Goal: Entertainment & Leisure: Browse casually

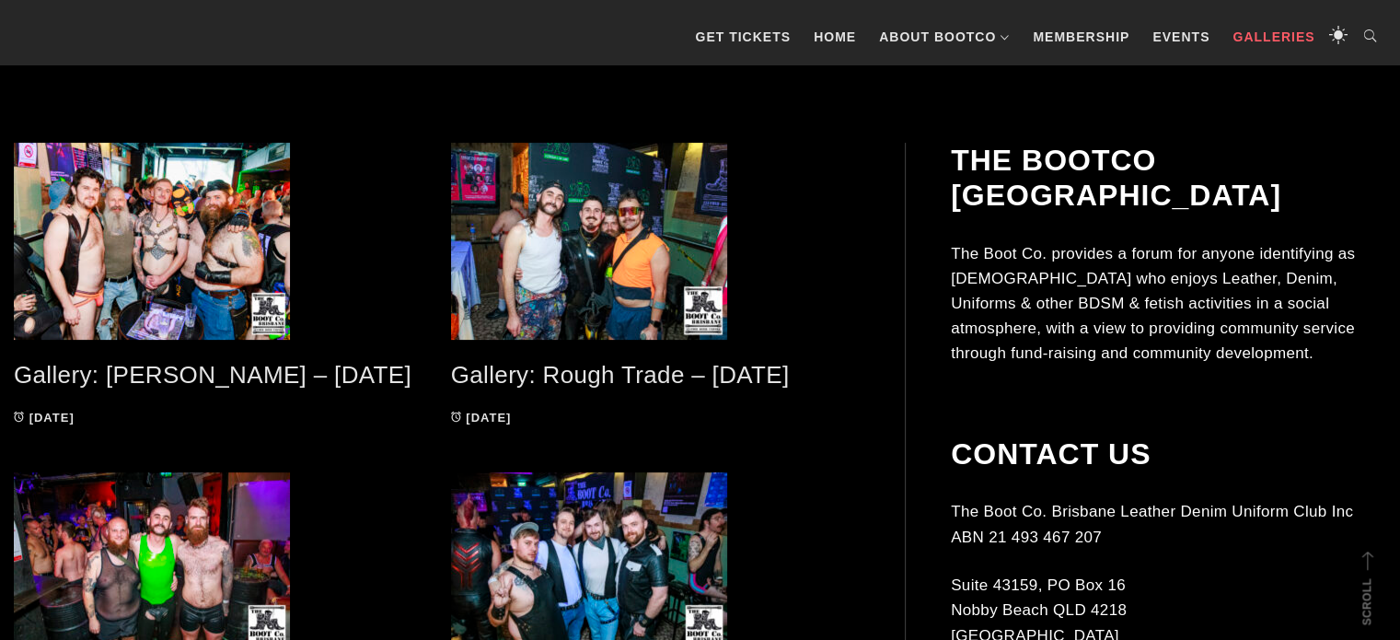
scroll to position [390, 0]
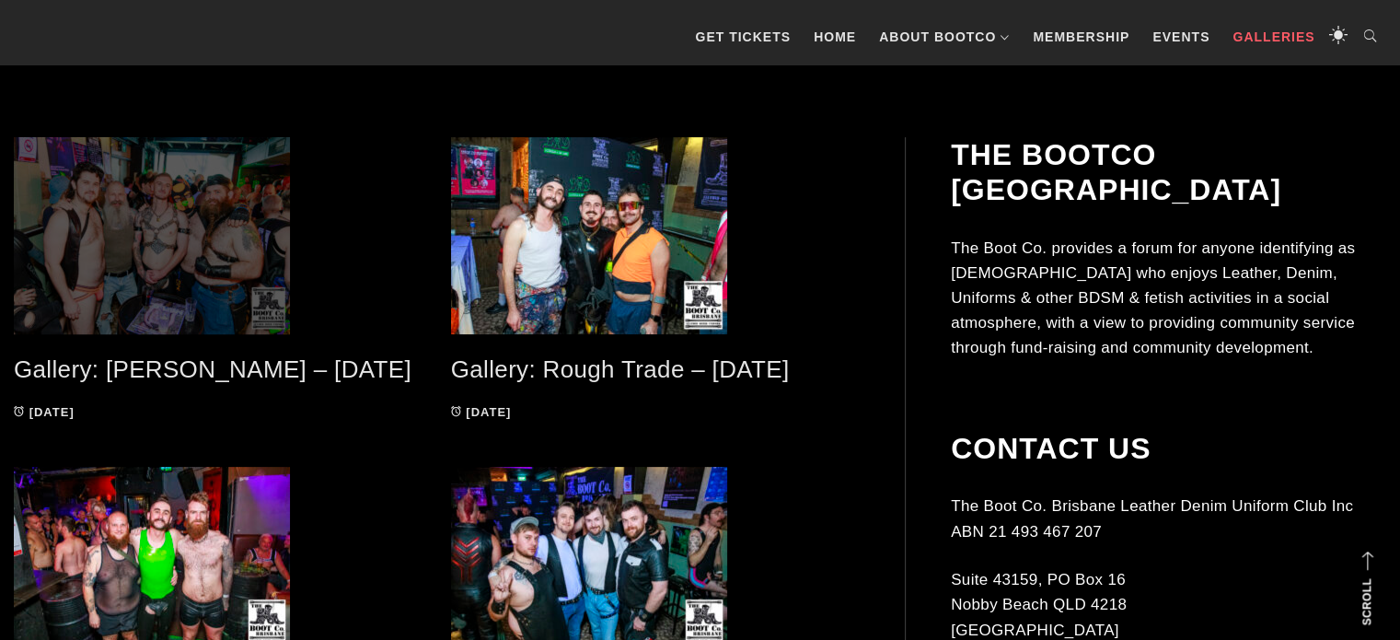
click at [266, 186] on span at bounding box center [219, 235] width 410 height 197
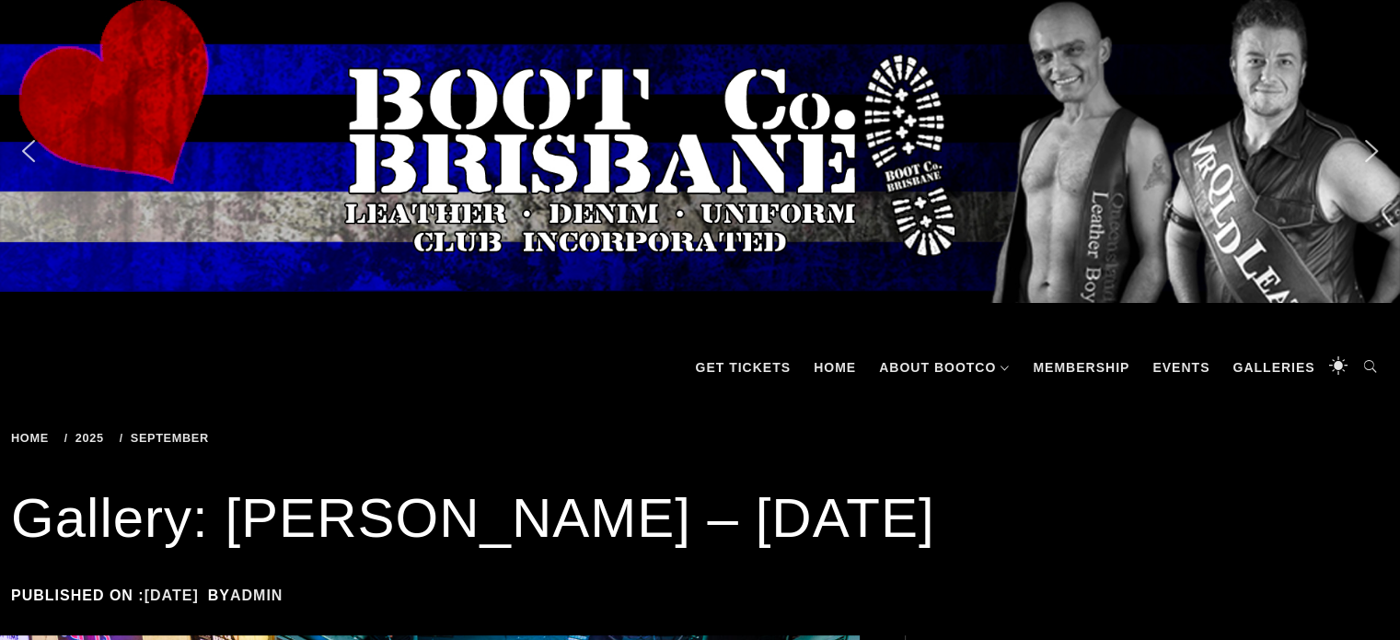
scroll to position [560, 0]
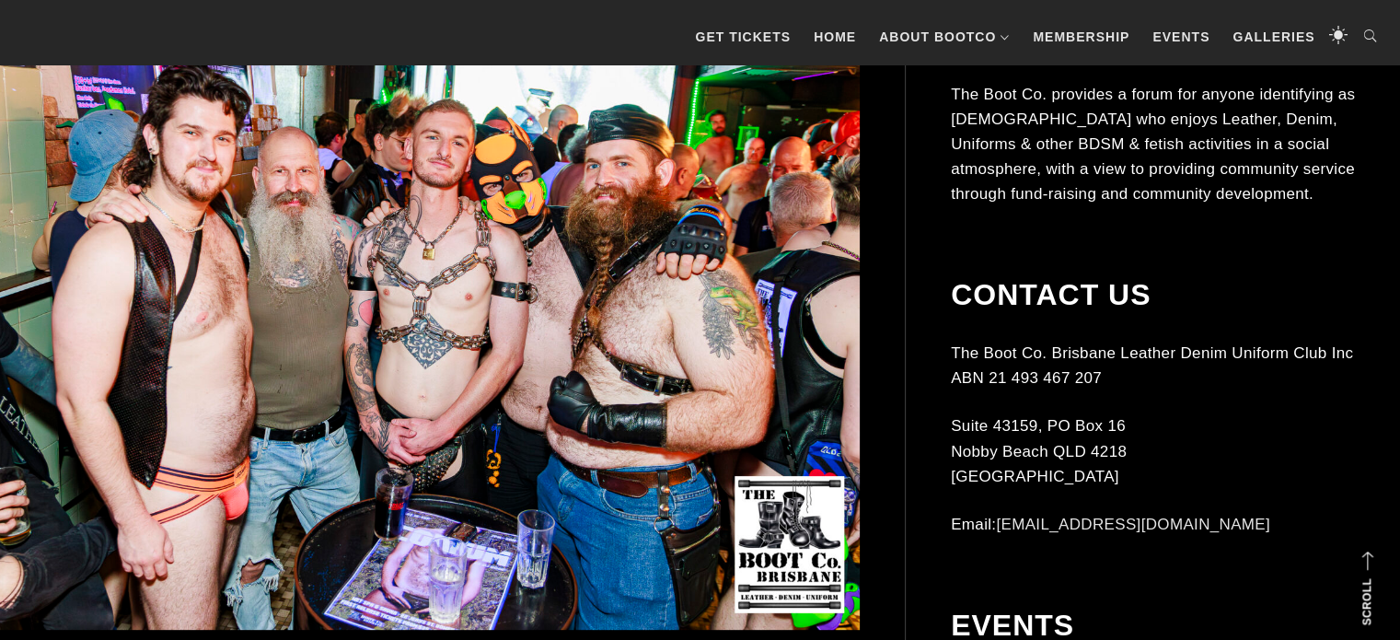
click at [546, 190] on img at bounding box center [407, 306] width 905 height 646
click at [425, 239] on img at bounding box center [407, 306] width 905 height 646
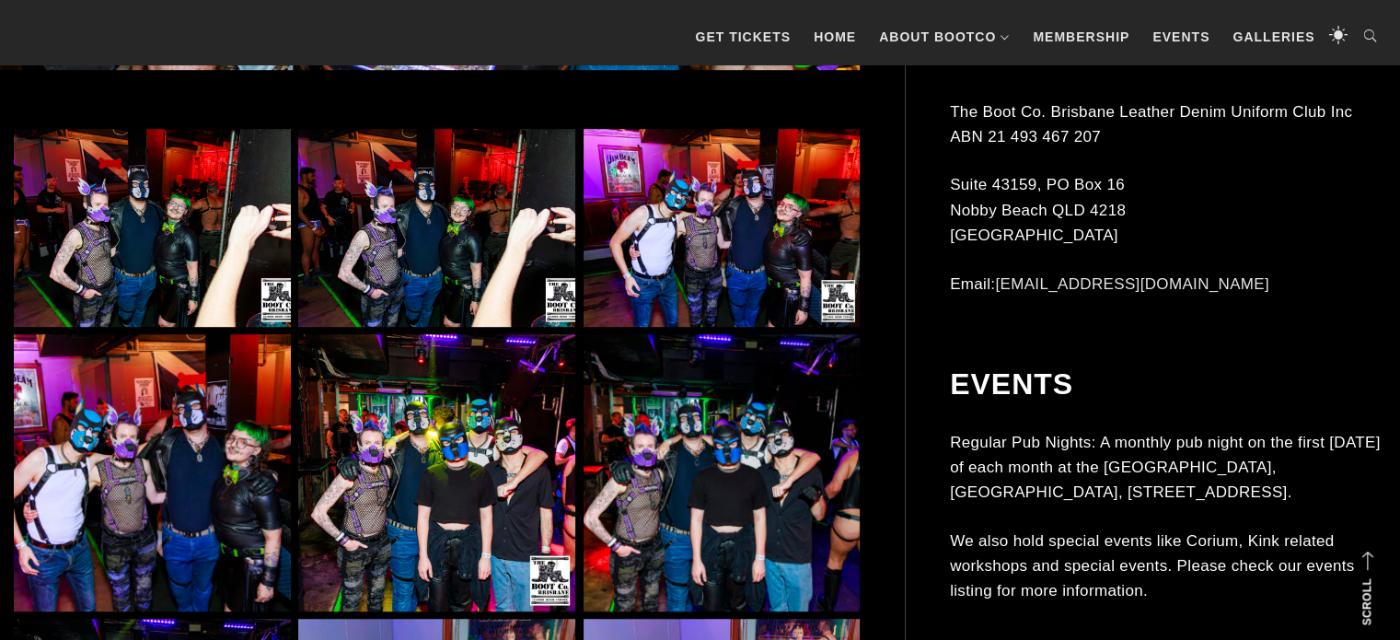
click at [278, 215] on img at bounding box center [152, 228] width 277 height 198
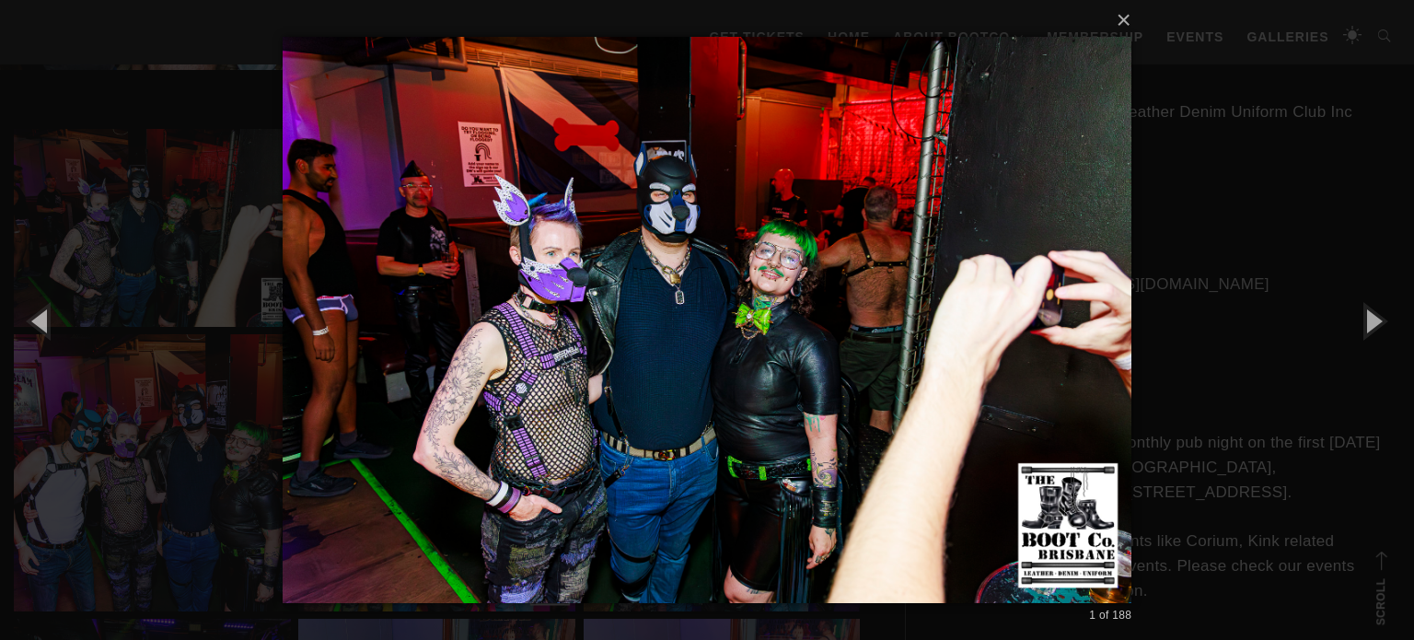
click at [1361, 158] on div "× 1 of 188 Loading..." at bounding box center [707, 320] width 1414 height 640
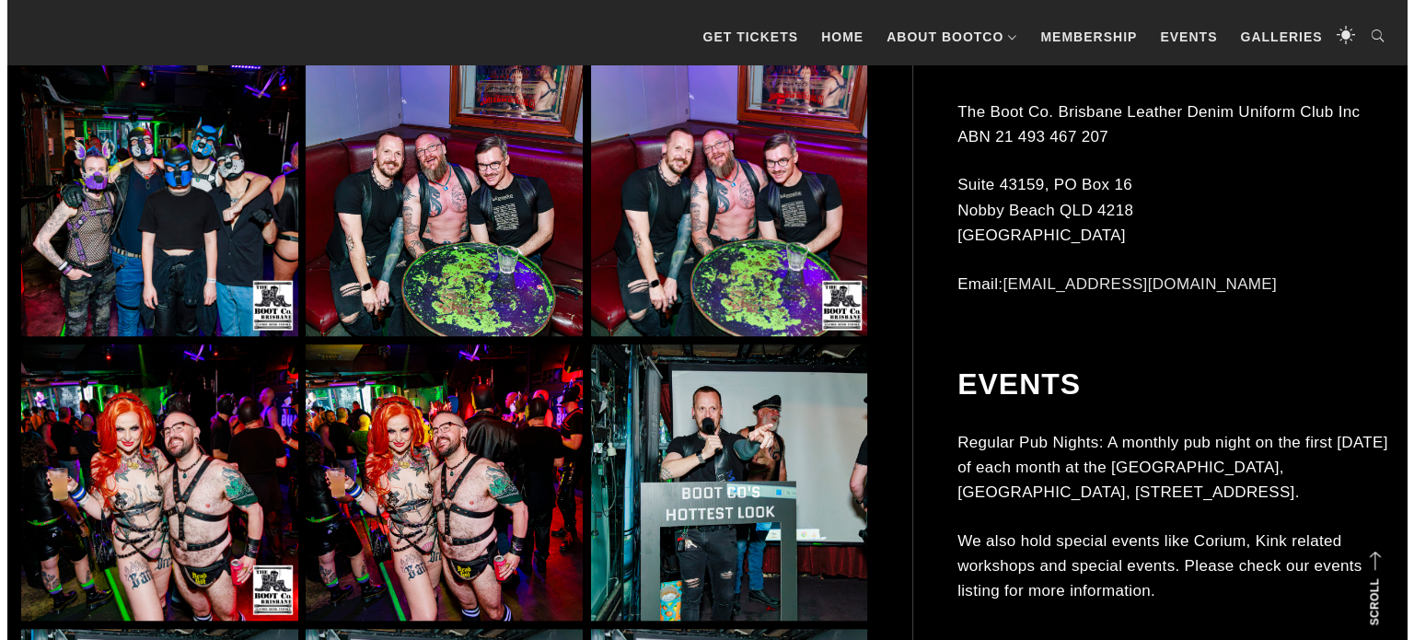
scroll to position [2238, 0]
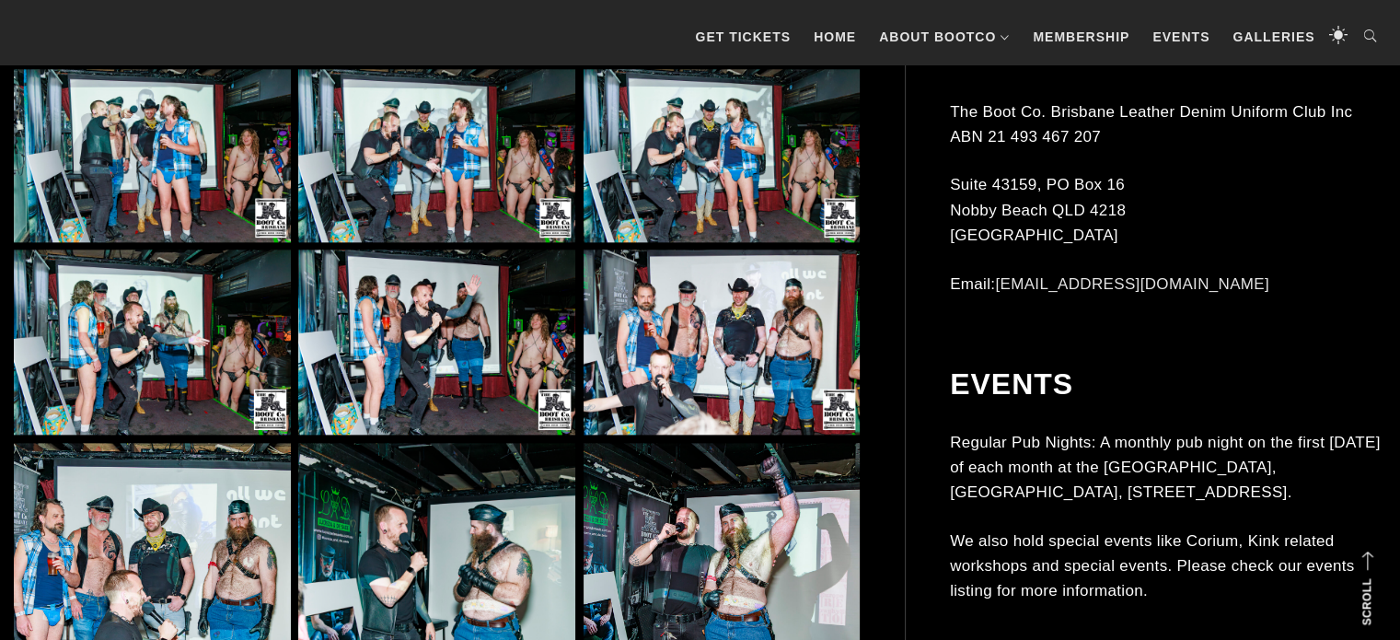
click at [169, 153] on img at bounding box center [152, 155] width 277 height 173
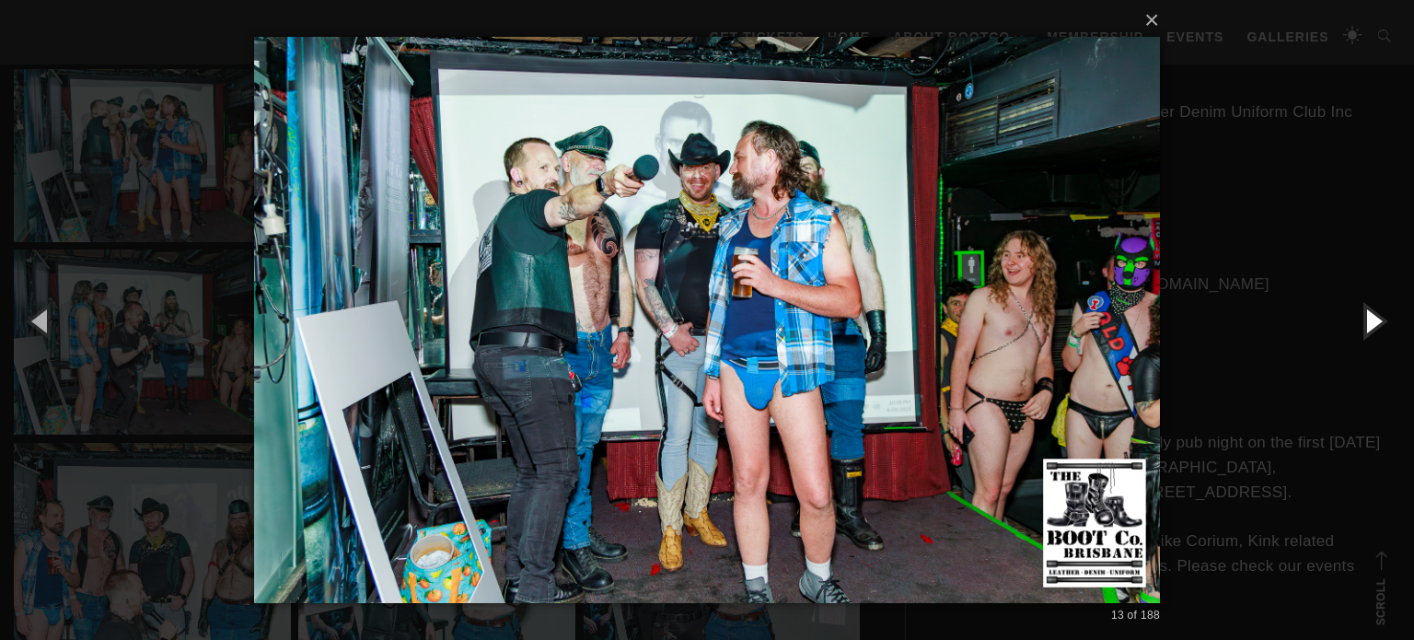
click at [1380, 324] on button "button" at bounding box center [1372, 320] width 83 height 101
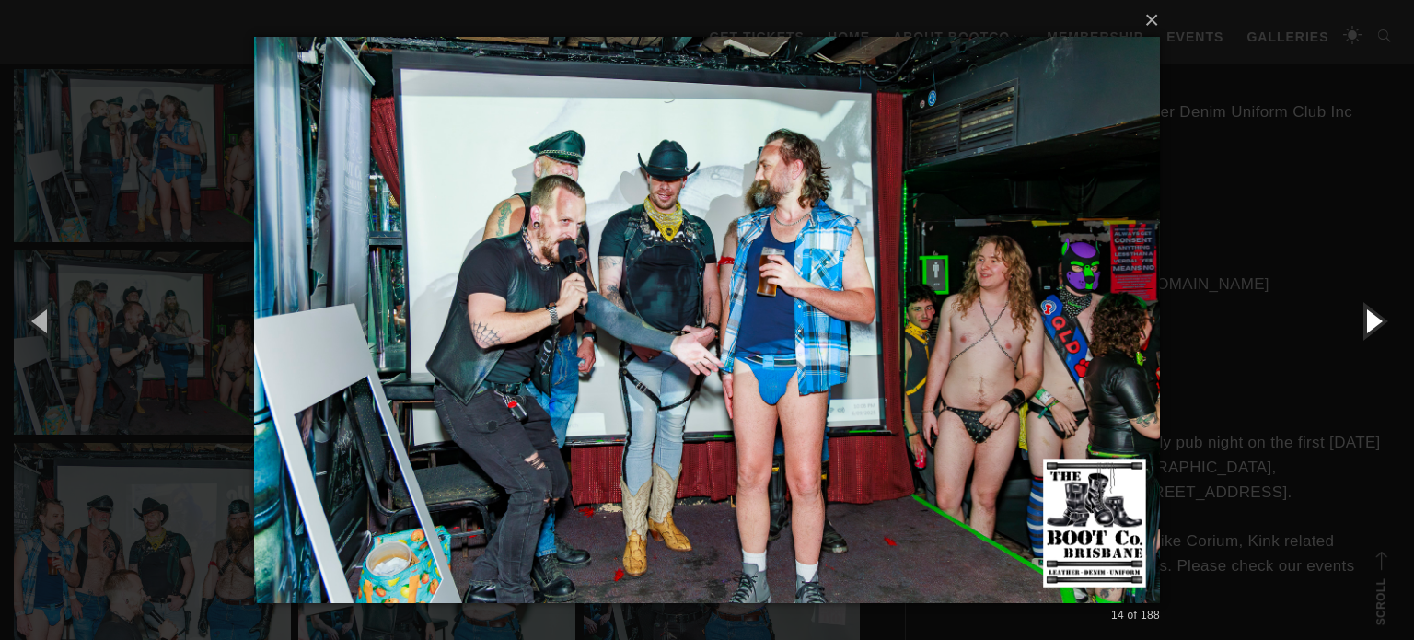
click at [1380, 324] on button "button" at bounding box center [1372, 320] width 83 height 101
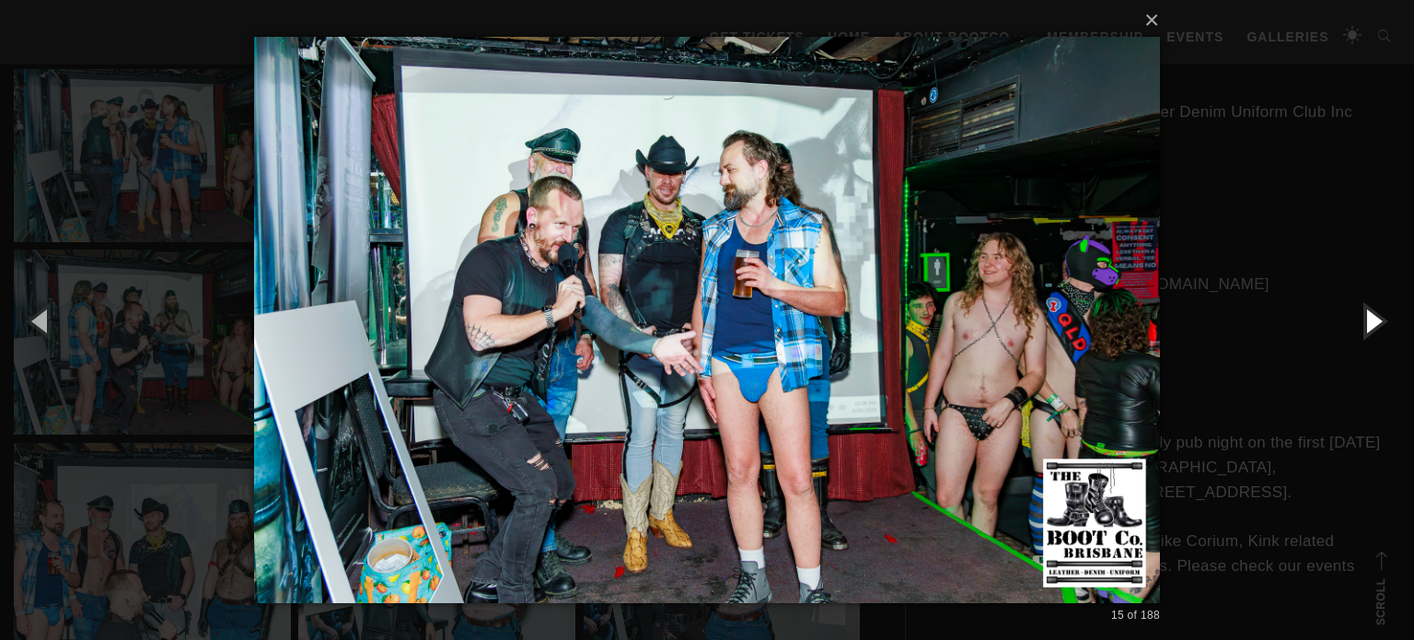
click at [1380, 324] on button "button" at bounding box center [1372, 320] width 83 height 101
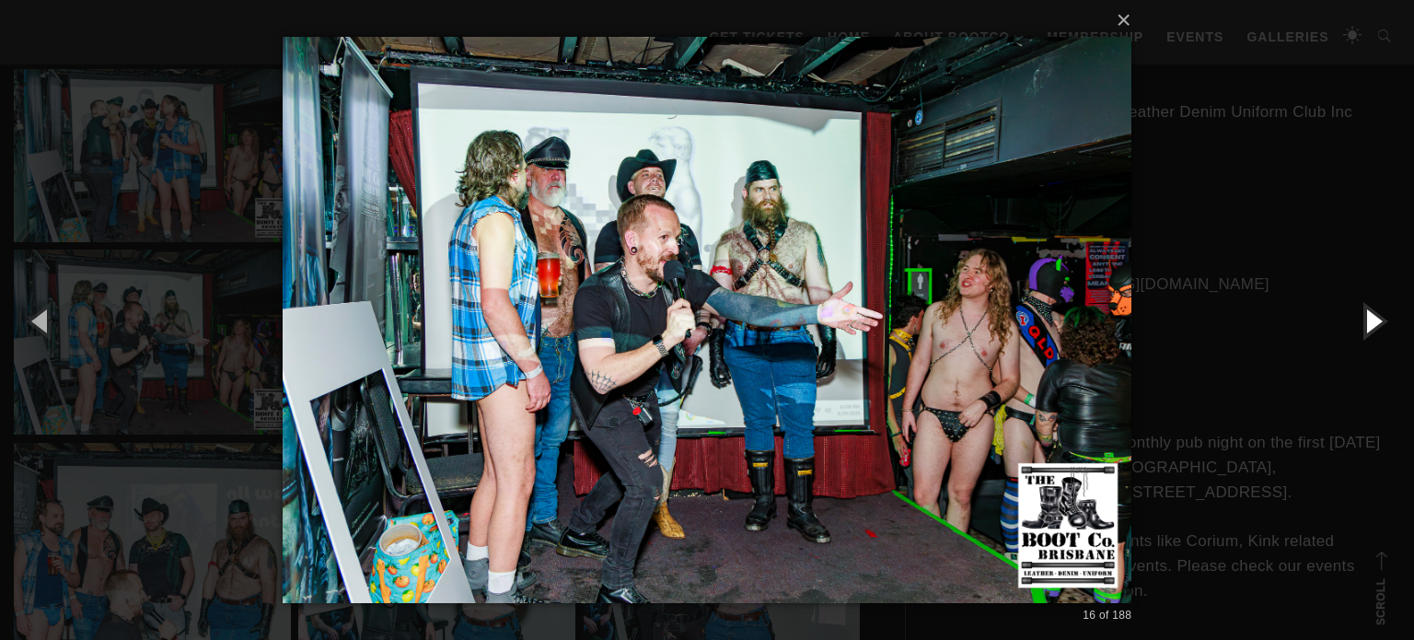
click at [1380, 324] on button "button" at bounding box center [1372, 320] width 83 height 101
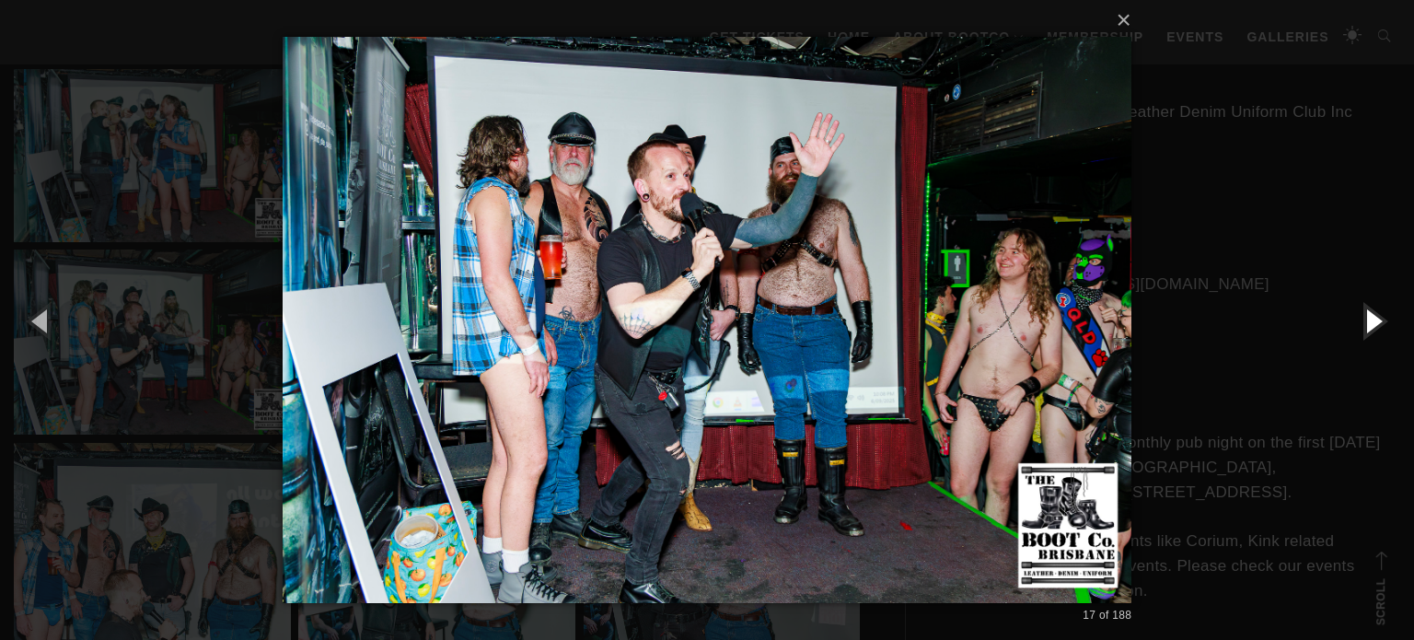
click at [1380, 324] on button "button" at bounding box center [1372, 320] width 83 height 101
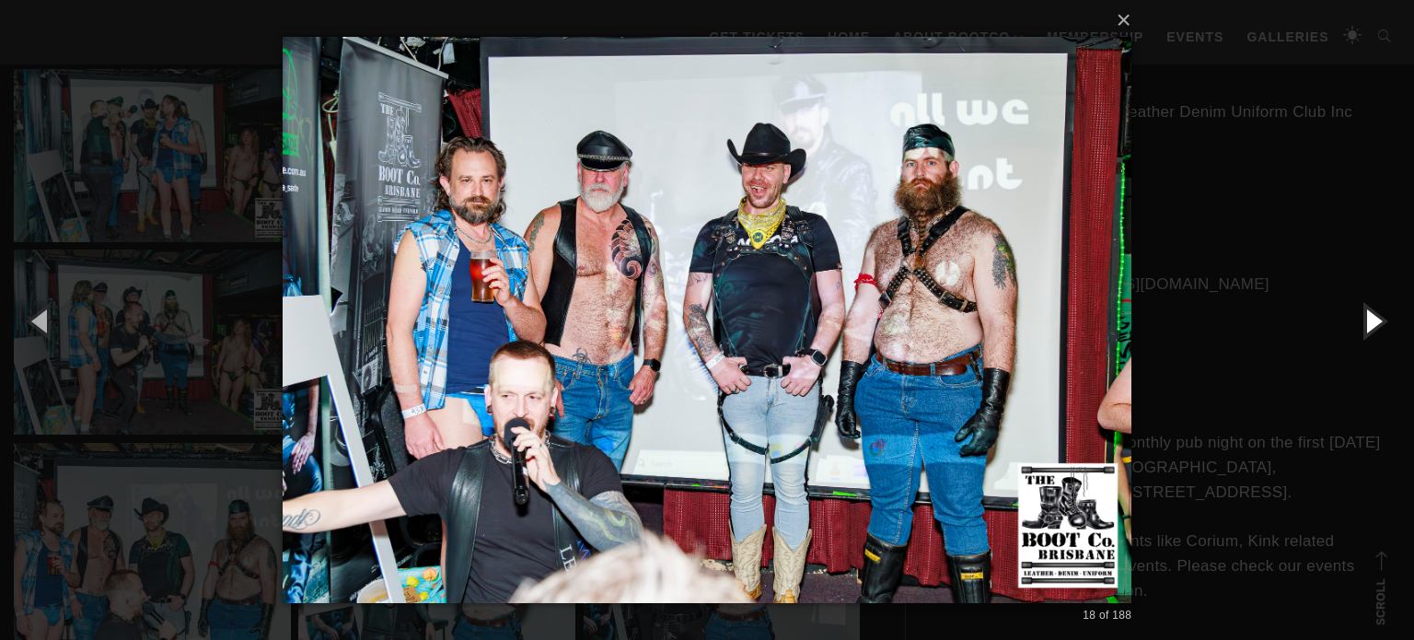
click at [1380, 324] on button "button" at bounding box center [1372, 320] width 83 height 101
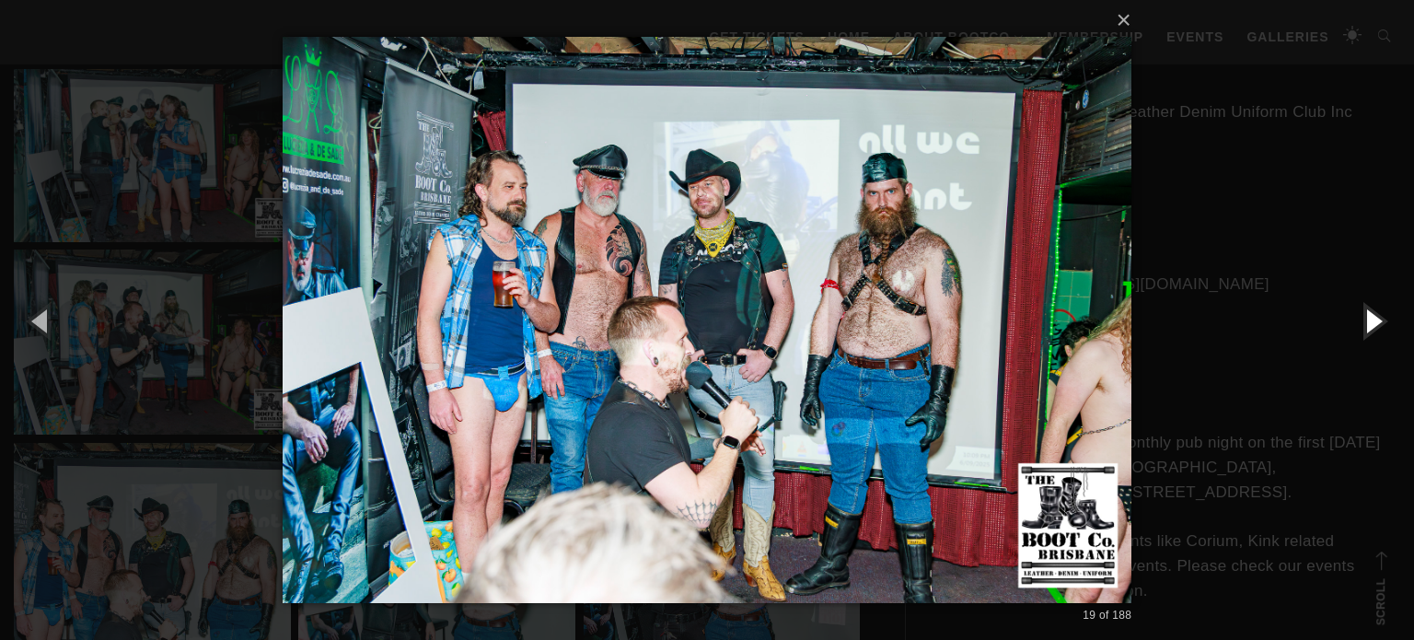
click at [1384, 322] on button "button" at bounding box center [1372, 320] width 83 height 101
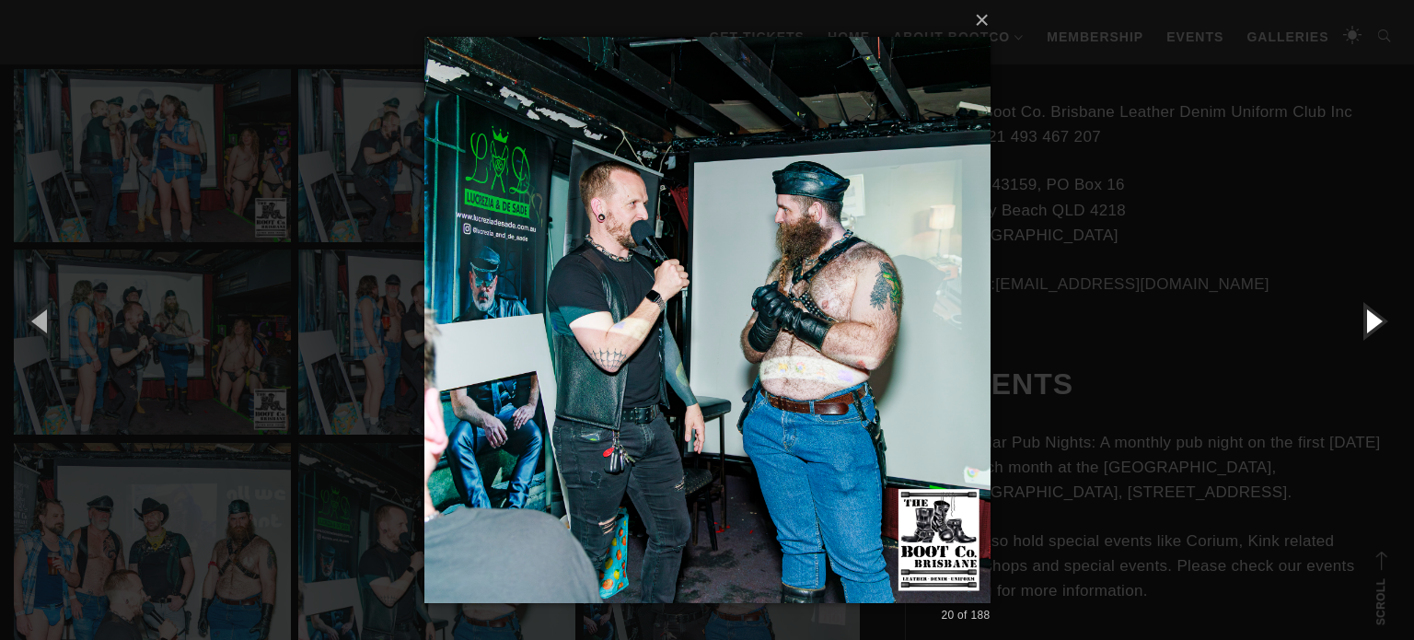
click at [1384, 322] on button "button" at bounding box center [1372, 320] width 83 height 101
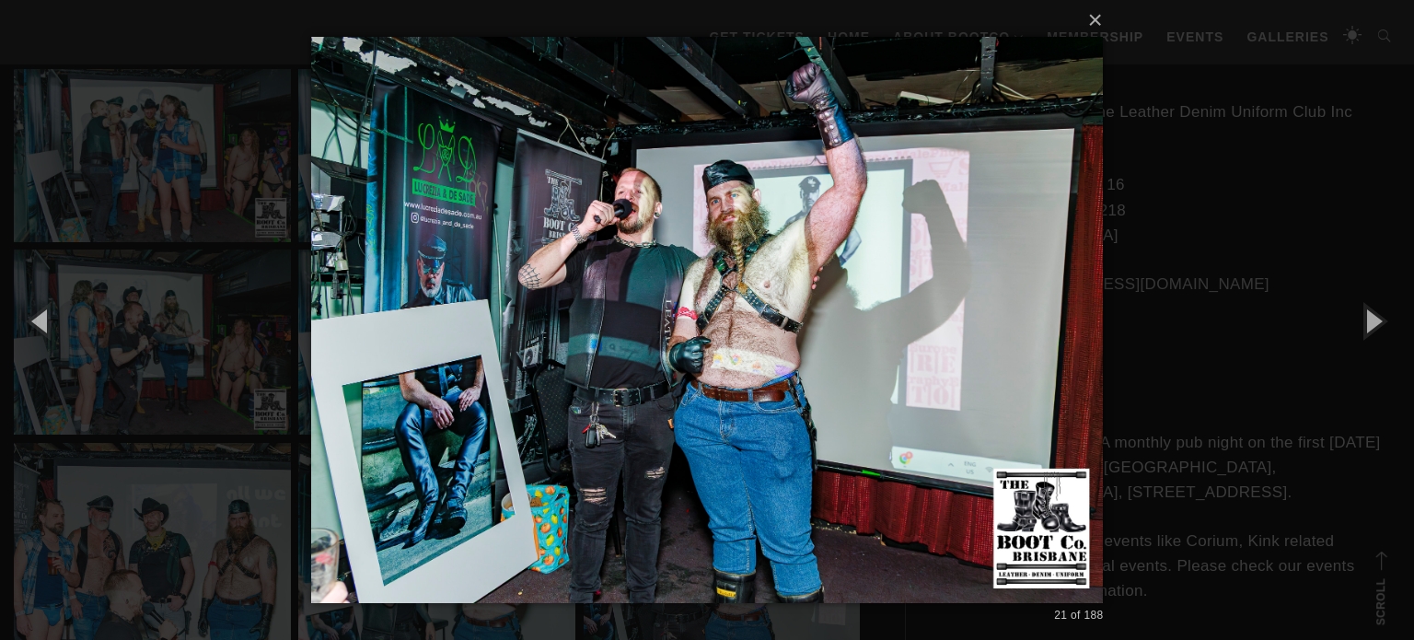
click at [1382, 212] on div "× 21 of 188 Loading..." at bounding box center [707, 320] width 1414 height 640
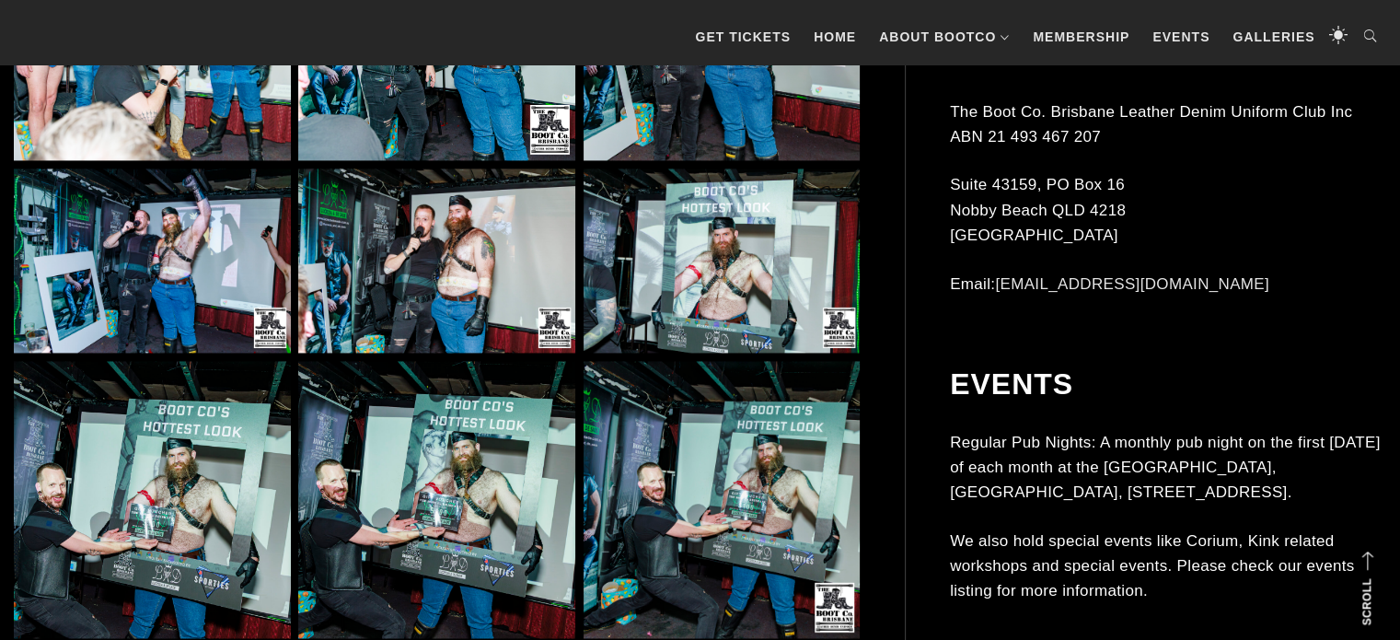
scroll to position [3356, 0]
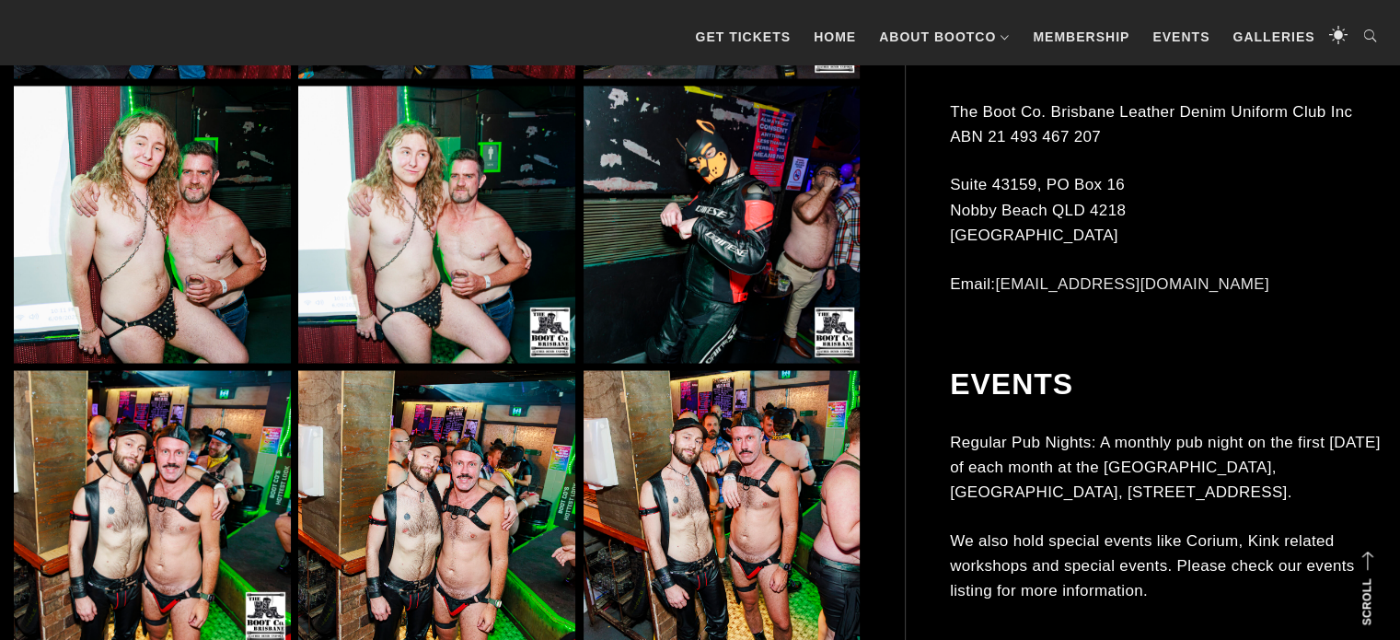
click at [382, 156] on img at bounding box center [436, 224] width 277 height 277
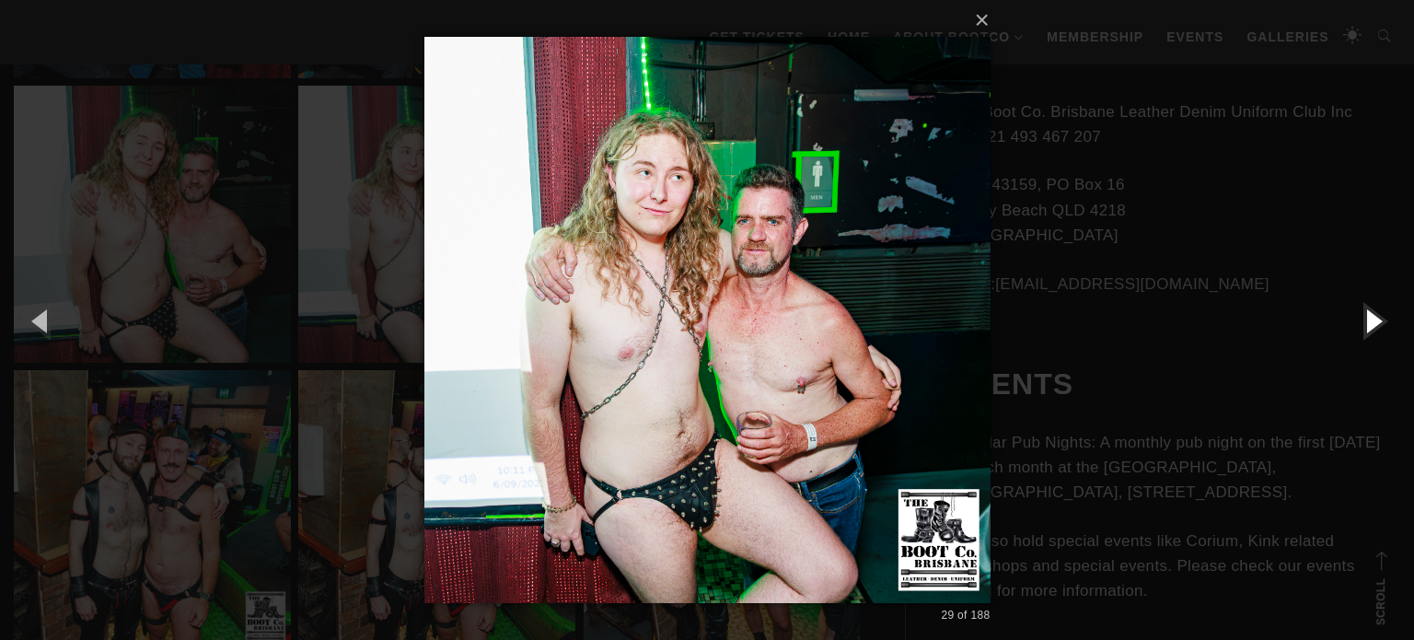
click at [1361, 322] on button "button" at bounding box center [1372, 320] width 83 height 101
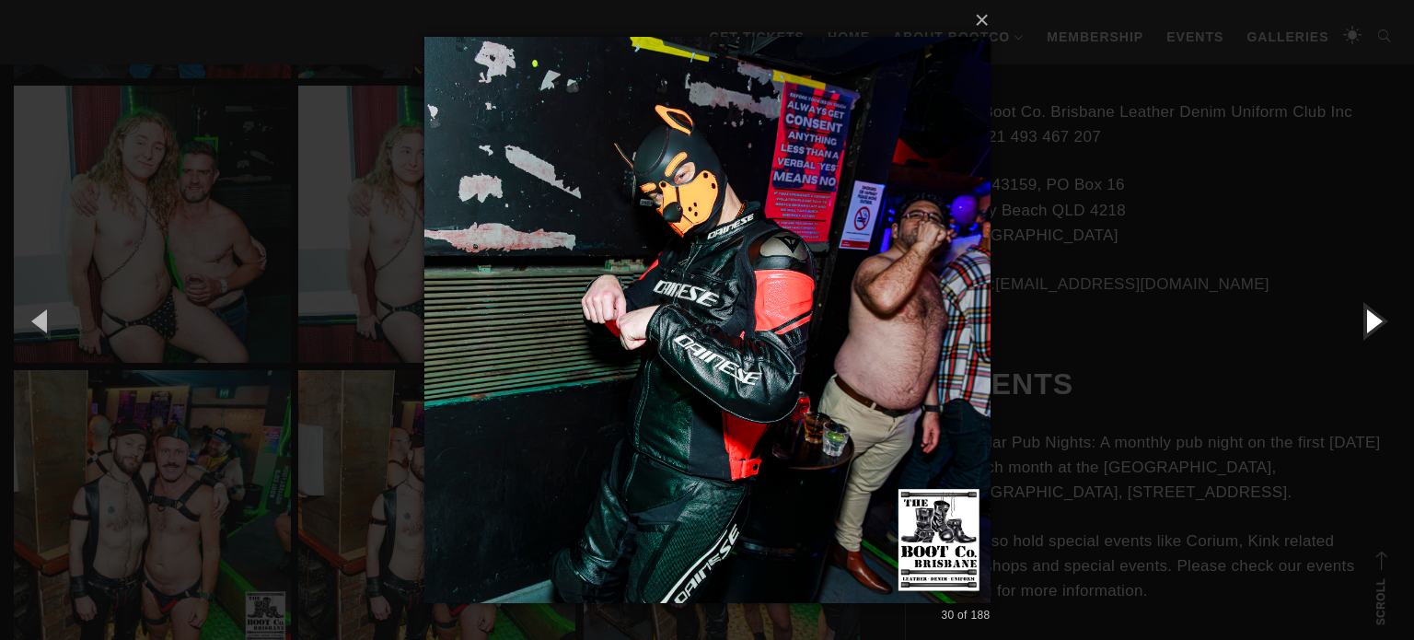
click at [1361, 322] on button "button" at bounding box center [1372, 320] width 83 height 101
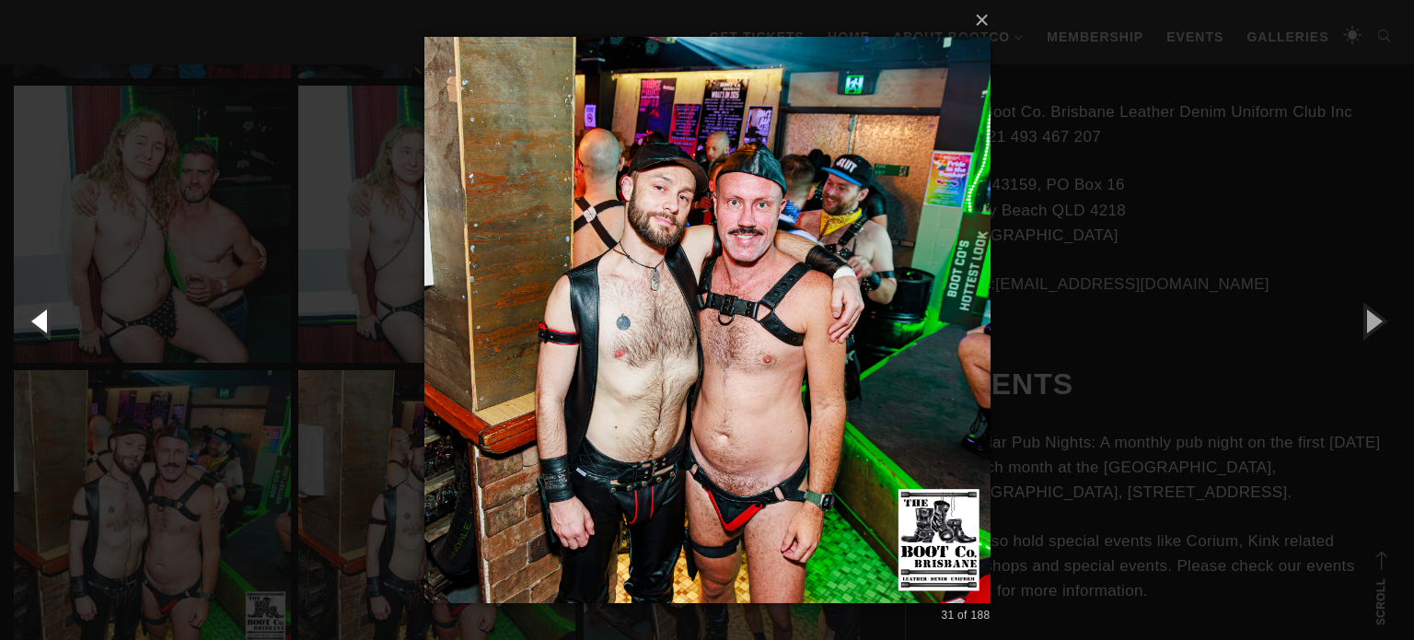
click at [45, 324] on button "button" at bounding box center [41, 320] width 83 height 101
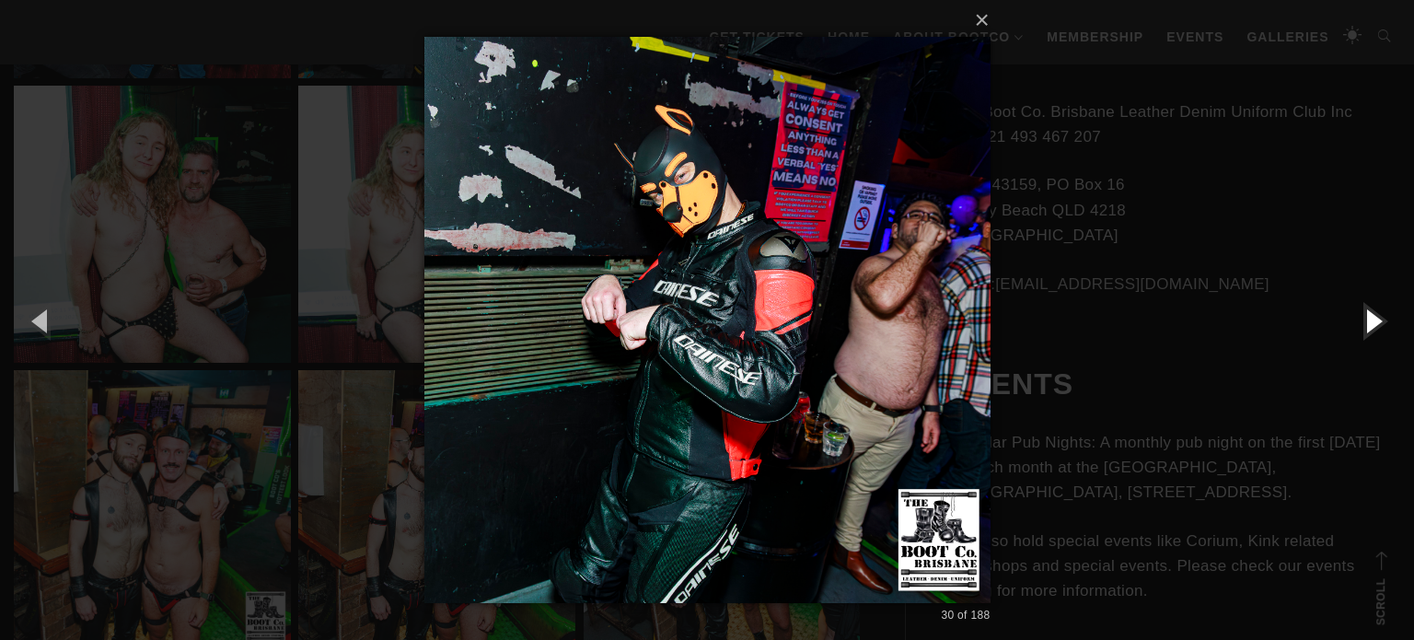
click at [1377, 323] on button "button" at bounding box center [1372, 320] width 83 height 101
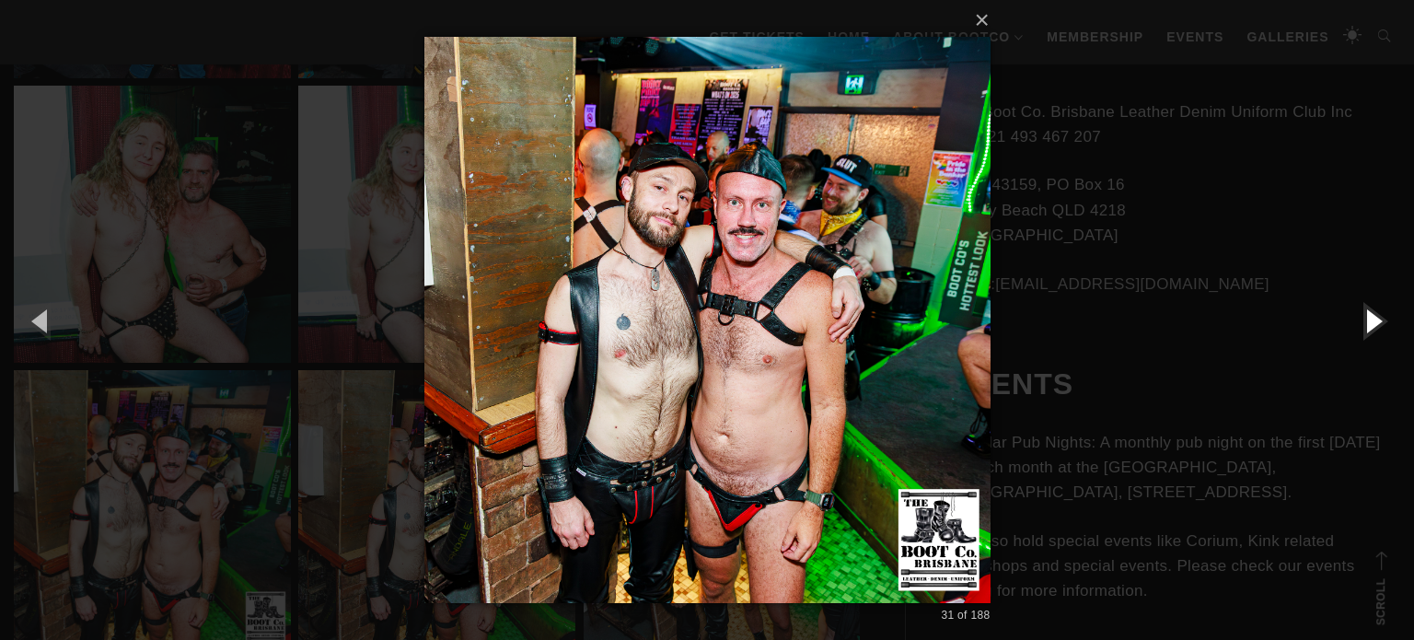
click at [1377, 323] on button "button" at bounding box center [1372, 320] width 83 height 101
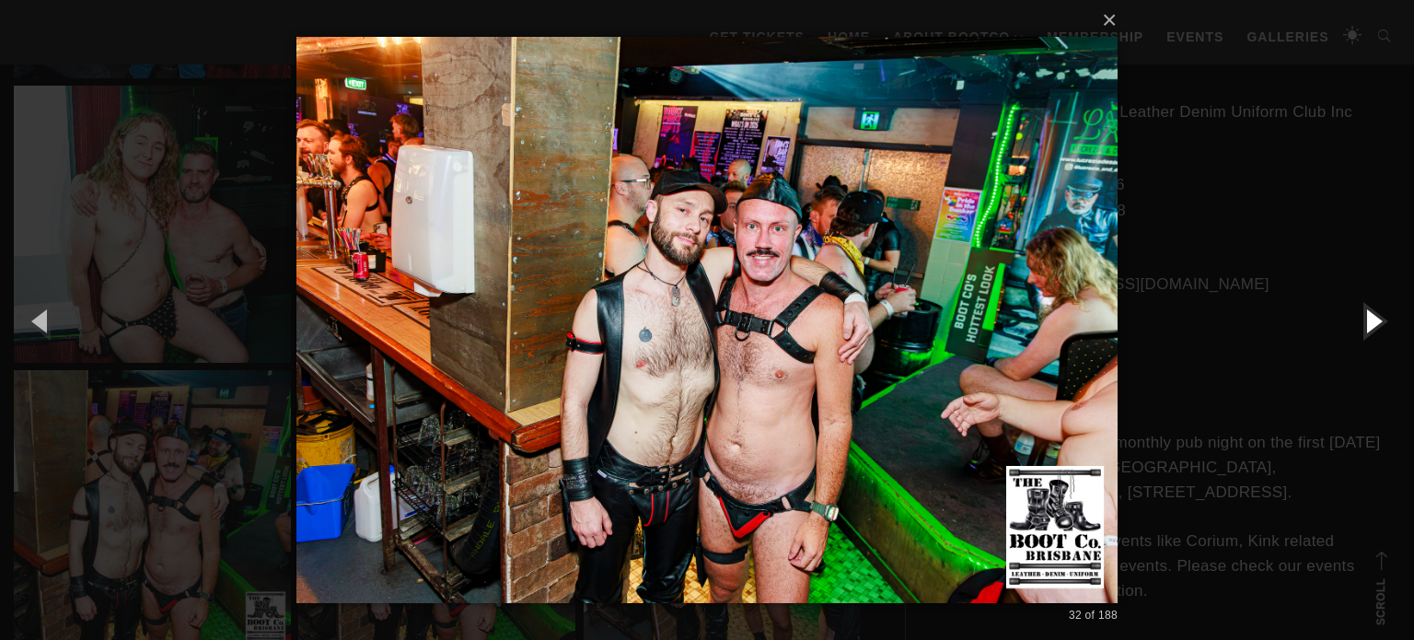
click at [1377, 324] on button "button" at bounding box center [1372, 320] width 83 height 101
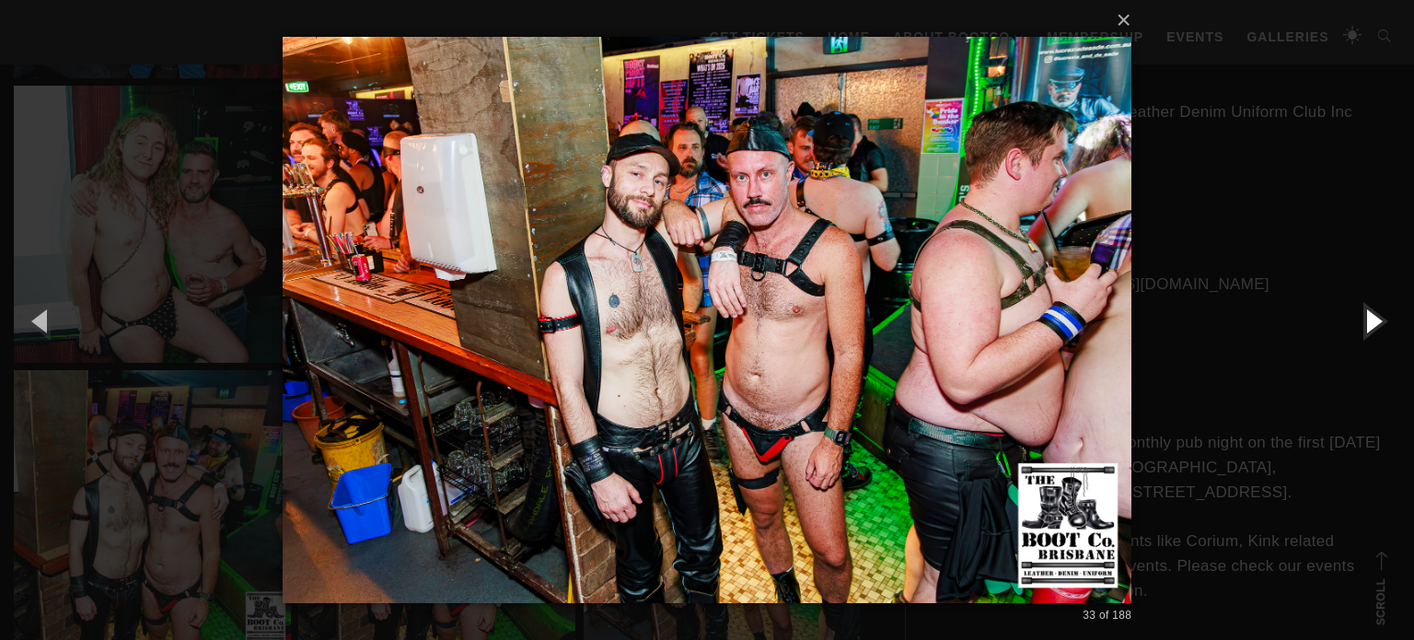
click at [1377, 326] on button "button" at bounding box center [1372, 320] width 83 height 101
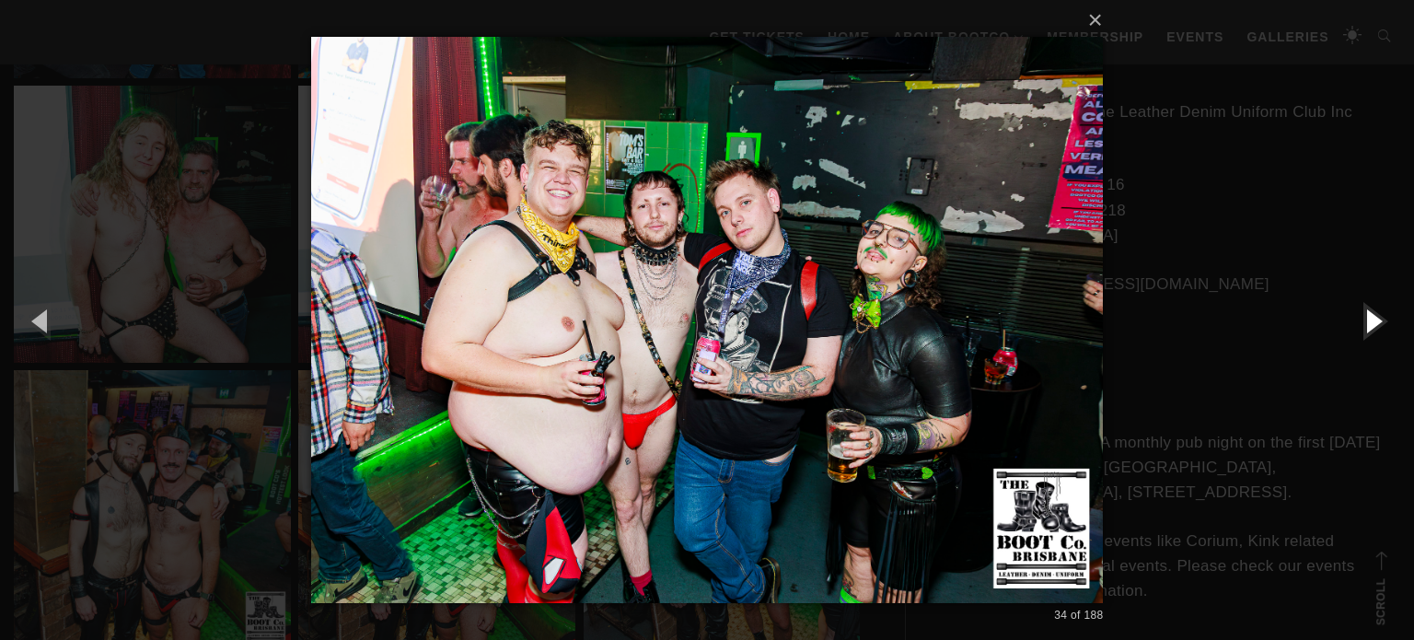
click at [1377, 326] on button "button" at bounding box center [1372, 320] width 83 height 101
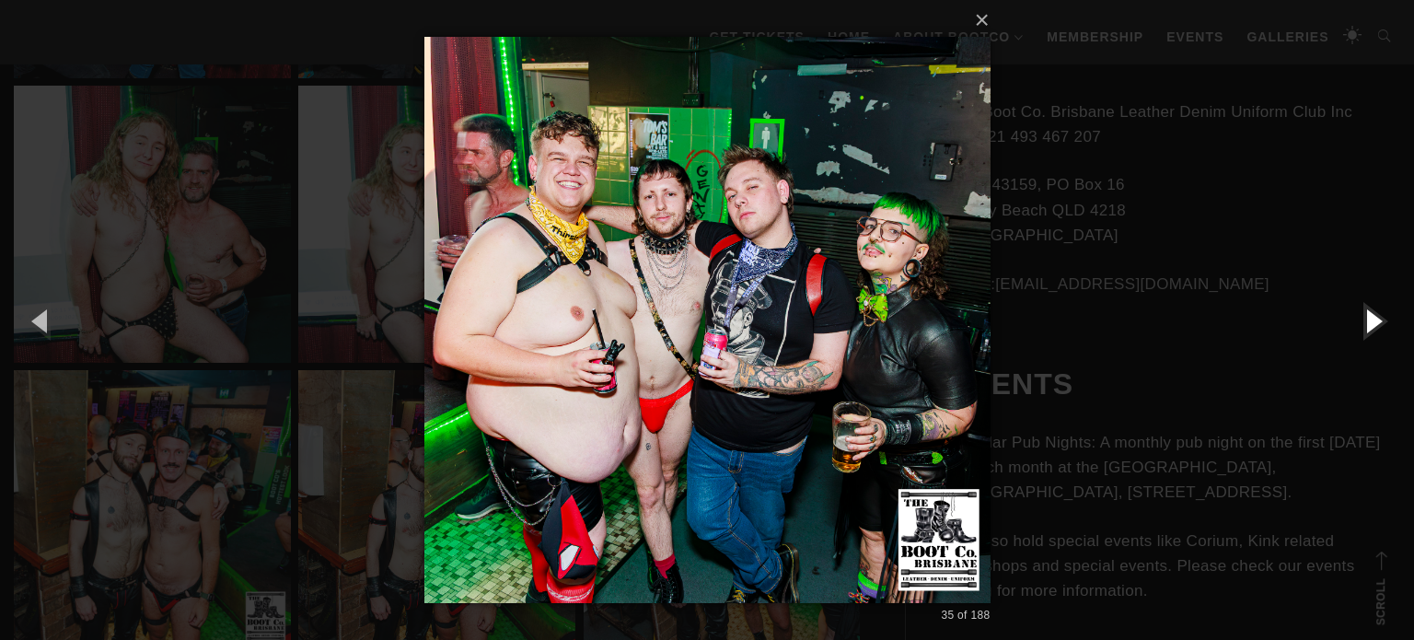
click at [1377, 326] on button "button" at bounding box center [1372, 320] width 83 height 101
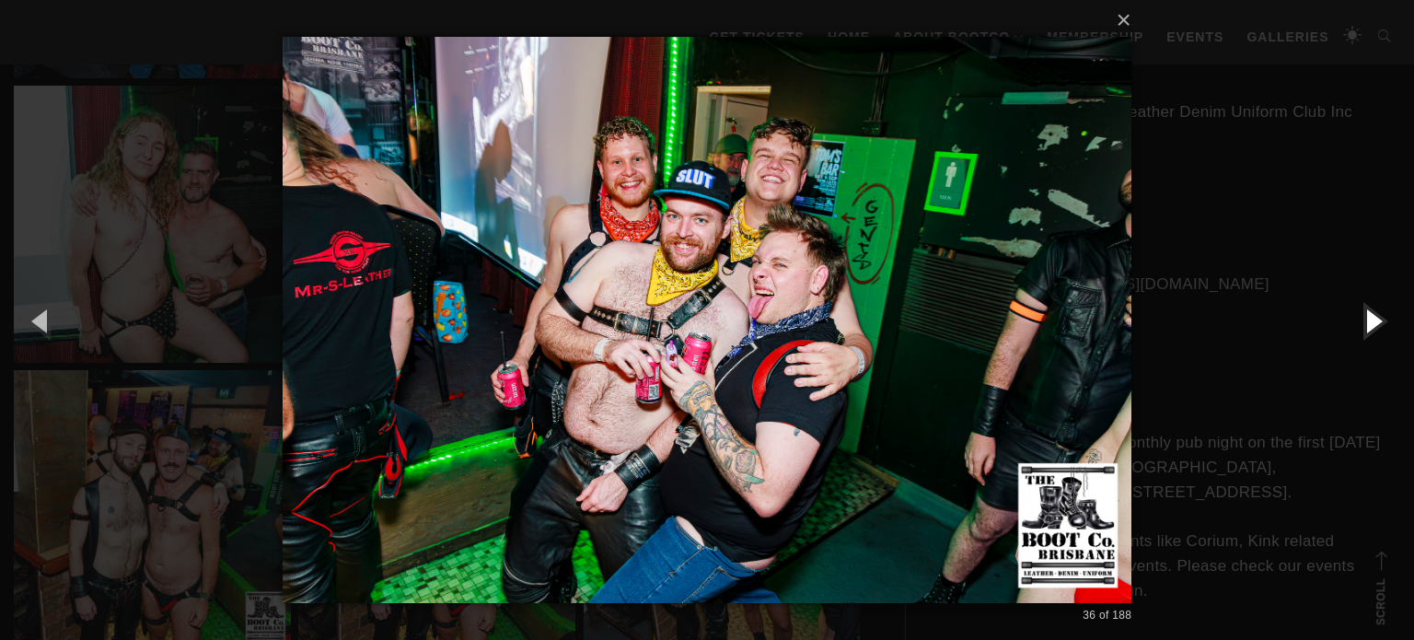
click at [1377, 326] on button "button" at bounding box center [1372, 320] width 83 height 101
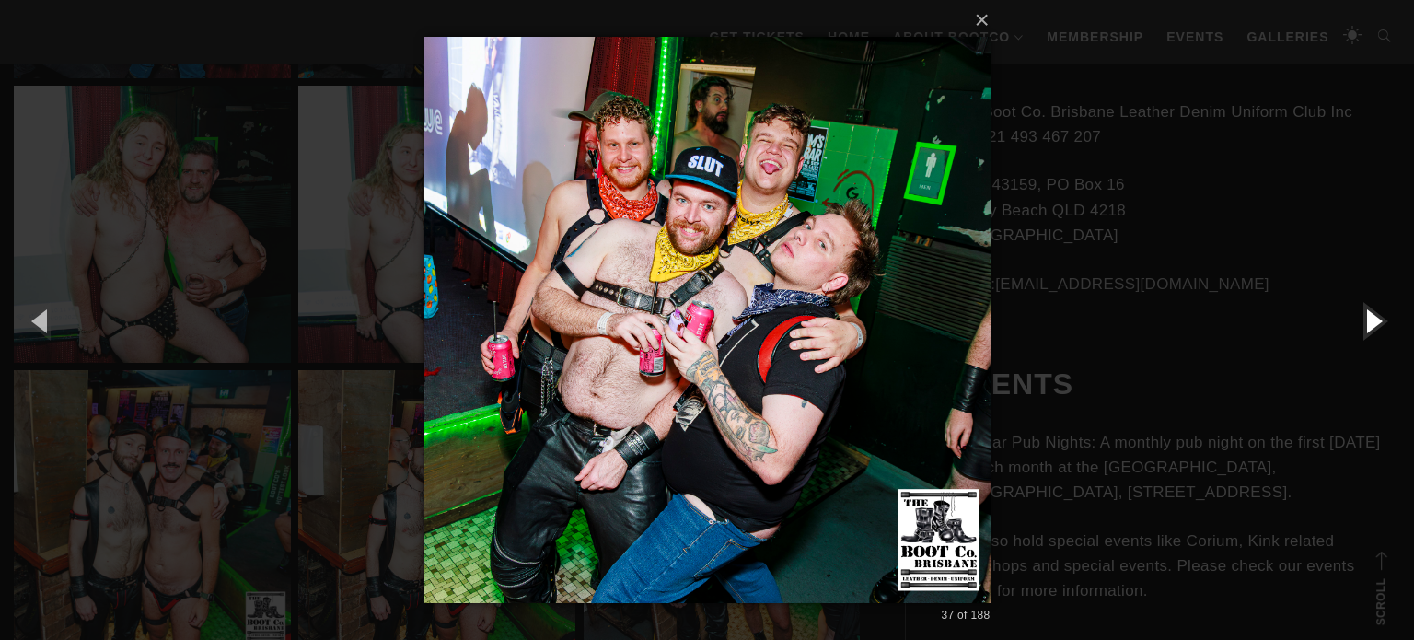
click at [1377, 326] on button "button" at bounding box center [1372, 320] width 83 height 101
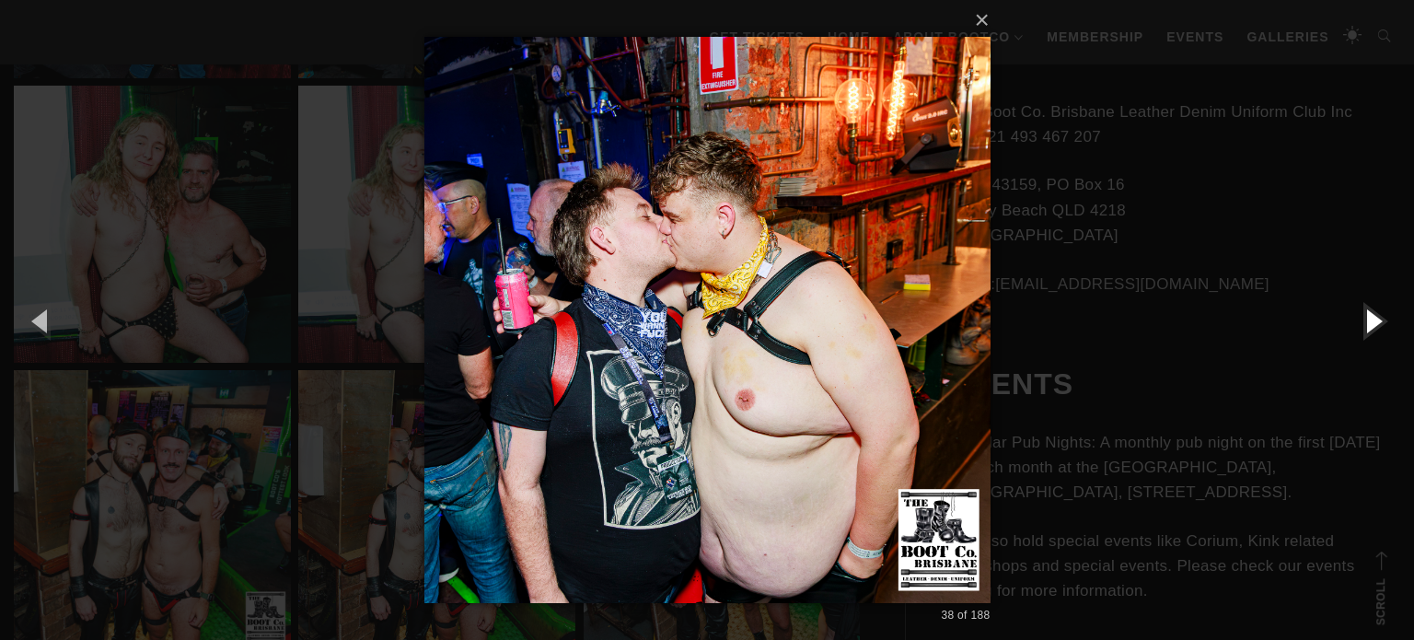
click at [1377, 326] on button "button" at bounding box center [1372, 320] width 83 height 101
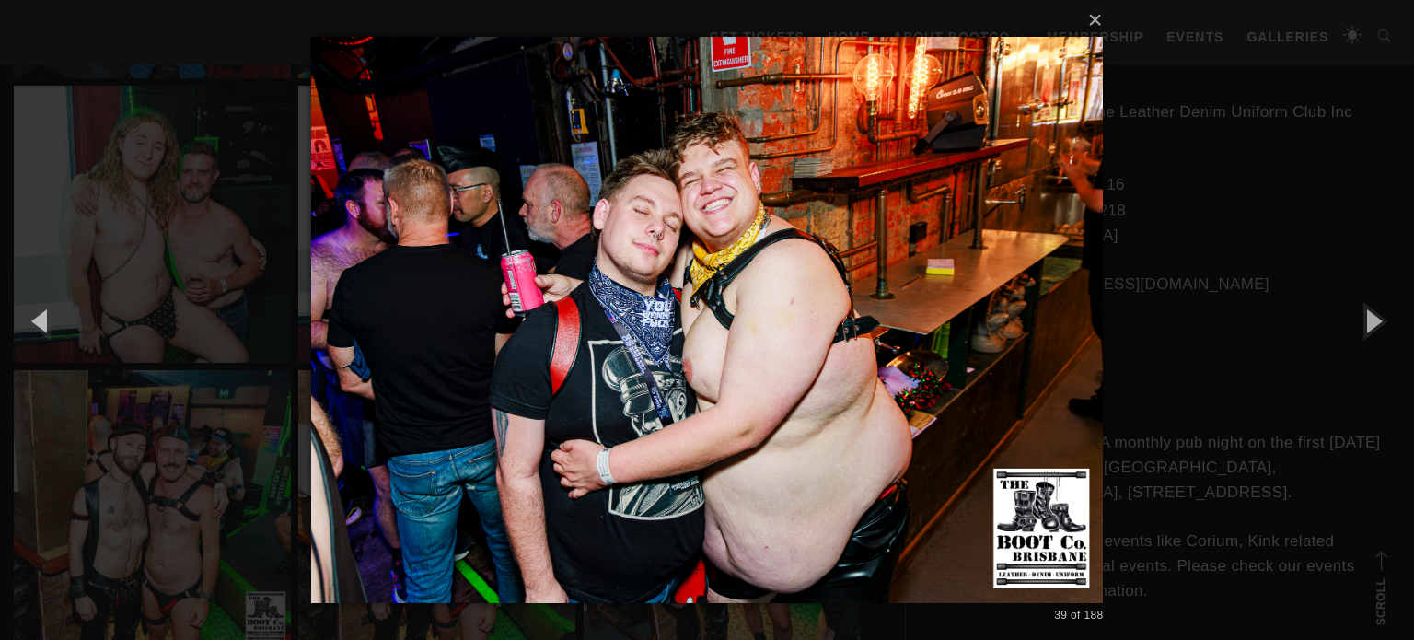
click at [1377, 221] on div "× 39 of 188 Loading..." at bounding box center [707, 320] width 1414 height 640
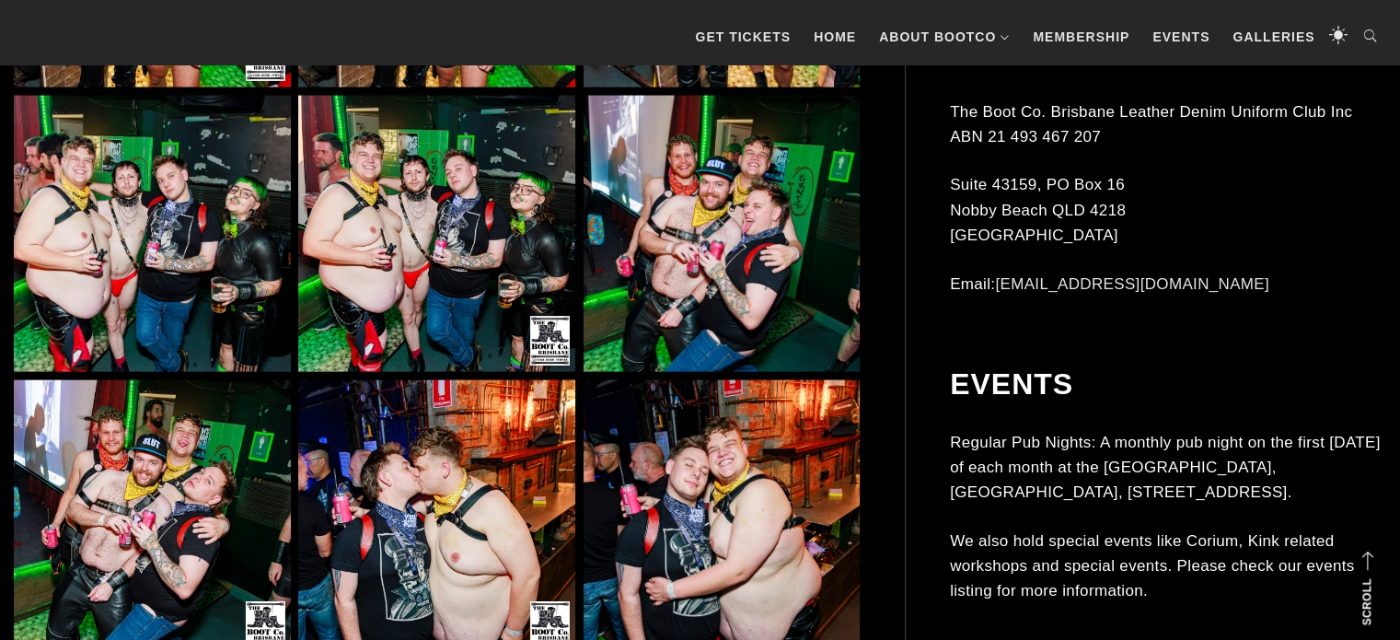
scroll to position [4475, 0]
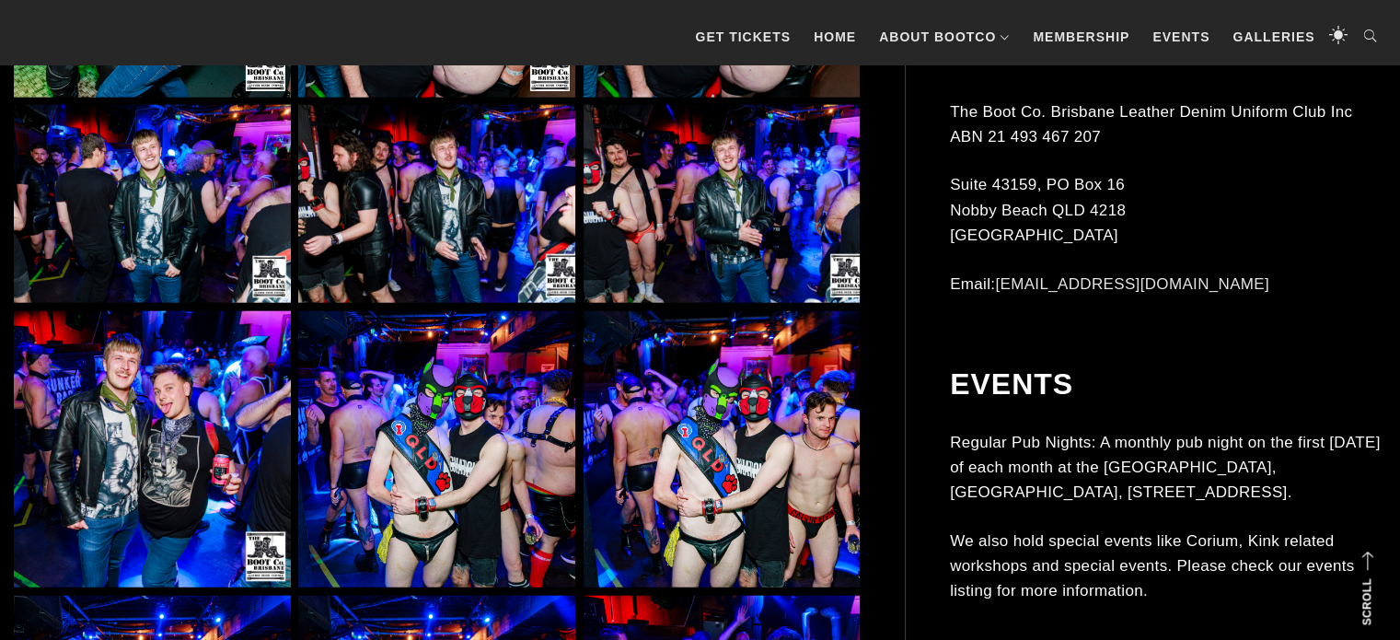
click at [483, 233] on img at bounding box center [436, 204] width 277 height 198
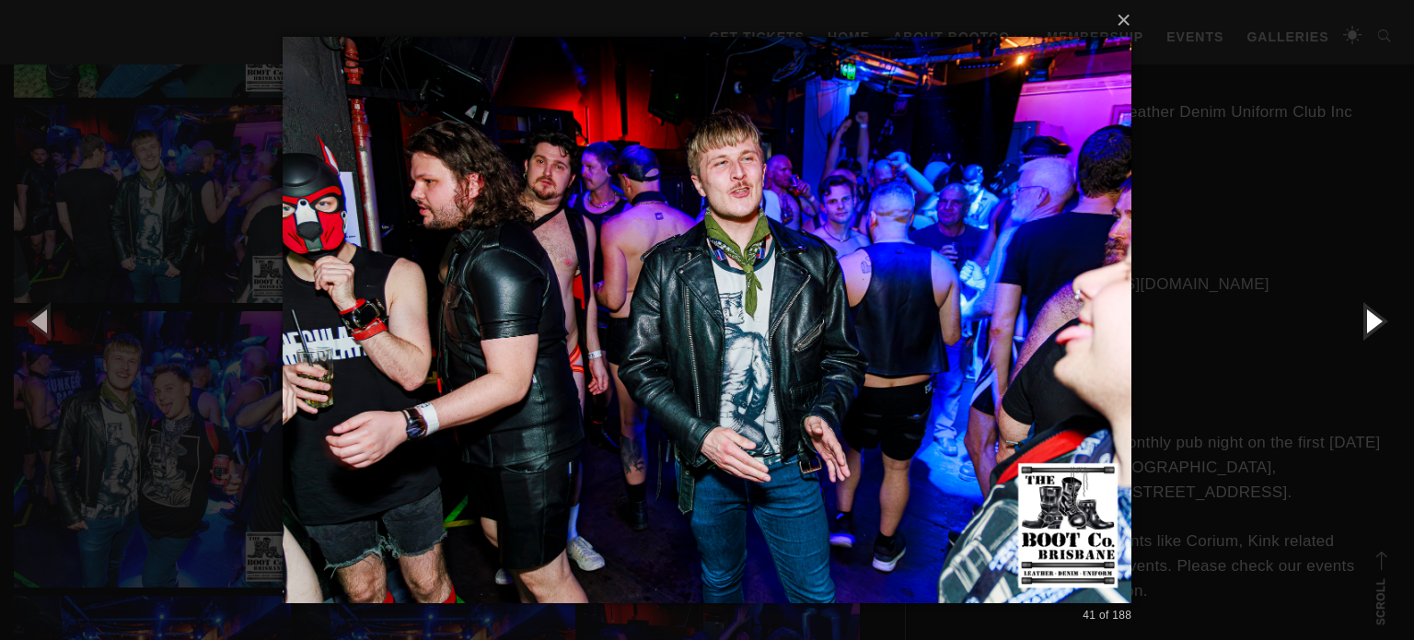
click at [1371, 322] on button "button" at bounding box center [1372, 320] width 83 height 101
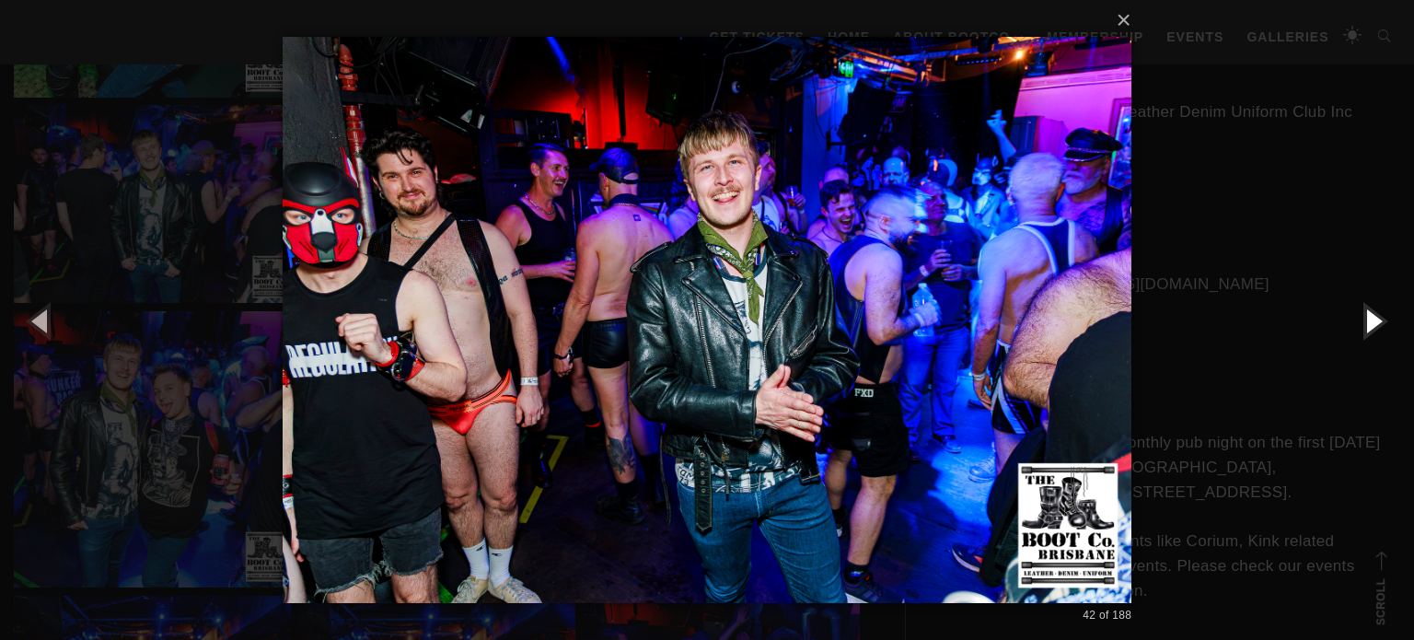
click at [1371, 322] on button "button" at bounding box center [1372, 320] width 83 height 101
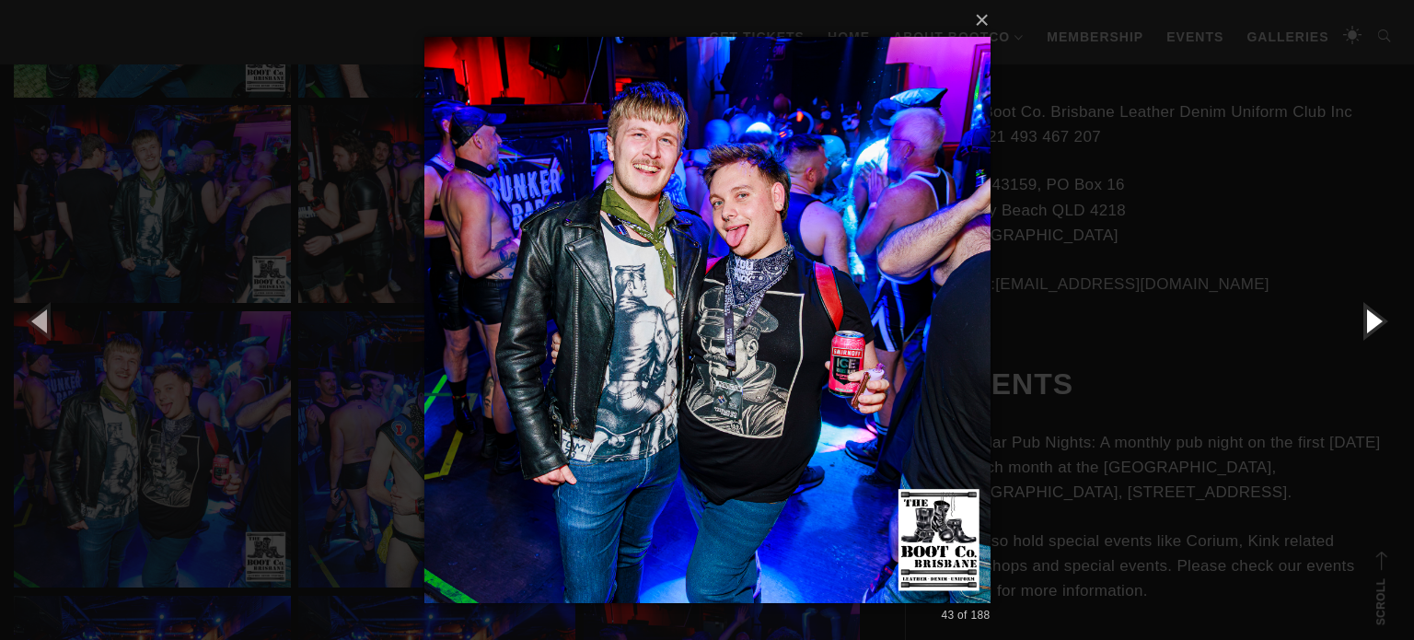
click at [1371, 322] on button "button" at bounding box center [1372, 320] width 83 height 101
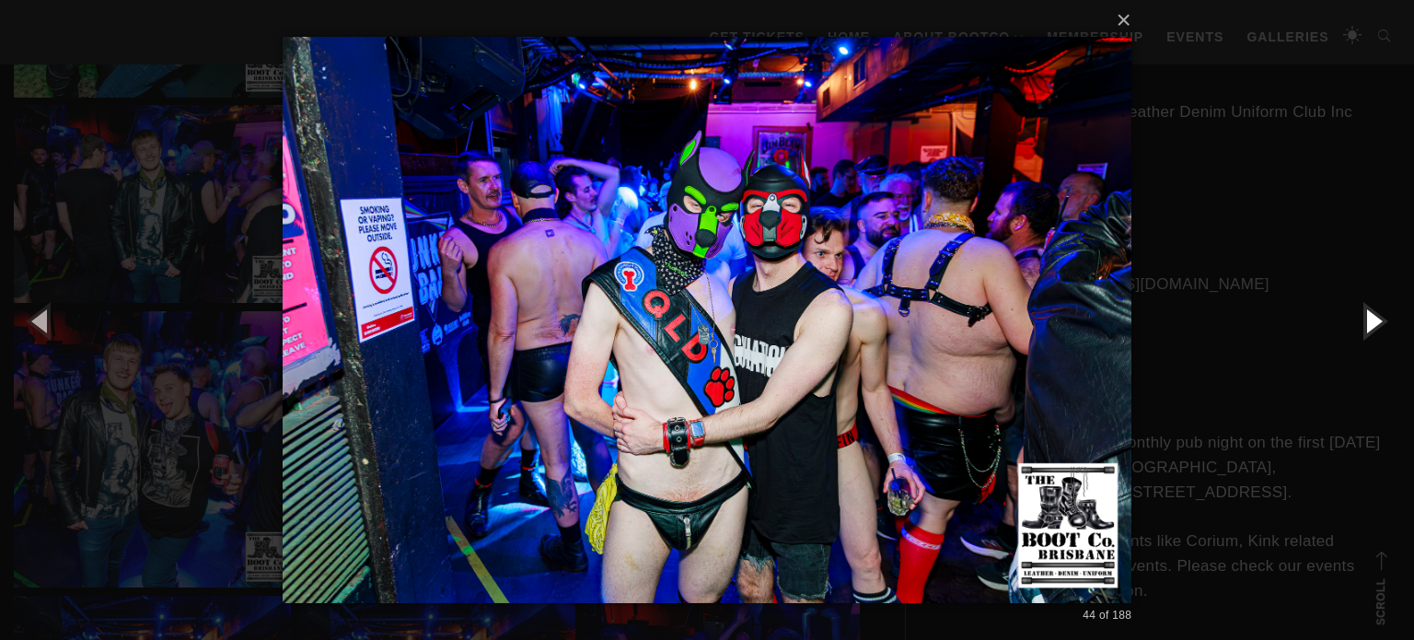
click at [1371, 322] on button "button" at bounding box center [1372, 320] width 83 height 101
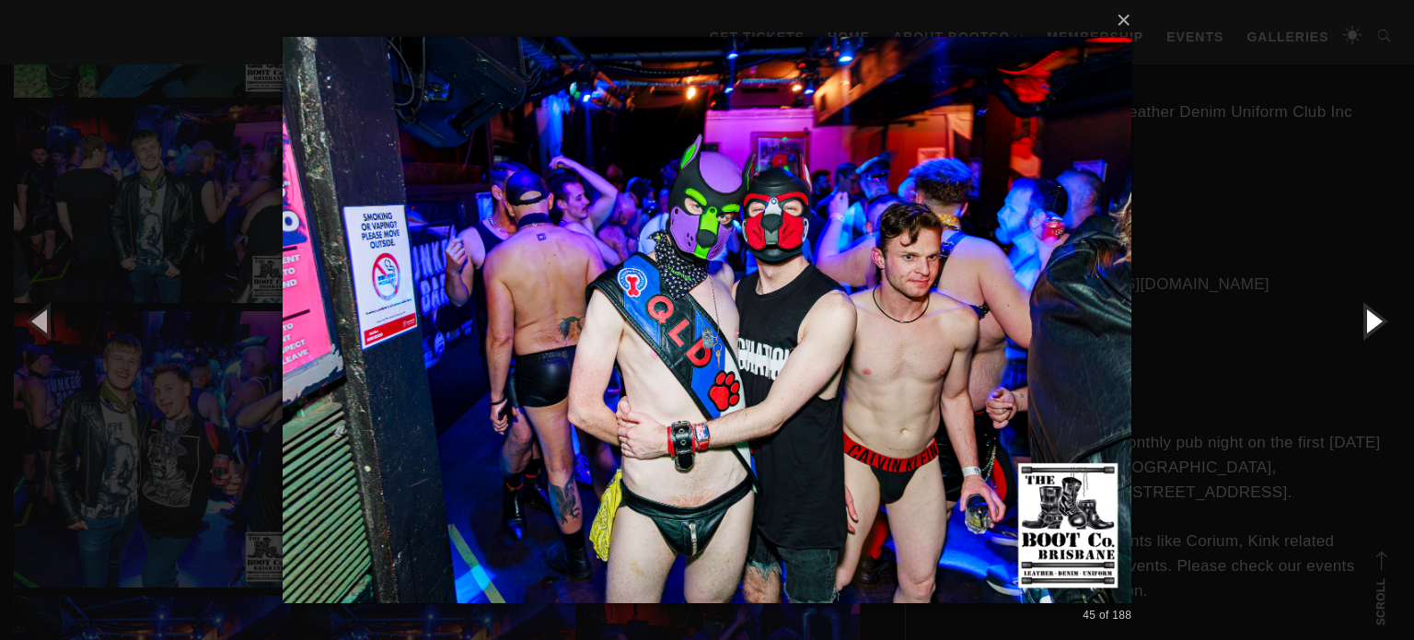
click at [1371, 322] on button "button" at bounding box center [1372, 320] width 83 height 101
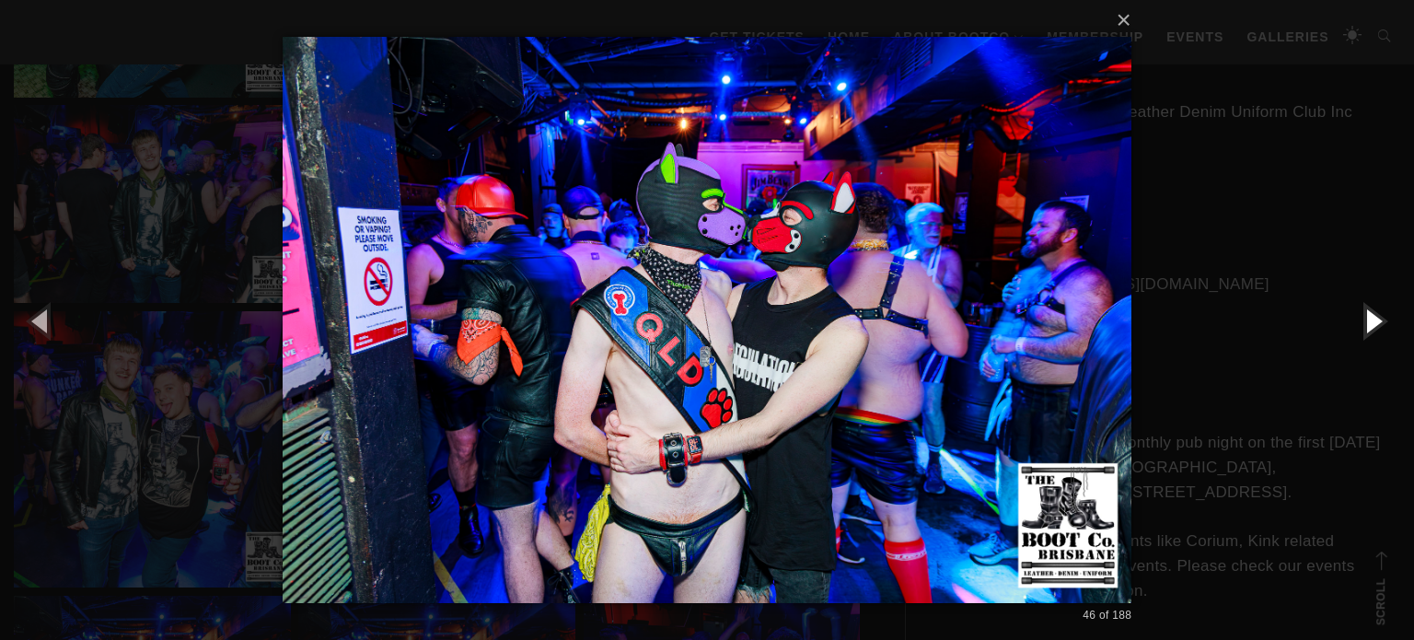
click at [1371, 322] on button "button" at bounding box center [1372, 320] width 83 height 101
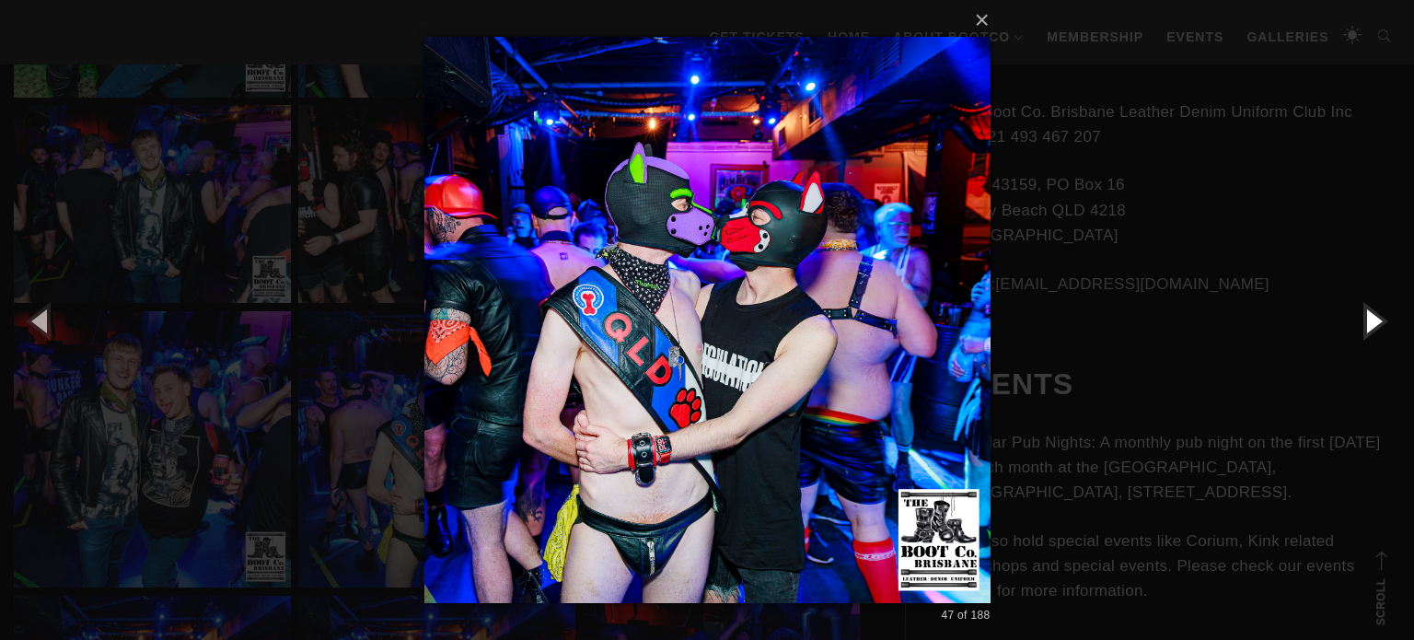
click at [1371, 322] on button "button" at bounding box center [1372, 320] width 83 height 101
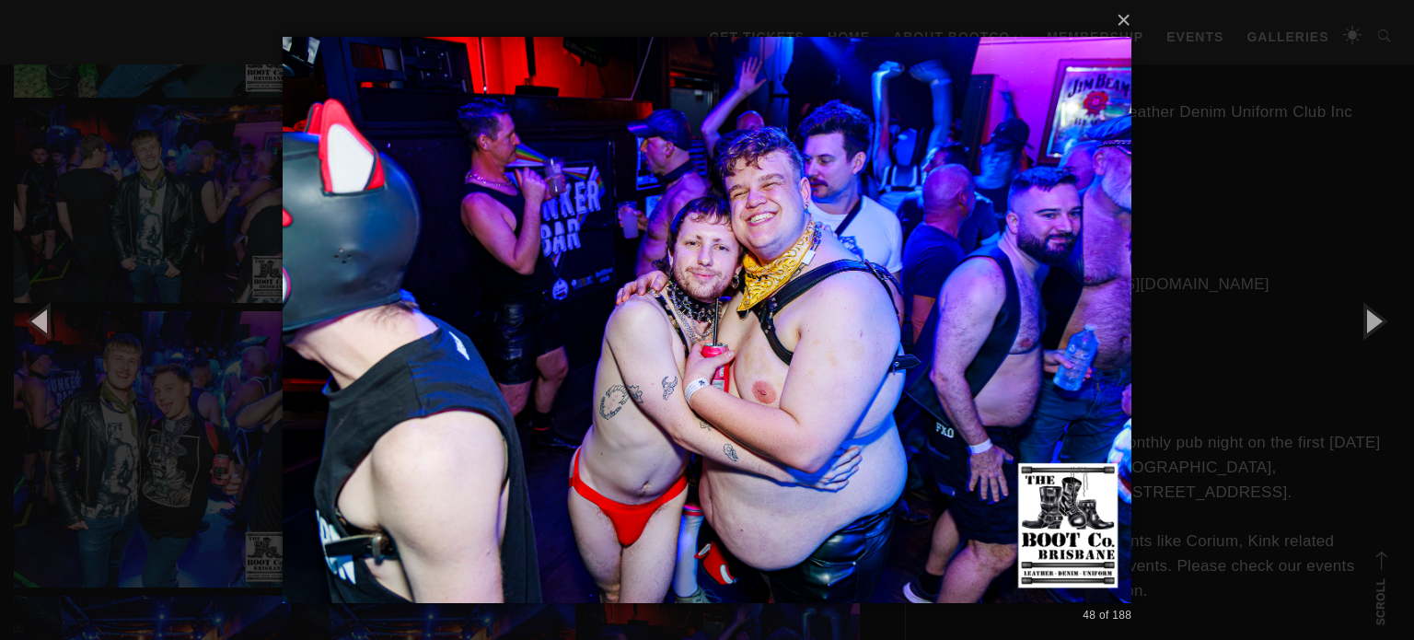
click at [1358, 188] on div "× 48 of 188 Loading..." at bounding box center [707, 320] width 1414 height 640
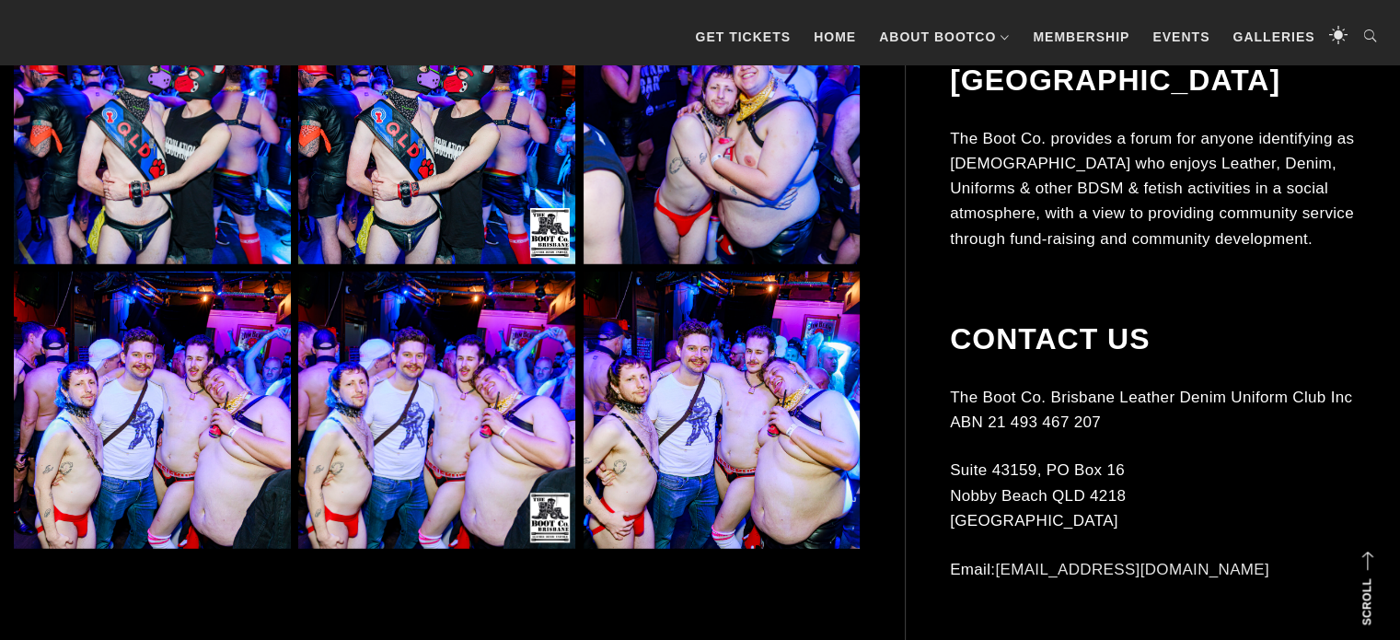
scroll to position [5170, 0]
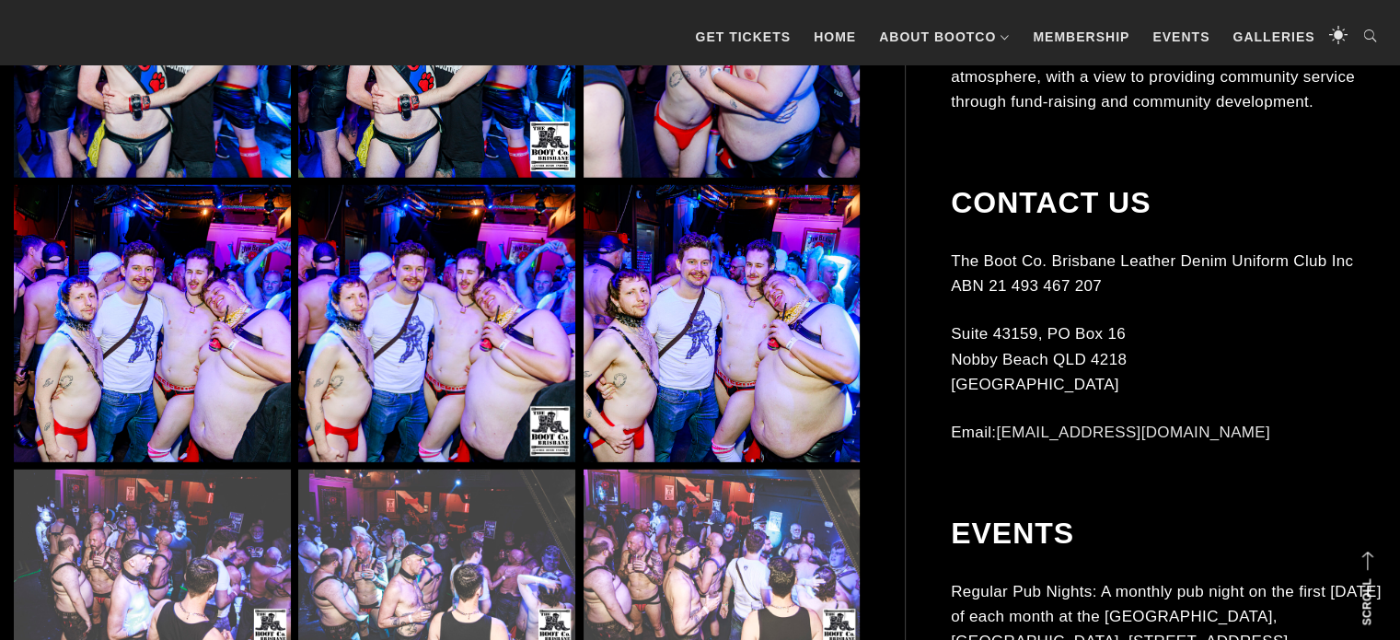
click at [749, 353] on img at bounding box center [721, 323] width 277 height 277
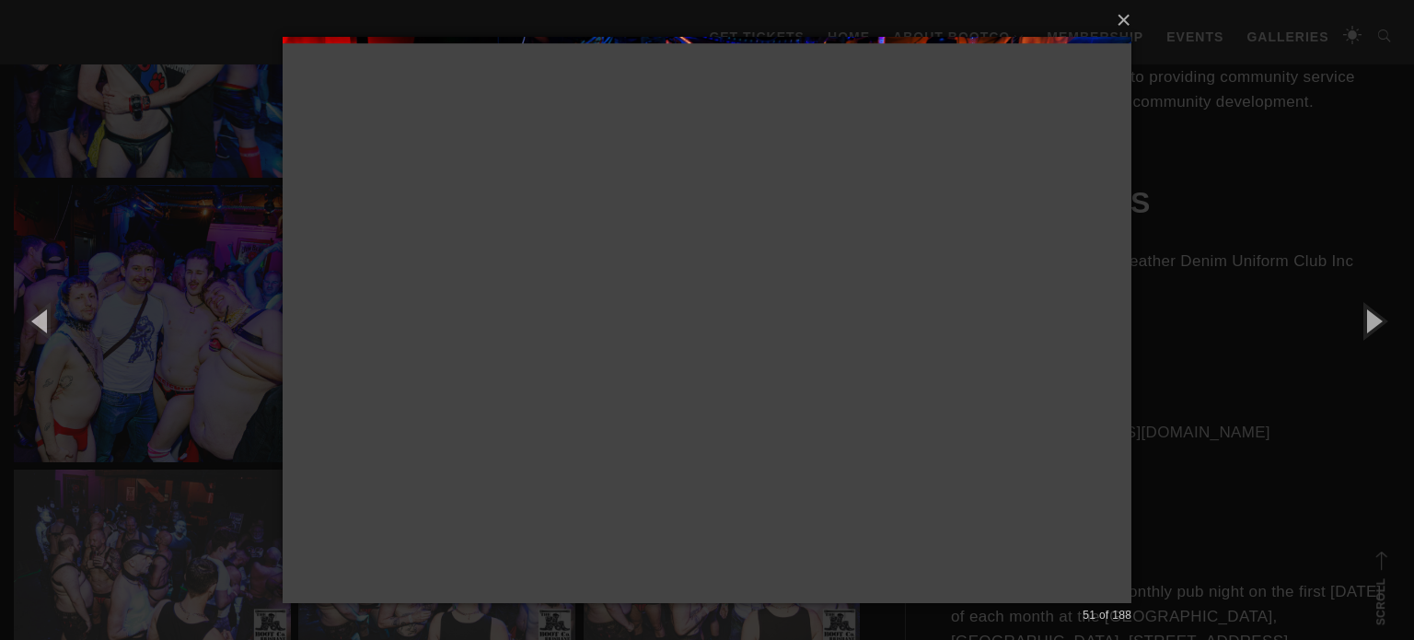
click at [1274, 445] on div "× 51 of 188 Loading..." at bounding box center [707, 320] width 1414 height 640
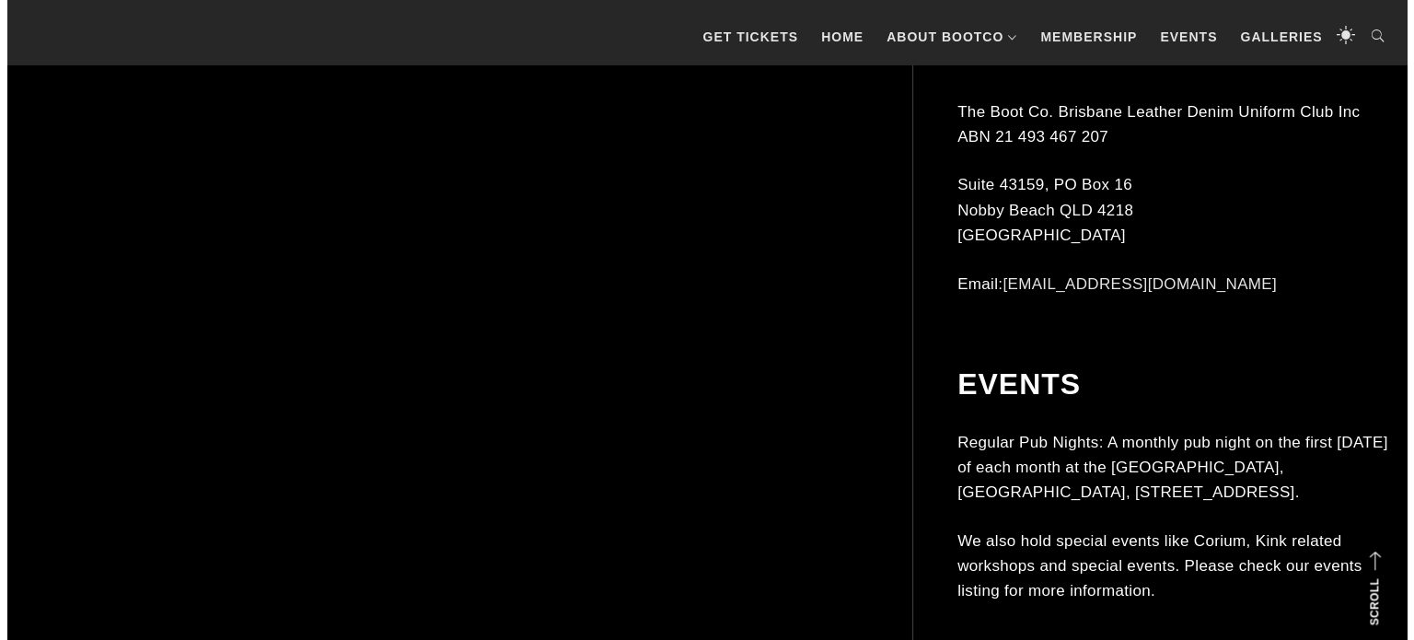
scroll to position [8951, 0]
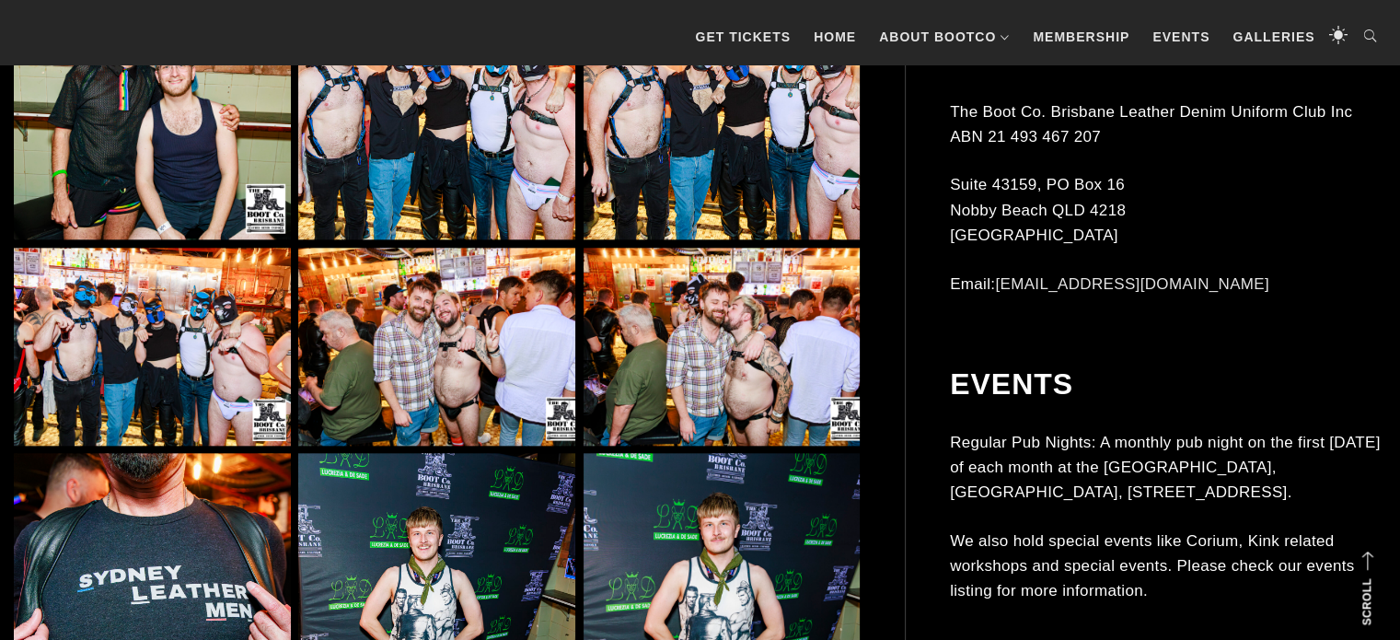
click at [457, 138] on img at bounding box center [436, 100] width 277 height 277
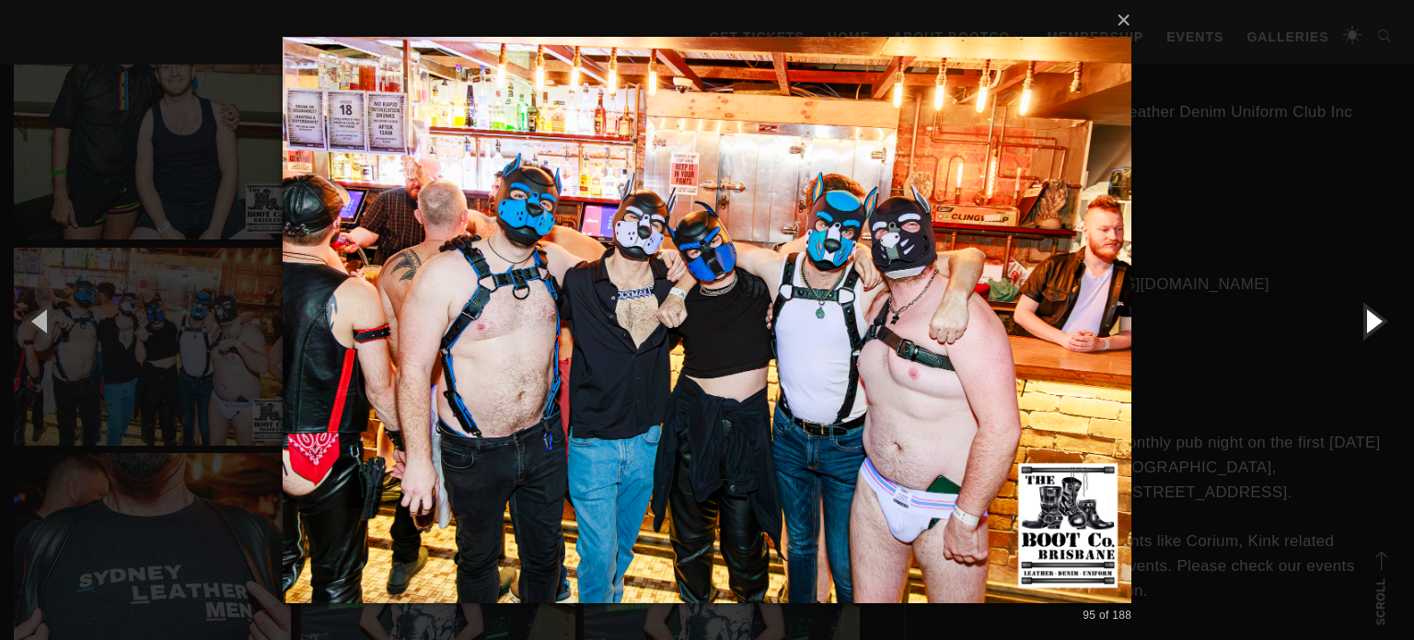
click at [1371, 318] on button "button" at bounding box center [1372, 320] width 83 height 101
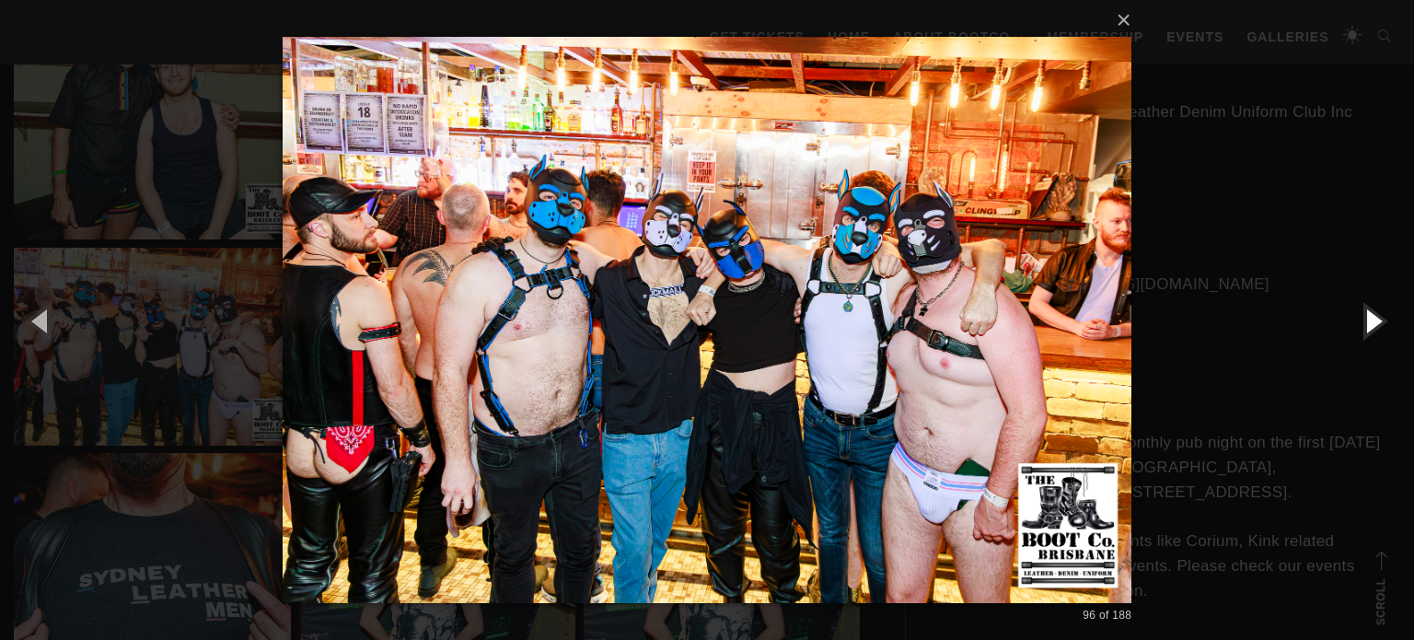
click at [1371, 318] on button "button" at bounding box center [1372, 320] width 83 height 101
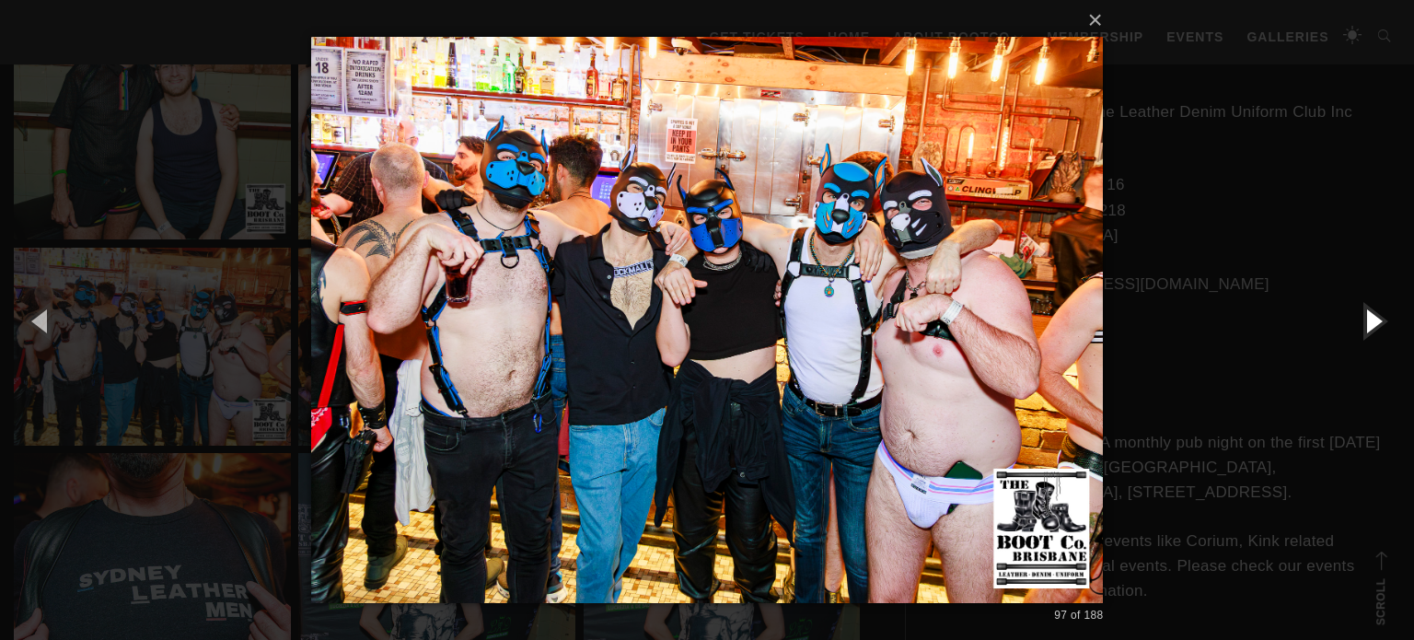
click at [1371, 318] on button "button" at bounding box center [1372, 320] width 83 height 101
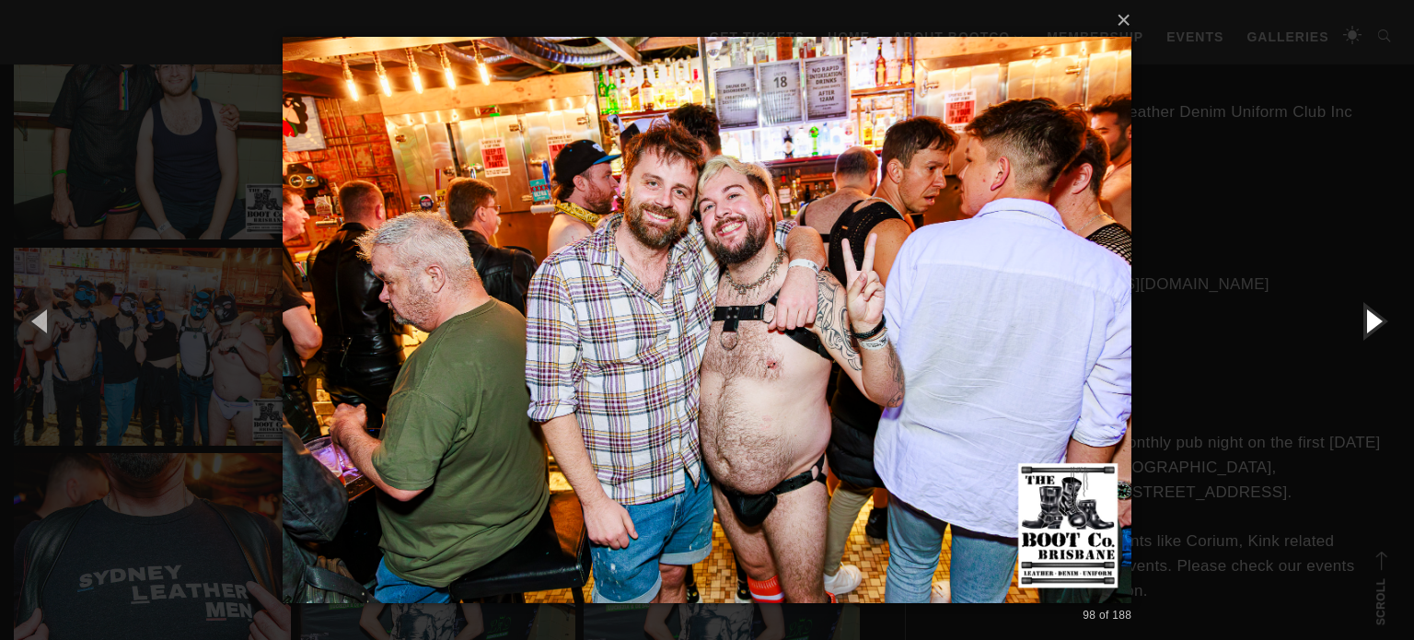
click at [1371, 318] on button "button" at bounding box center [1372, 320] width 83 height 101
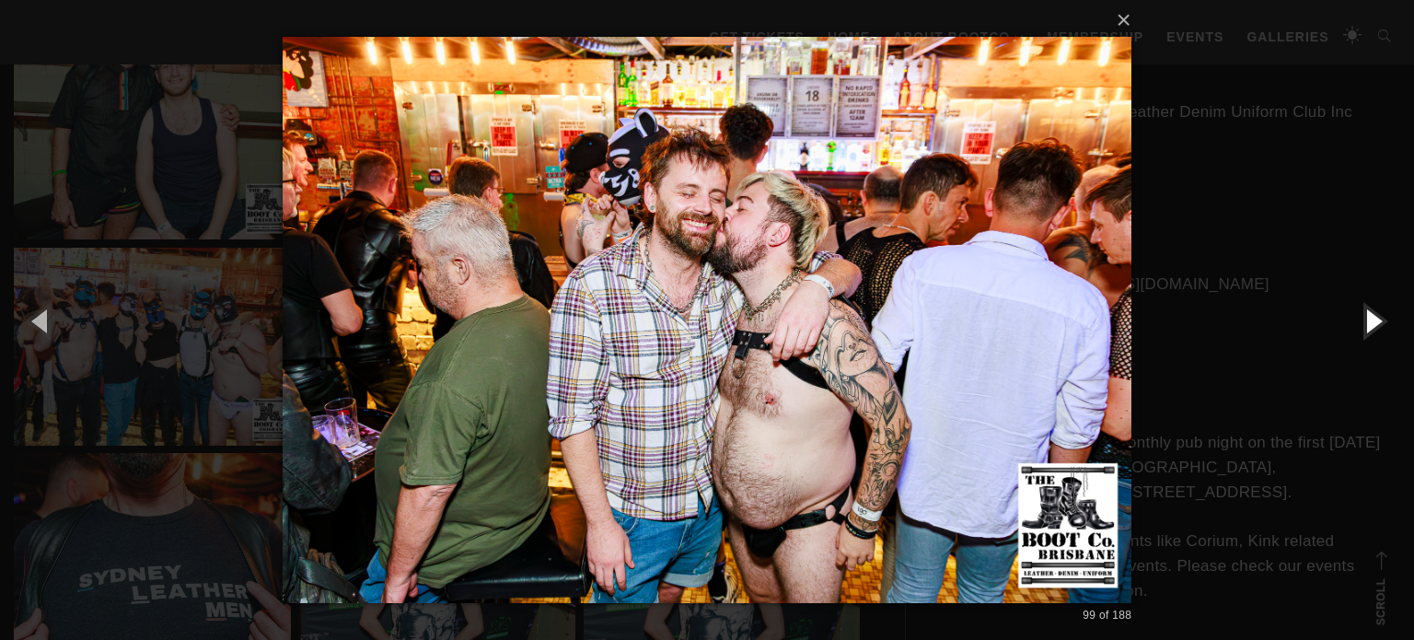
click at [1371, 318] on button "button" at bounding box center [1372, 320] width 83 height 101
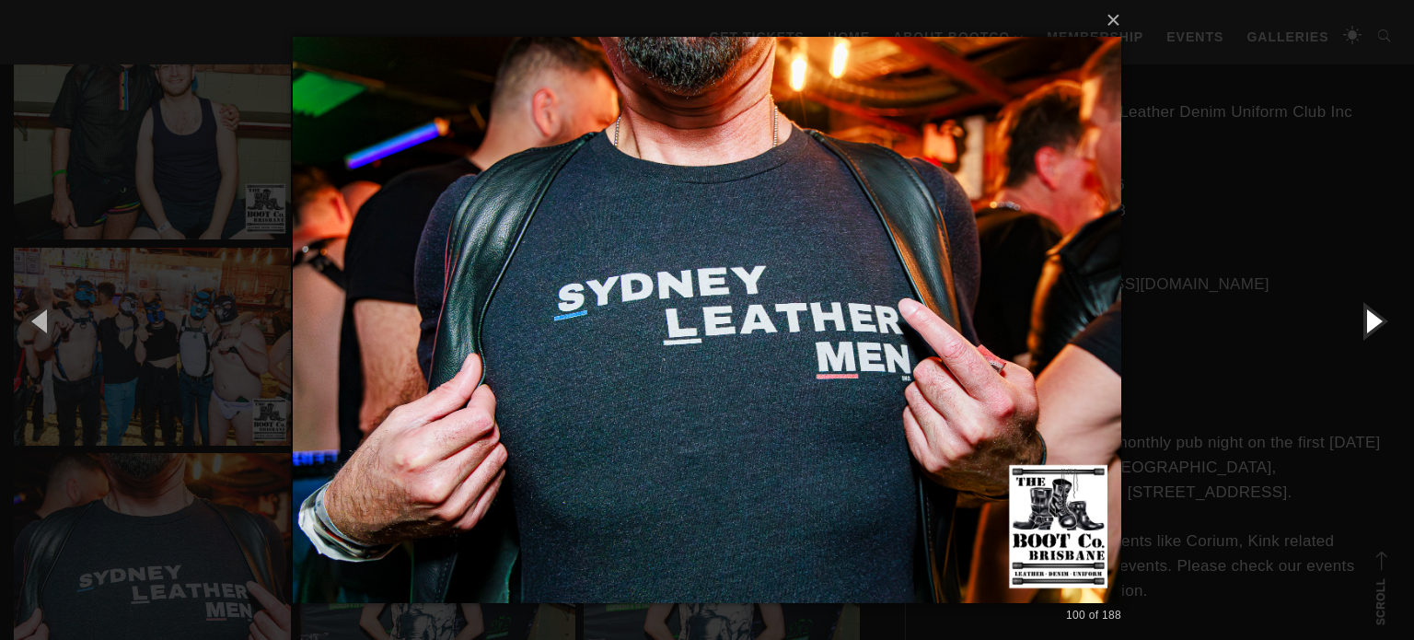
click at [1371, 318] on button "button" at bounding box center [1372, 320] width 83 height 101
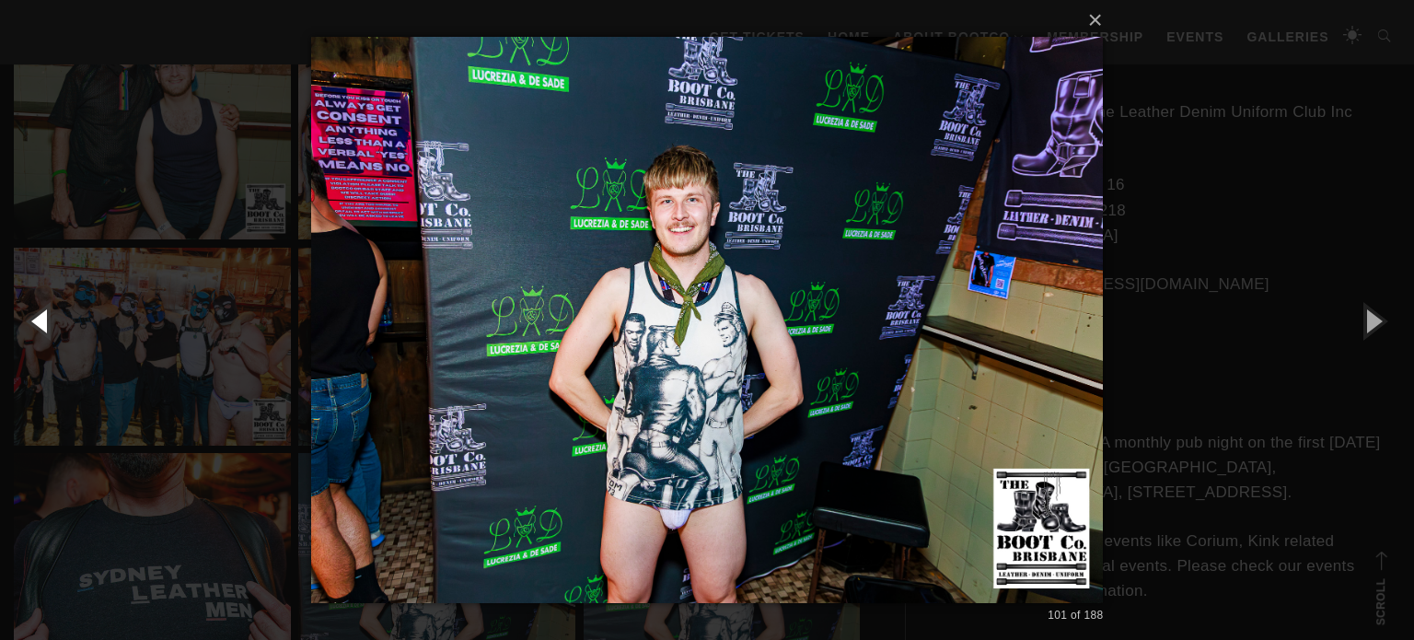
click at [40, 326] on button "button" at bounding box center [41, 320] width 83 height 101
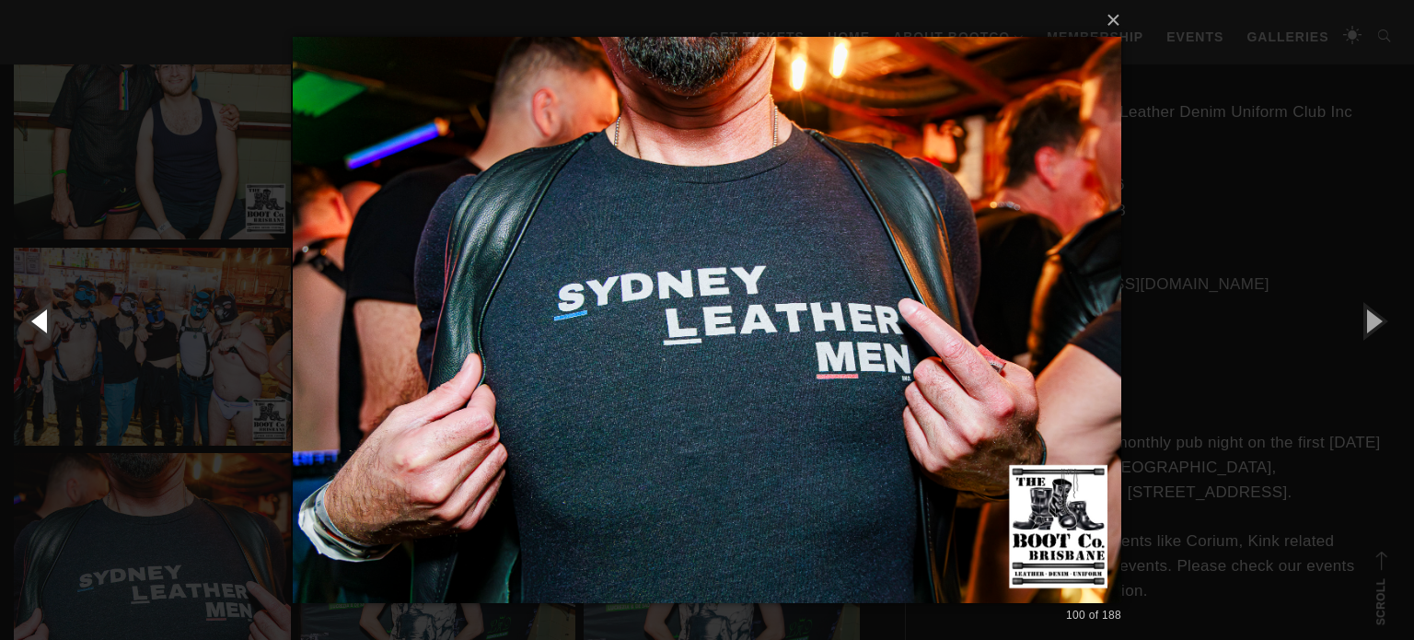
click at [40, 326] on button "button" at bounding box center [41, 320] width 83 height 101
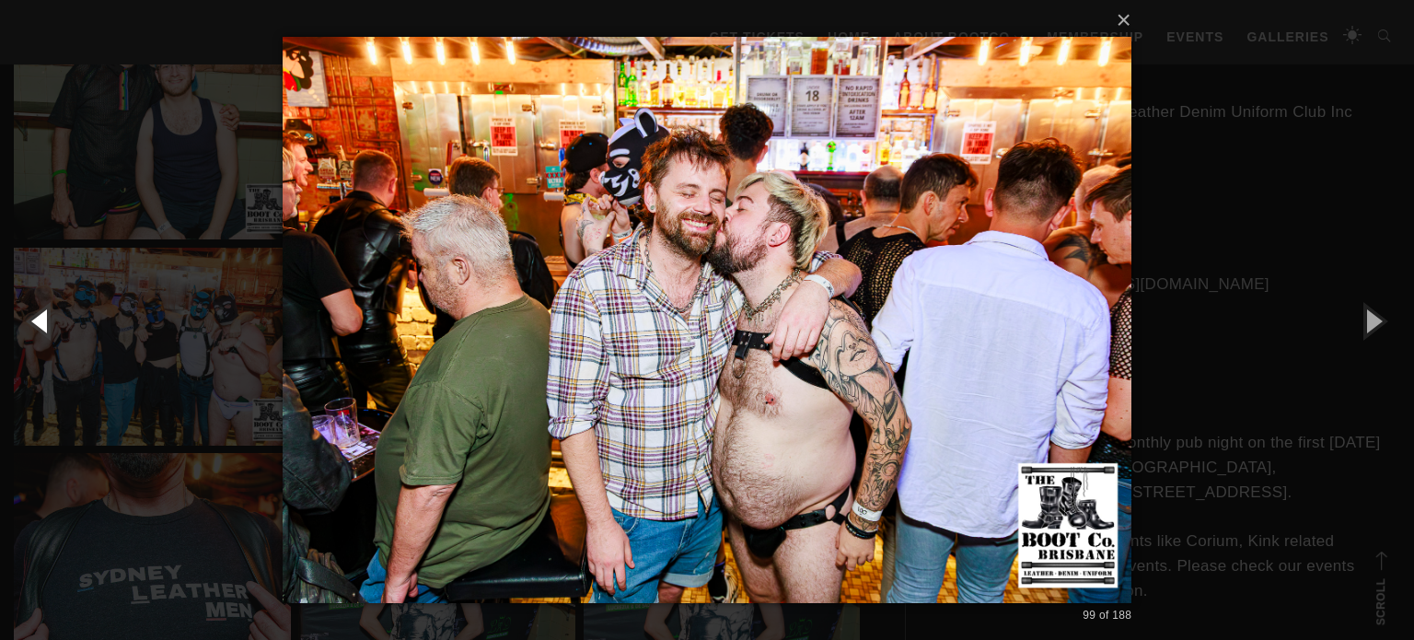
click at [40, 326] on button "button" at bounding box center [41, 320] width 83 height 101
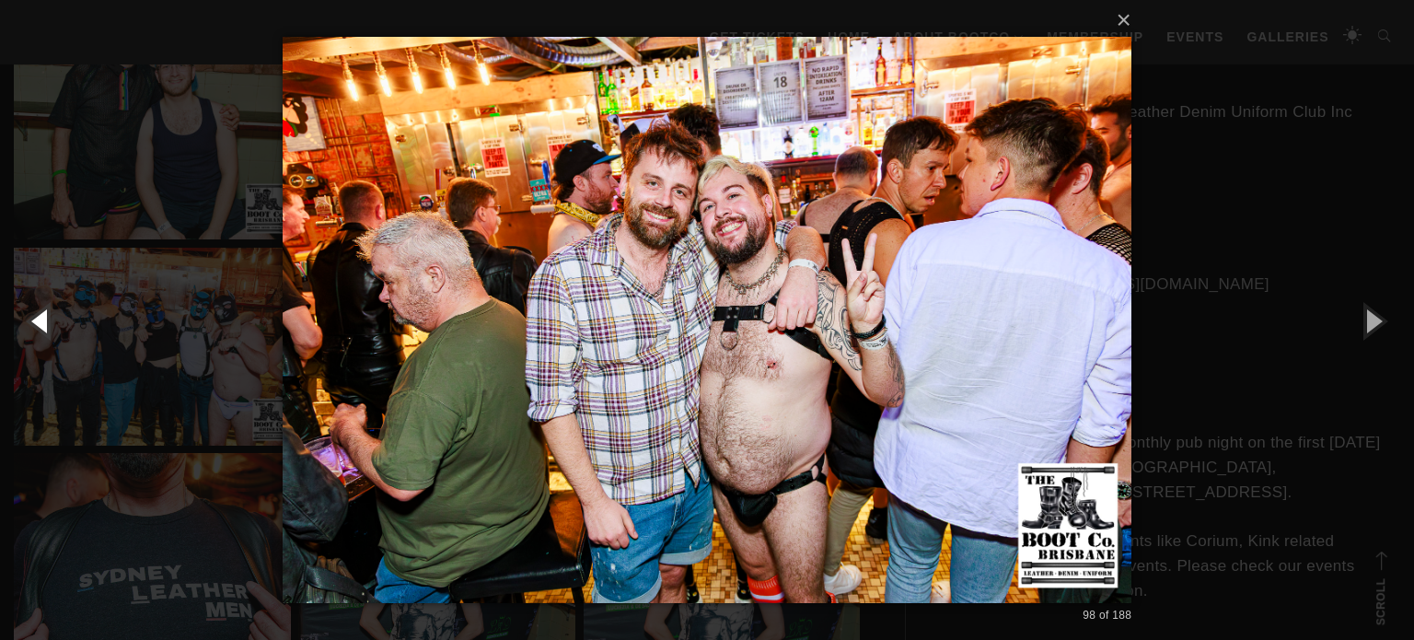
click at [40, 326] on button "button" at bounding box center [41, 320] width 83 height 101
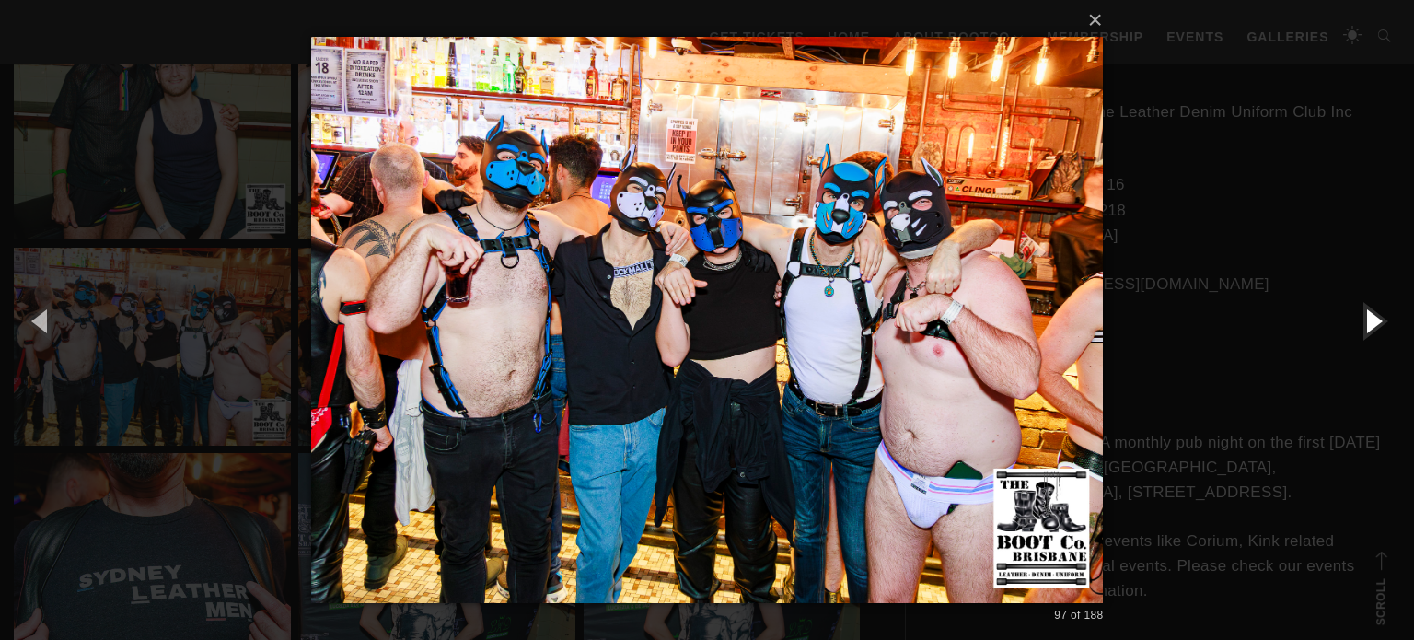
click at [1368, 323] on button "button" at bounding box center [1372, 320] width 83 height 101
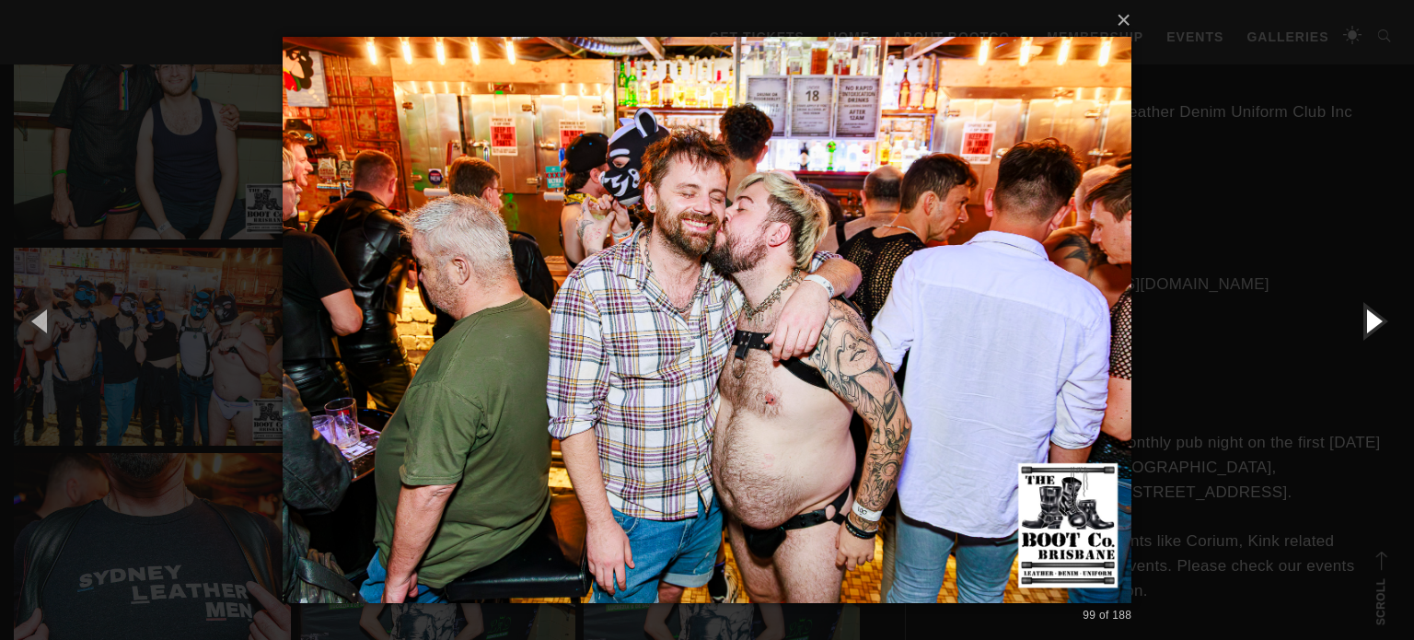
click at [1368, 323] on button "button" at bounding box center [1372, 320] width 83 height 101
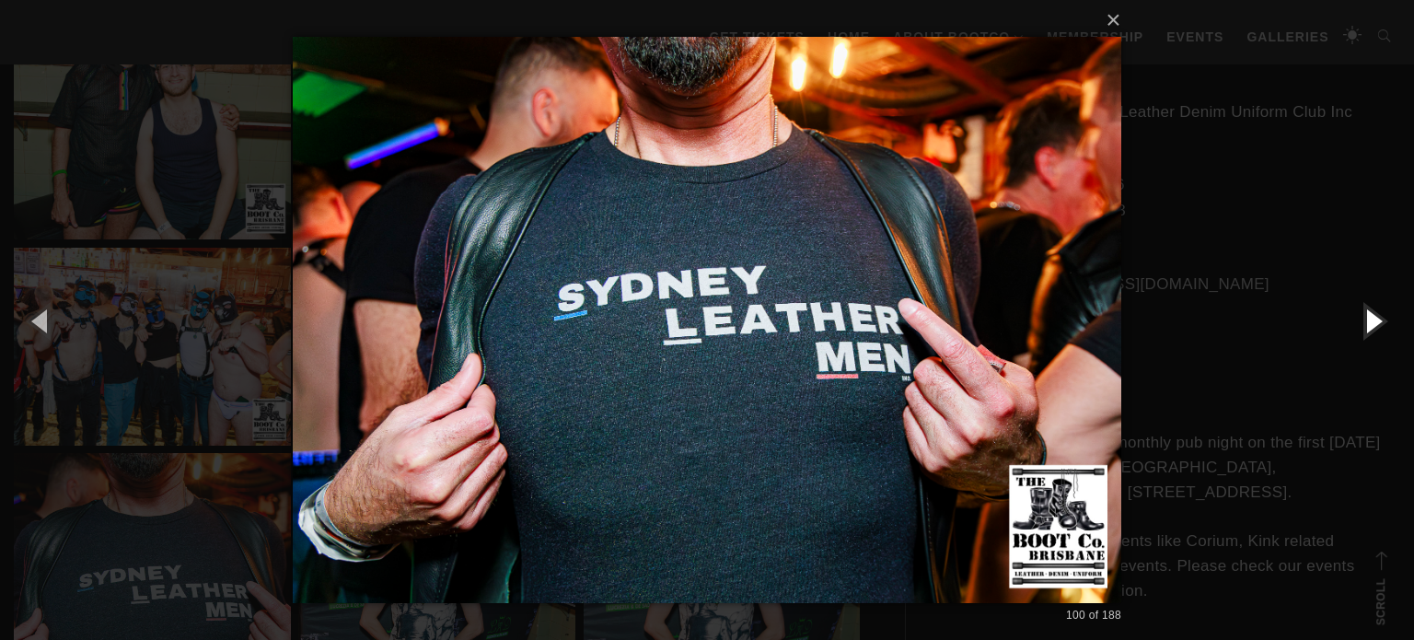
click at [1368, 323] on button "button" at bounding box center [1372, 320] width 83 height 101
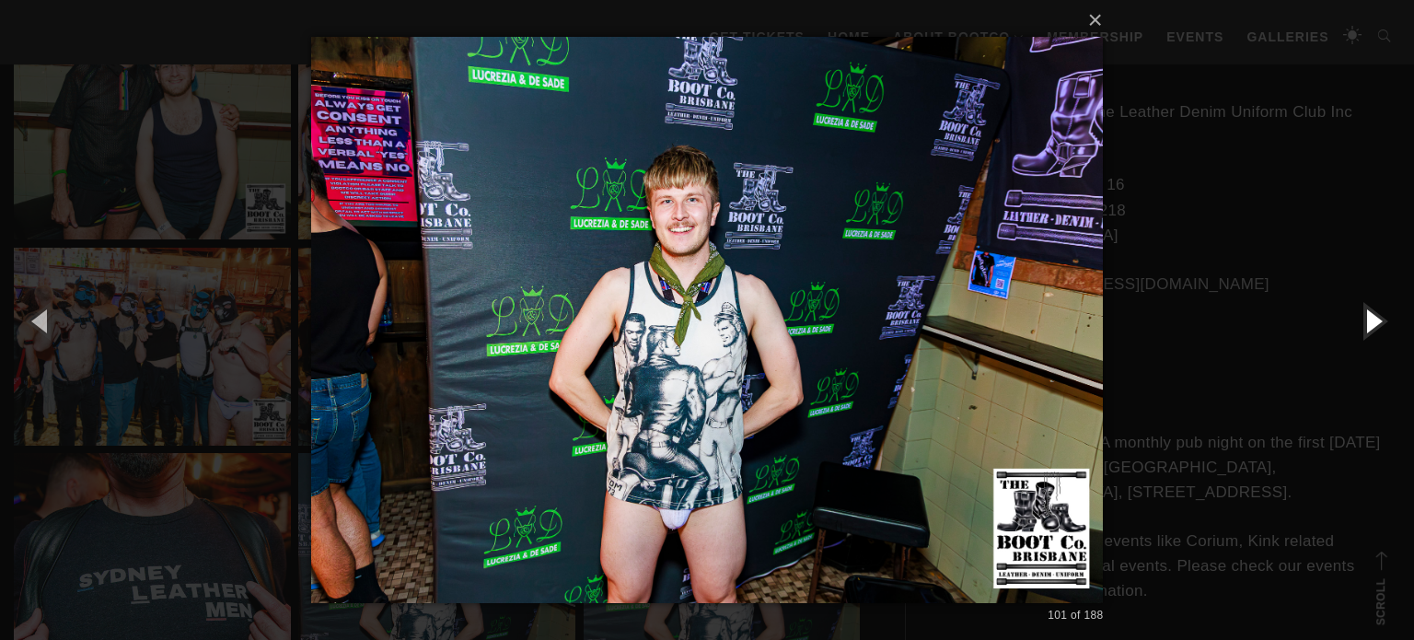
click at [1368, 323] on button "button" at bounding box center [1372, 320] width 83 height 101
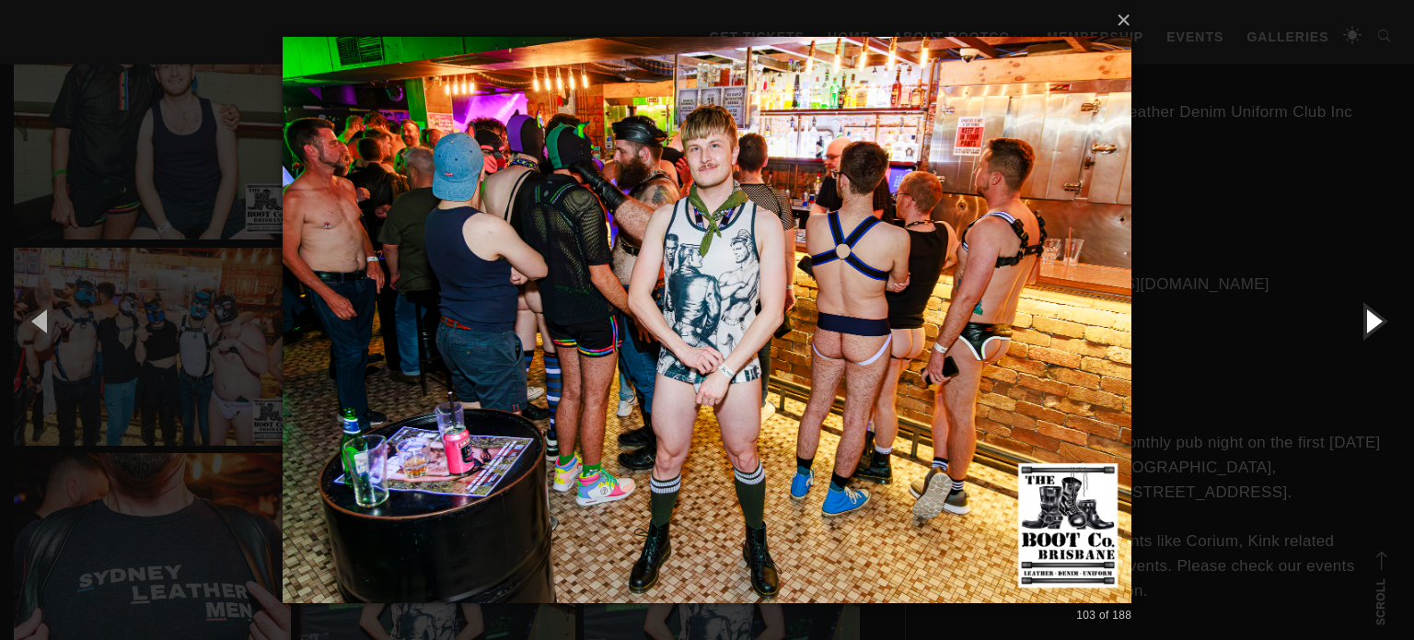
click at [1368, 323] on button "button" at bounding box center [1372, 320] width 83 height 101
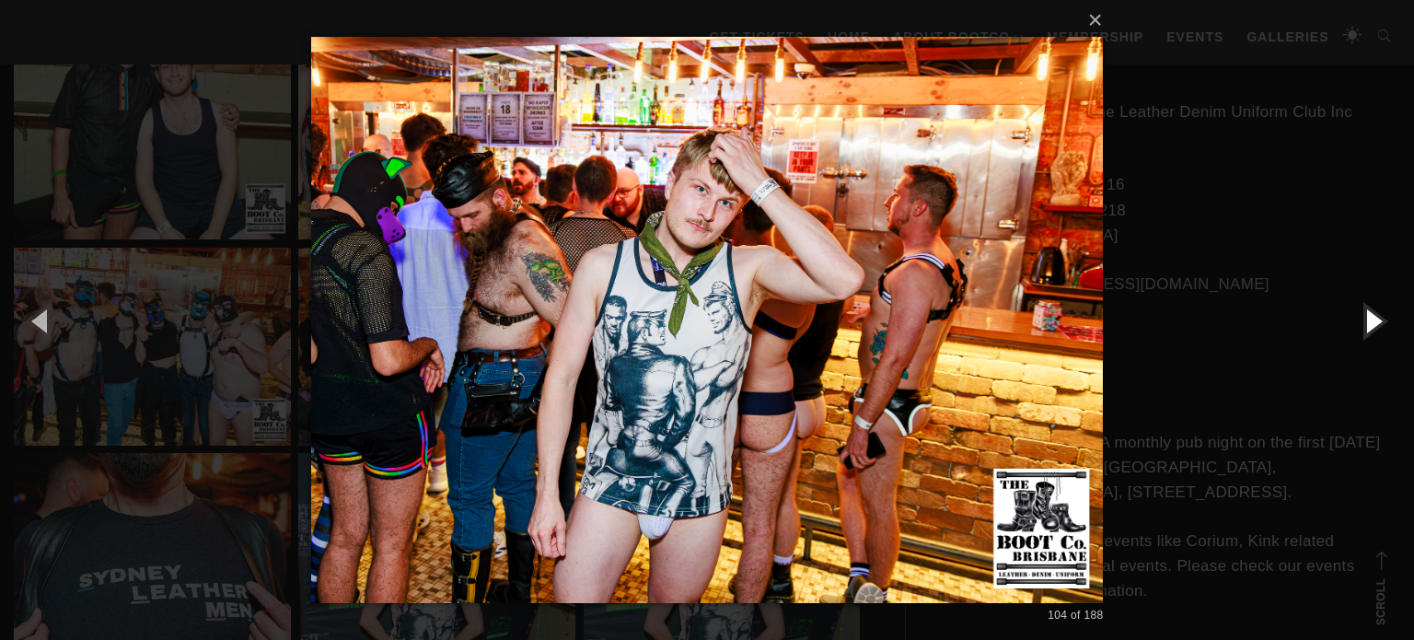
click at [1371, 324] on button "button" at bounding box center [1372, 320] width 83 height 101
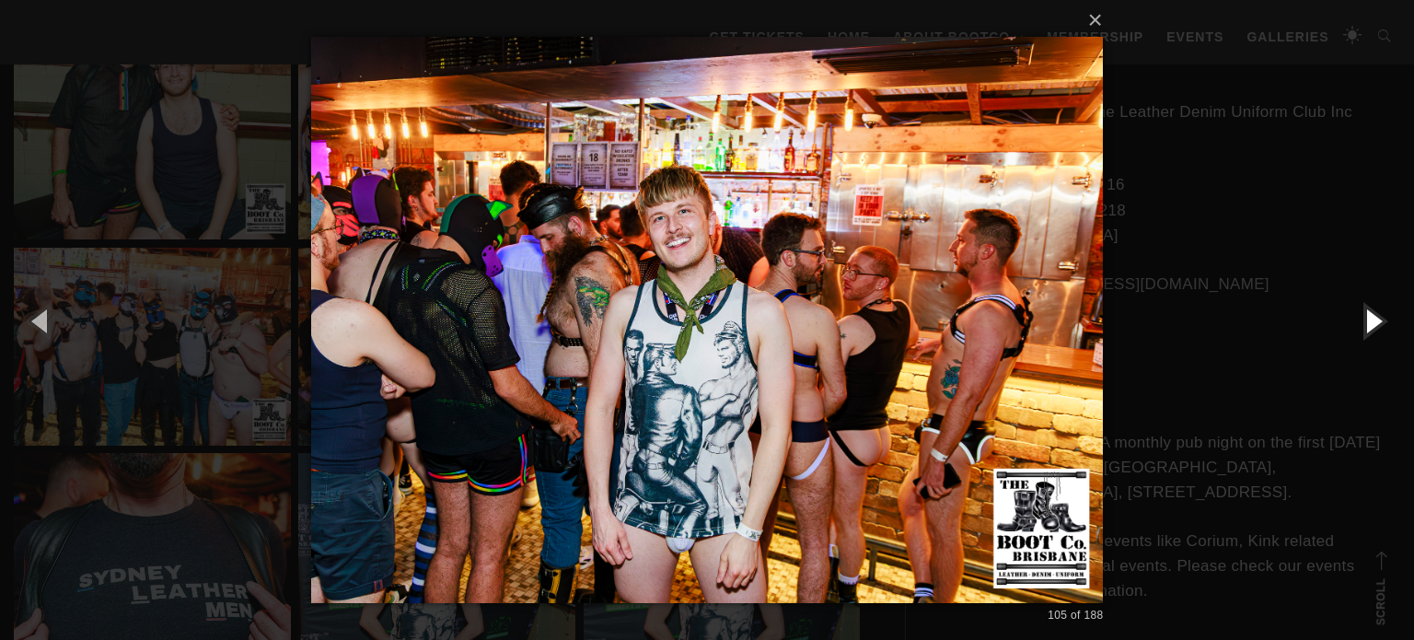
click at [1371, 324] on button "button" at bounding box center [1372, 320] width 83 height 101
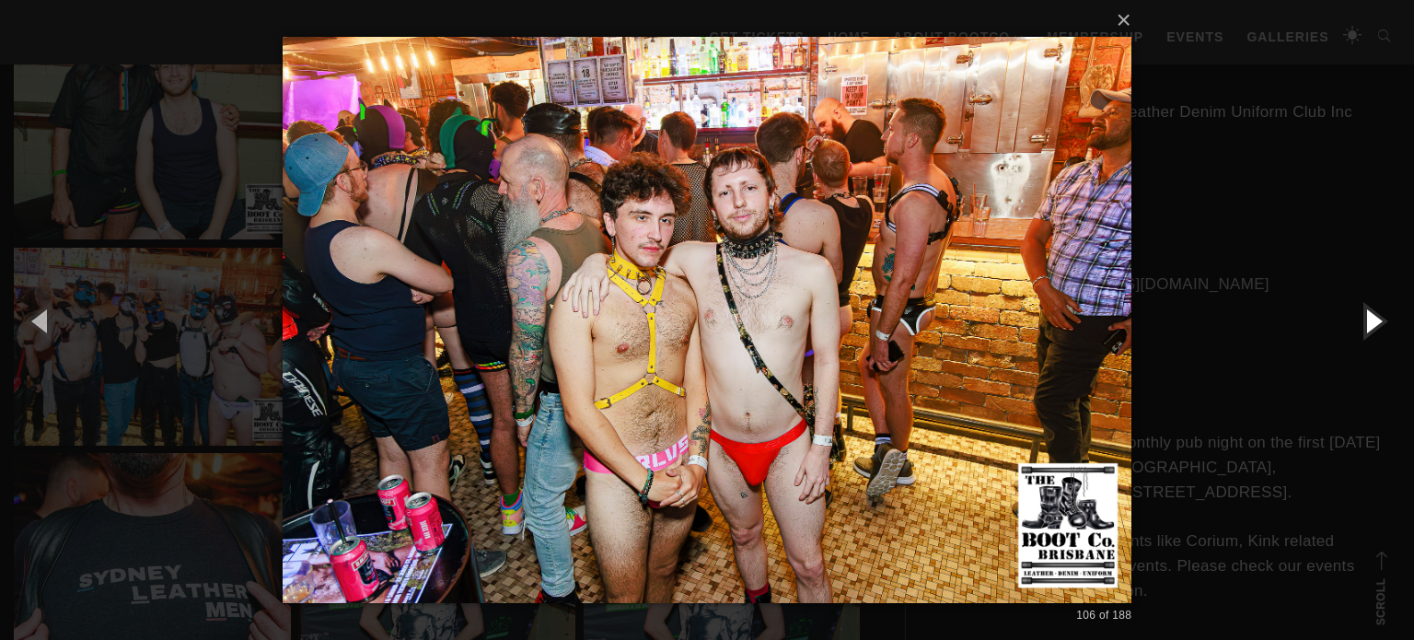
click at [1371, 324] on button "button" at bounding box center [1372, 320] width 83 height 101
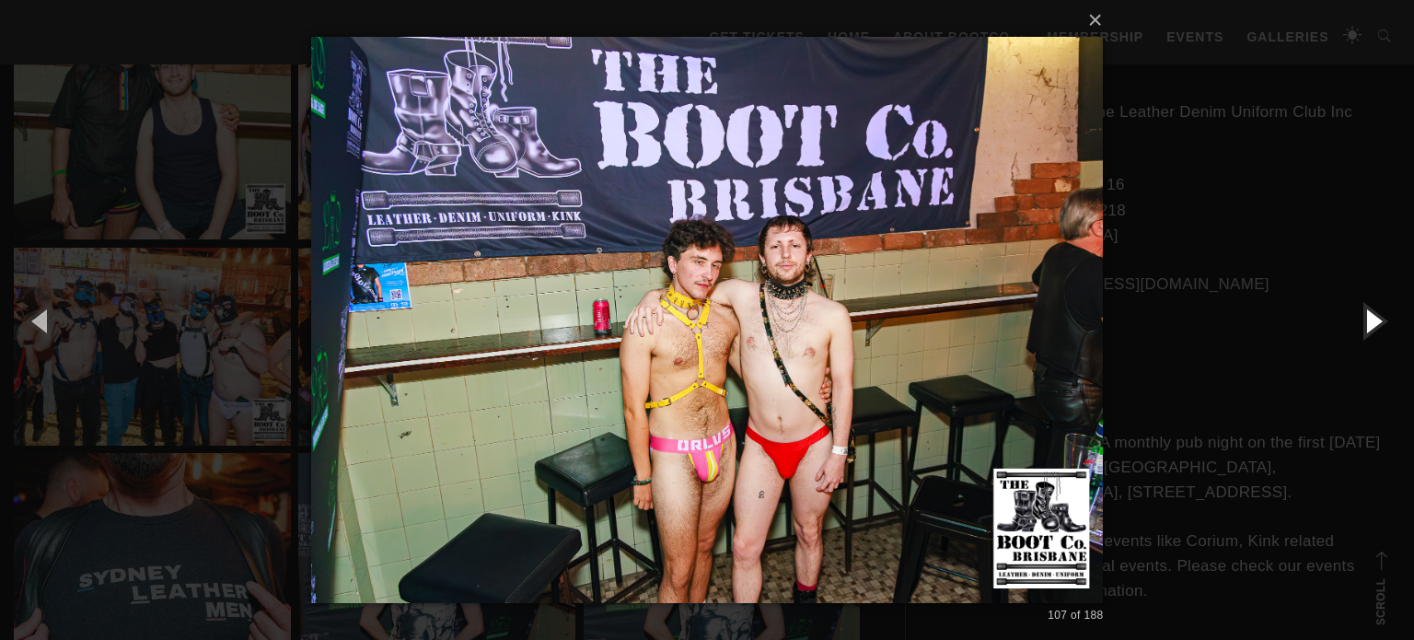
click at [1380, 308] on button "button" at bounding box center [1372, 320] width 83 height 101
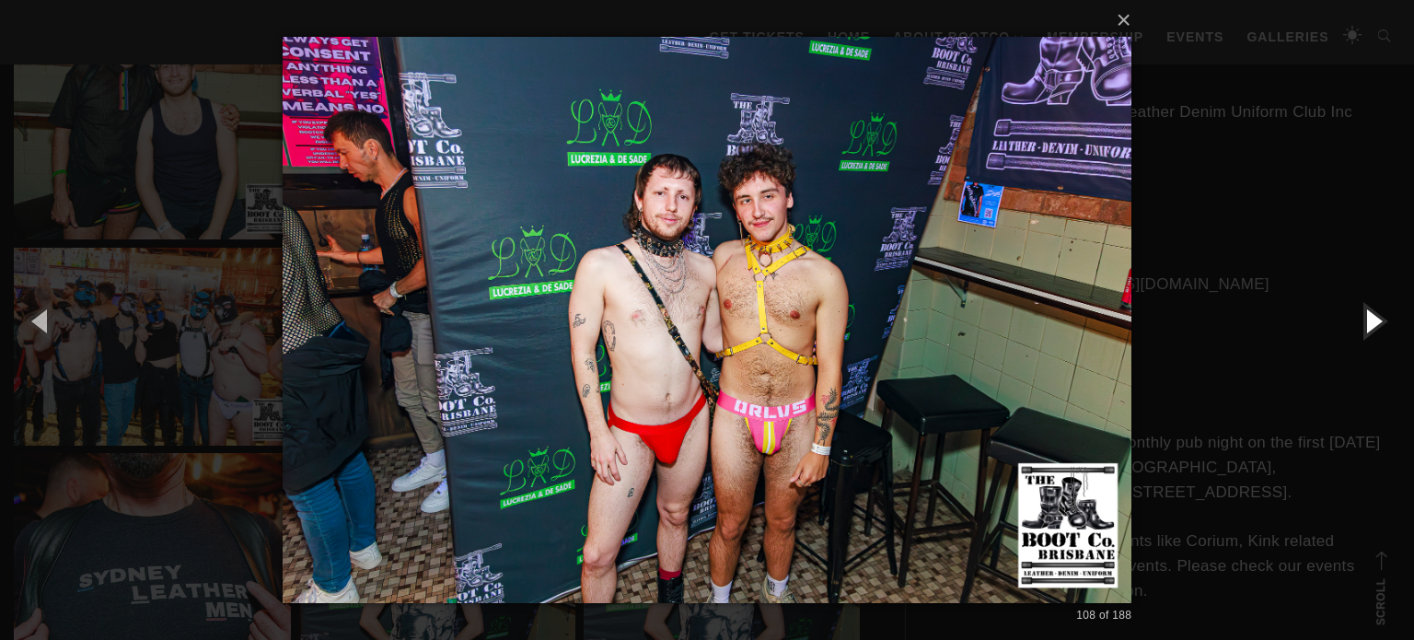
drag, startPoint x: 1380, startPoint y: 308, endPoint x: 1388, endPoint y: 316, distance: 11.1
click at [1388, 316] on button "button" at bounding box center [1372, 320] width 83 height 101
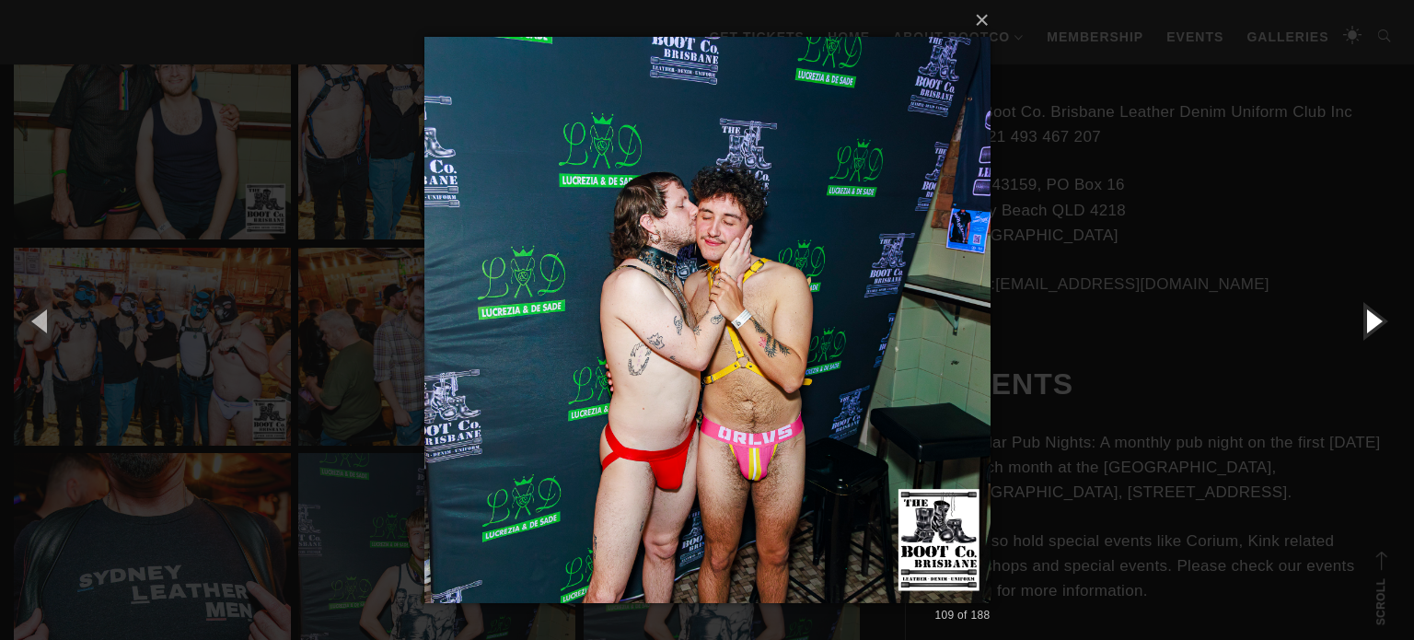
click at [1369, 317] on button "button" at bounding box center [1372, 320] width 83 height 101
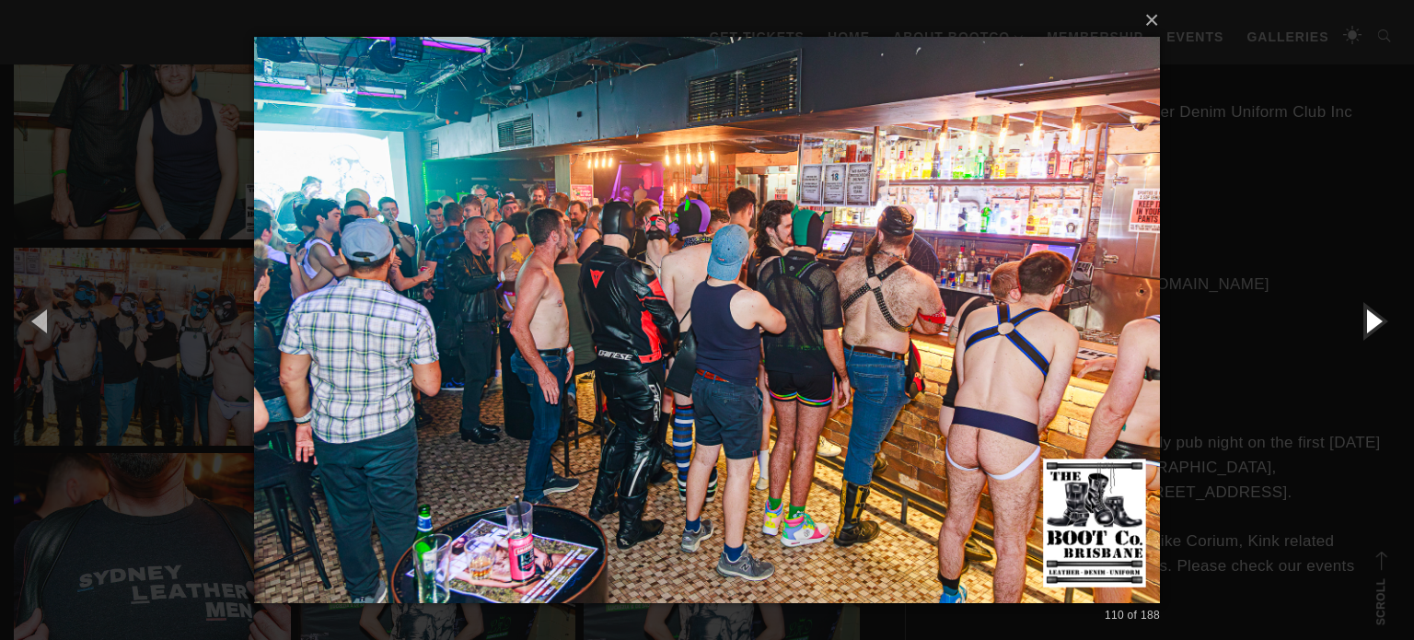
click at [1381, 316] on button "button" at bounding box center [1372, 320] width 83 height 101
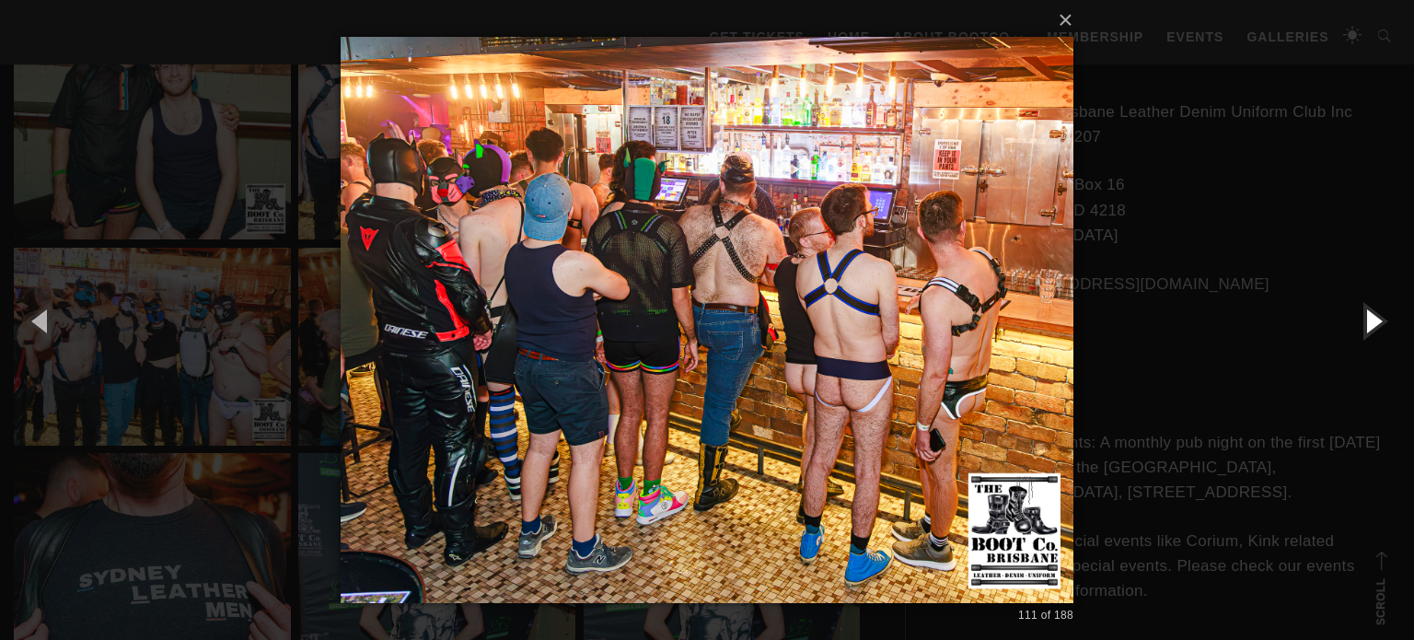
click at [1381, 316] on button "button" at bounding box center [1372, 320] width 83 height 101
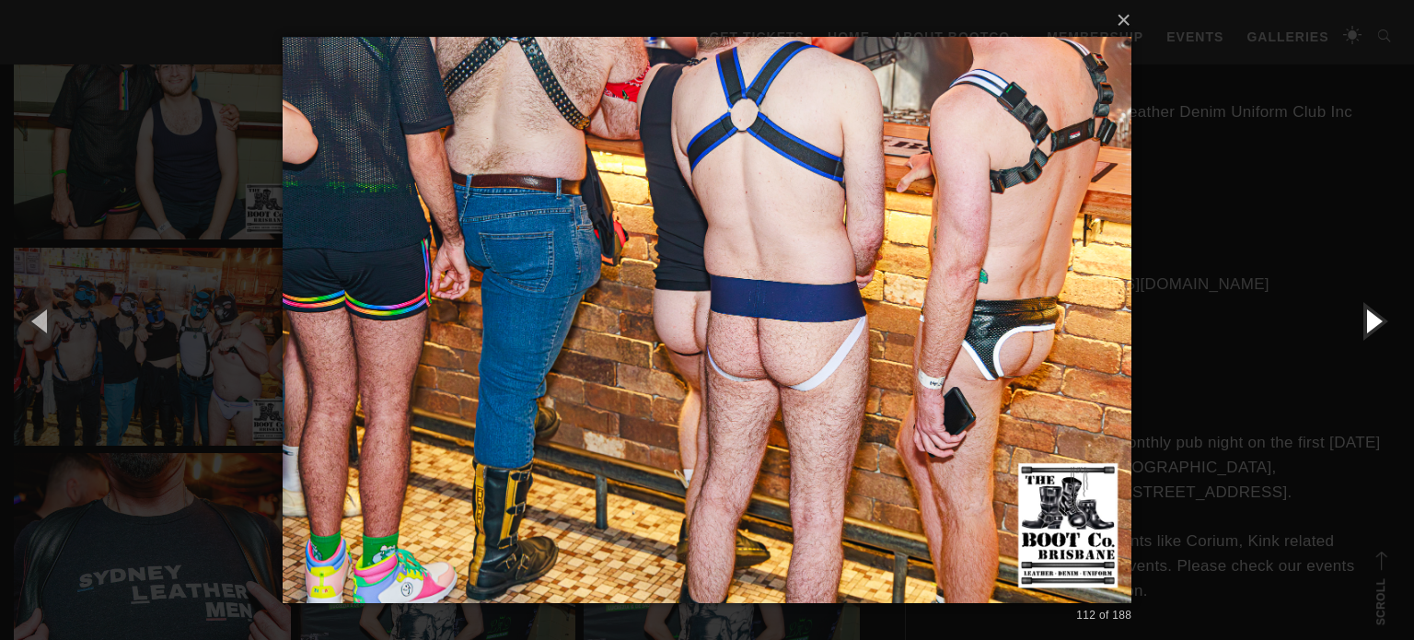
click at [1381, 316] on button "button" at bounding box center [1372, 320] width 83 height 101
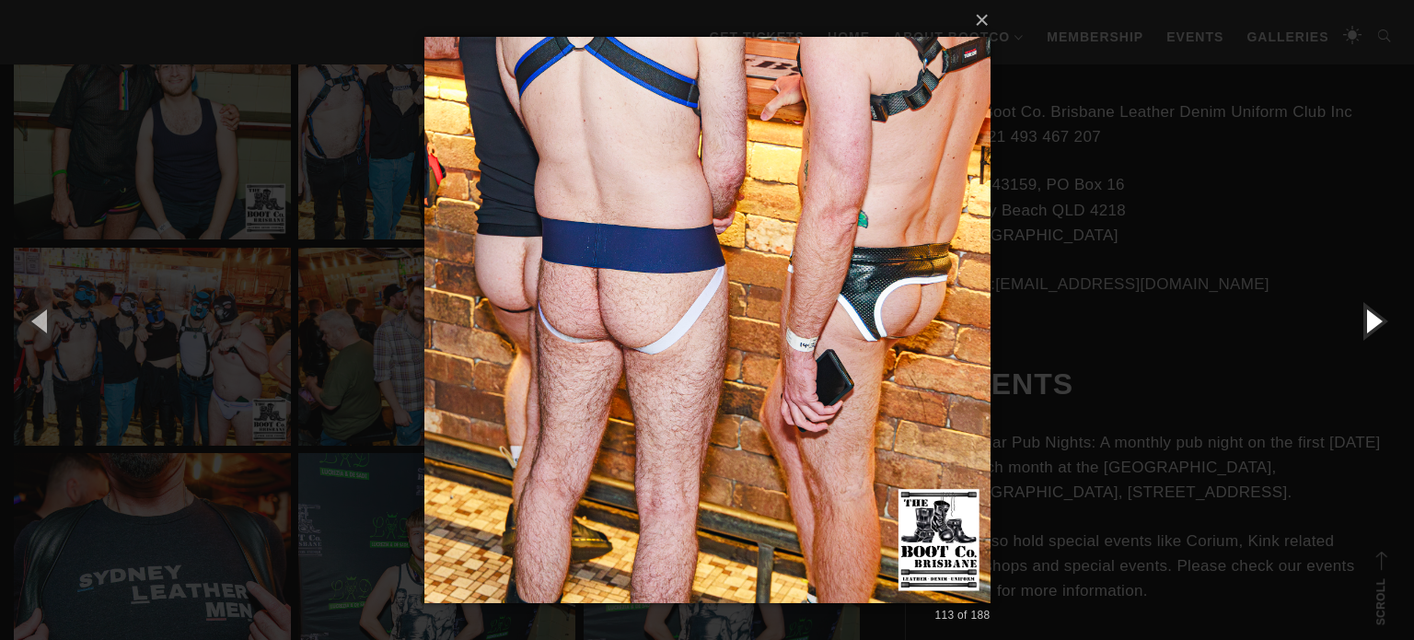
click at [1381, 316] on button "button" at bounding box center [1372, 320] width 83 height 101
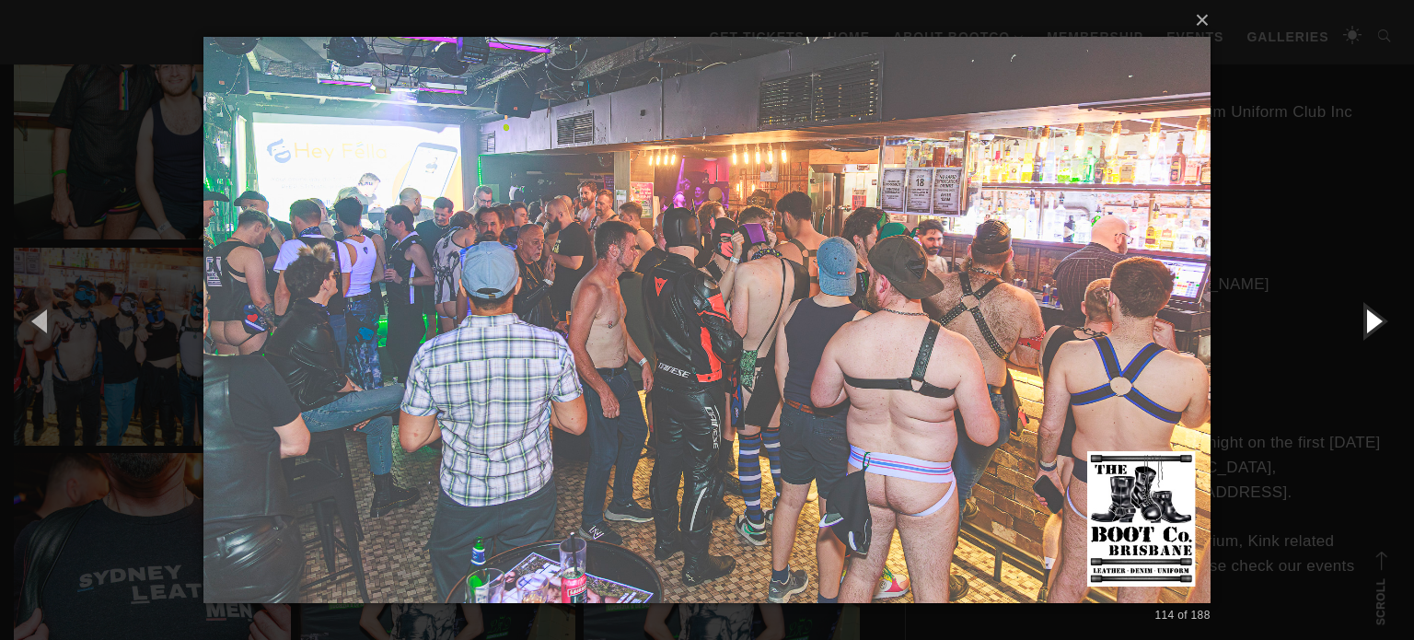
click at [1381, 316] on button "button" at bounding box center [1372, 320] width 83 height 101
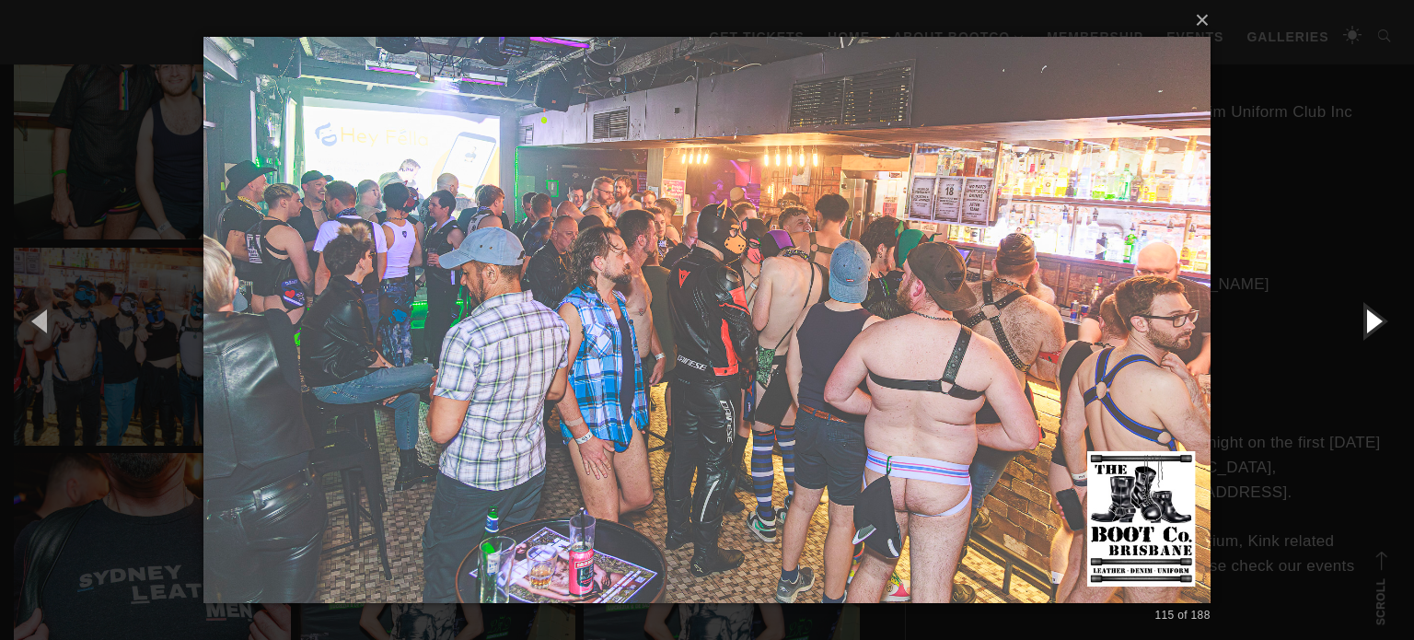
click at [1381, 316] on button "button" at bounding box center [1372, 320] width 83 height 101
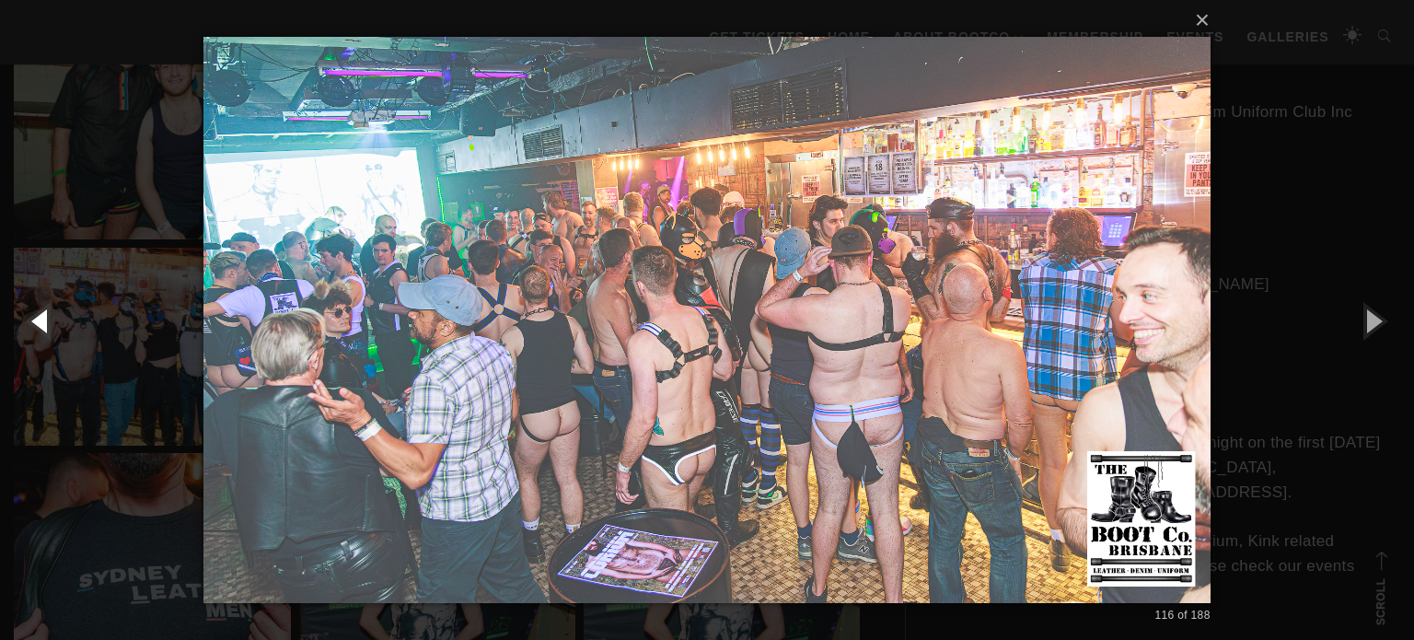
click at [33, 320] on button "button" at bounding box center [41, 320] width 83 height 101
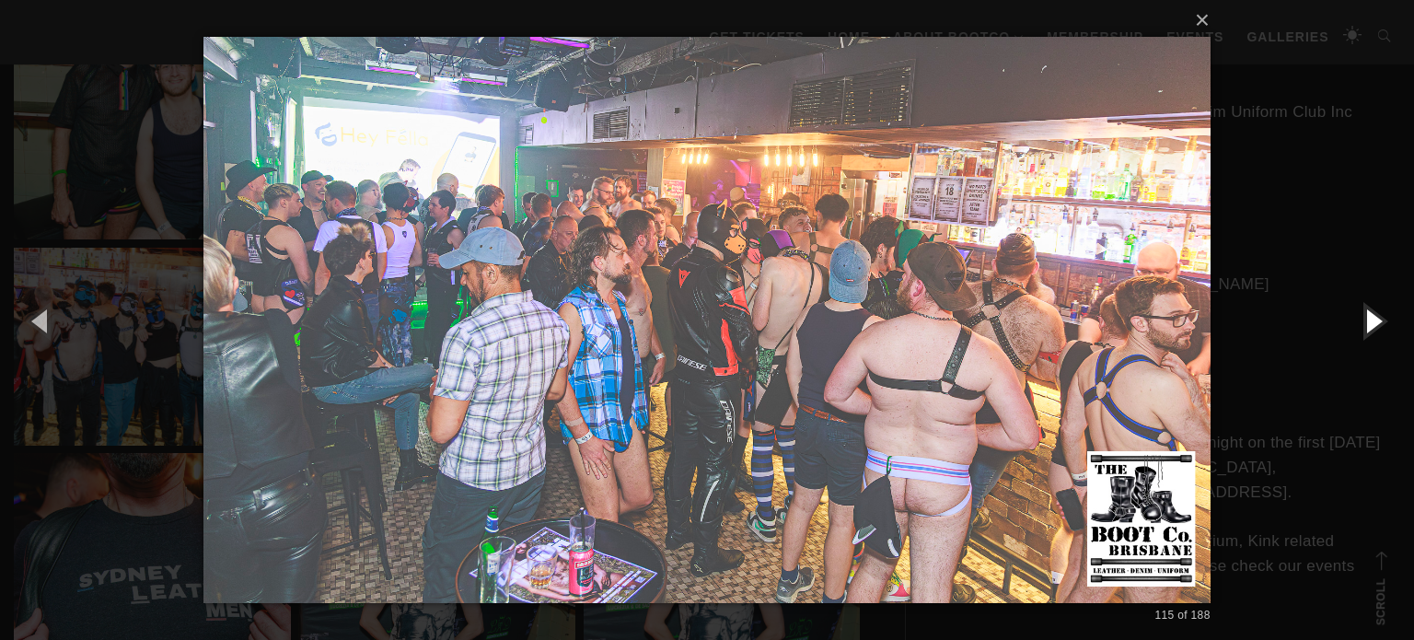
click at [1380, 333] on button "button" at bounding box center [1372, 320] width 83 height 101
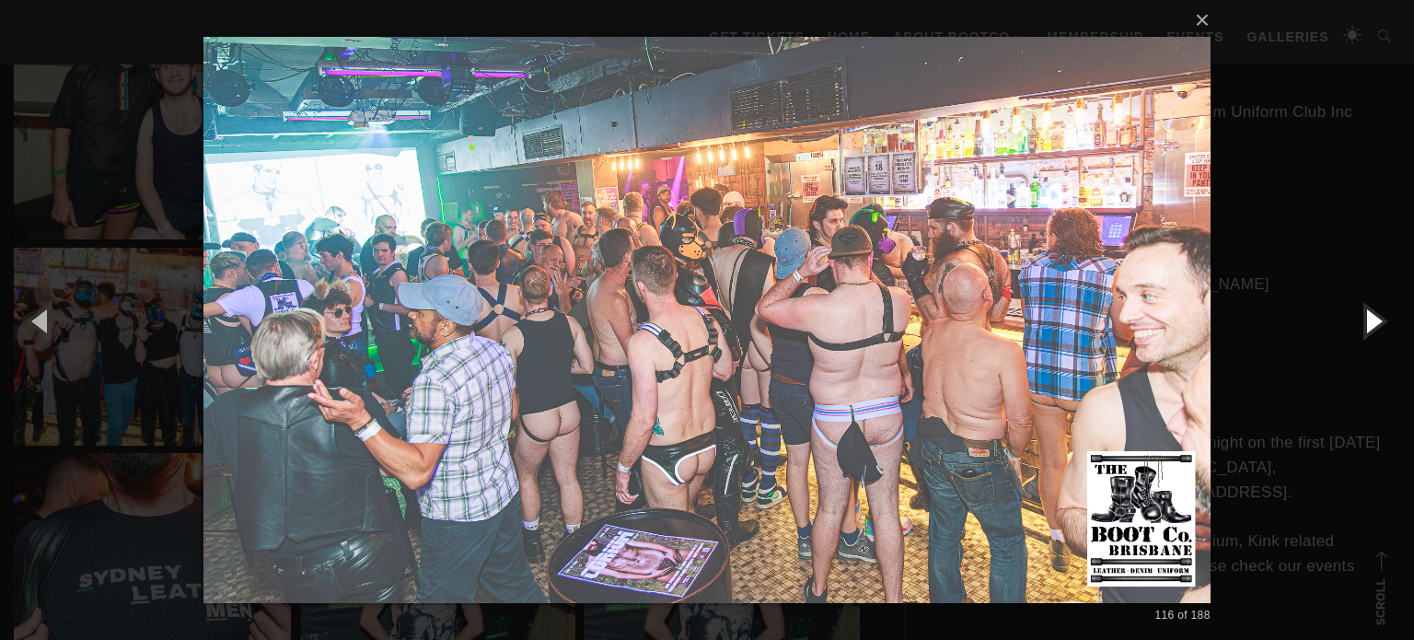
click at [1380, 333] on button "button" at bounding box center [1372, 320] width 83 height 101
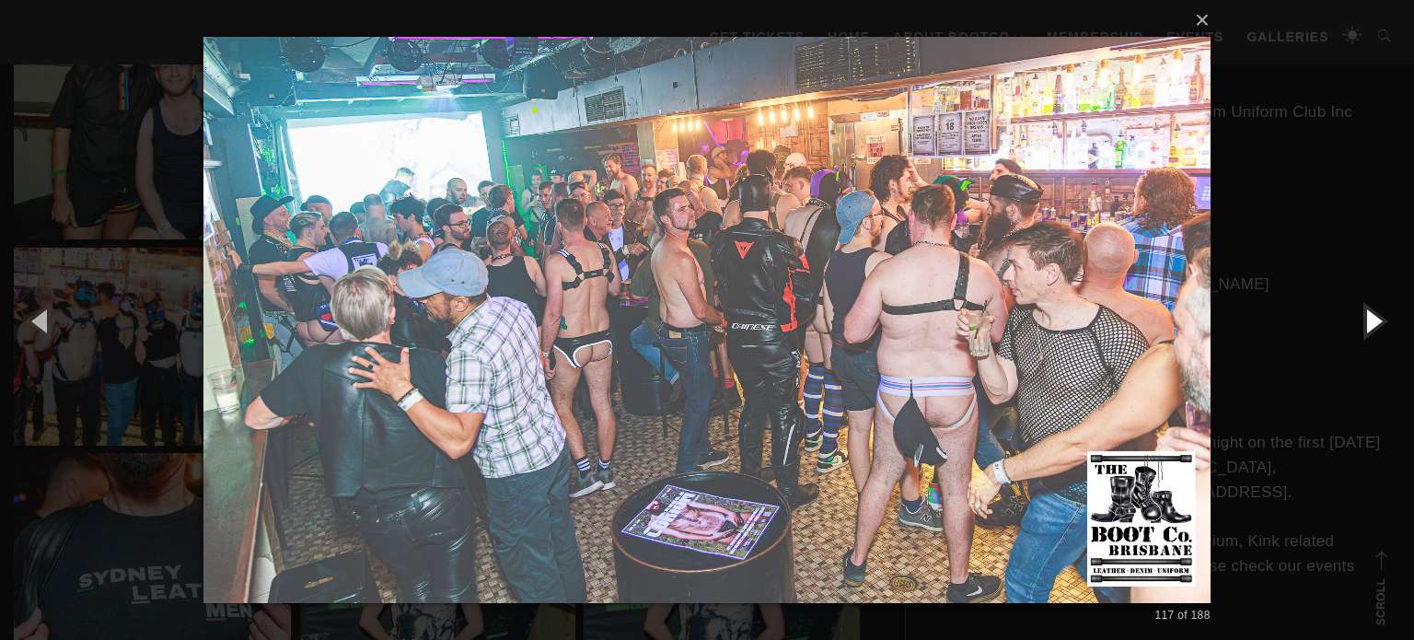
click at [1380, 333] on button "button" at bounding box center [1372, 320] width 83 height 101
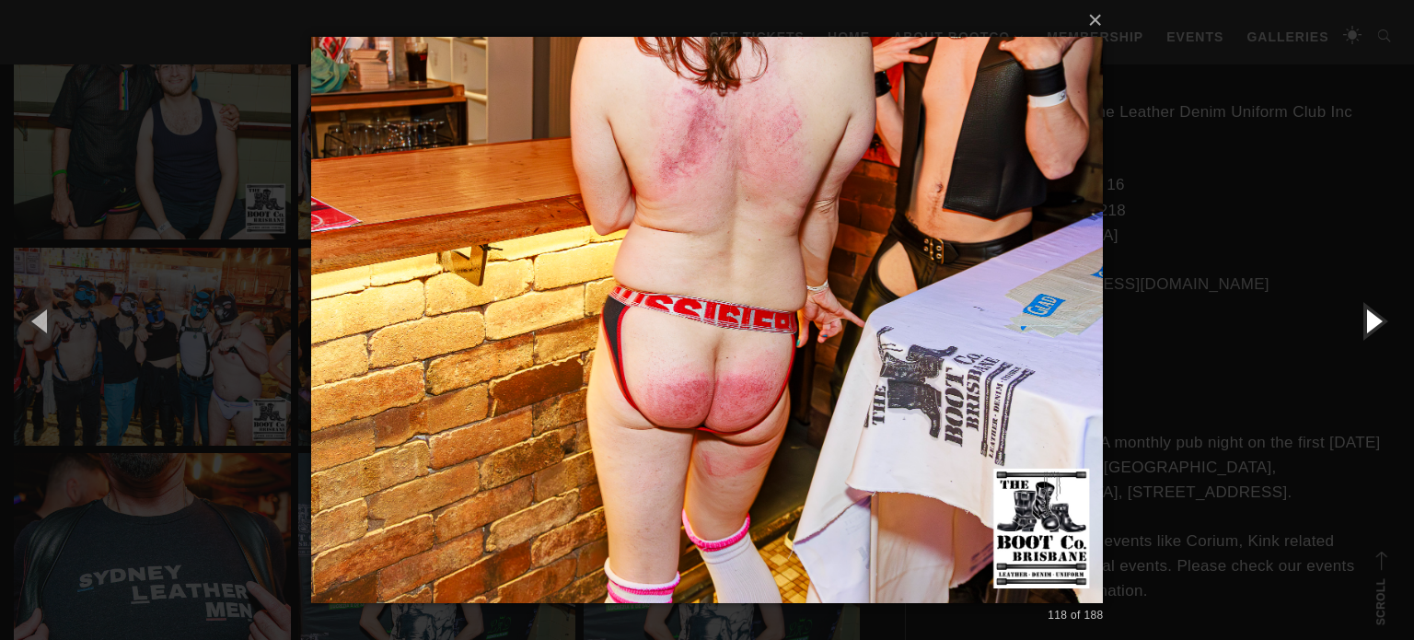
click at [1380, 333] on button "button" at bounding box center [1372, 320] width 83 height 101
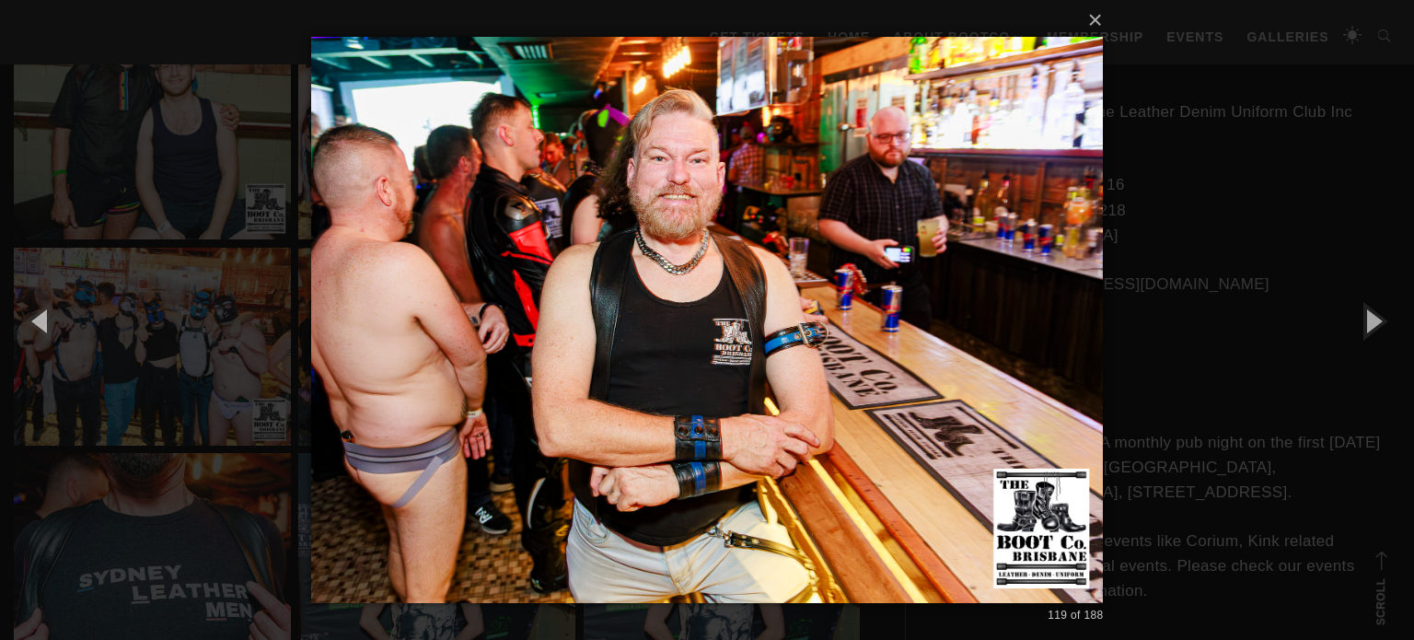
click at [1373, 189] on div "× 119 of 188 Loading..." at bounding box center [707, 320] width 1414 height 640
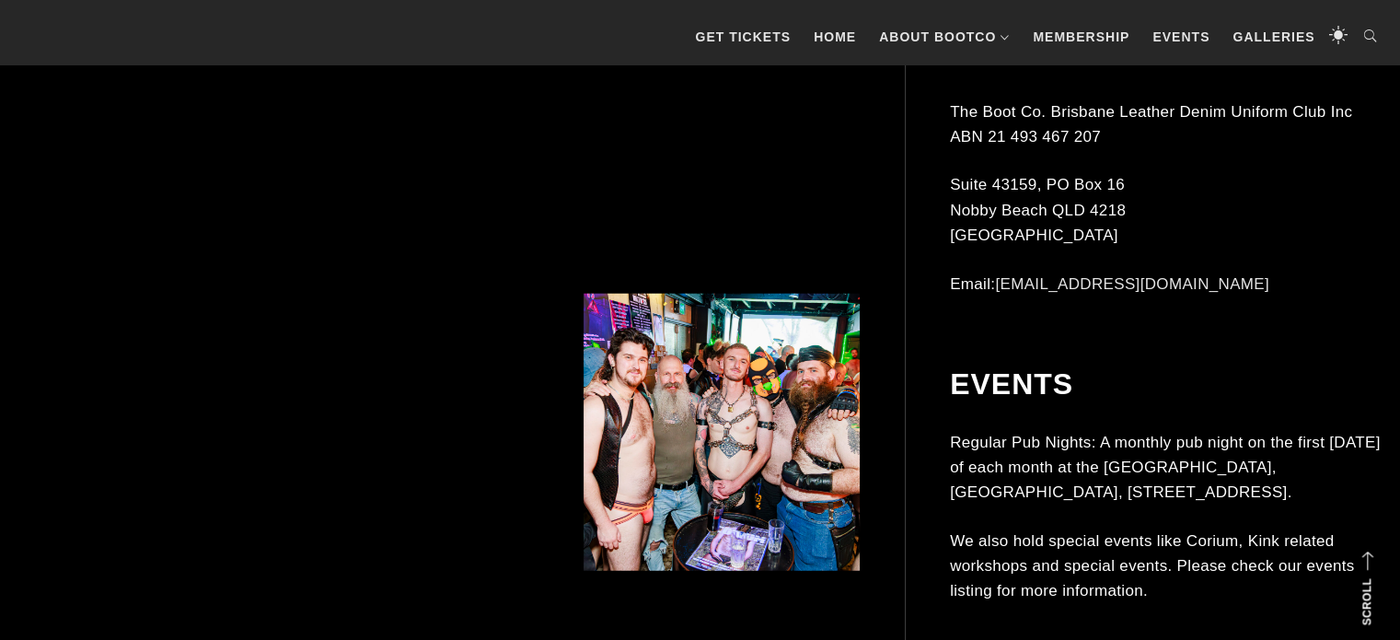
scroll to position [11152, 0]
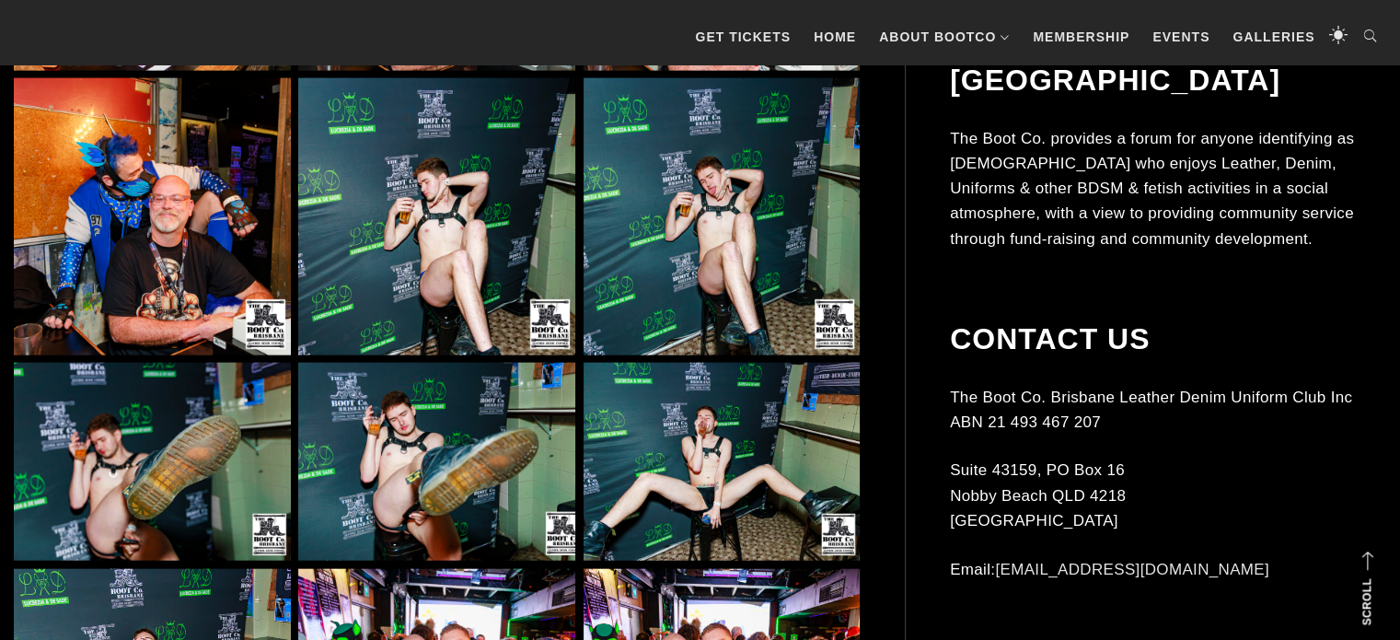
click at [495, 275] on img at bounding box center [436, 216] width 277 height 277
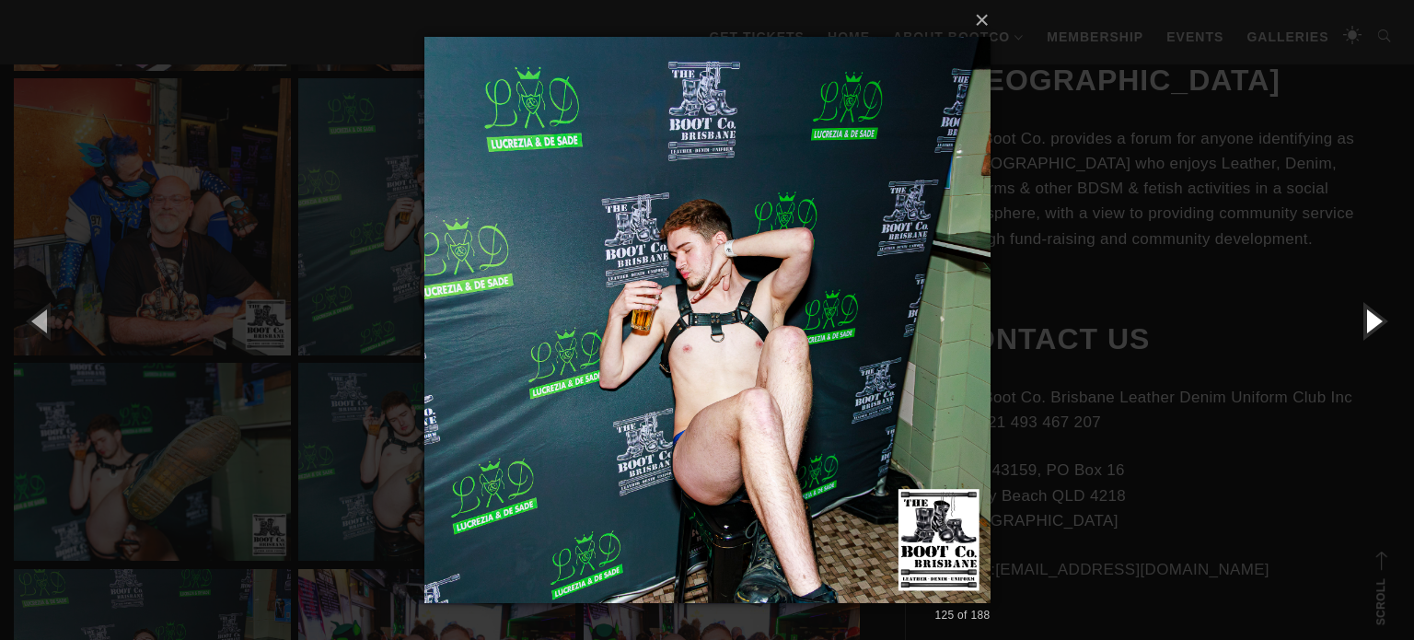
click at [1373, 310] on button "button" at bounding box center [1372, 320] width 83 height 101
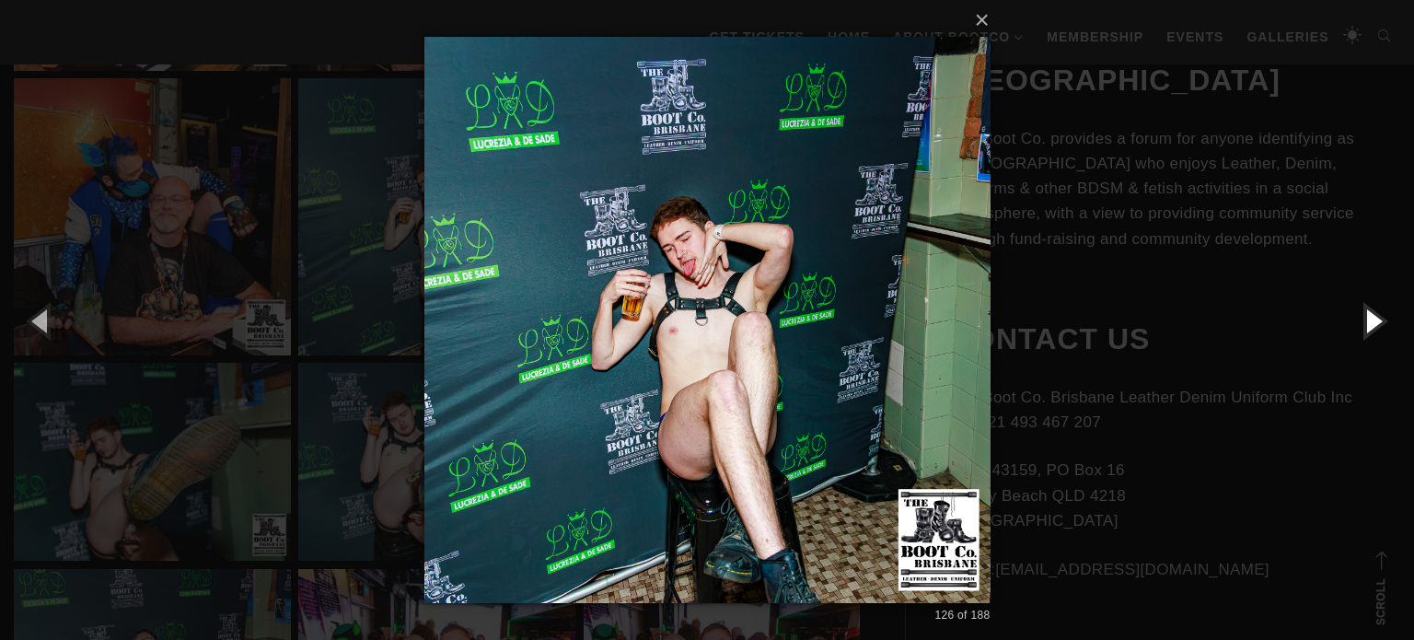
click at [1373, 310] on button "button" at bounding box center [1372, 320] width 83 height 101
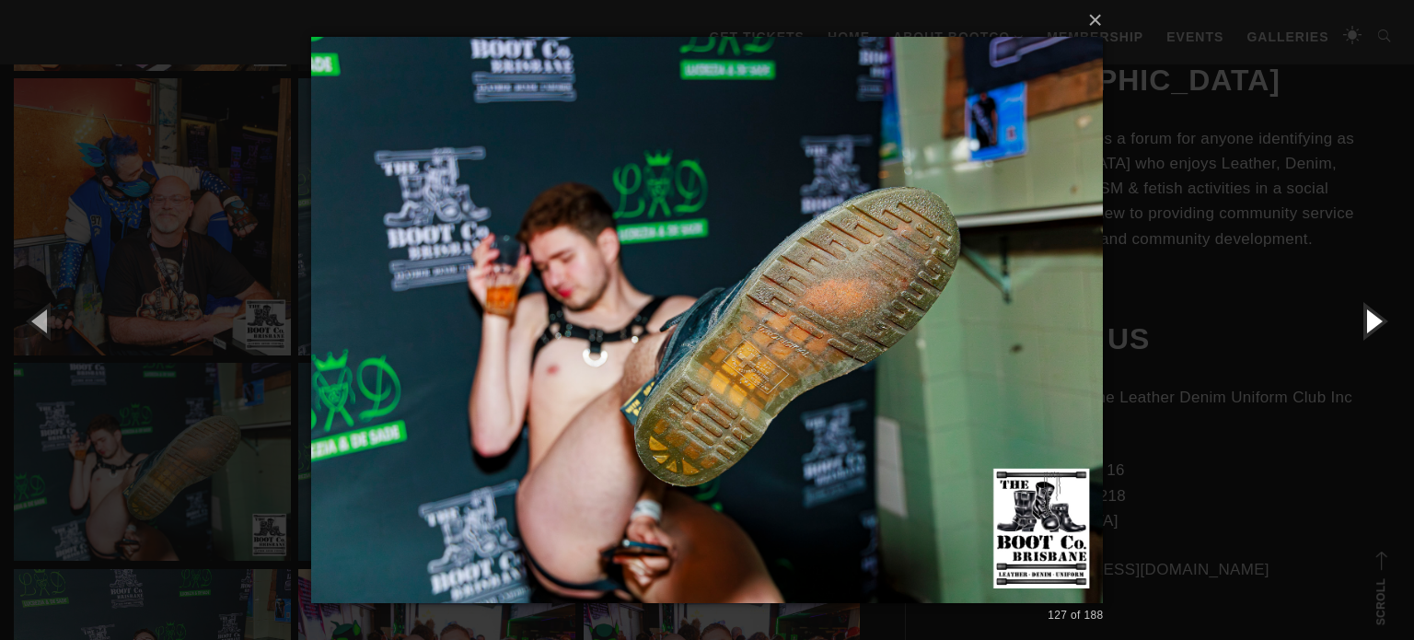
click at [1373, 310] on button "button" at bounding box center [1372, 320] width 83 height 101
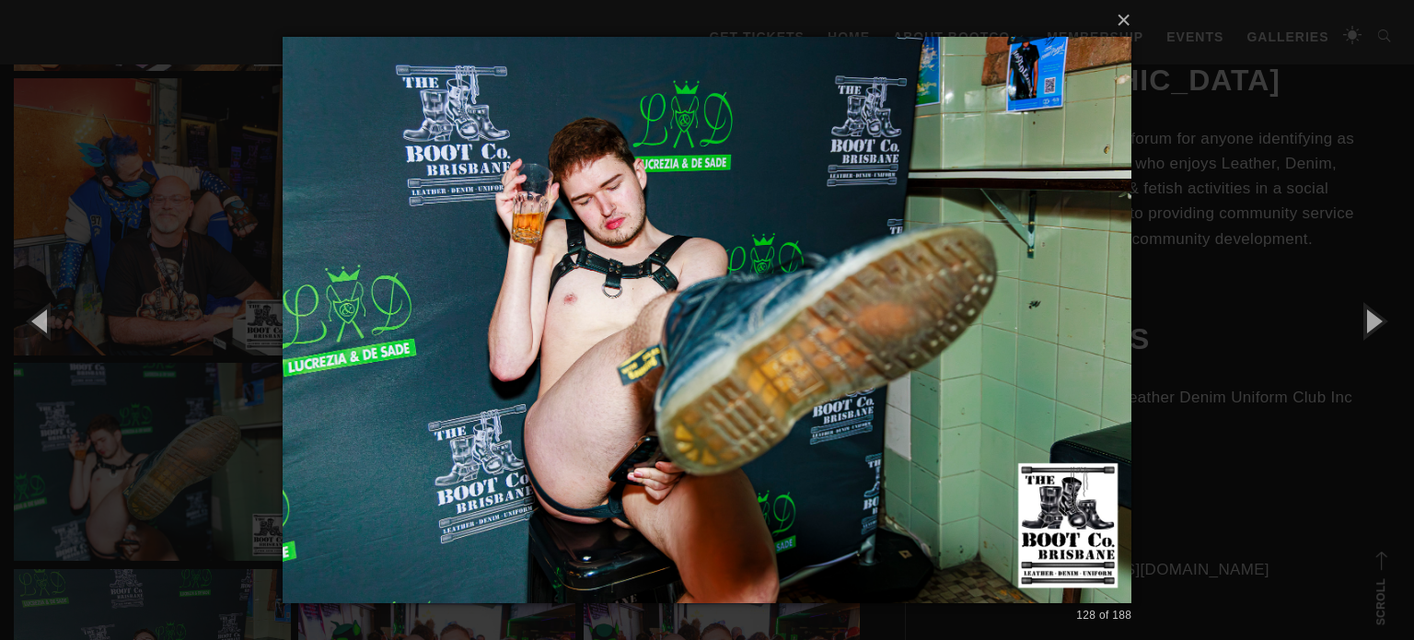
click at [1308, 478] on div "× 128 of 188 Loading..." at bounding box center [707, 320] width 1414 height 640
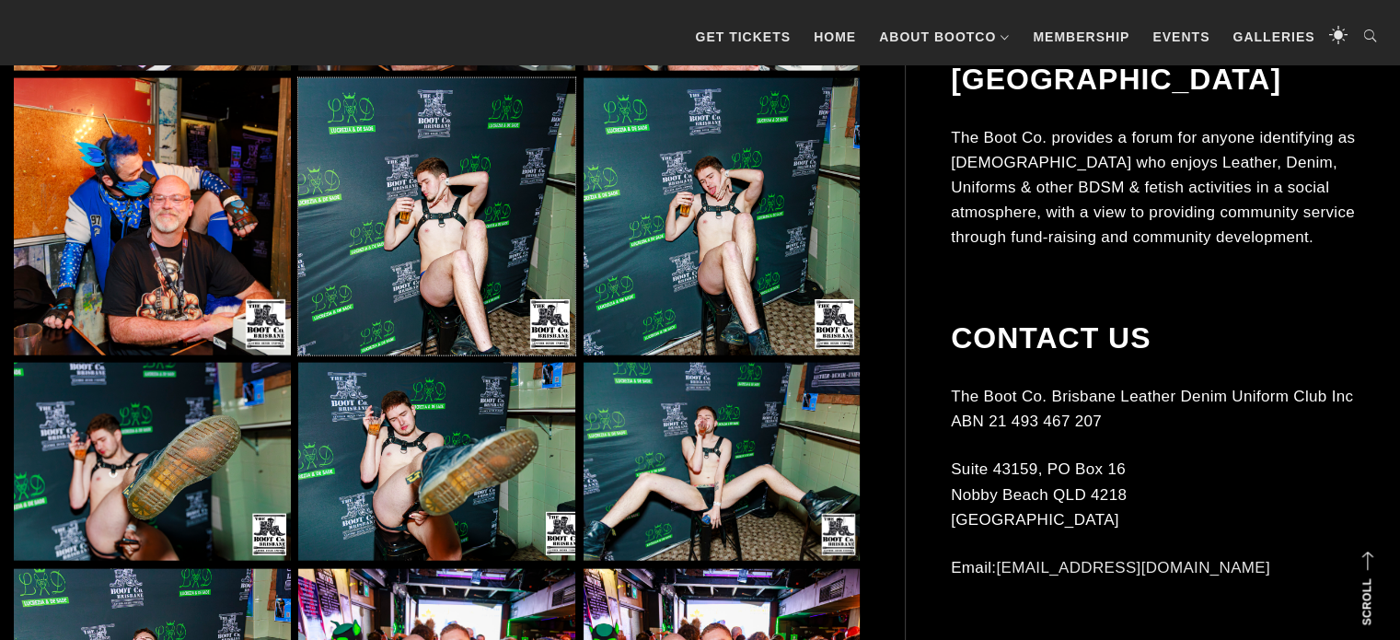
scroll to position [11712, 0]
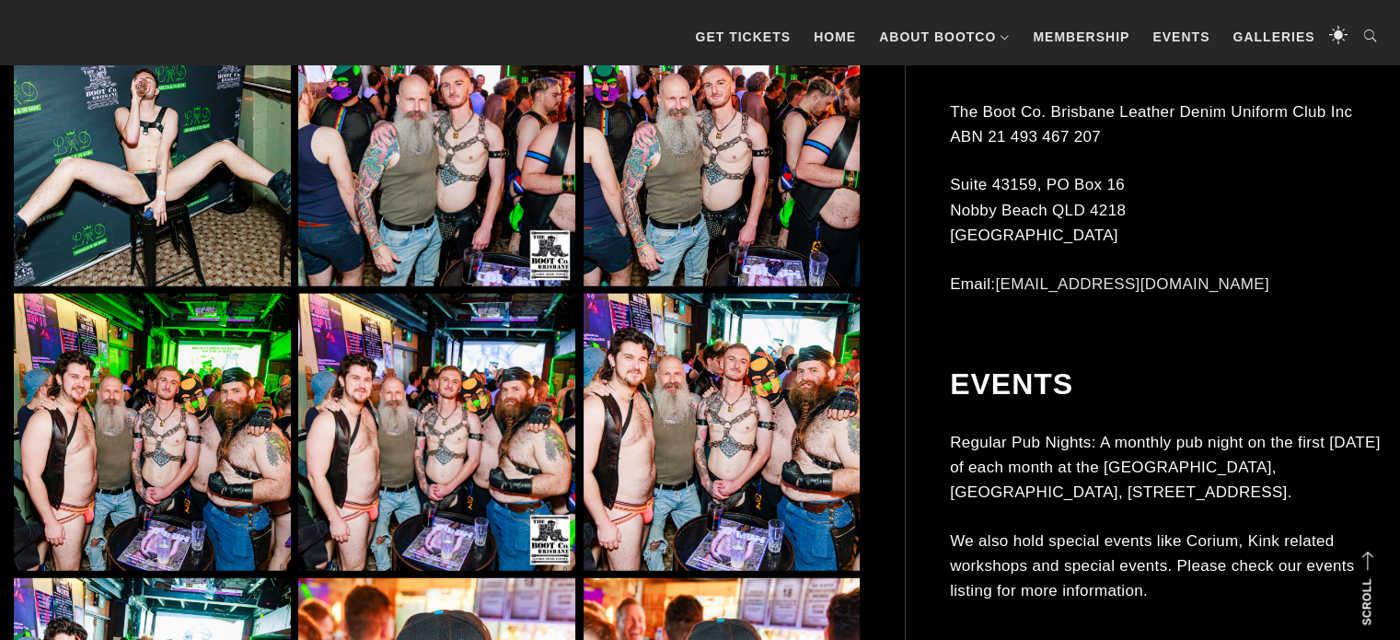
click at [737, 401] on img at bounding box center [721, 432] width 277 height 277
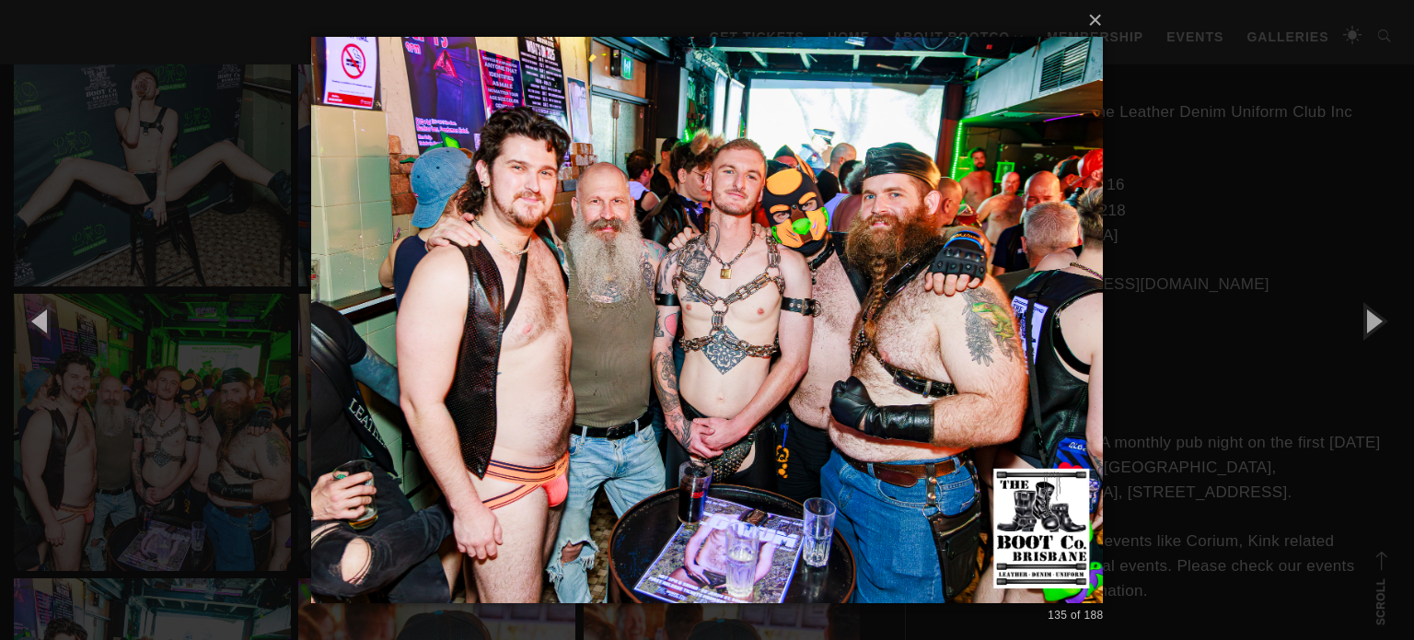
click at [1287, 499] on div "× 135 of 188 Loading..." at bounding box center [707, 320] width 1414 height 640
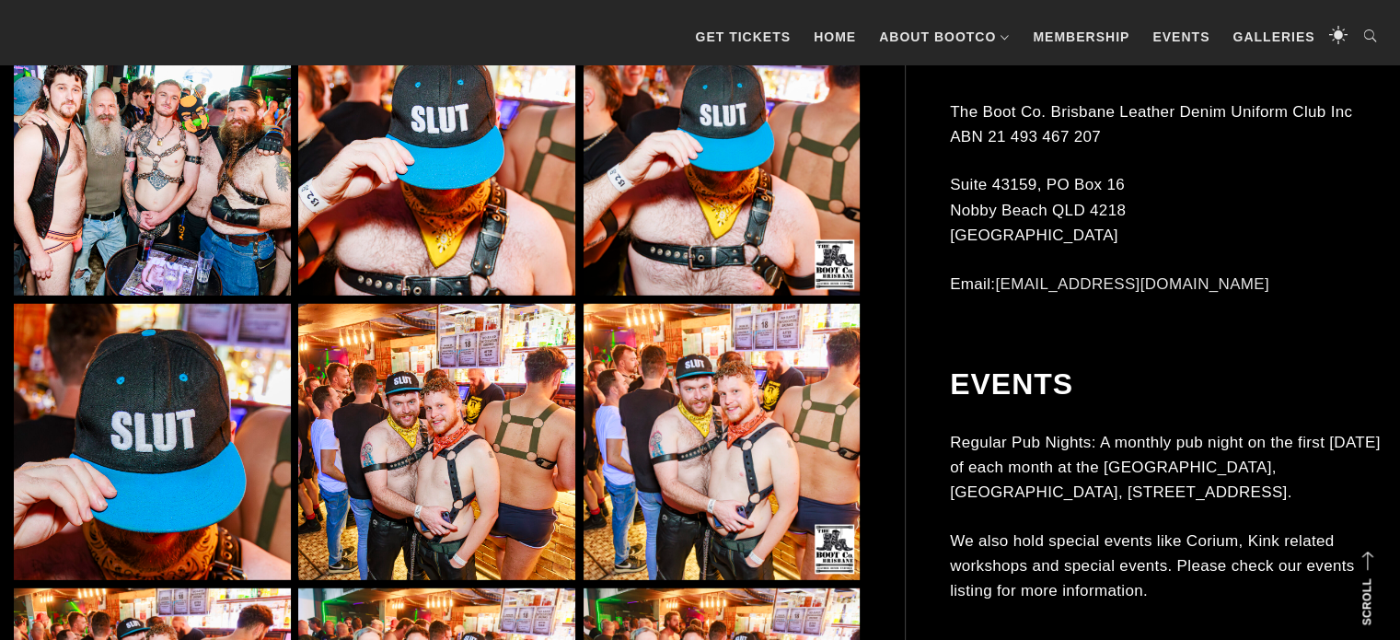
scroll to position [12831, 0]
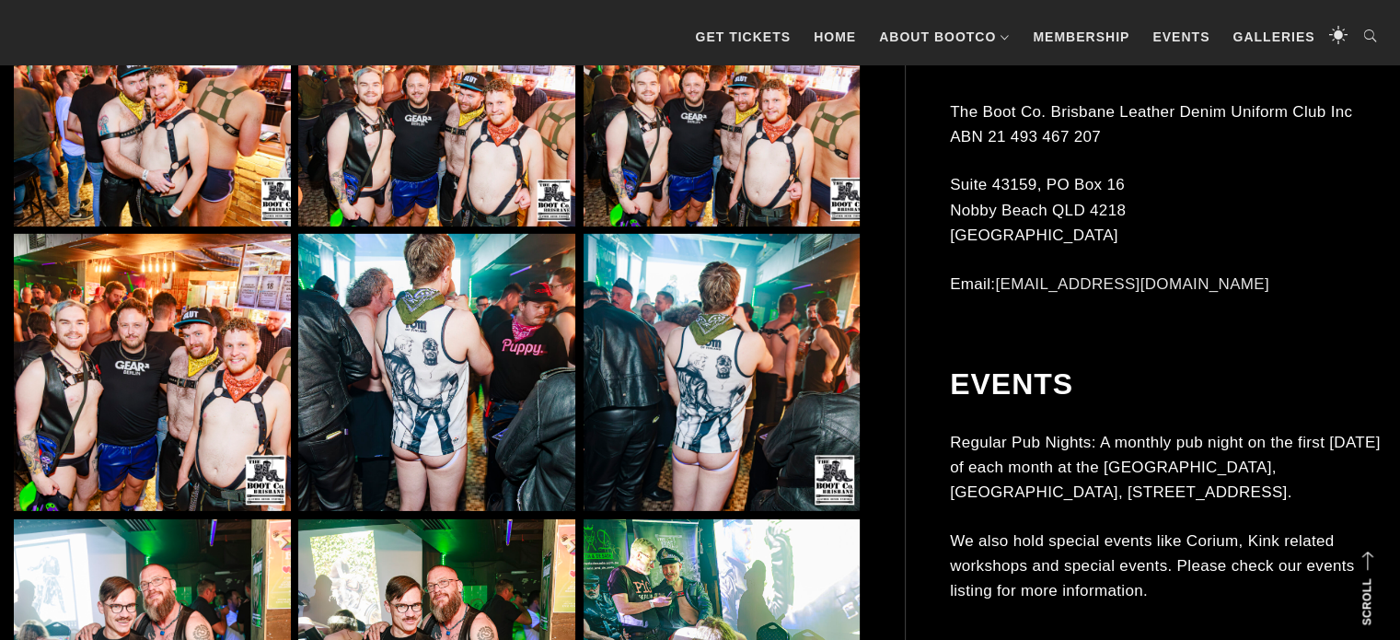
click at [368, 168] on img at bounding box center [436, 128] width 277 height 198
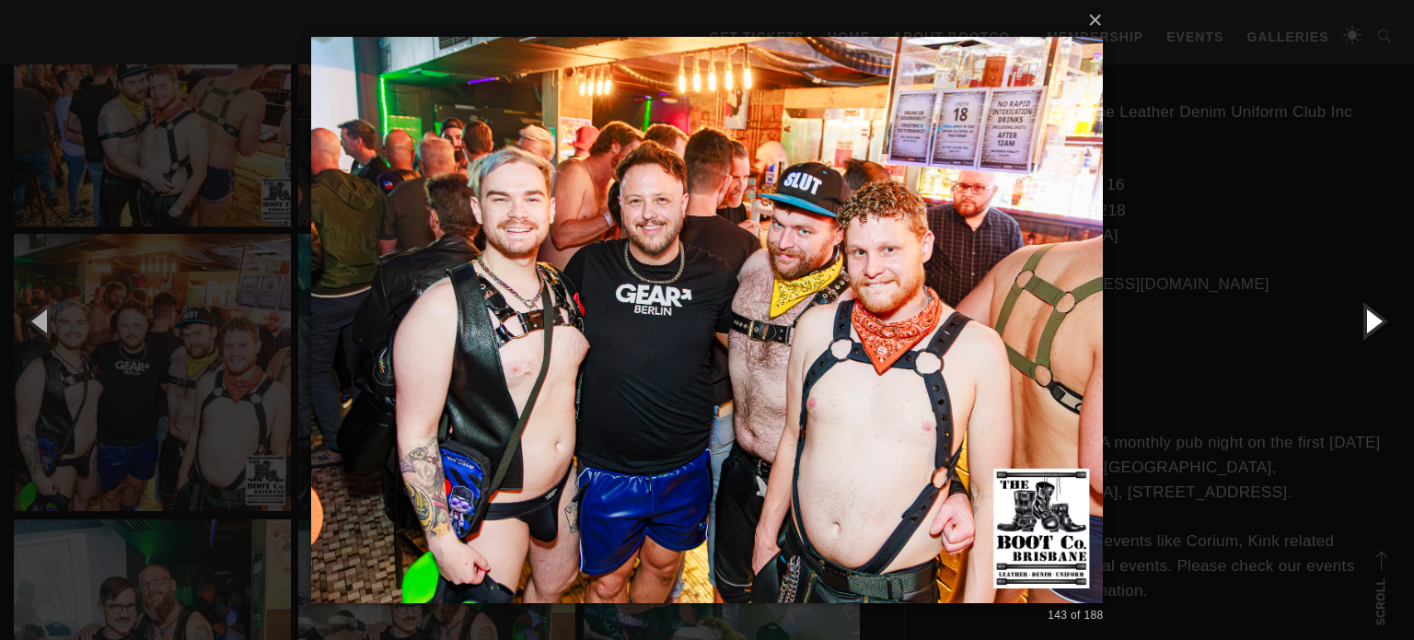
click at [1370, 334] on button "button" at bounding box center [1372, 320] width 83 height 101
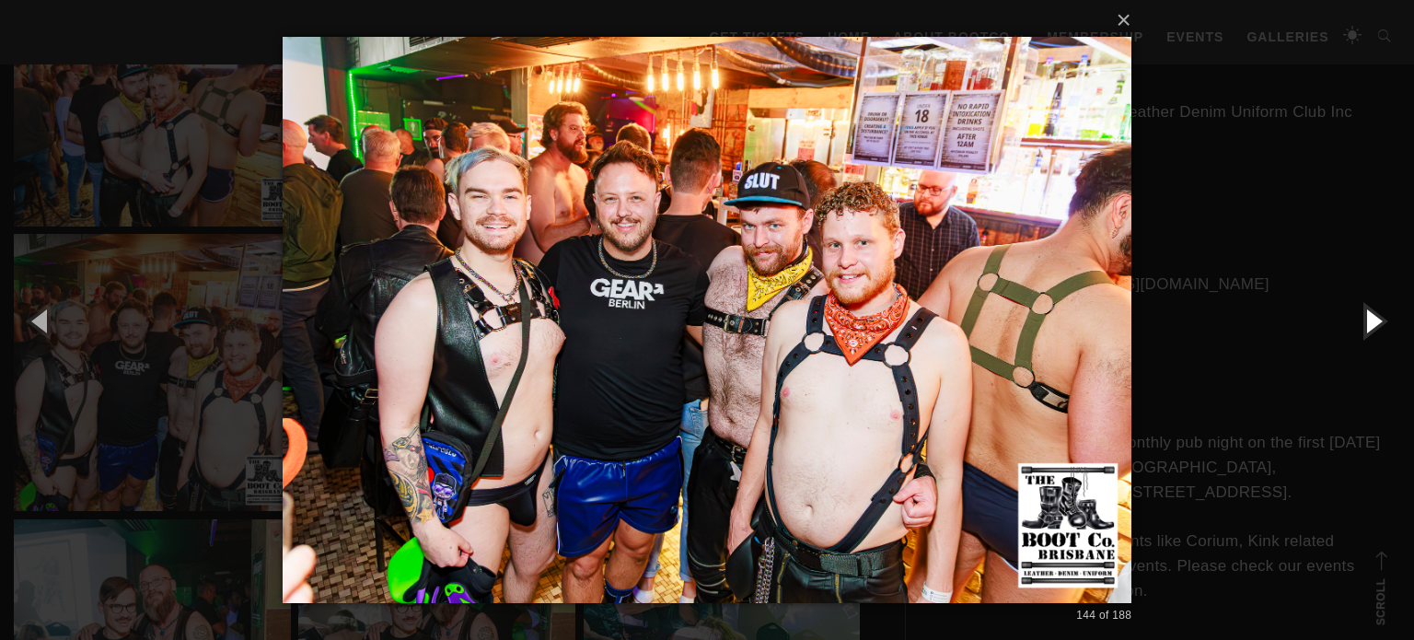
click at [1370, 334] on button "button" at bounding box center [1372, 320] width 83 height 101
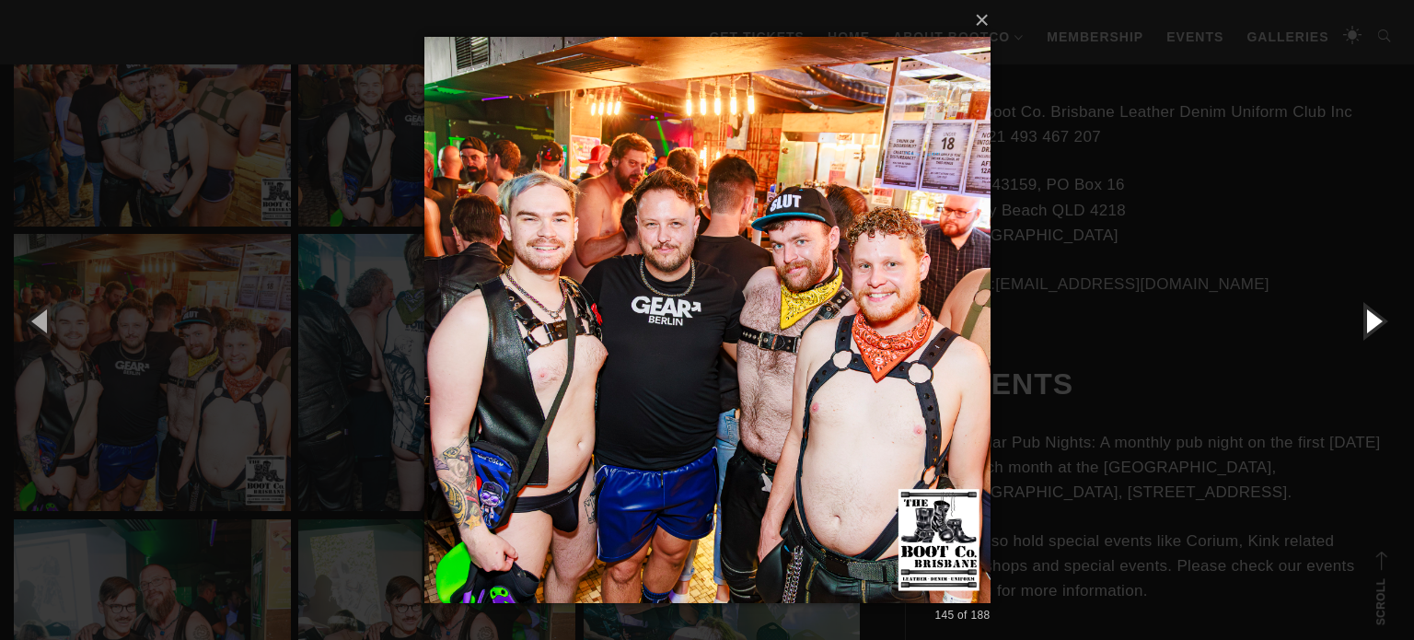
click at [1370, 334] on button "button" at bounding box center [1372, 320] width 83 height 101
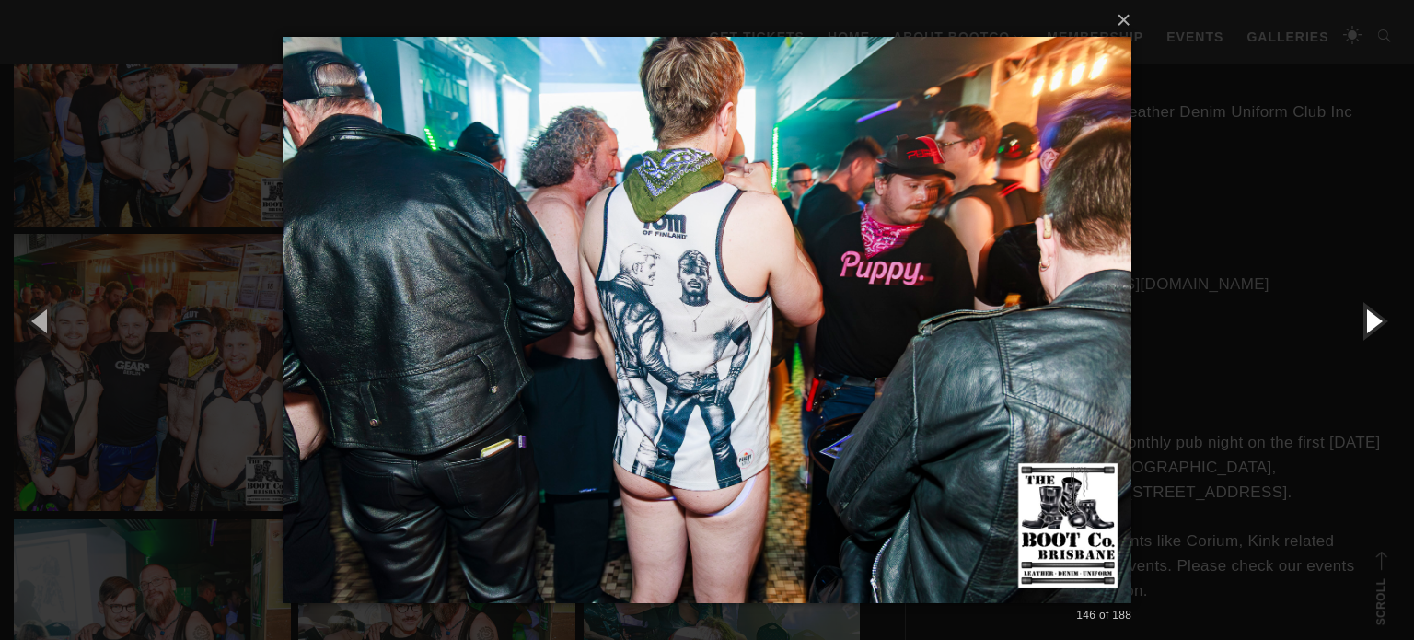
click at [1370, 334] on button "button" at bounding box center [1372, 320] width 83 height 101
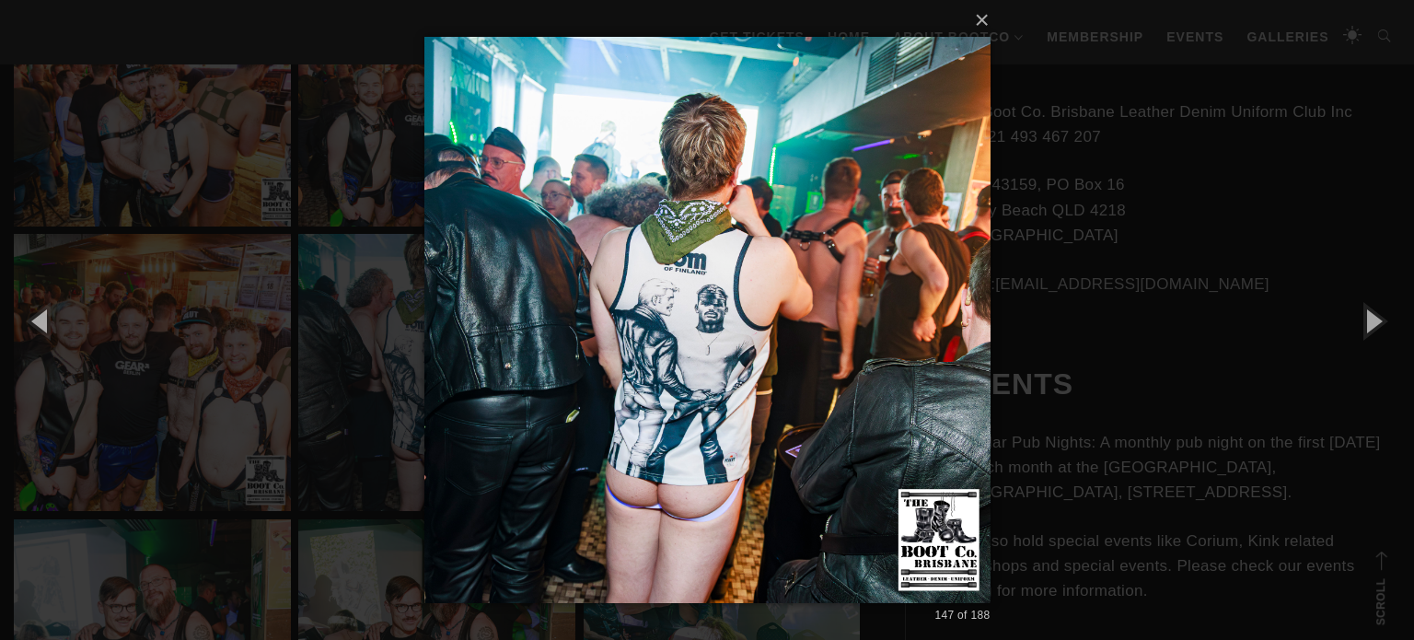
click at [1337, 253] on div "× 147 of 188 Loading..." at bounding box center [707, 320] width 1414 height 640
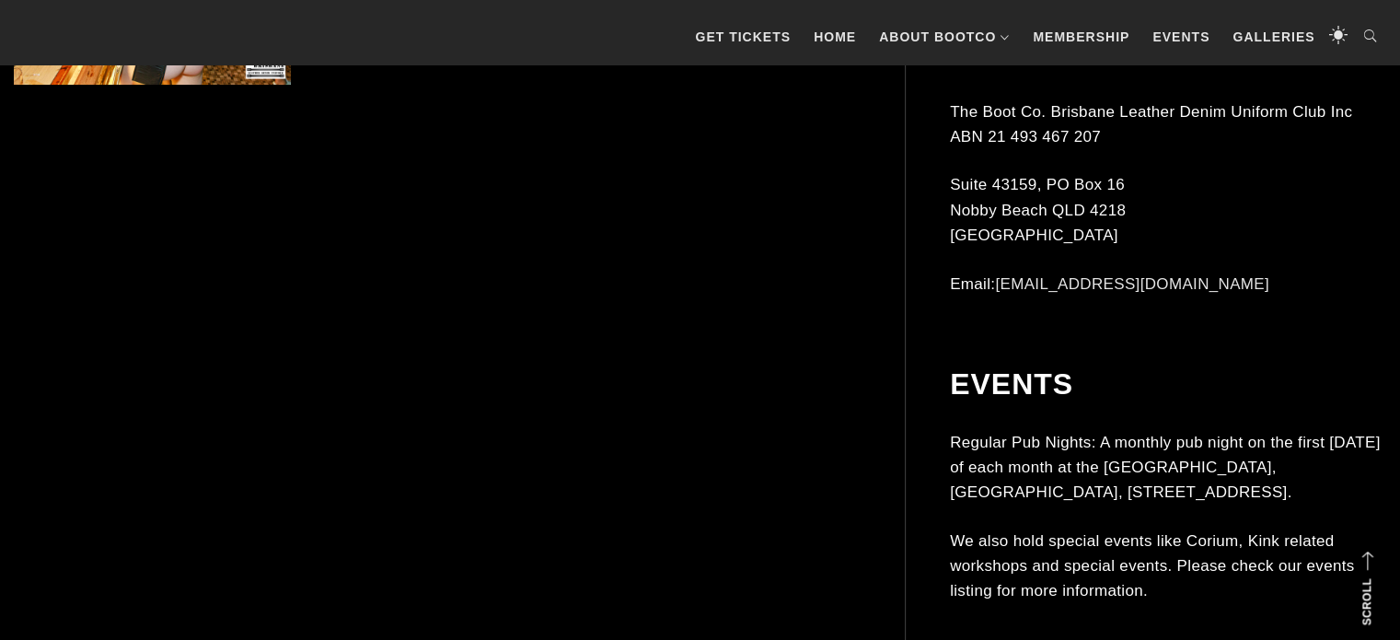
scroll to position [15069, 0]
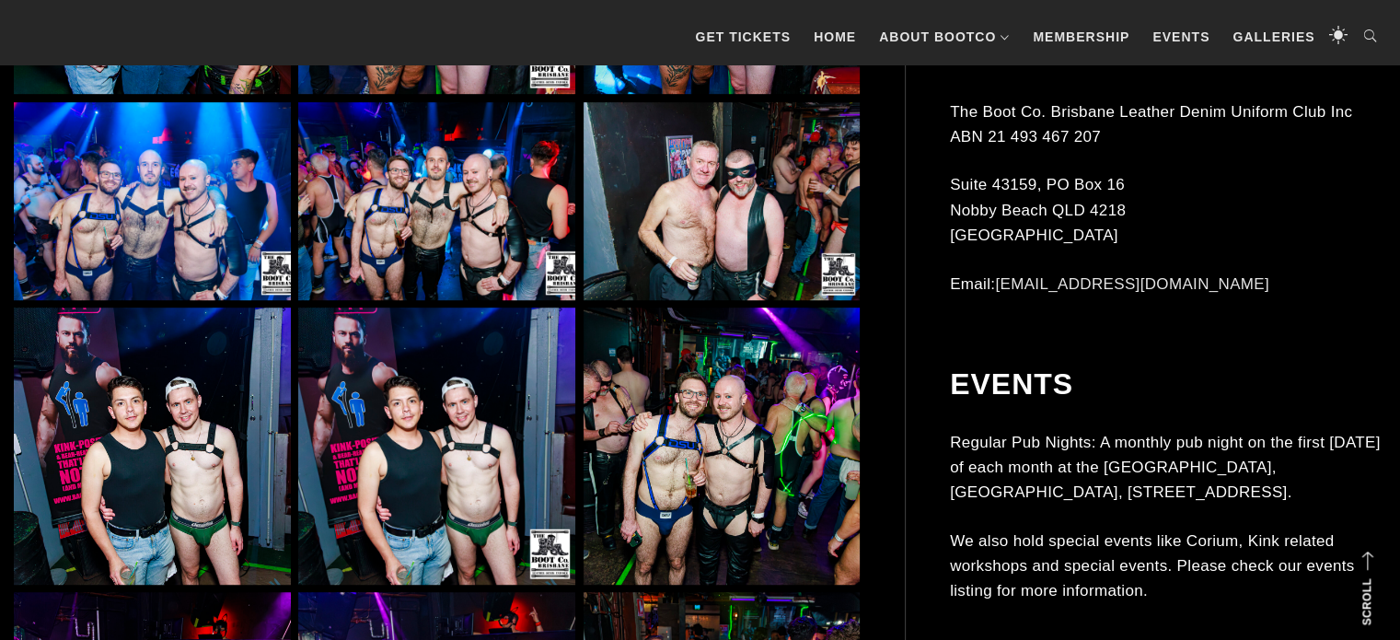
click at [184, 175] on img at bounding box center [152, 201] width 277 height 198
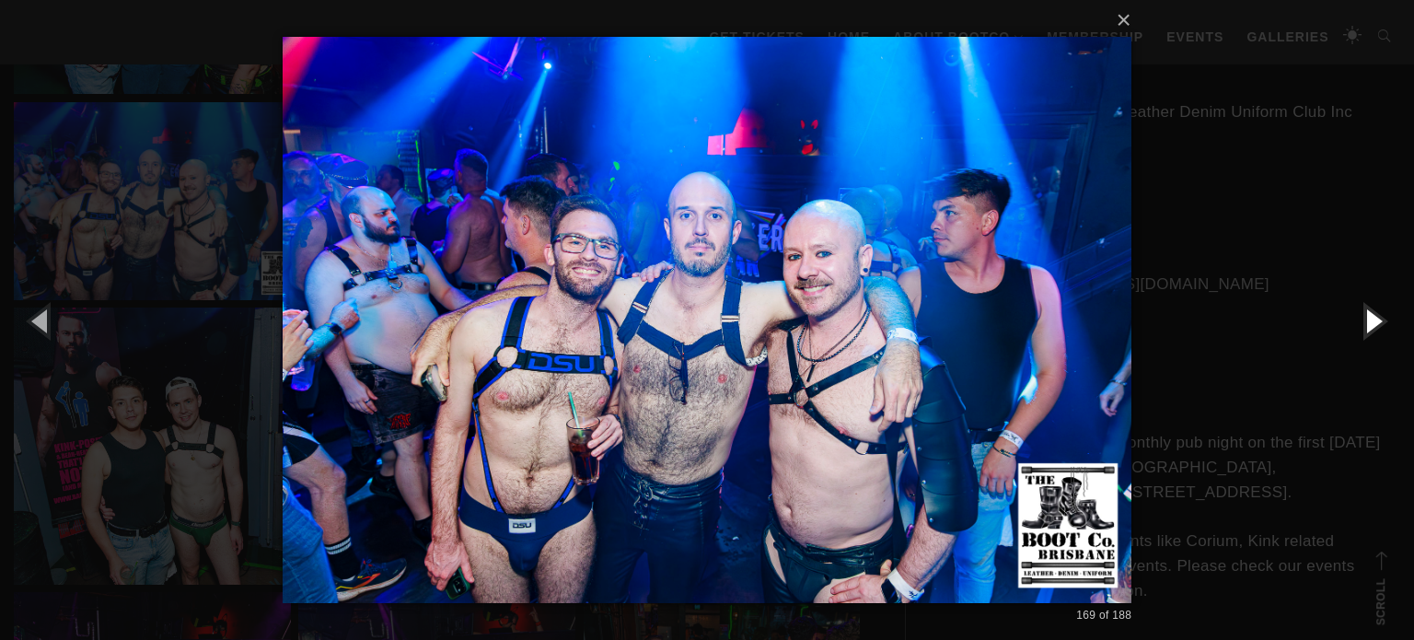
click at [1377, 317] on button "button" at bounding box center [1372, 320] width 83 height 101
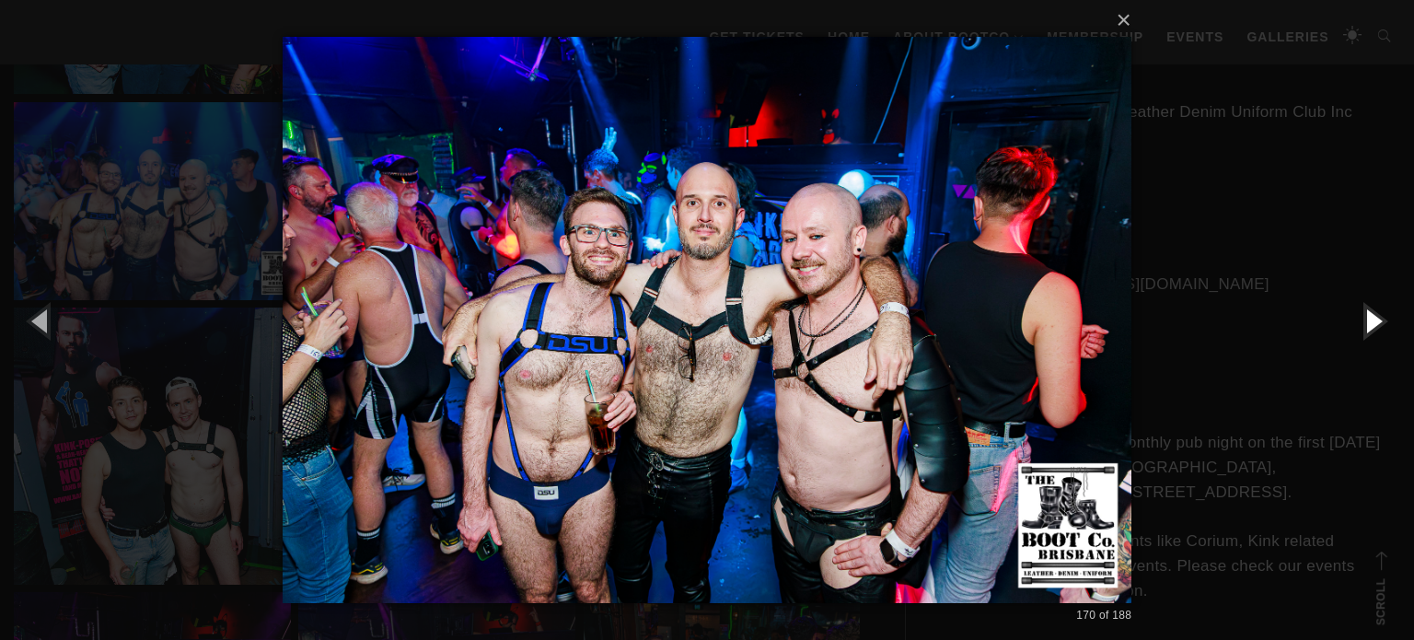
click at [1377, 317] on button "button" at bounding box center [1372, 320] width 83 height 101
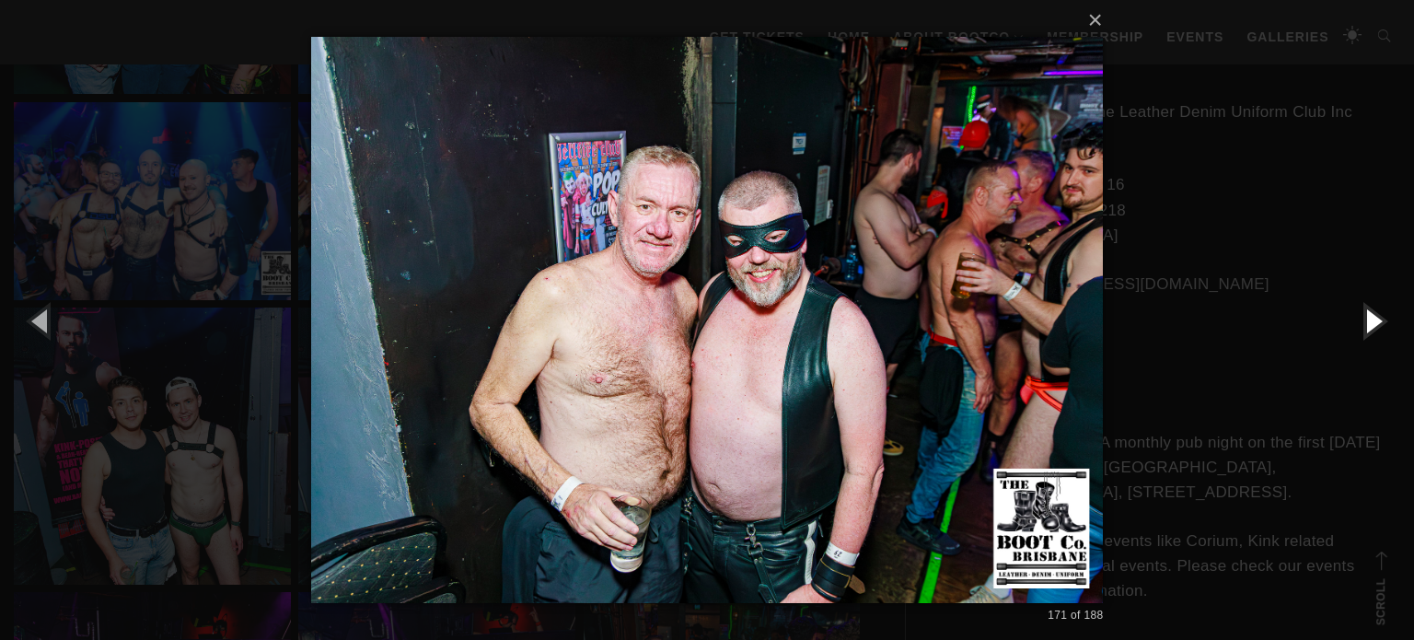
click at [1377, 317] on button "button" at bounding box center [1372, 320] width 83 height 101
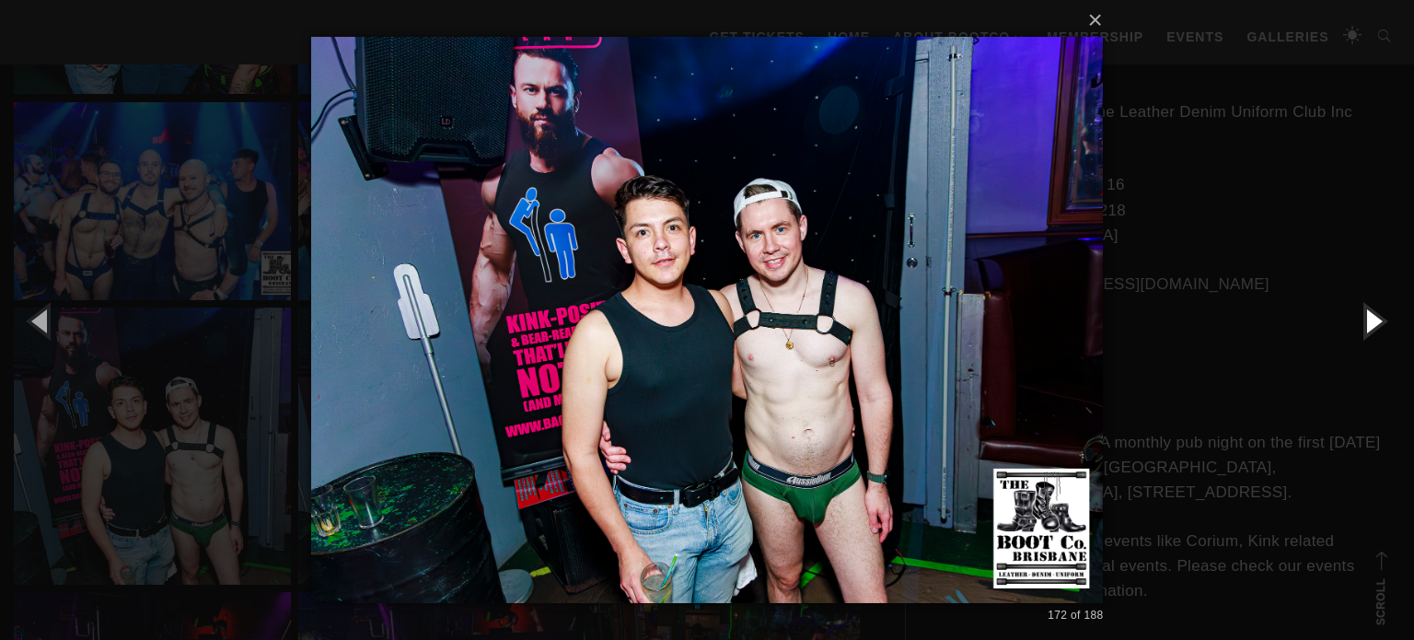
click at [1377, 317] on button "button" at bounding box center [1372, 320] width 83 height 101
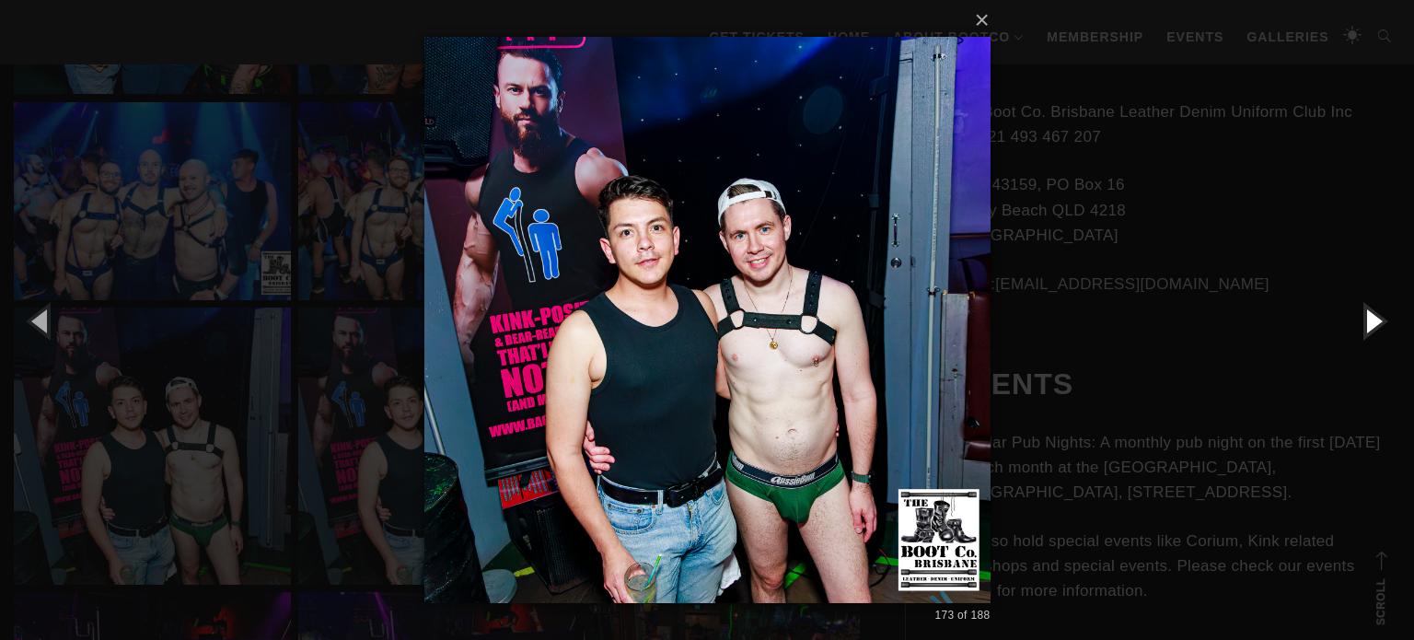
click at [1366, 329] on button "button" at bounding box center [1372, 320] width 83 height 101
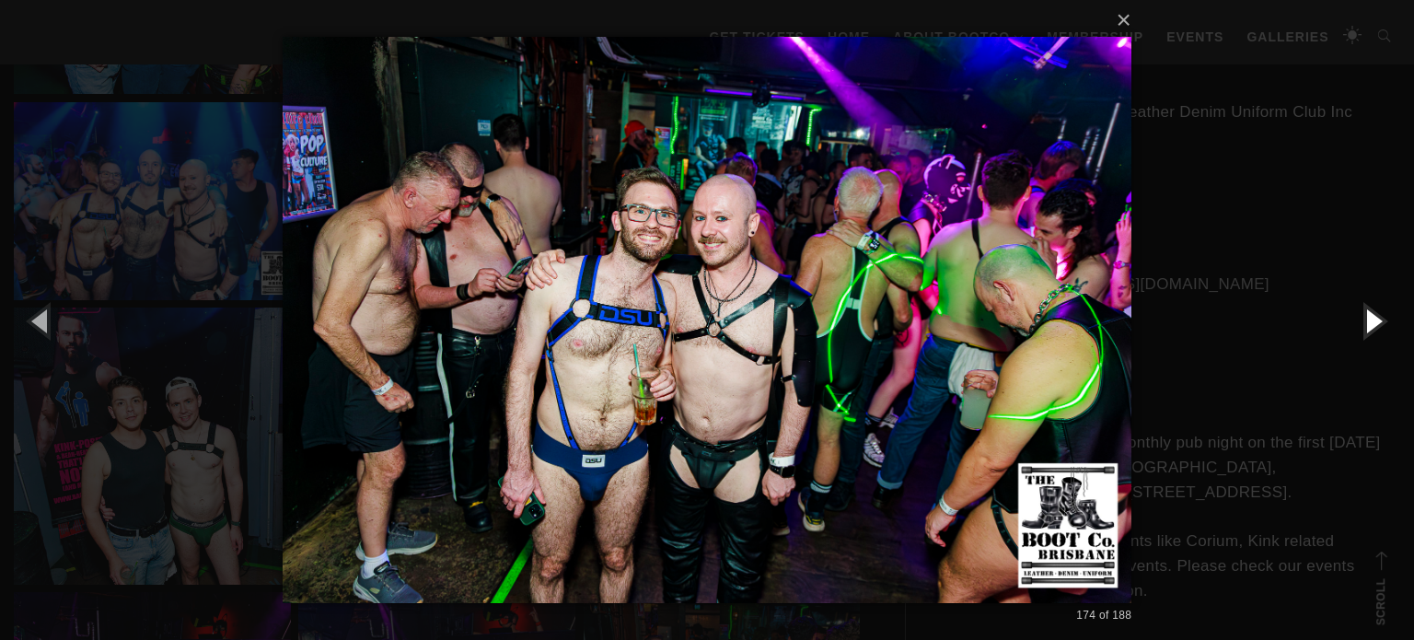
click at [1366, 329] on button "button" at bounding box center [1372, 320] width 83 height 101
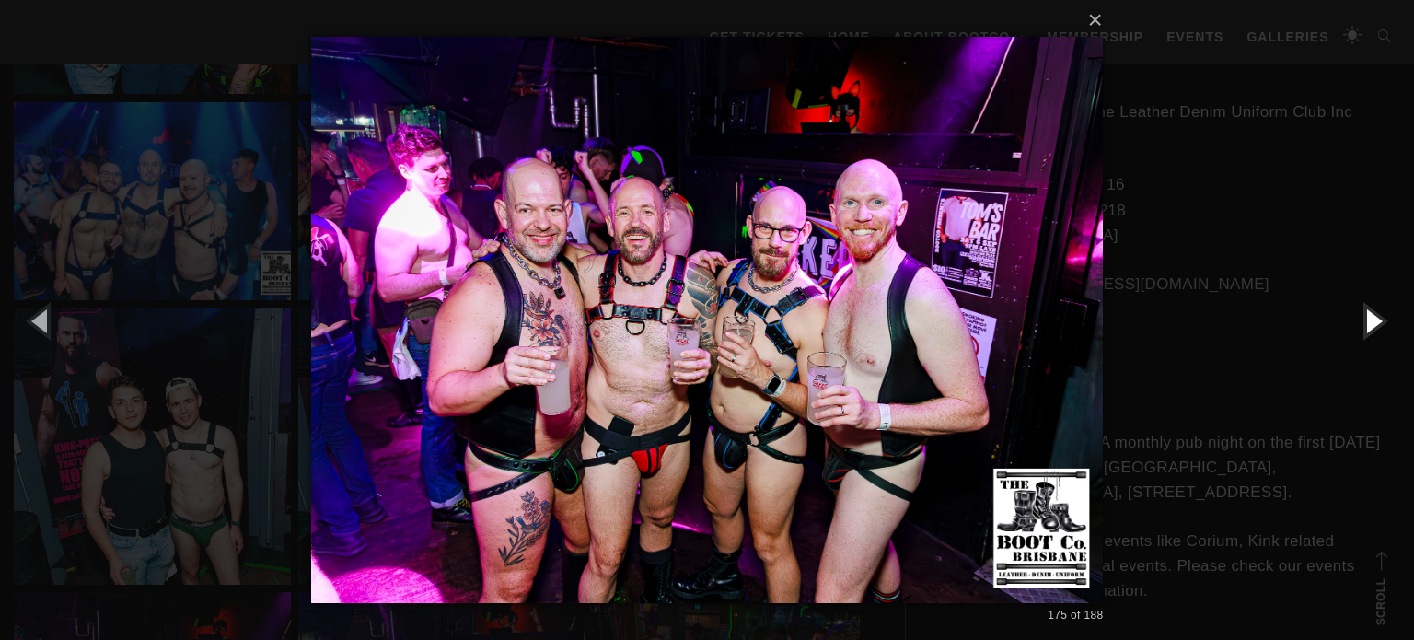
click at [1366, 329] on button "button" at bounding box center [1372, 320] width 83 height 101
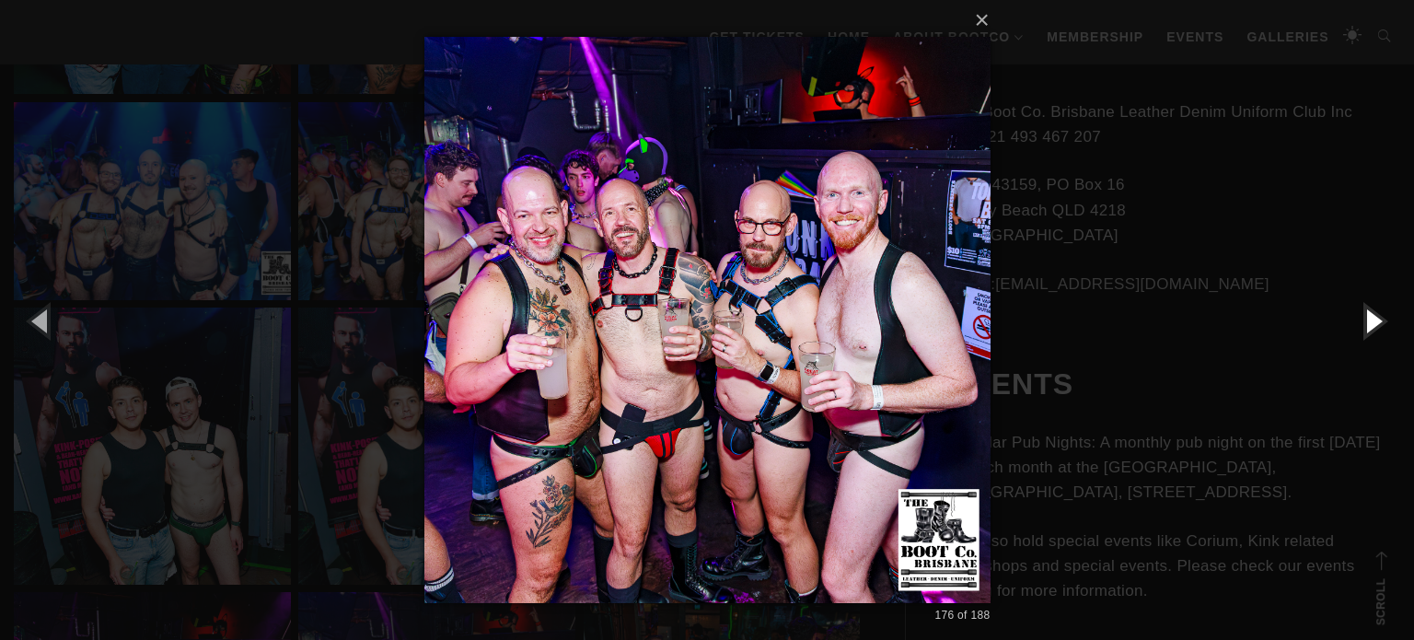
click at [1366, 329] on button "button" at bounding box center [1372, 320] width 83 height 101
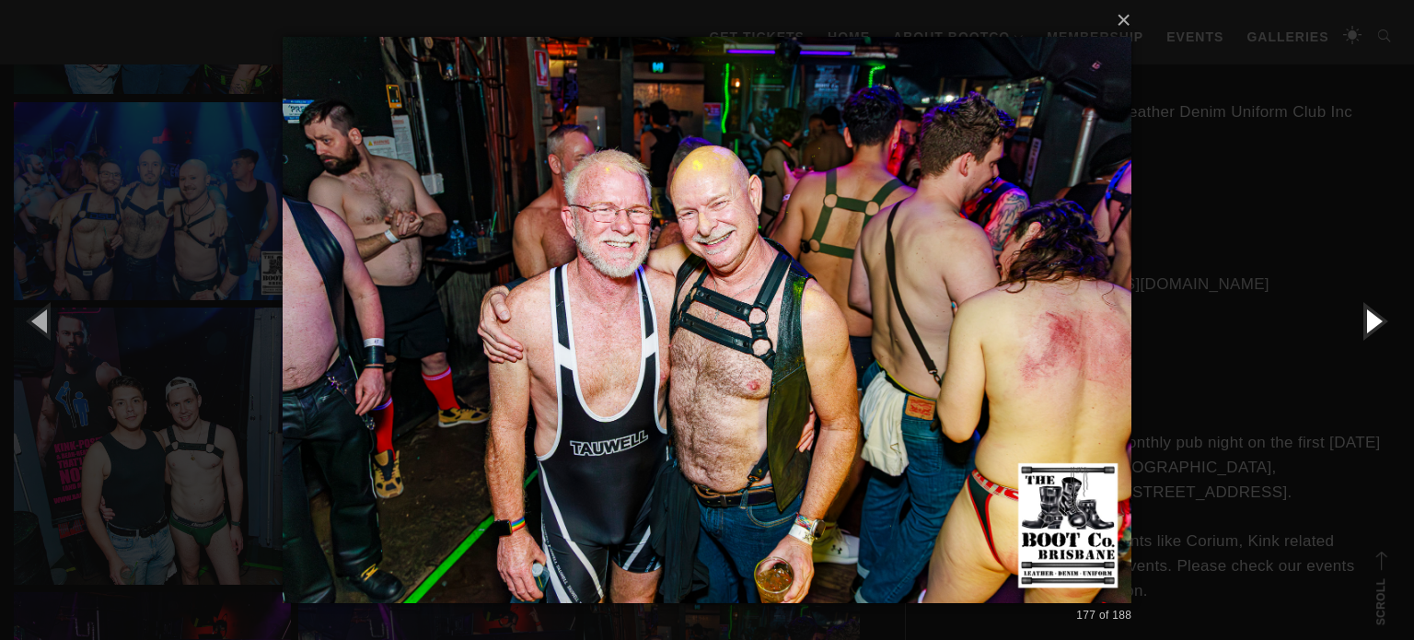
click at [1366, 329] on button "button" at bounding box center [1372, 320] width 83 height 101
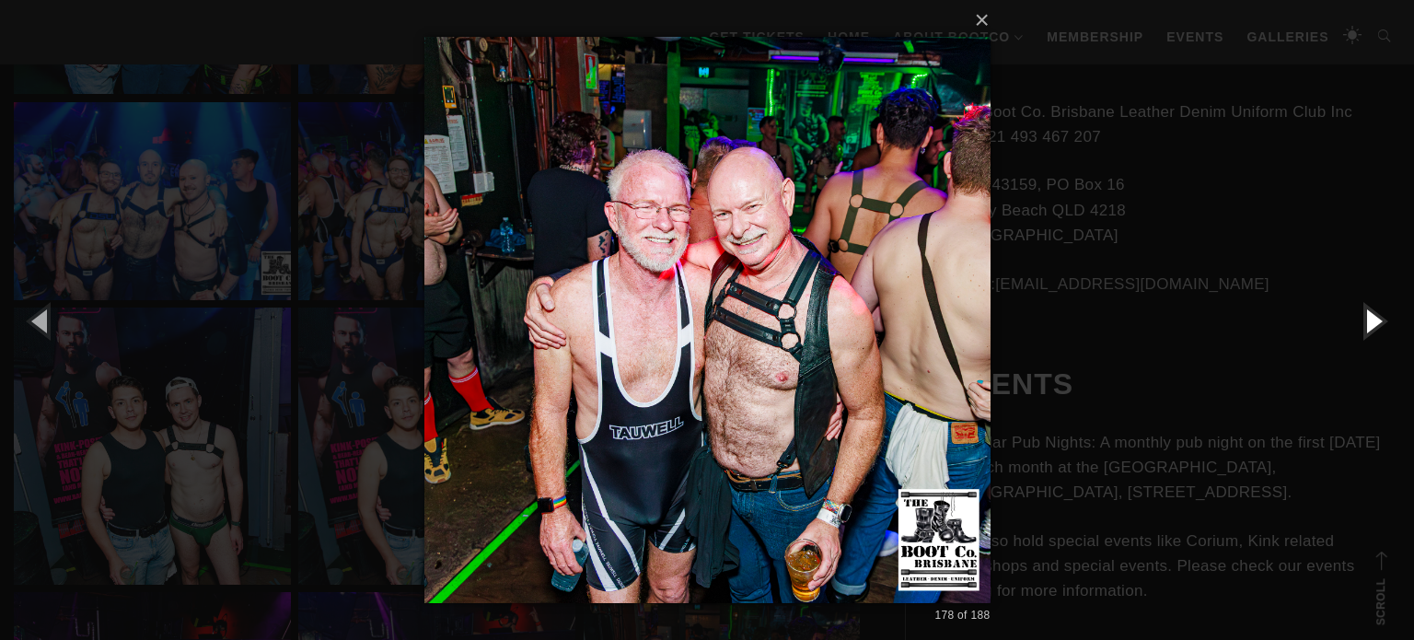
click at [1366, 329] on button "button" at bounding box center [1372, 320] width 83 height 101
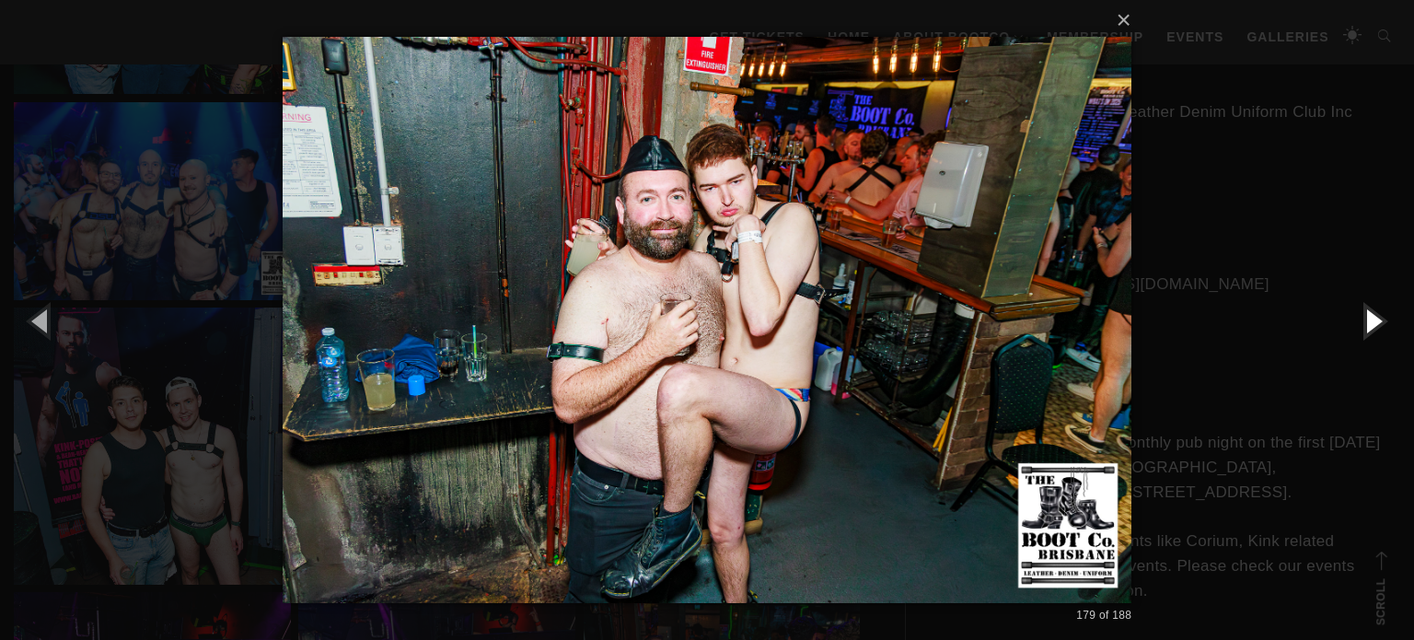
click at [1366, 329] on button "button" at bounding box center [1372, 320] width 83 height 101
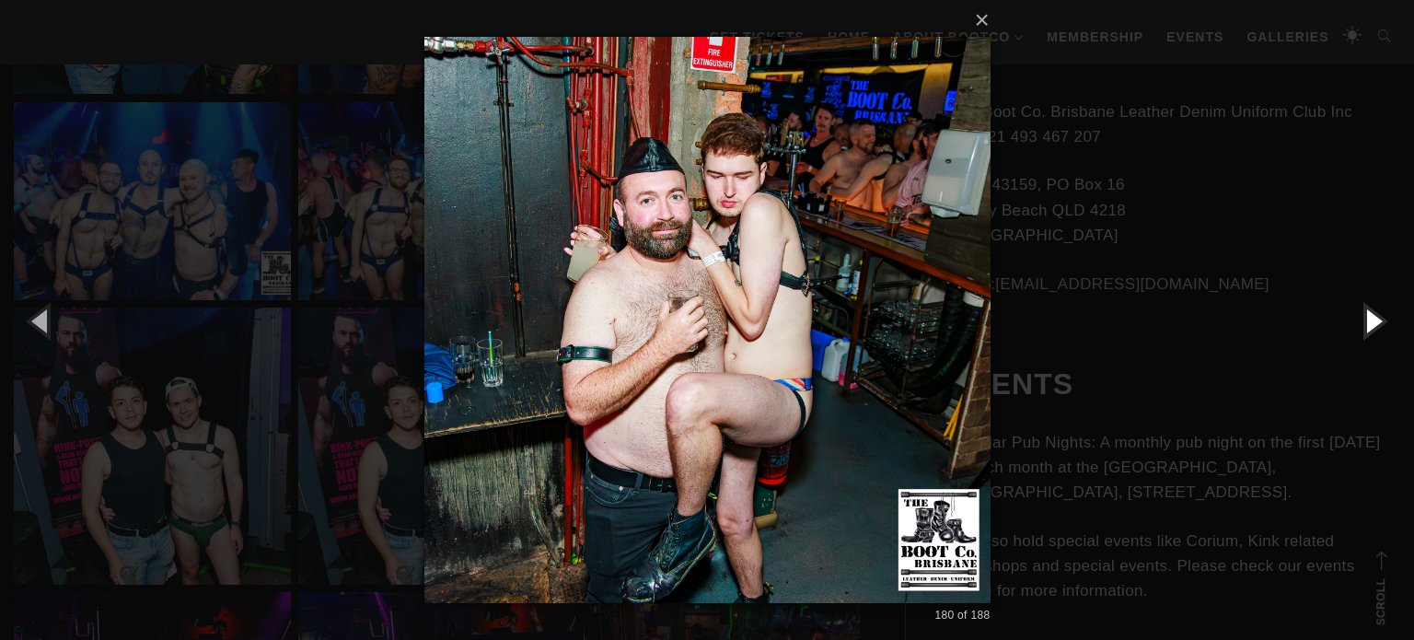
click at [1366, 329] on button "button" at bounding box center [1372, 320] width 83 height 101
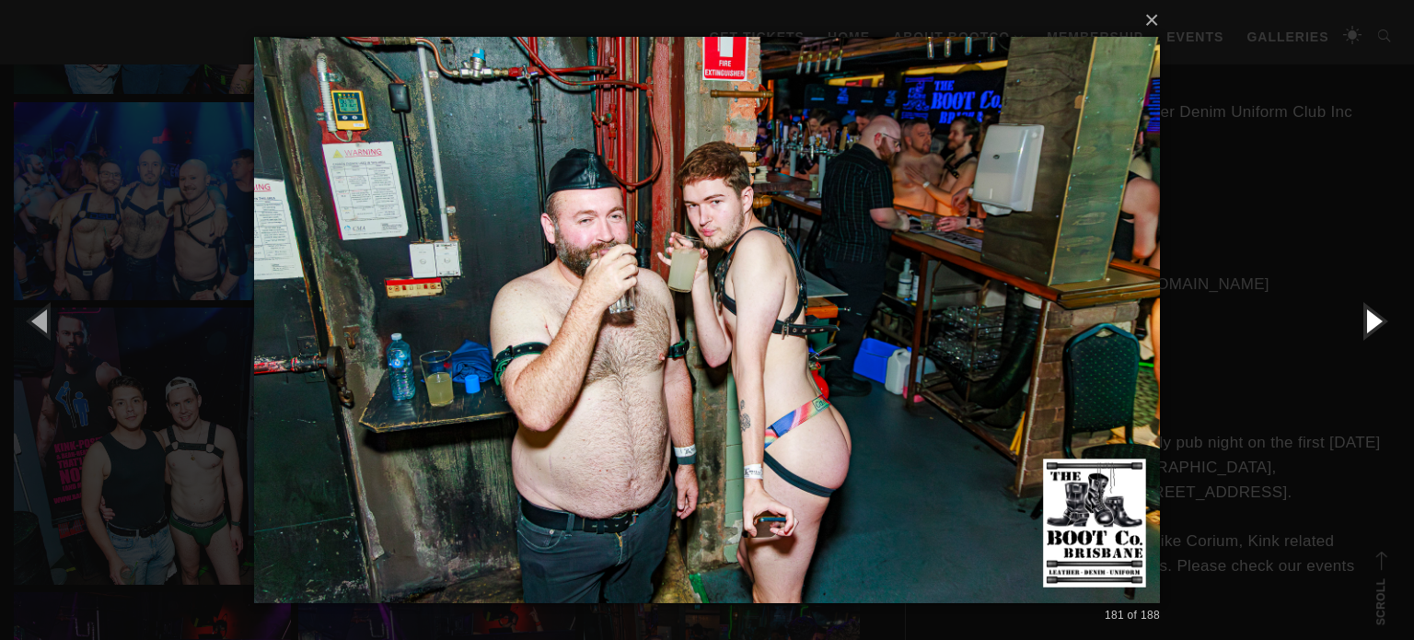
click at [1366, 329] on button "button" at bounding box center [1372, 320] width 83 height 101
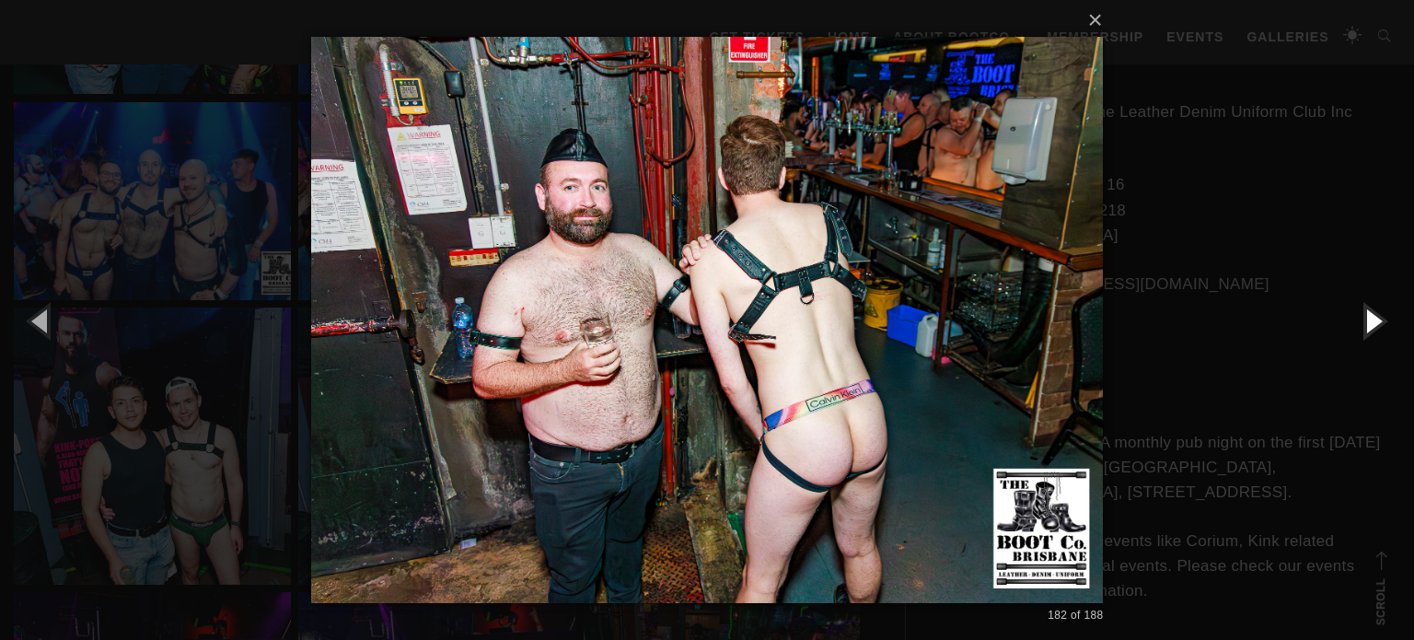
click at [1366, 329] on button "button" at bounding box center [1372, 320] width 83 height 101
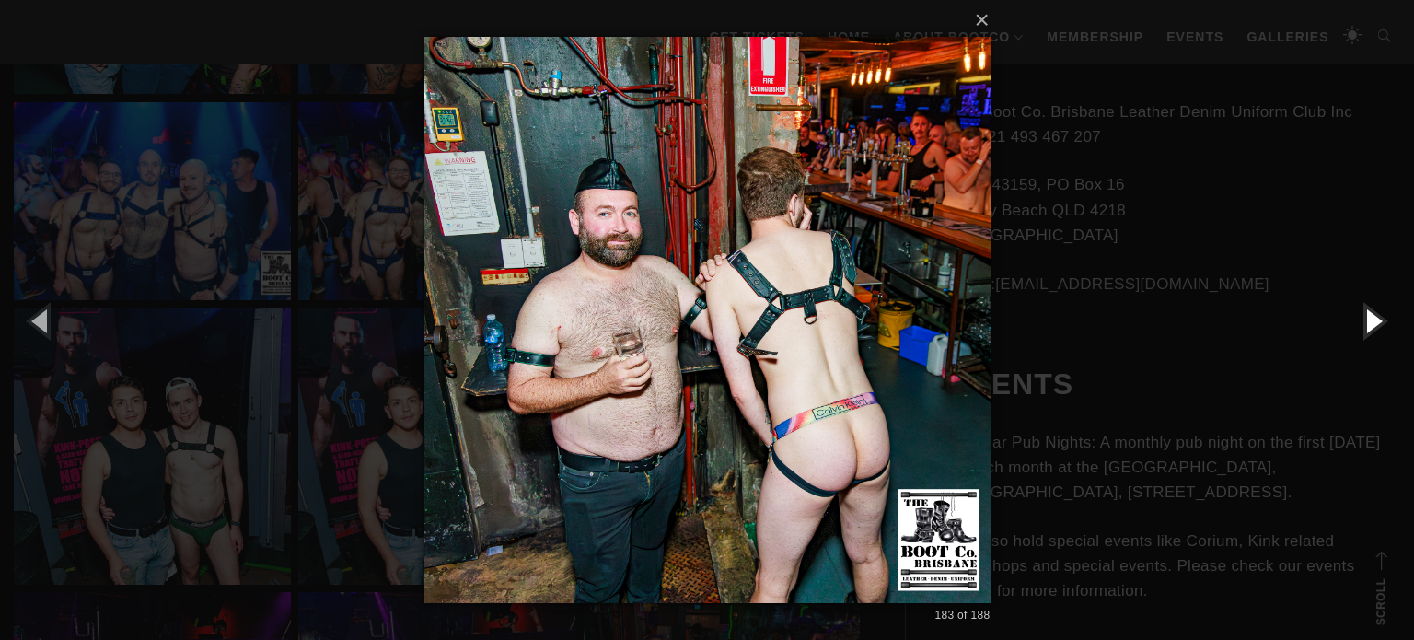
click at [1366, 329] on button "button" at bounding box center [1372, 320] width 83 height 101
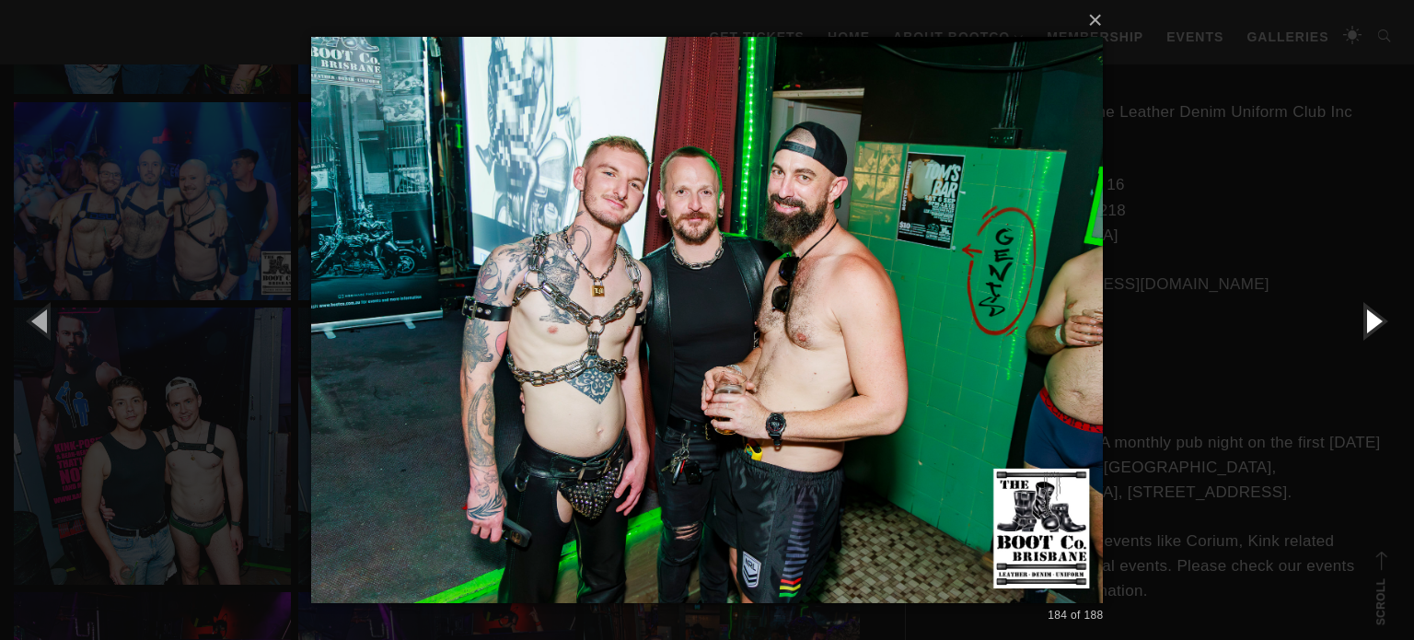
click at [1366, 329] on button "button" at bounding box center [1372, 320] width 83 height 101
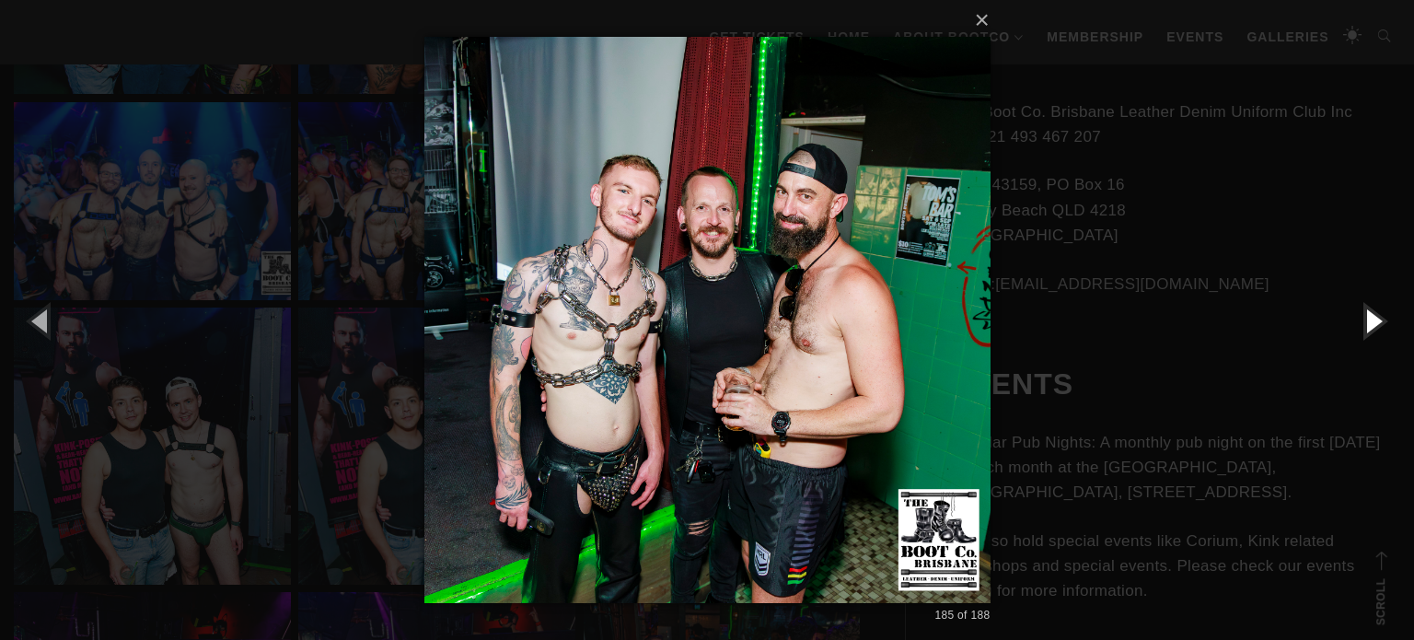
click at [1366, 329] on button "button" at bounding box center [1372, 320] width 83 height 101
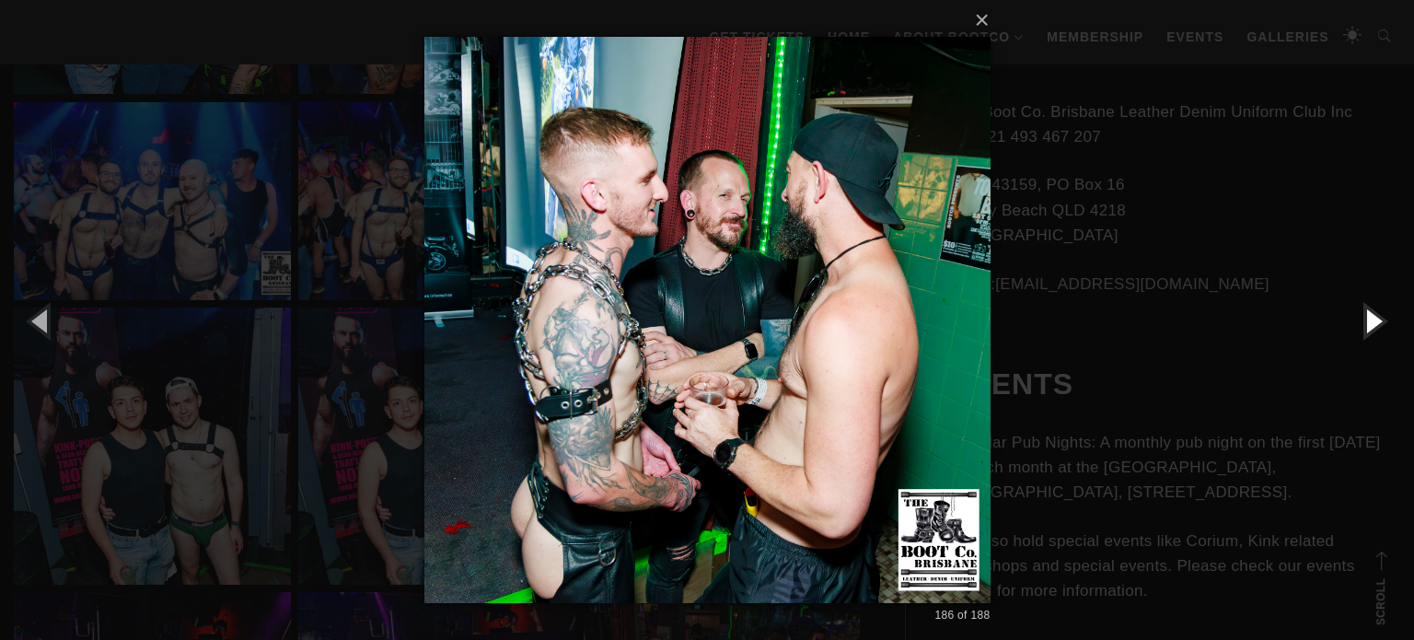
click at [1366, 329] on button "button" at bounding box center [1372, 320] width 83 height 101
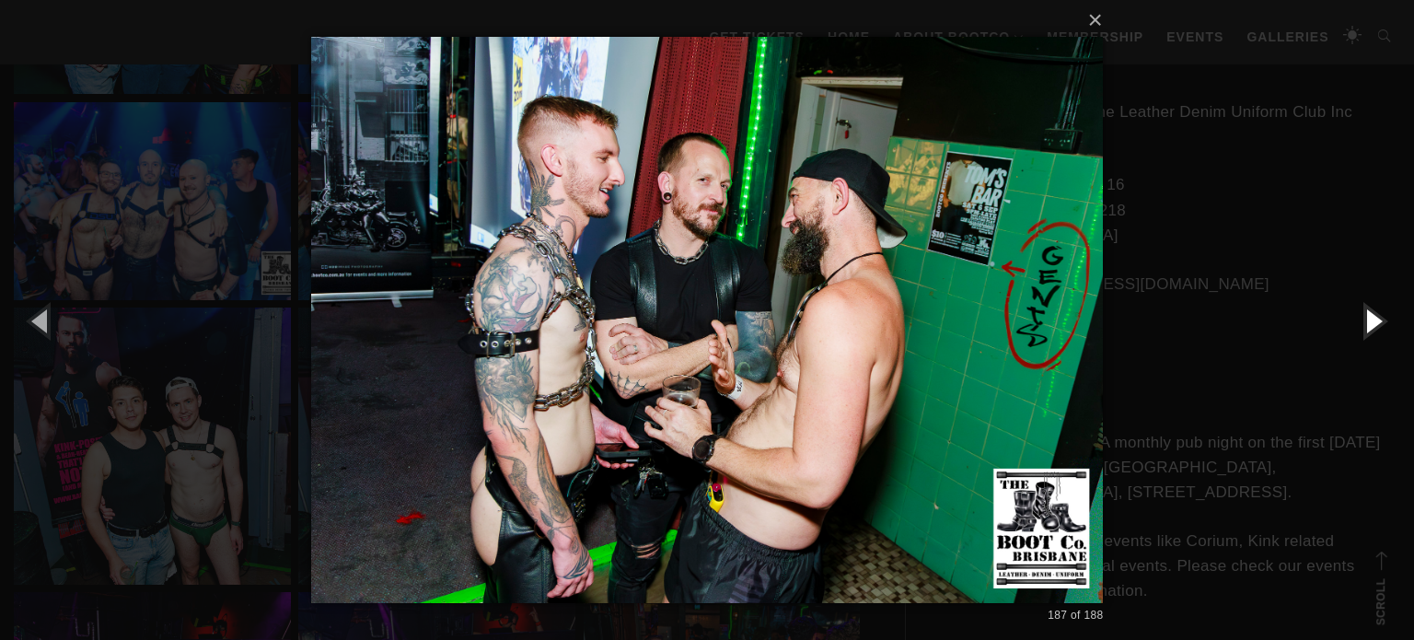
click at [1366, 329] on button "button" at bounding box center [1372, 320] width 83 height 101
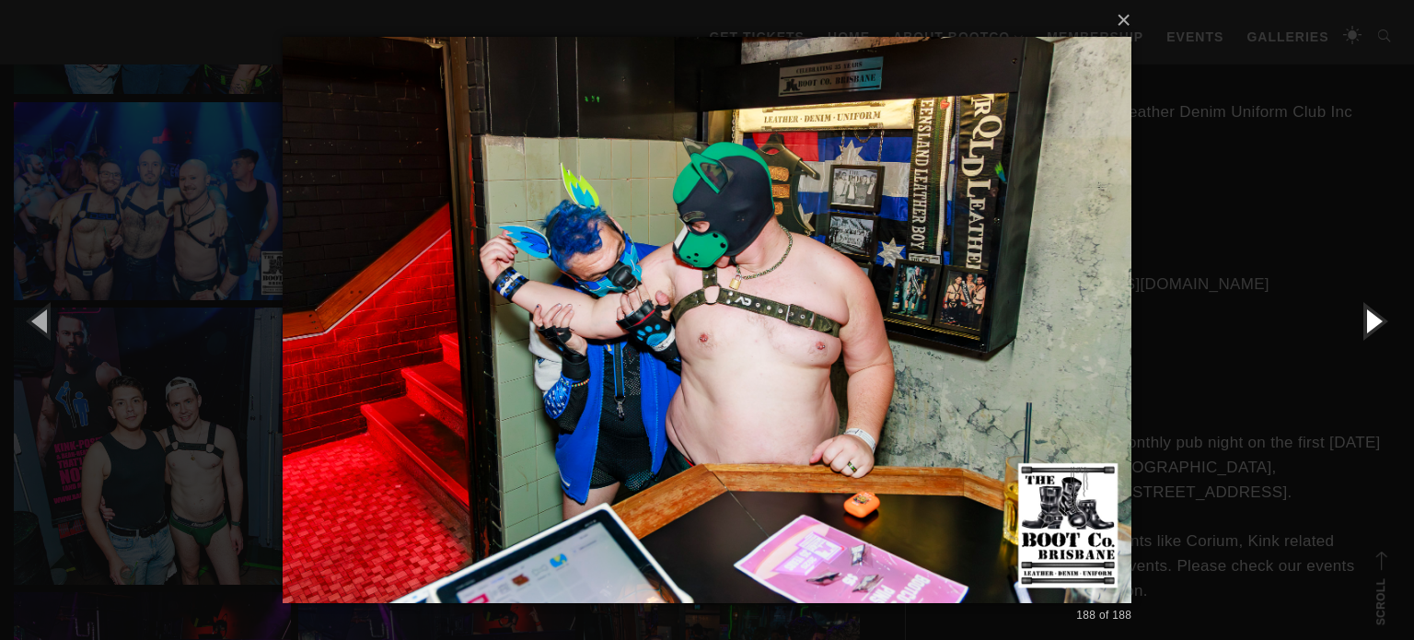
click at [1366, 329] on button "button" at bounding box center [1372, 320] width 83 height 101
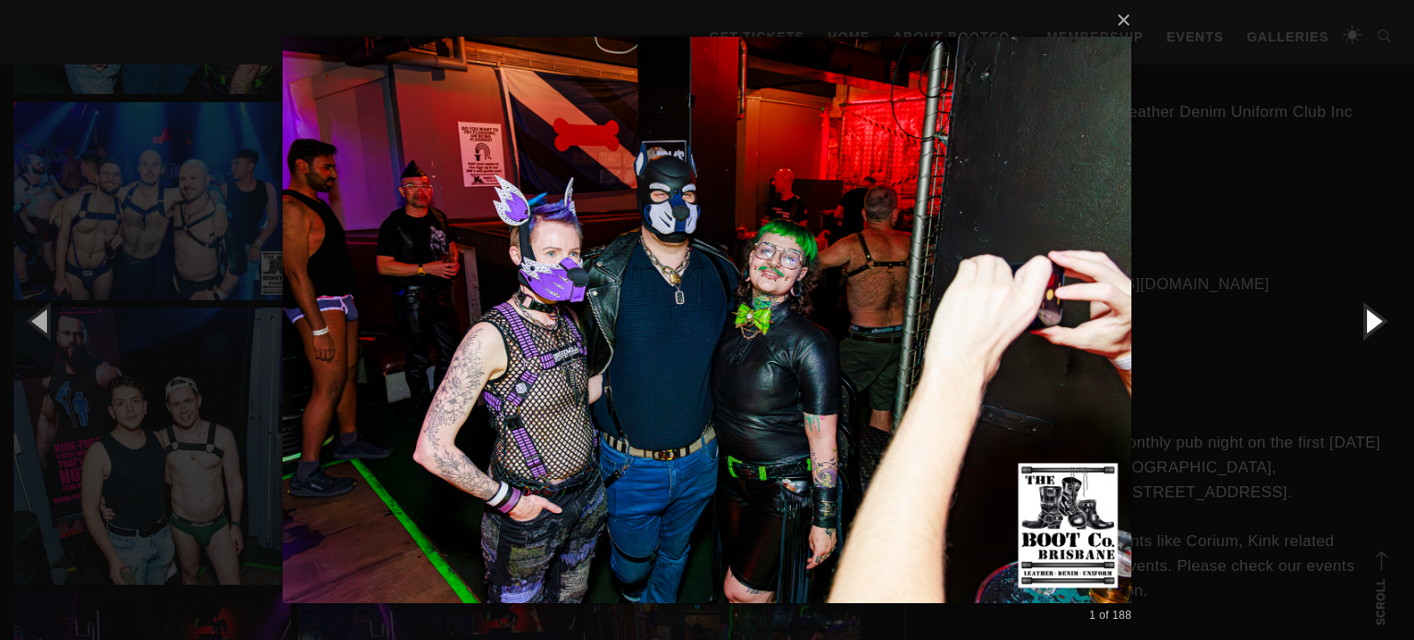
click at [1366, 329] on button "button" at bounding box center [1372, 320] width 83 height 101
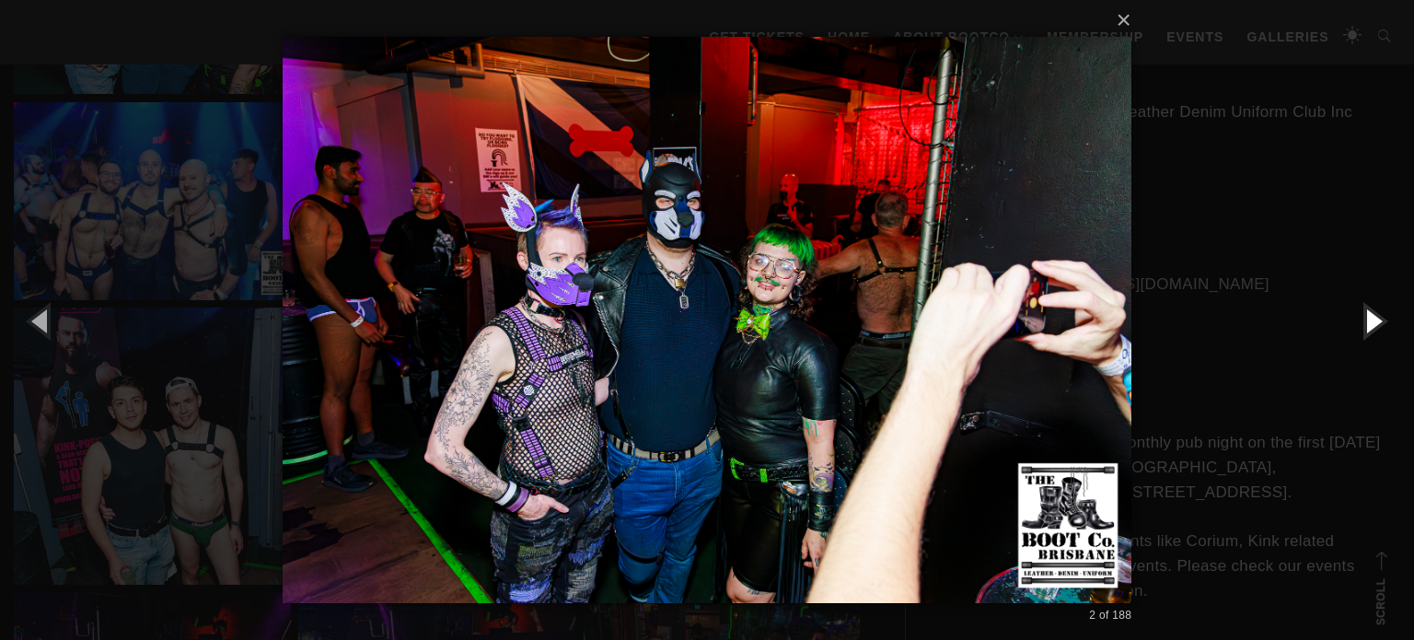
click at [1366, 329] on button "button" at bounding box center [1372, 320] width 83 height 101
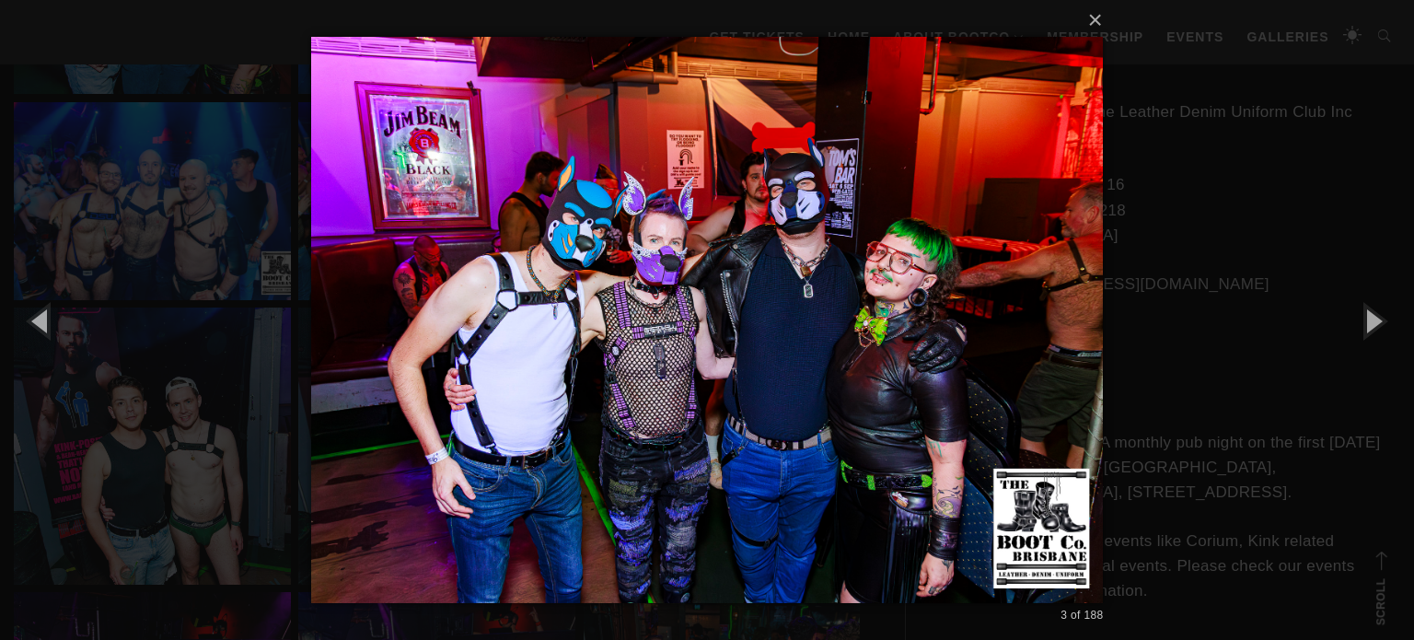
click at [1227, 190] on div "× 3 of 188 Loading..." at bounding box center [707, 320] width 1414 height 640
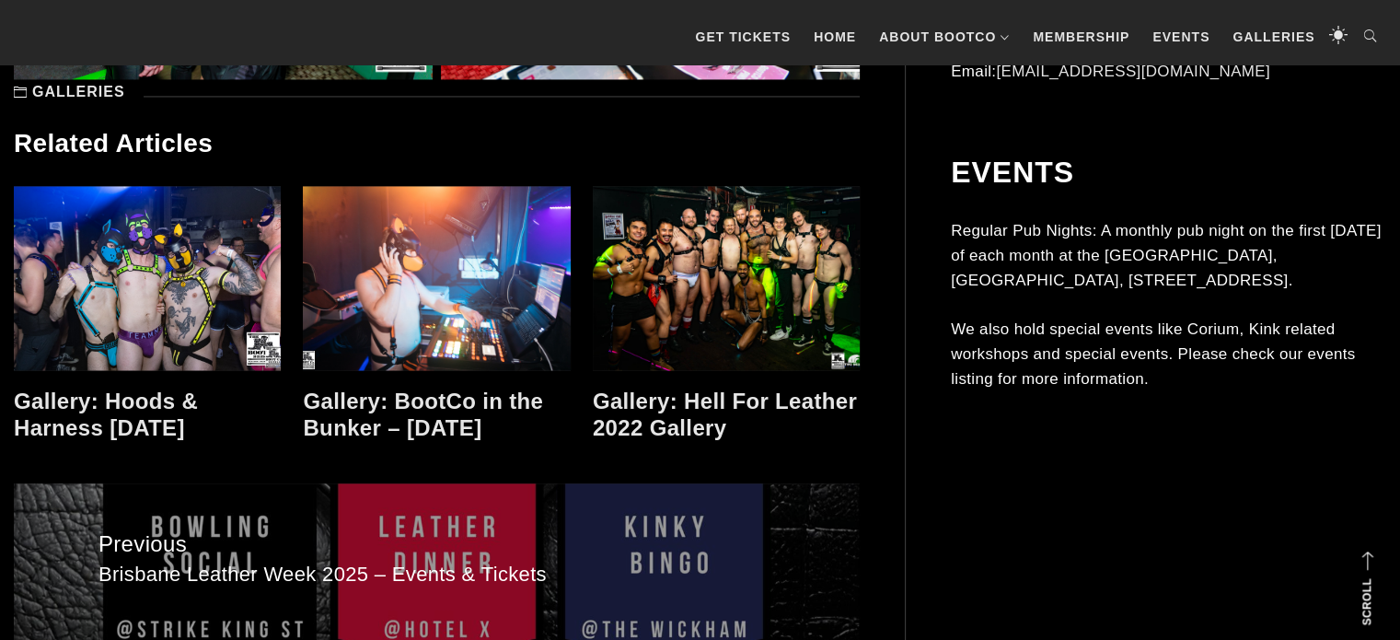
scroll to position [17145, 0]
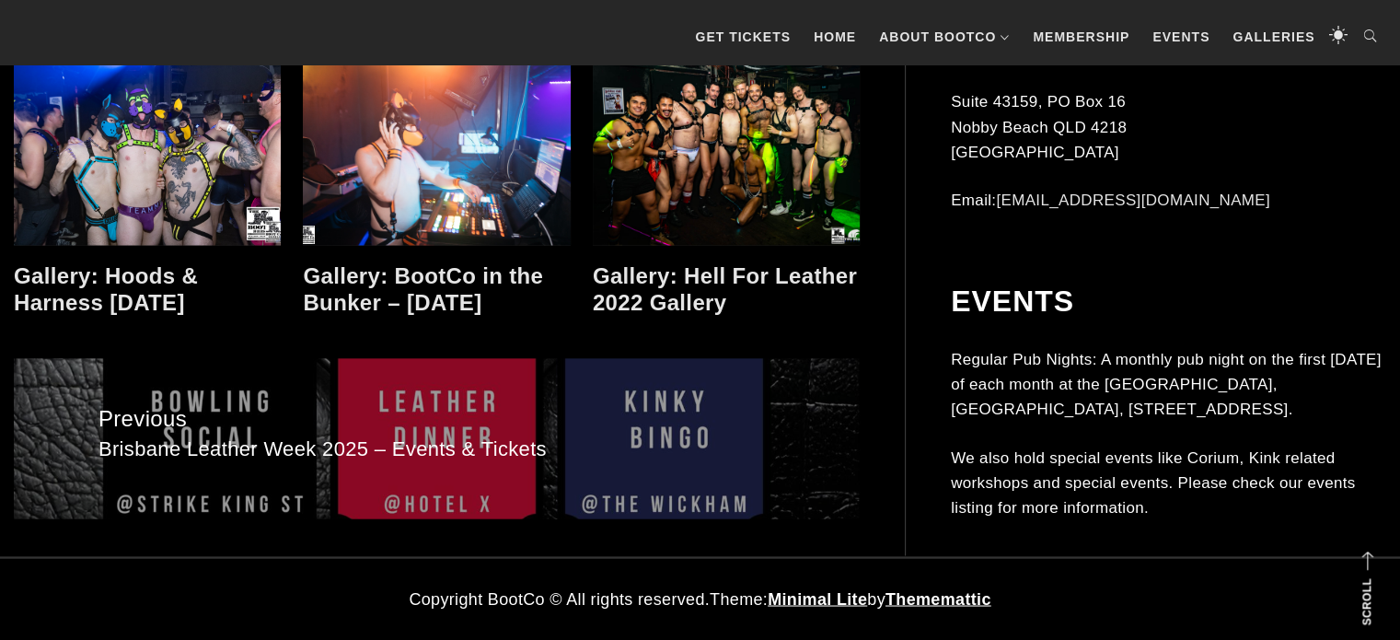
click at [644, 182] on link at bounding box center [726, 153] width 267 height 184
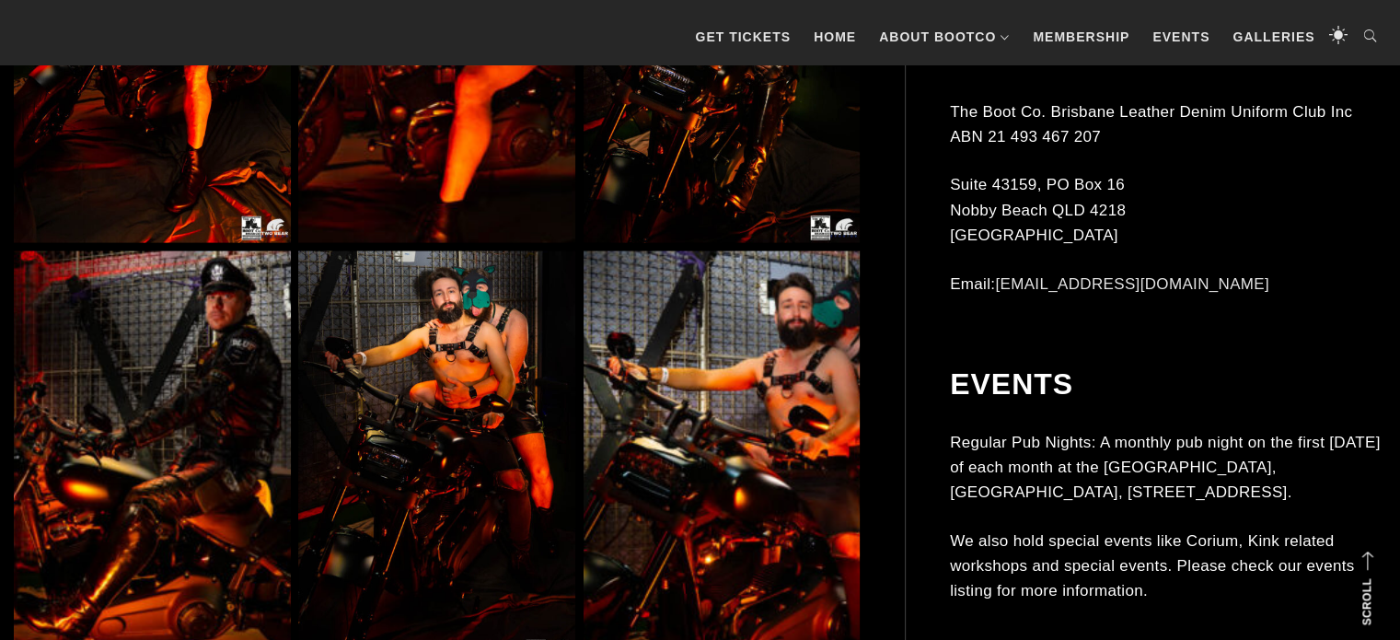
scroll to position [4473, 0]
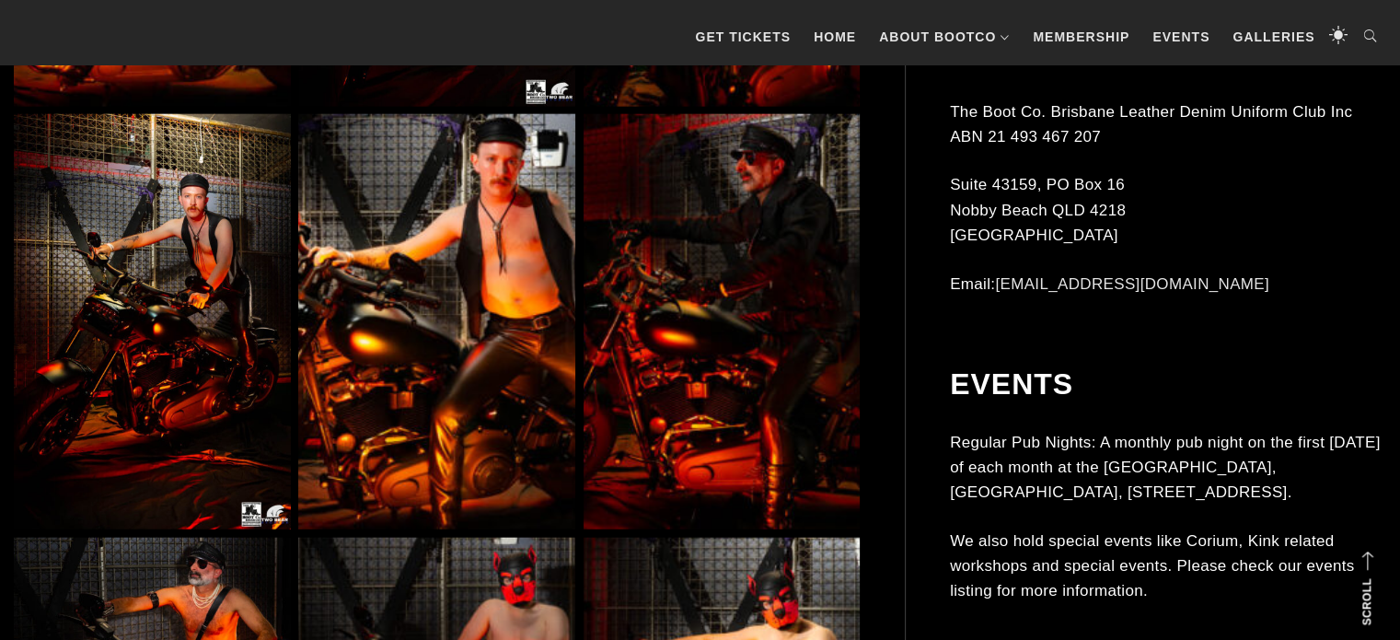
click at [767, 228] on img at bounding box center [721, 321] width 277 height 415
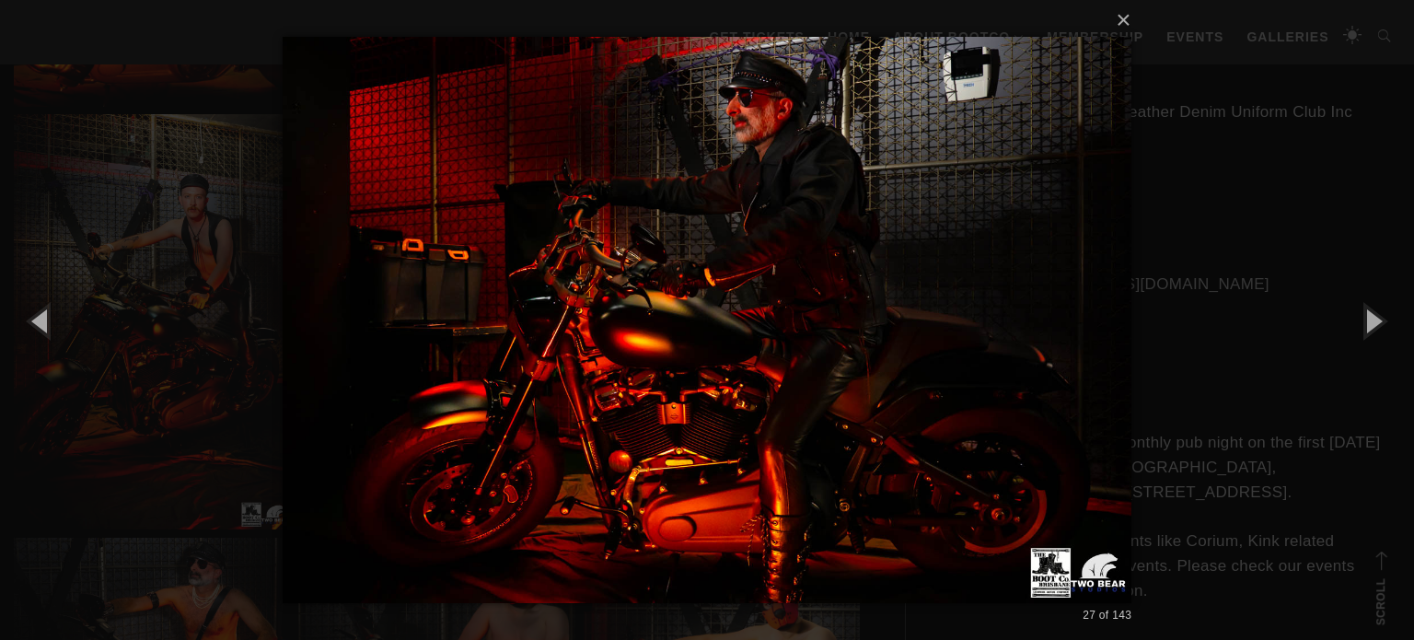
click at [1158, 157] on div "× 27 of 143 Loading..." at bounding box center [707, 320] width 1414 height 640
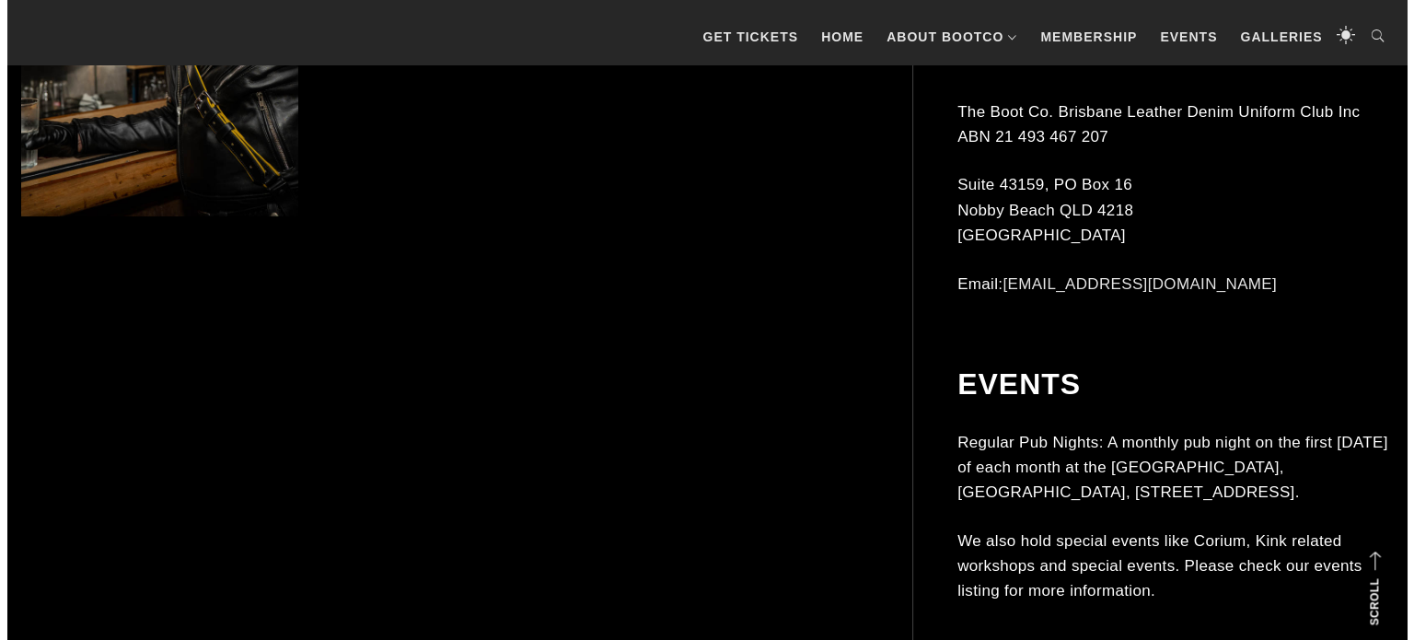
scroll to position [14073, 0]
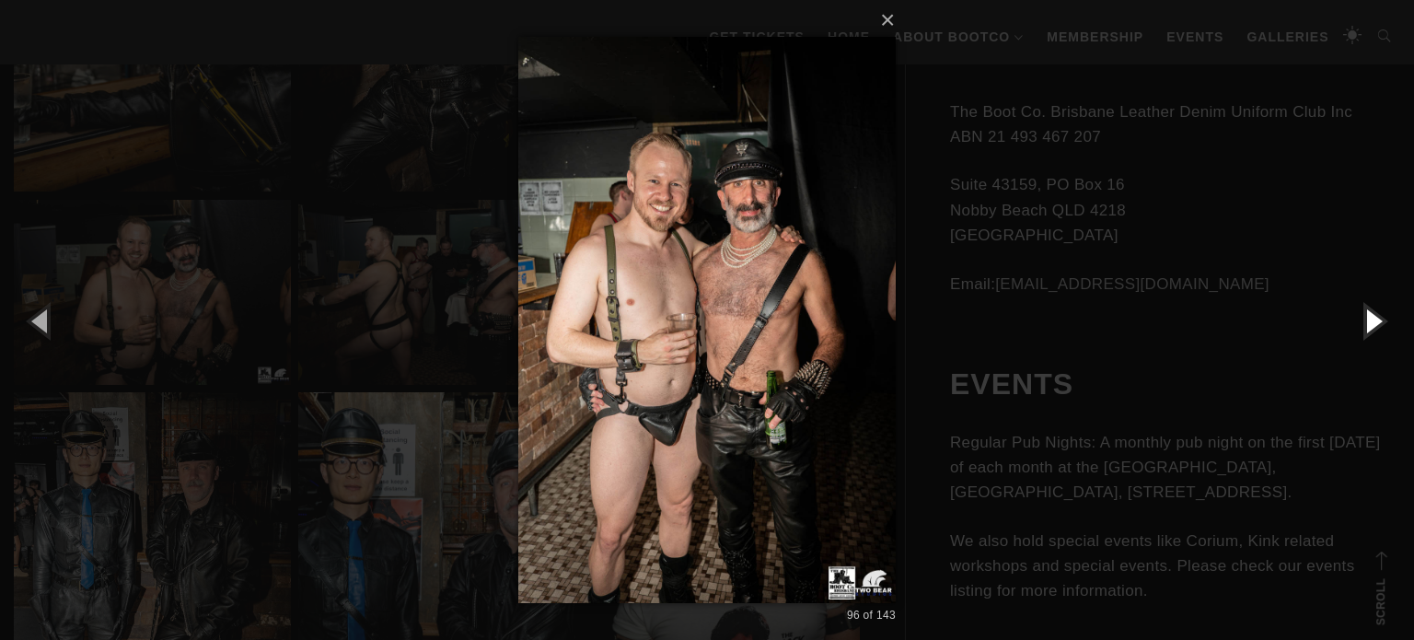
click at [1373, 319] on button "button" at bounding box center [1372, 320] width 83 height 101
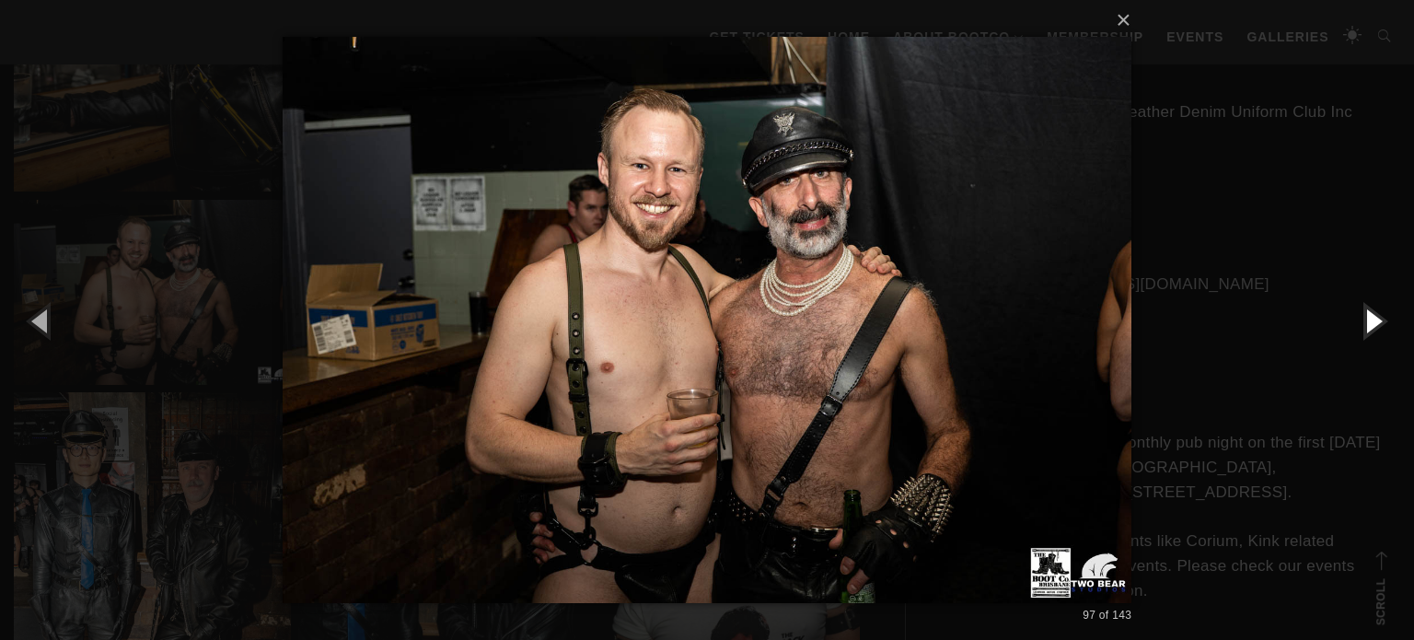
click at [1373, 319] on button "button" at bounding box center [1372, 320] width 83 height 101
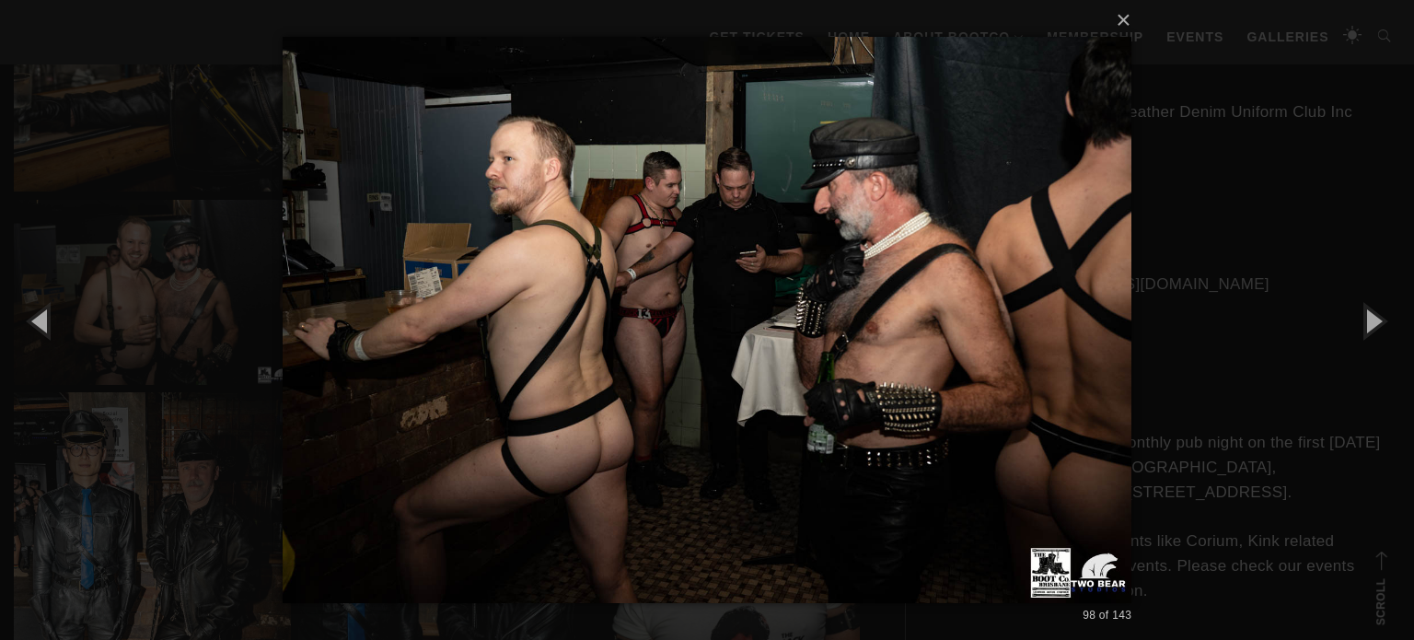
click at [1311, 168] on div "× 98 of 143 Loading..." at bounding box center [707, 320] width 1414 height 640
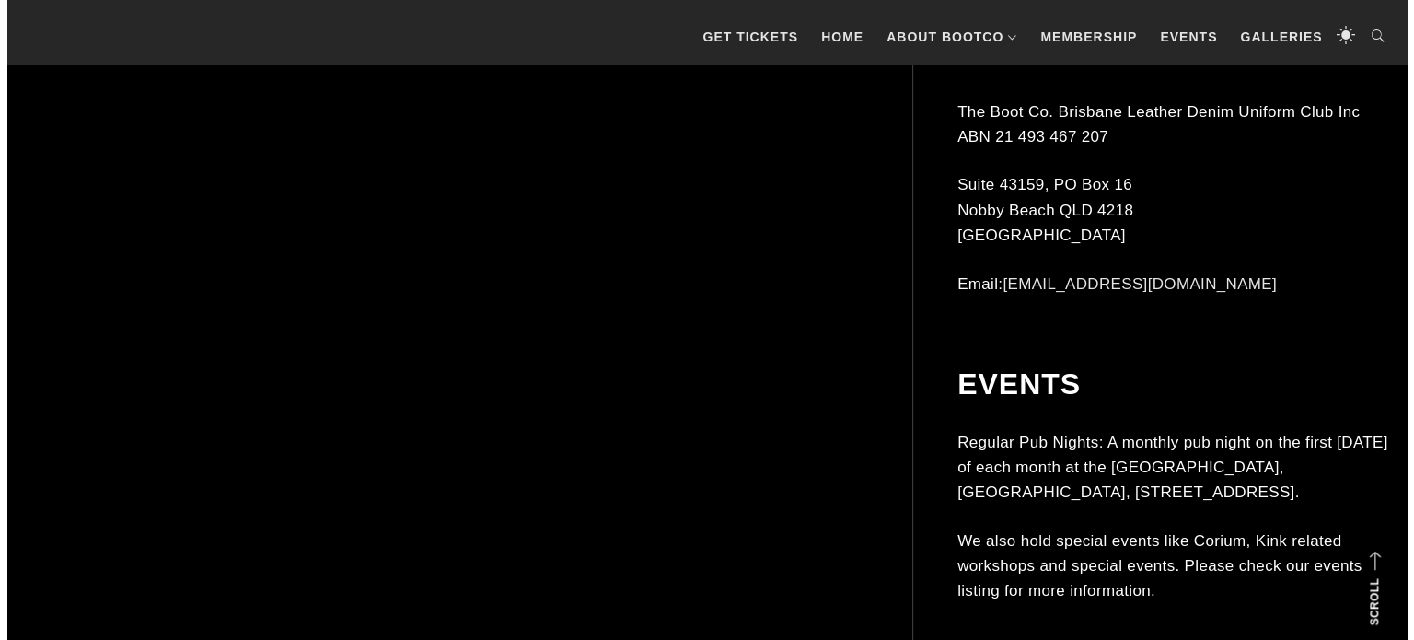
scroll to position [15764, 0]
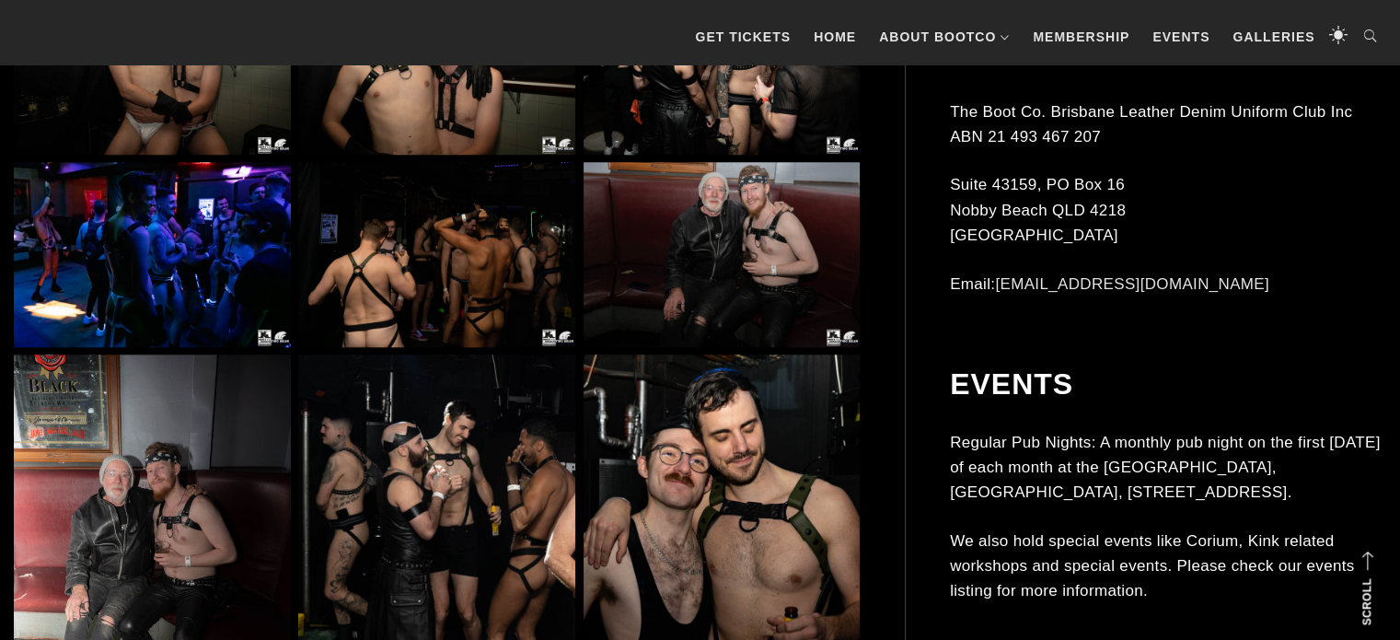
click at [248, 148] on img at bounding box center [152, 62] width 277 height 185
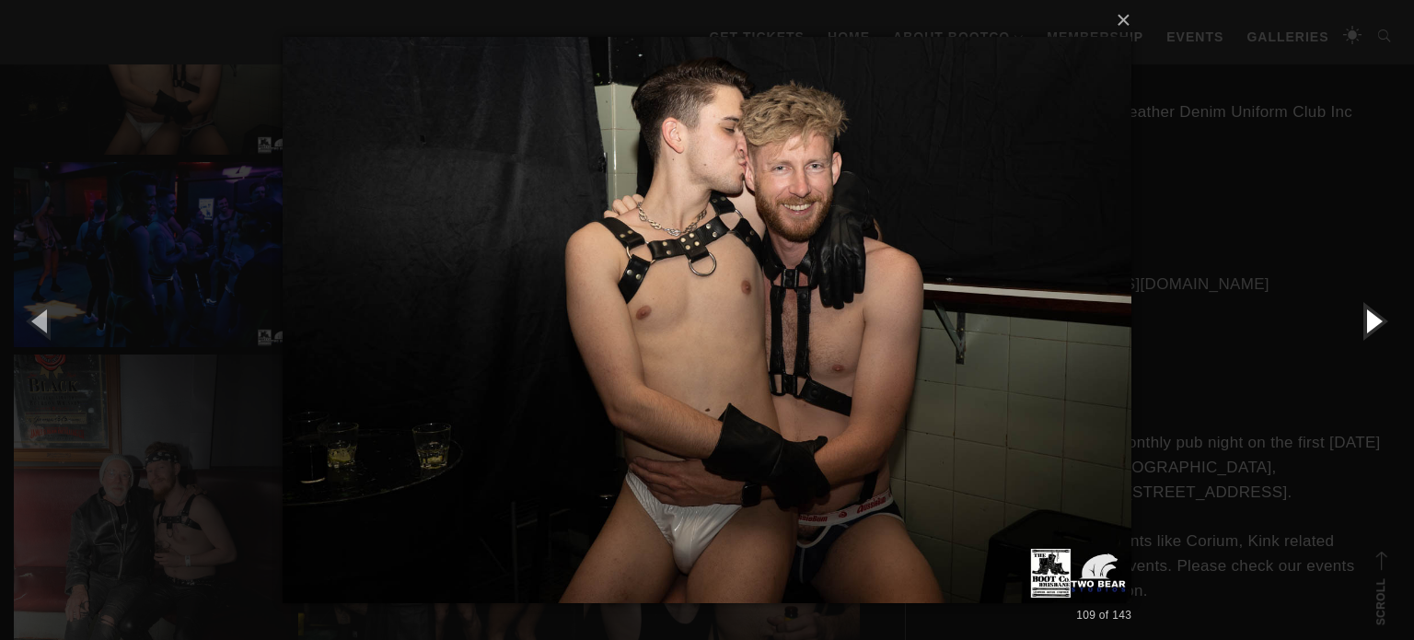
click at [1377, 318] on button "button" at bounding box center [1372, 320] width 83 height 101
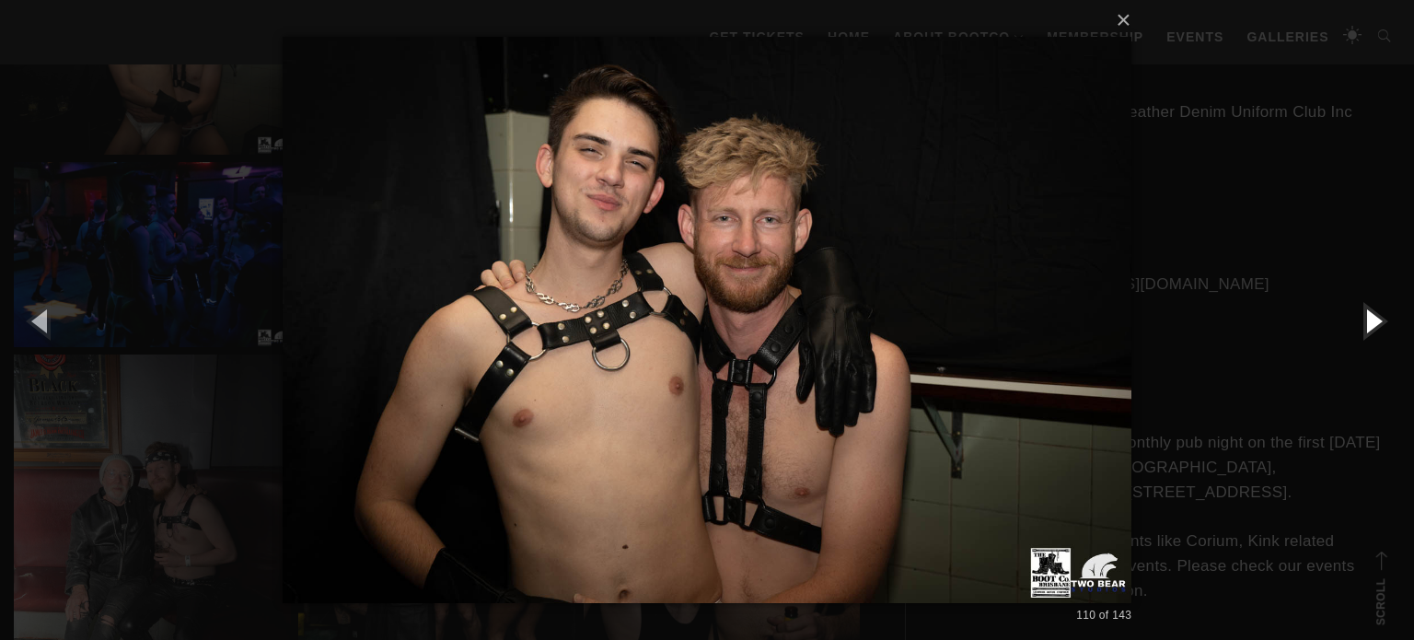
click at [1377, 318] on button "button" at bounding box center [1372, 320] width 83 height 101
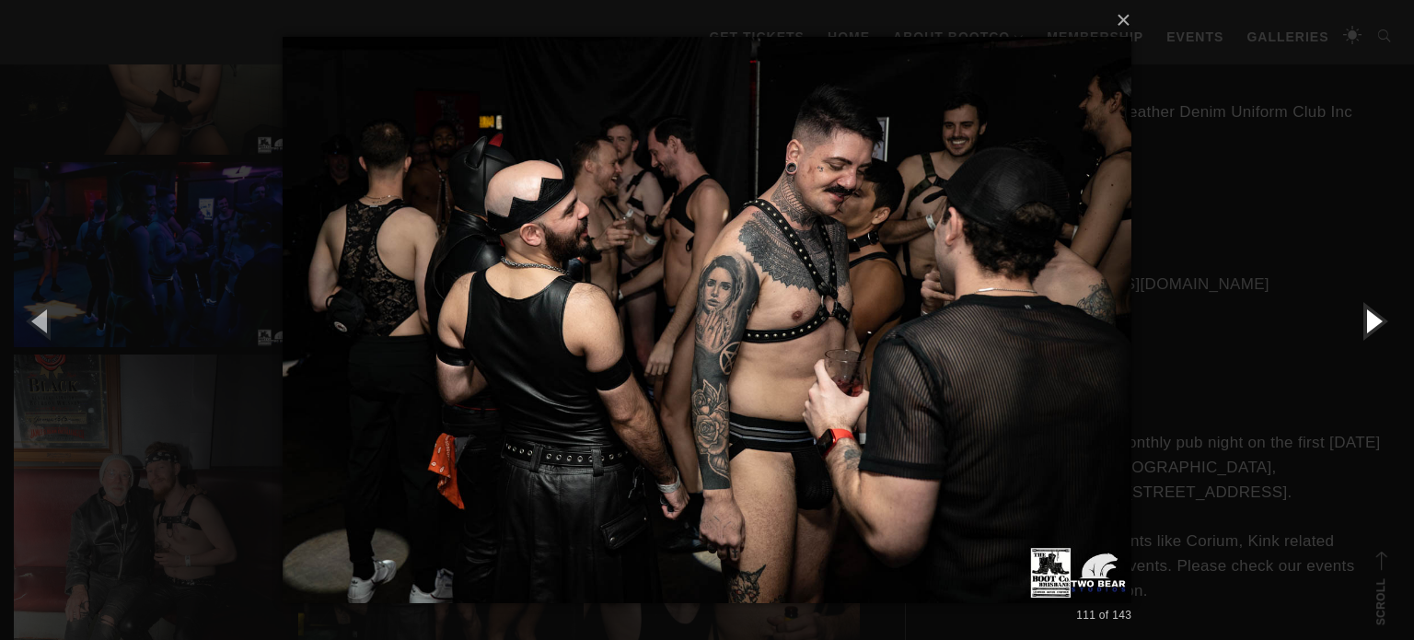
click at [1377, 318] on button "button" at bounding box center [1372, 320] width 83 height 101
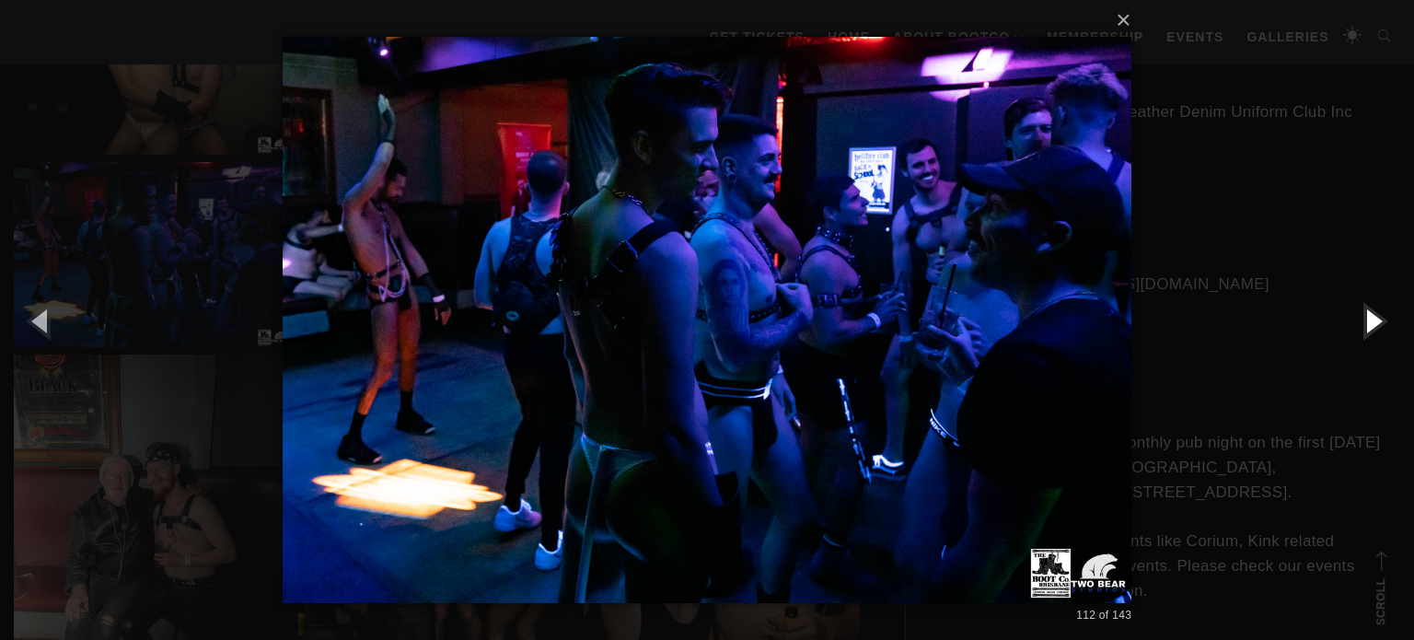
click at [1377, 318] on button "button" at bounding box center [1372, 320] width 83 height 101
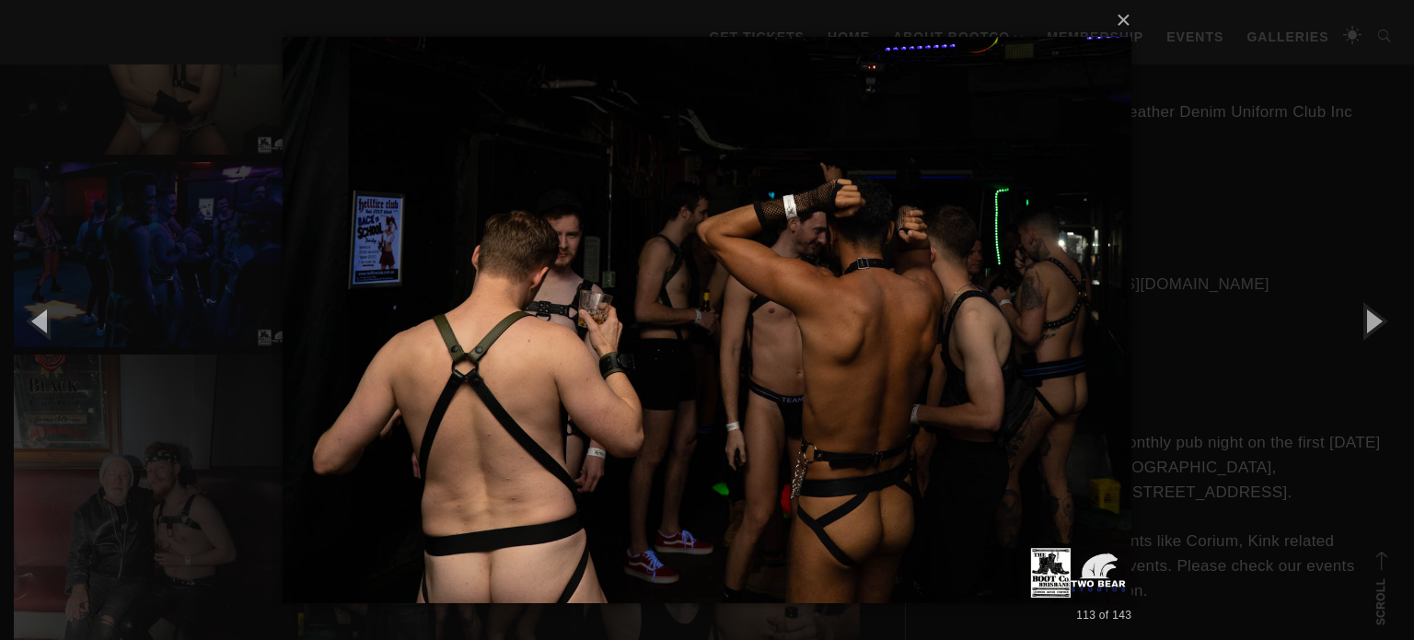
click at [1292, 227] on div "× 113 of 143 Loading..." at bounding box center [707, 320] width 1414 height 640
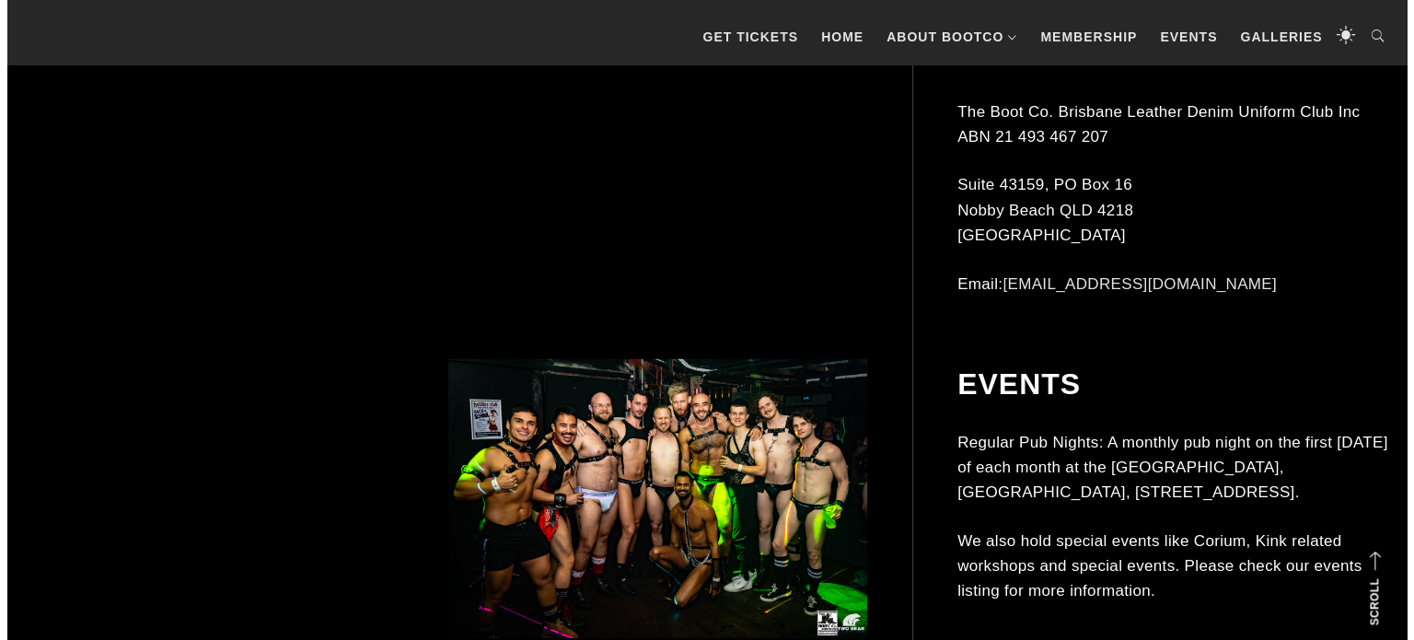
scroll to position [19359, 0]
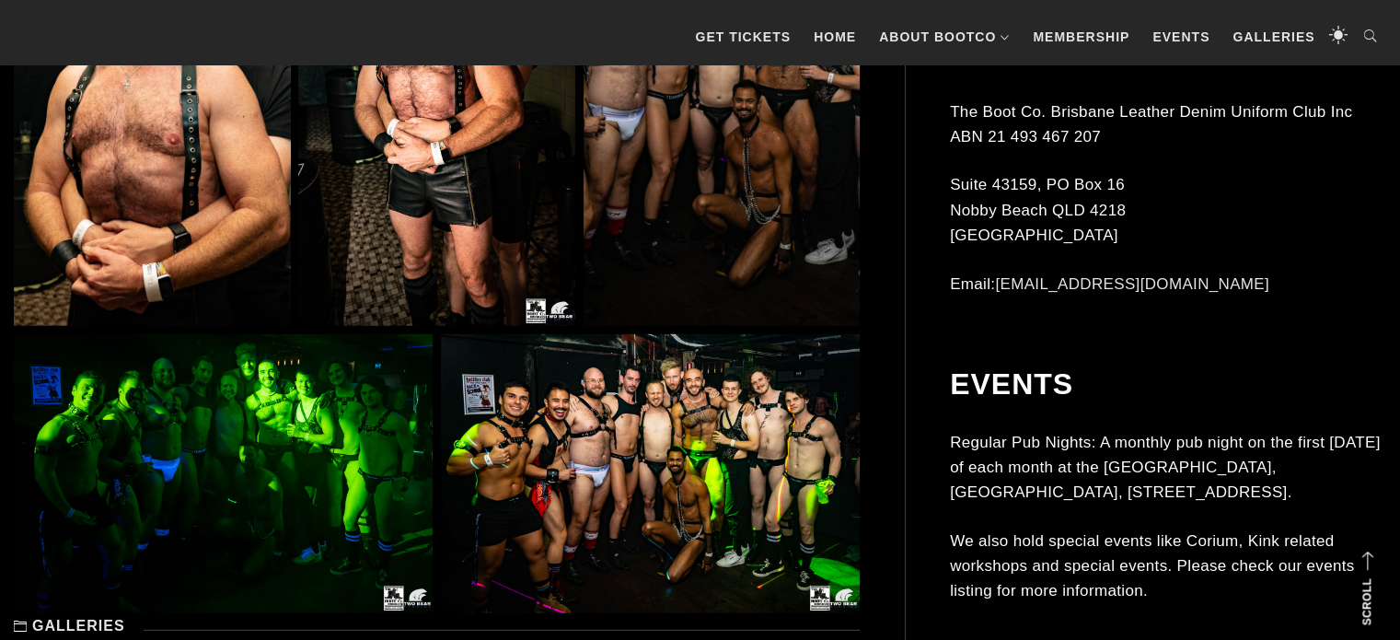
click at [783, 222] on img at bounding box center [721, 118] width 277 height 415
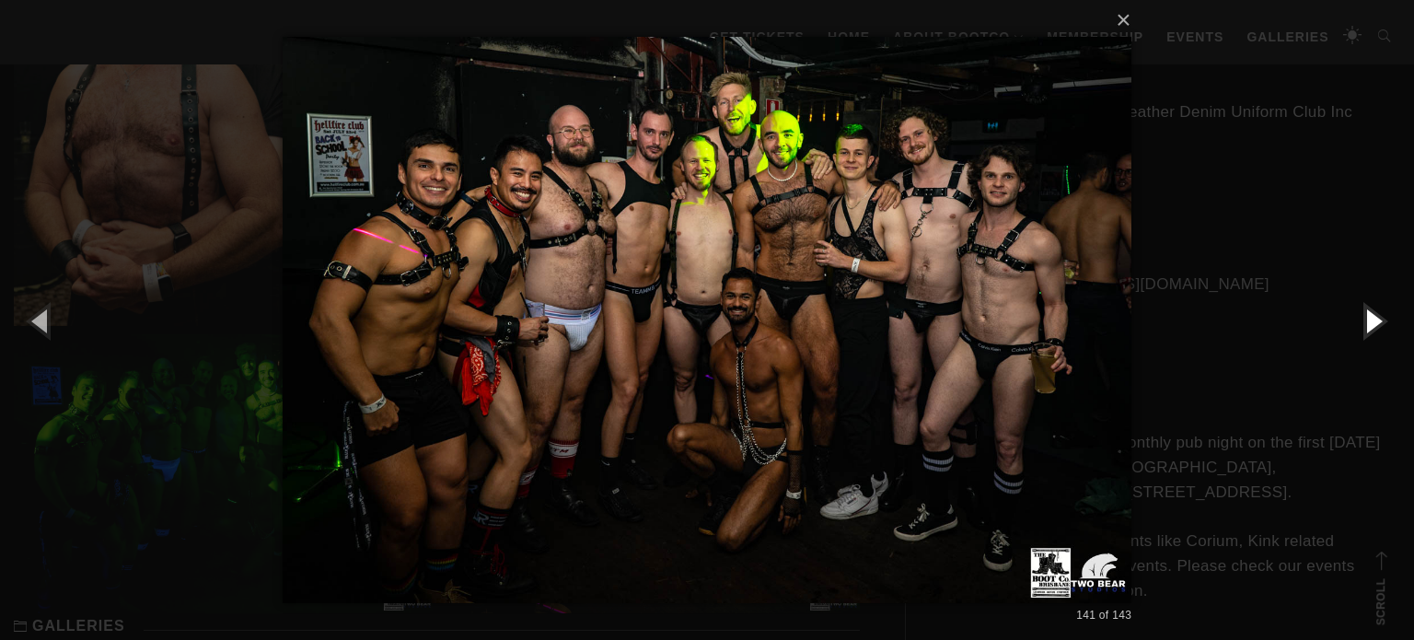
click at [1376, 330] on button "button" at bounding box center [1372, 320] width 83 height 101
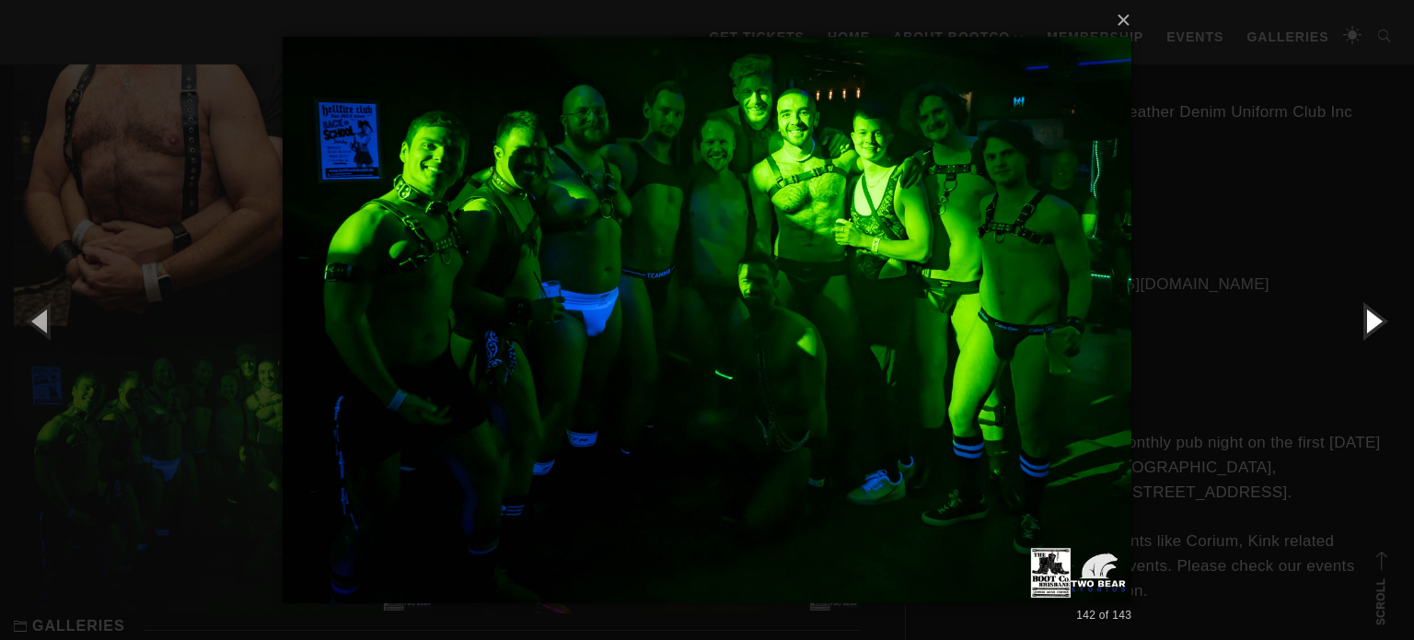
click at [1376, 330] on button "button" at bounding box center [1372, 320] width 83 height 101
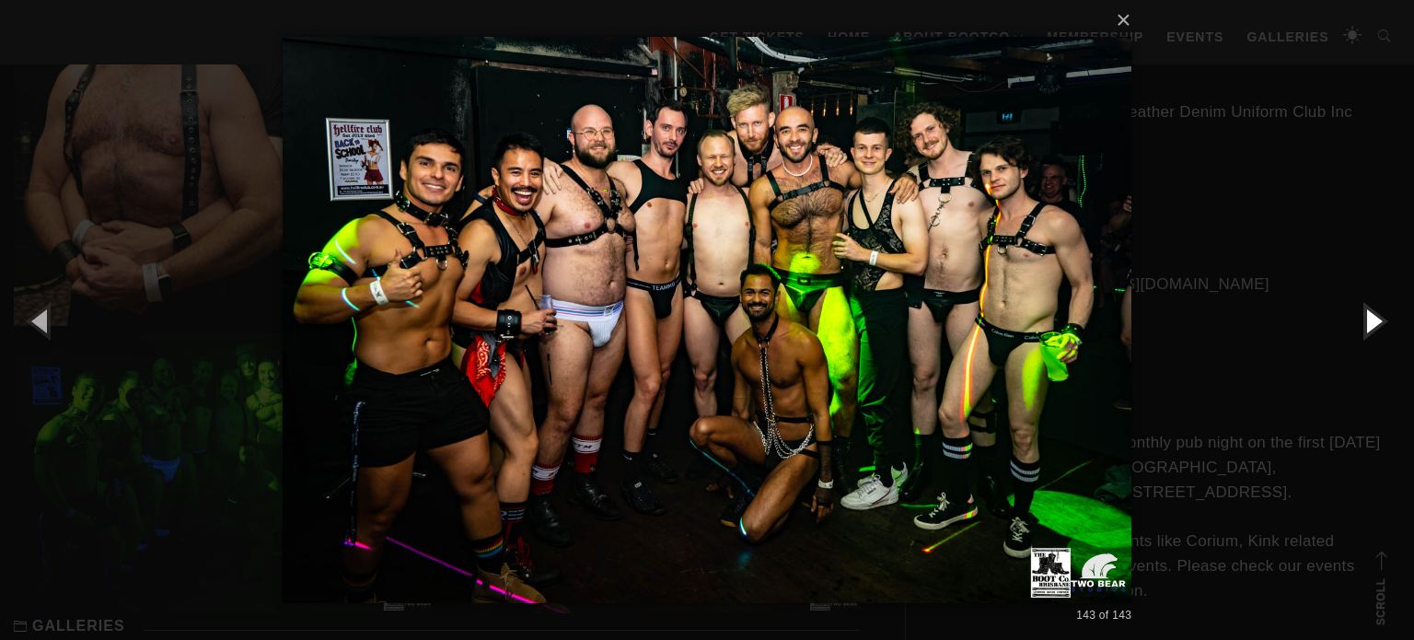
click at [1379, 315] on button "button" at bounding box center [1372, 320] width 83 height 101
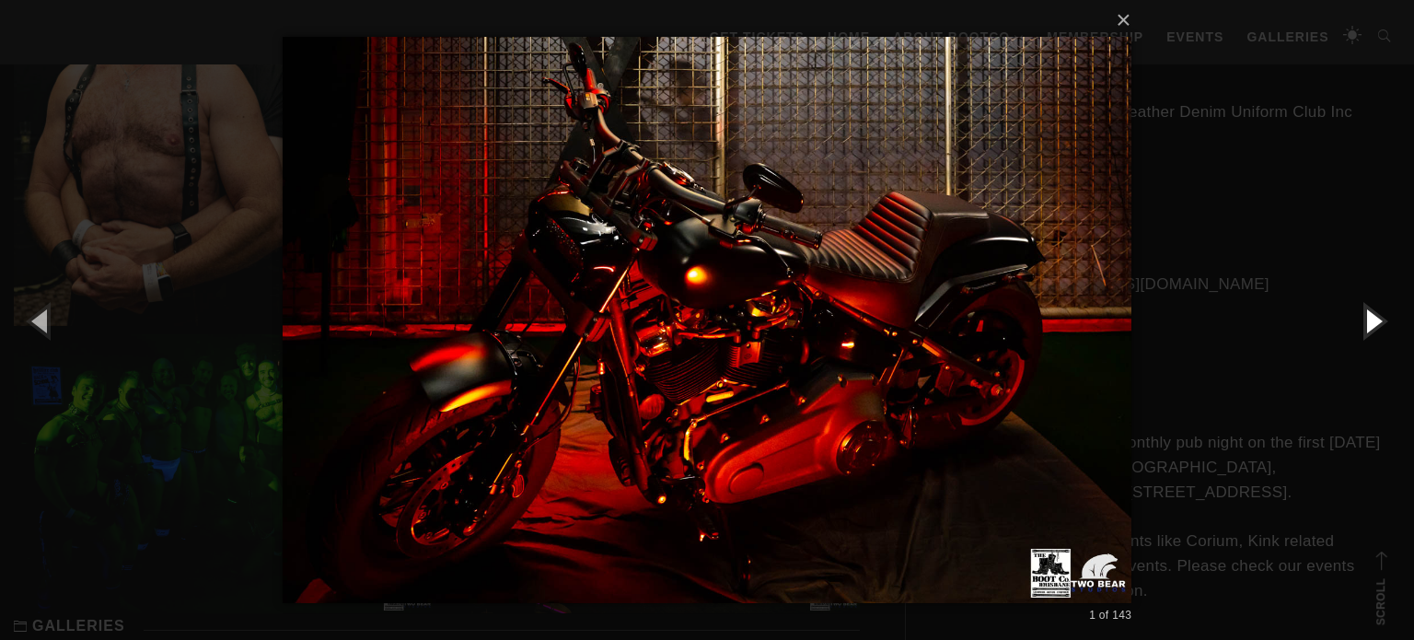
click at [1379, 315] on button "button" at bounding box center [1372, 320] width 83 height 101
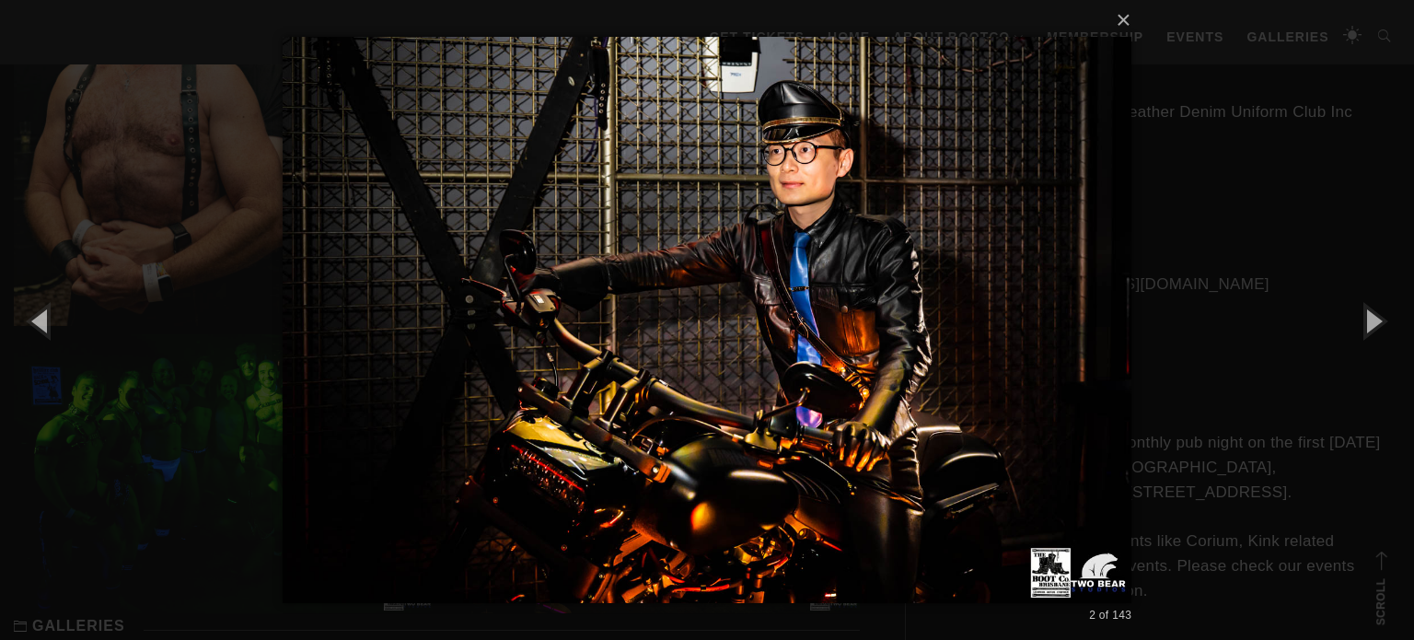
click at [1366, 157] on div "× 2 of 143 Loading..." at bounding box center [707, 320] width 1414 height 640
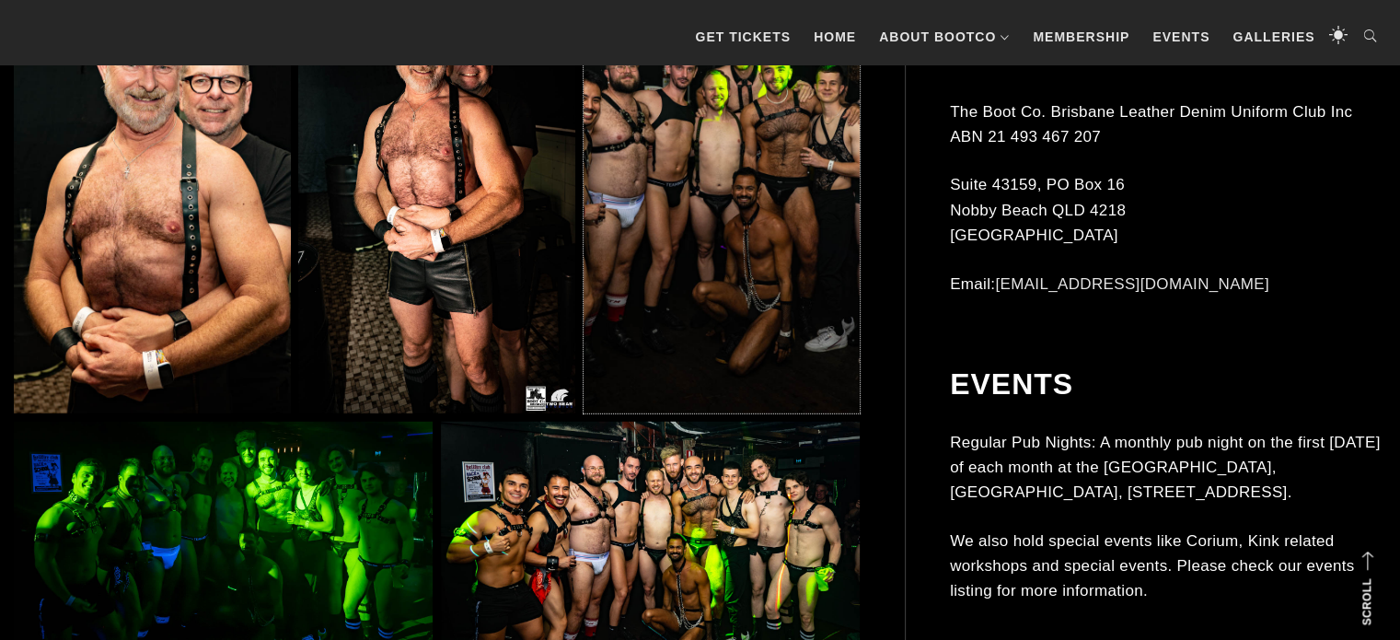
scroll to position [19831, 0]
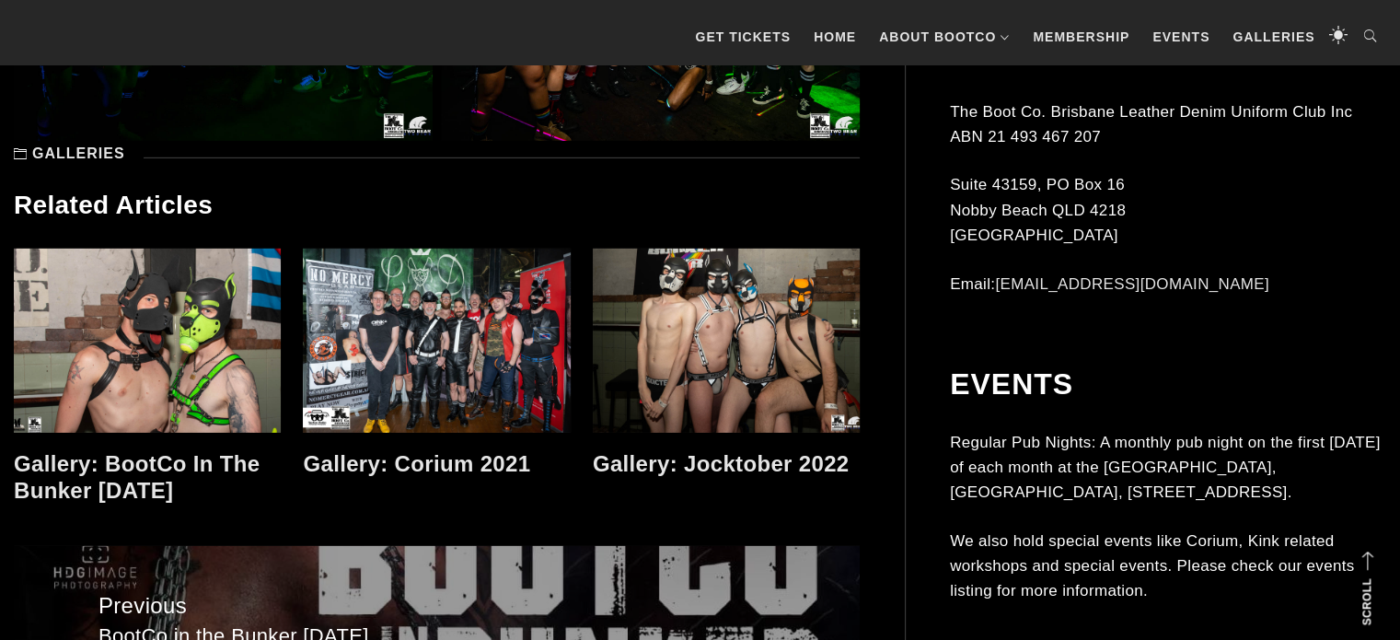
click at [673, 306] on link at bounding box center [726, 340] width 267 height 184
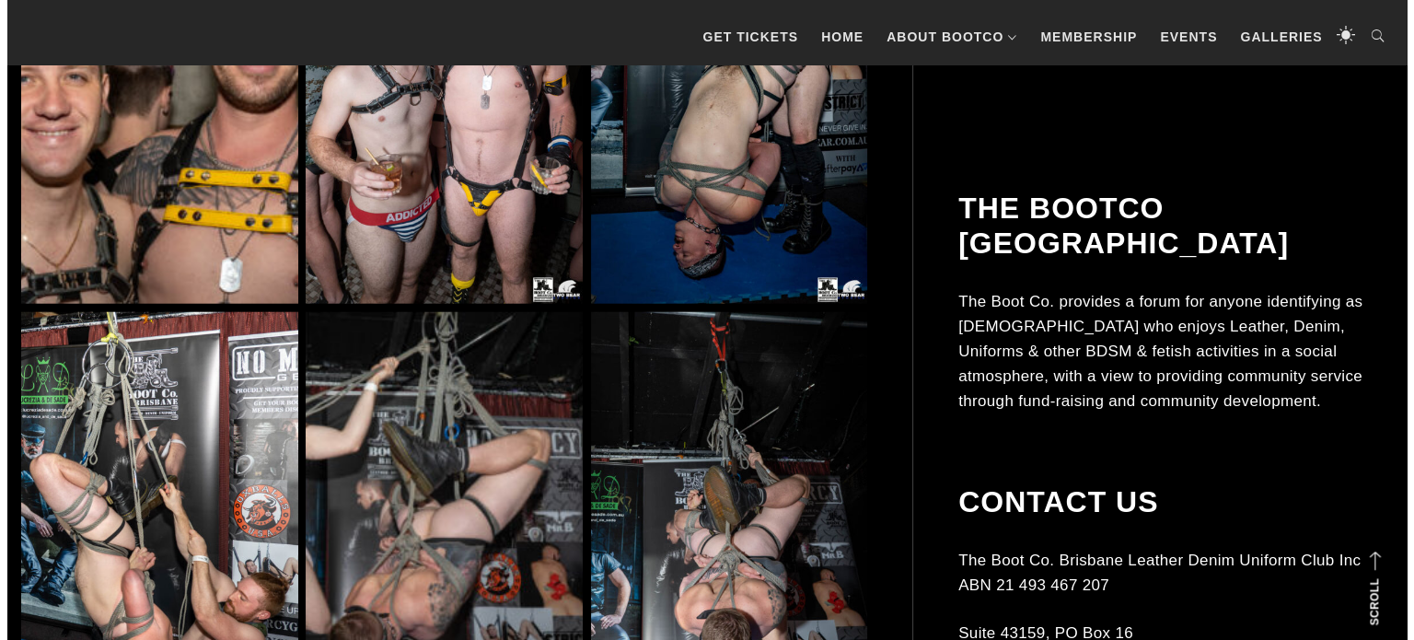
scroll to position [4473, 0]
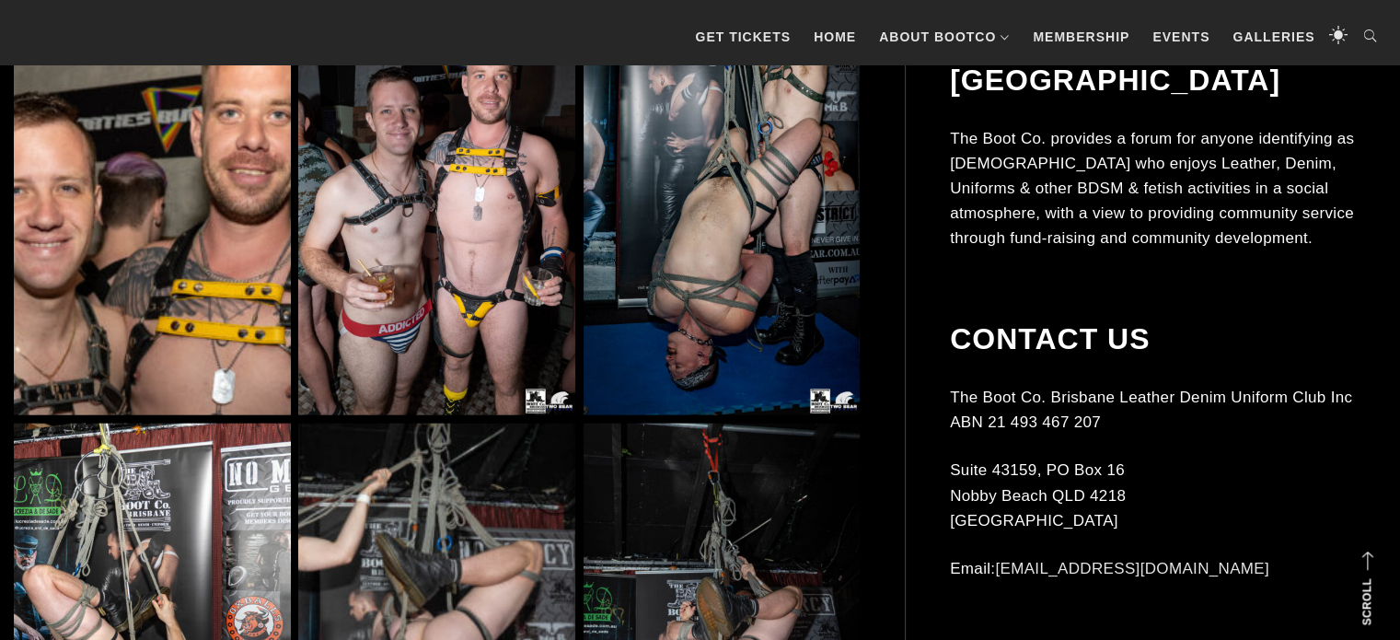
click at [387, 304] on img at bounding box center [436, 208] width 277 height 415
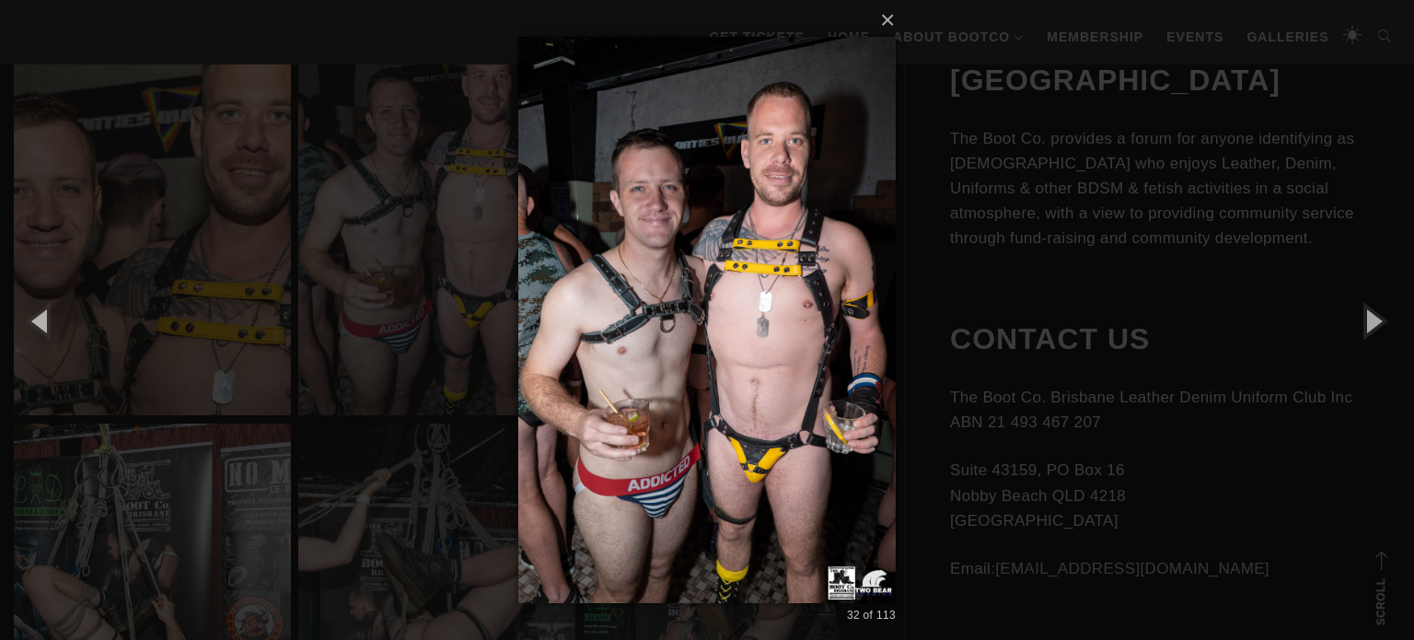
click at [1375, 433] on div "× 32 of 113 Loading..." at bounding box center [707, 320] width 1414 height 640
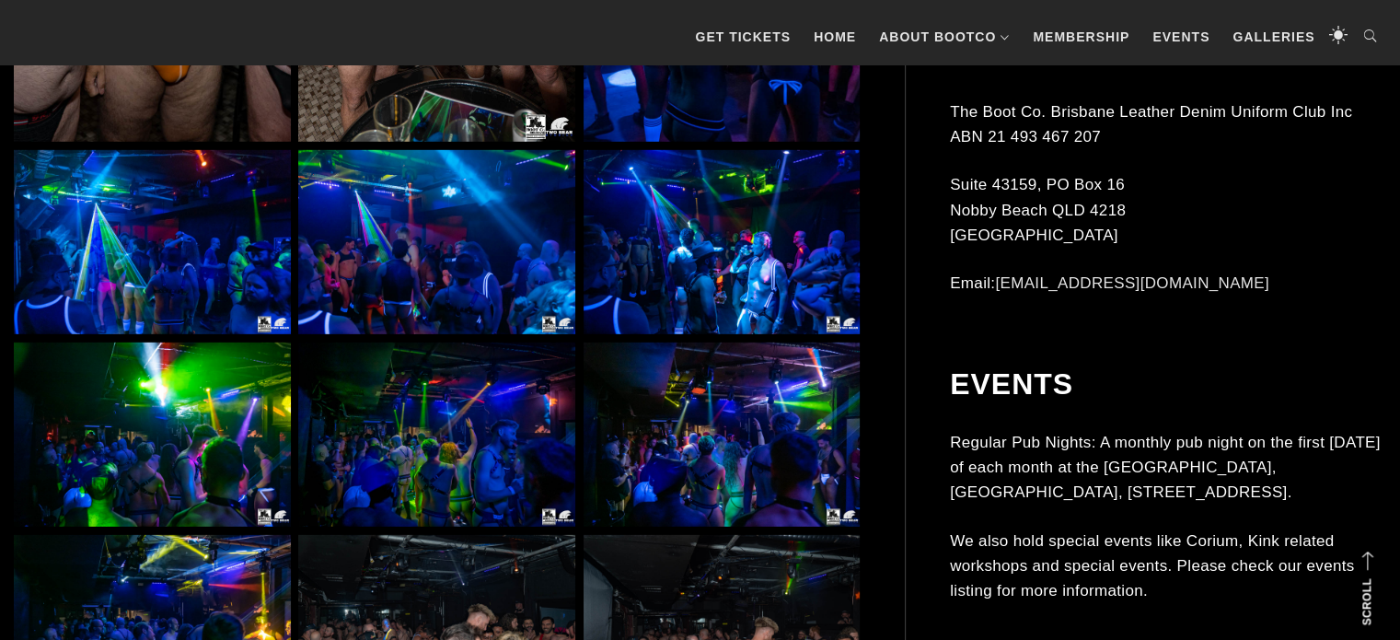
scroll to position [6151, 0]
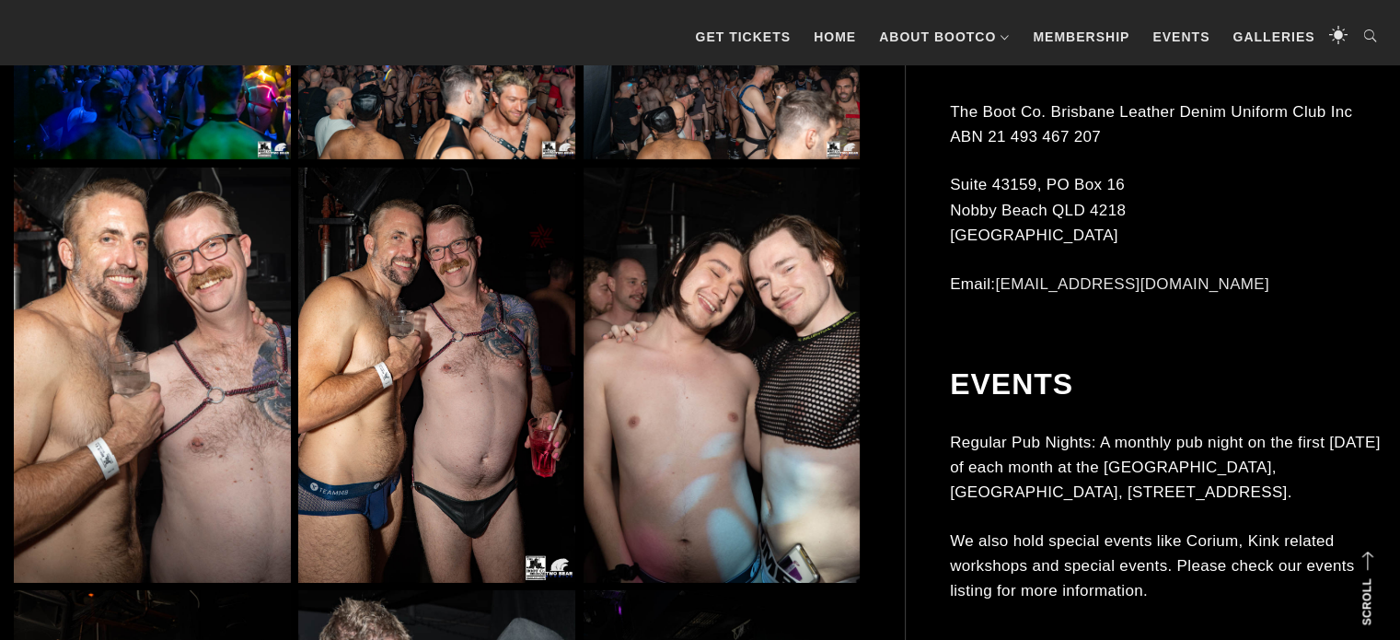
click at [424, 402] on img at bounding box center [436, 374] width 277 height 415
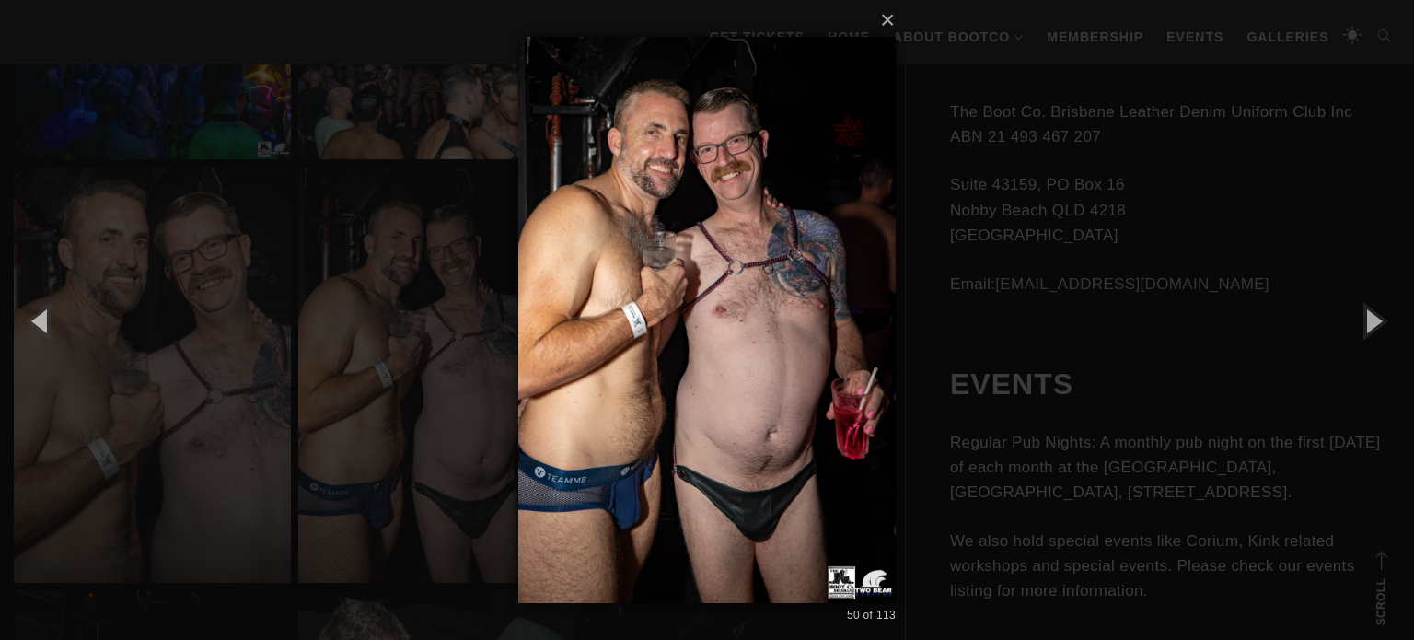
click at [1253, 457] on div "× 50 of 113 Loading..." at bounding box center [707, 320] width 1414 height 640
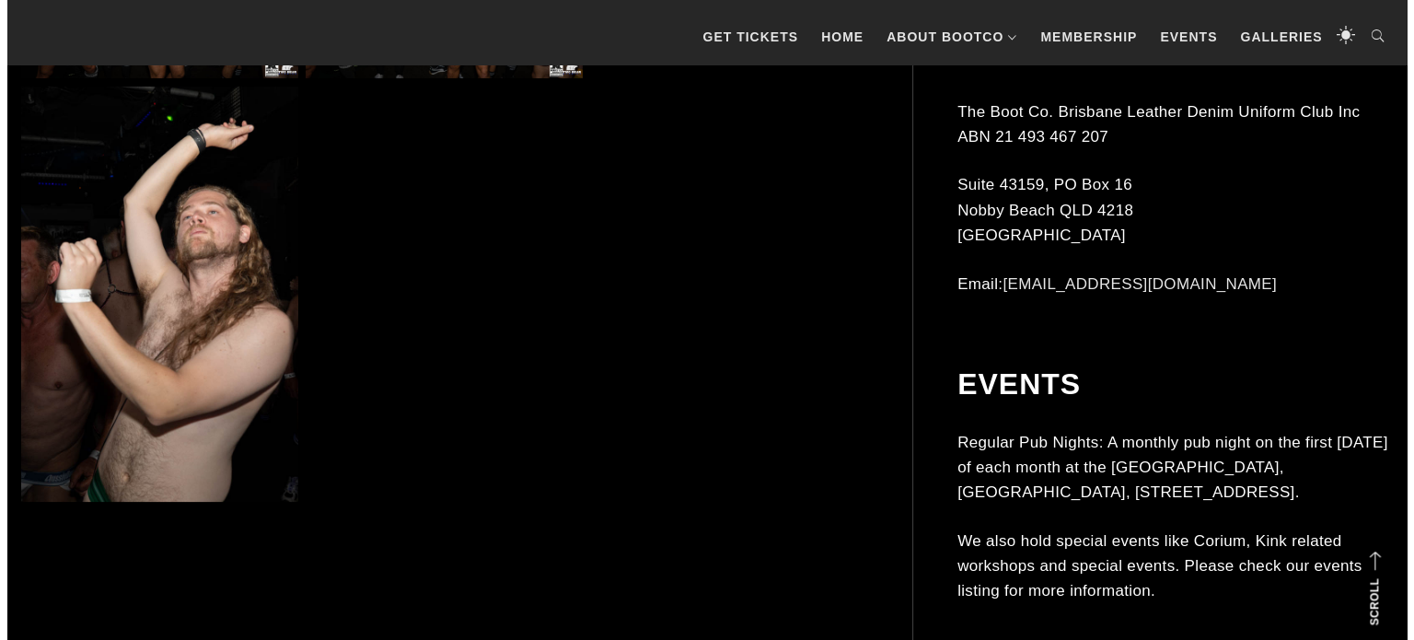
scroll to position [7830, 0]
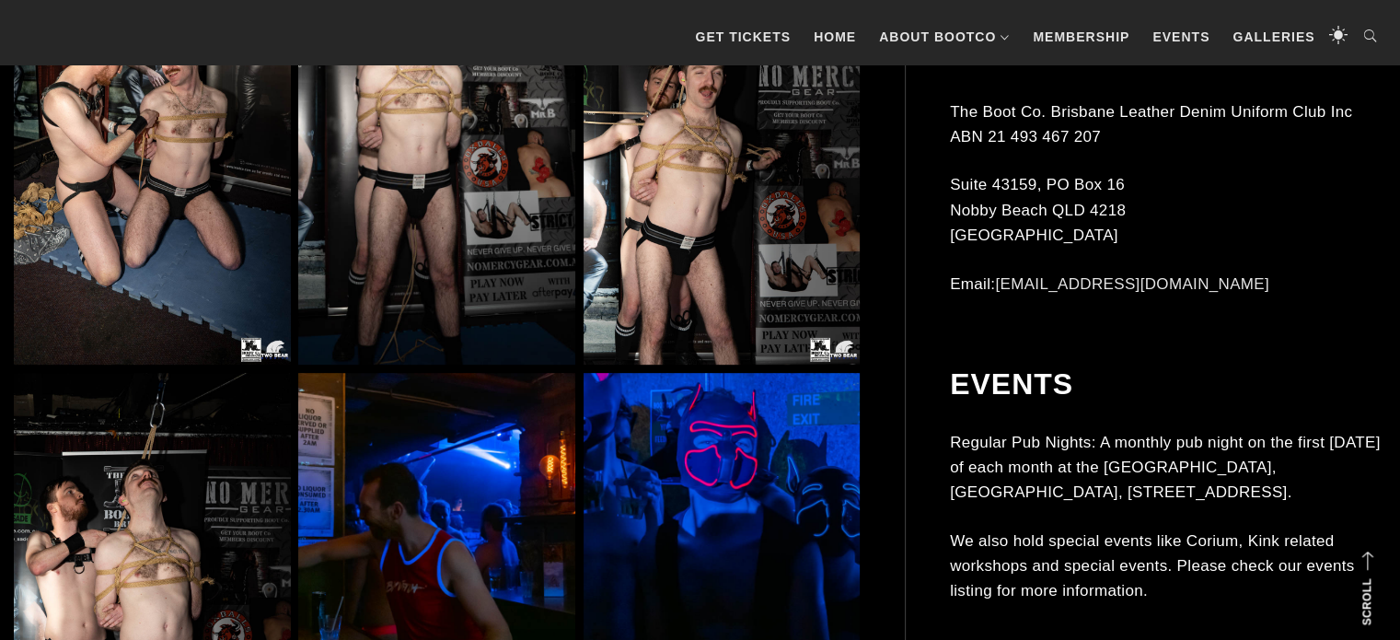
click at [649, 258] on img at bounding box center [721, 156] width 277 height 415
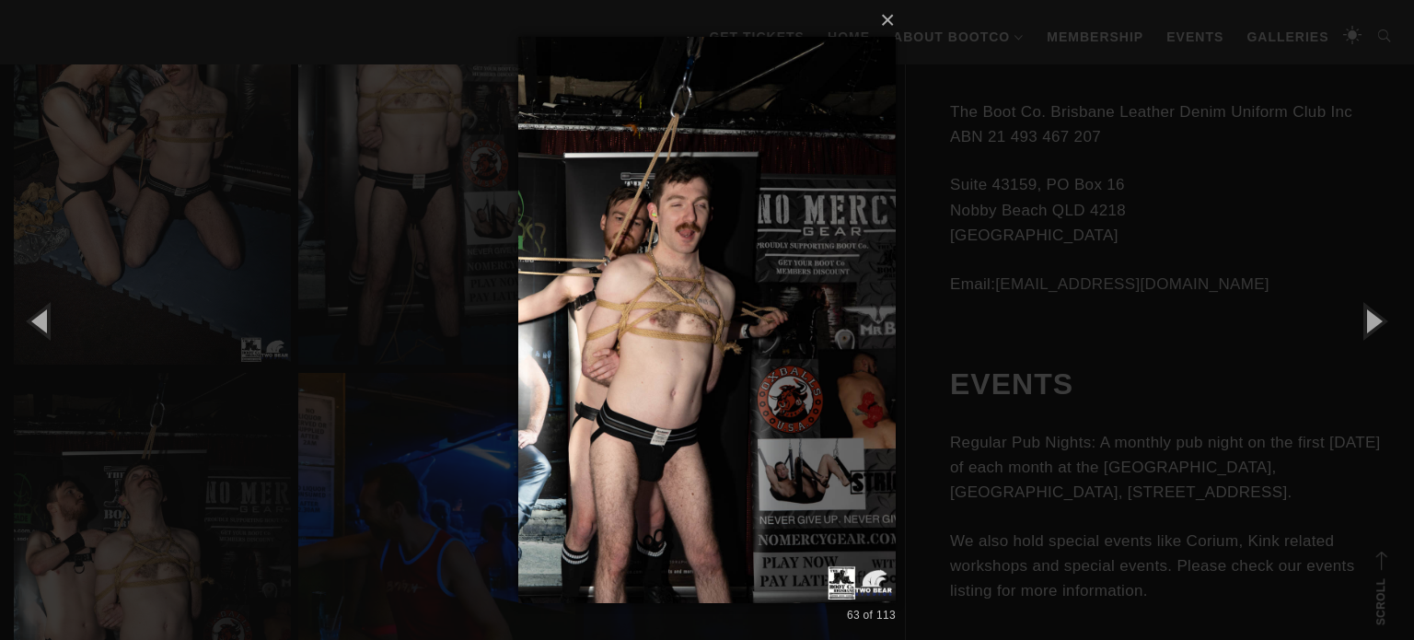
click at [1077, 326] on div "× 63 of 113 Loading..." at bounding box center [707, 320] width 1414 height 640
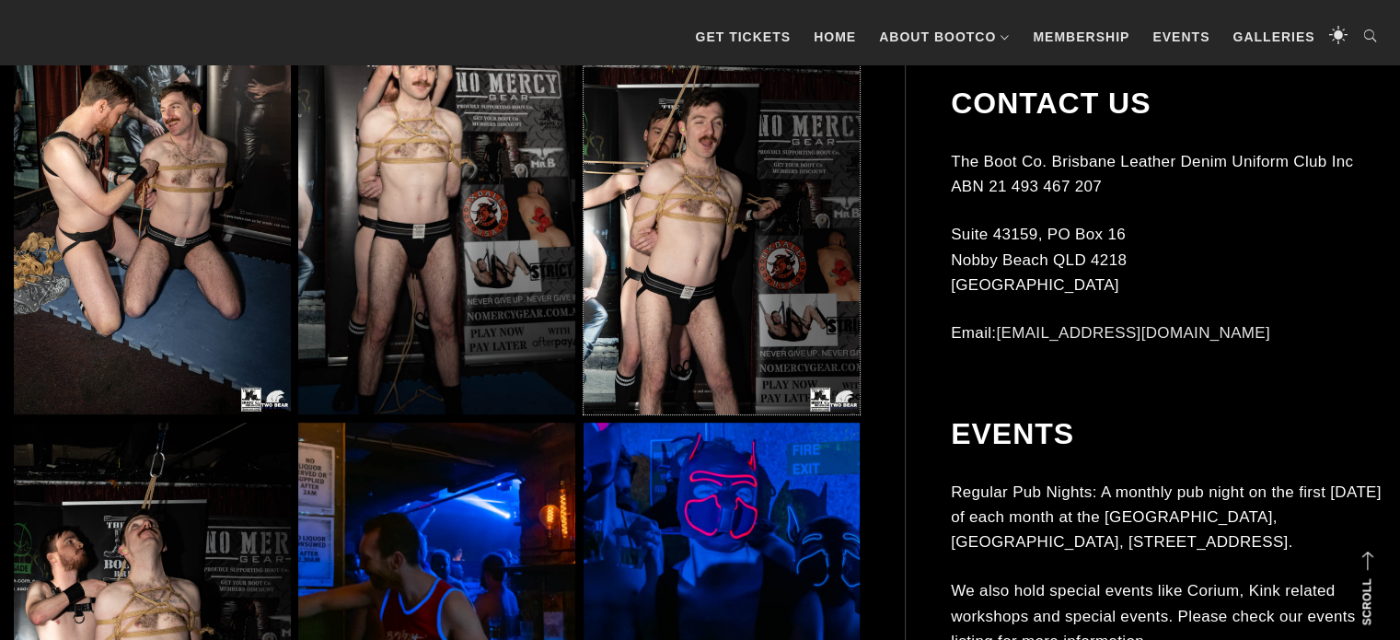
scroll to position [8340, 0]
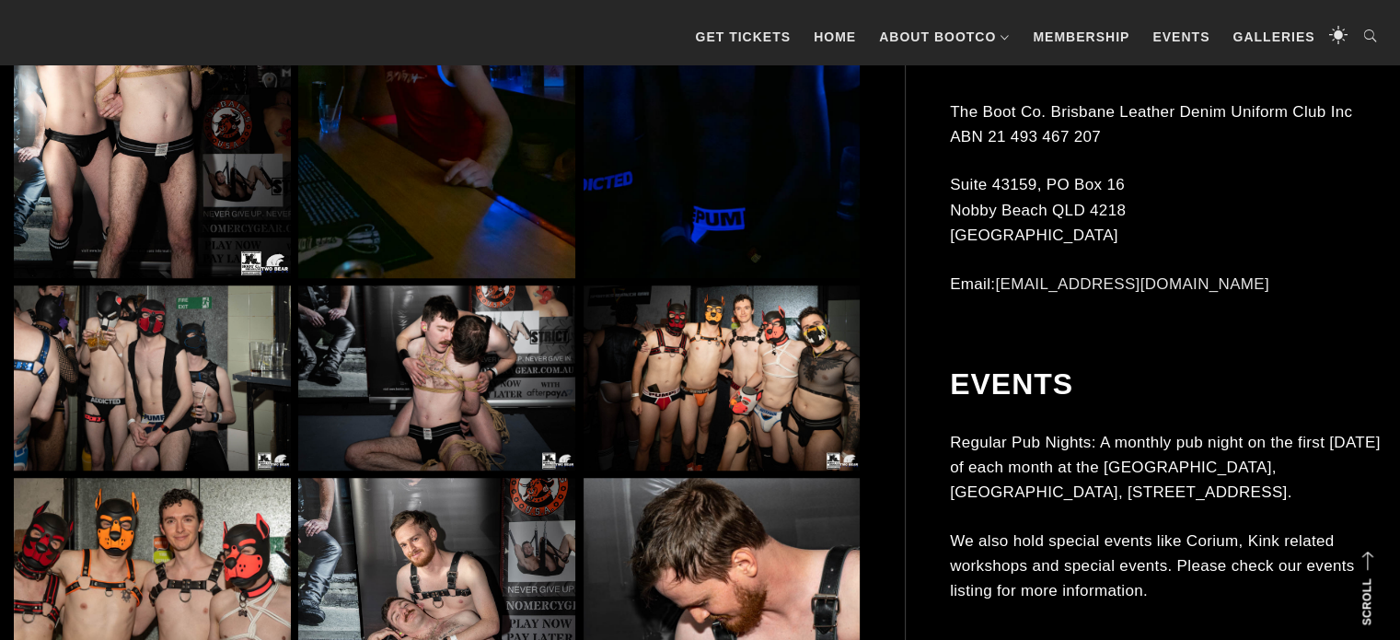
click at [669, 393] on img at bounding box center [721, 377] width 277 height 185
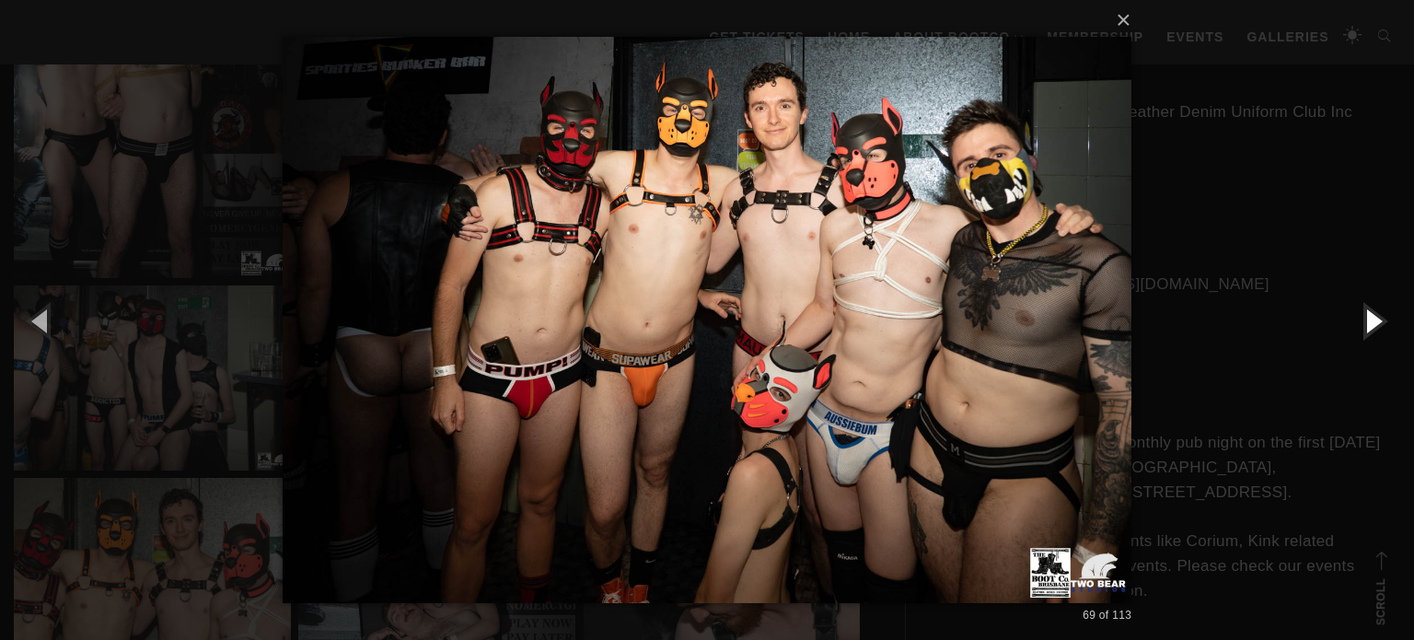
click at [1380, 313] on button "button" at bounding box center [1372, 320] width 83 height 101
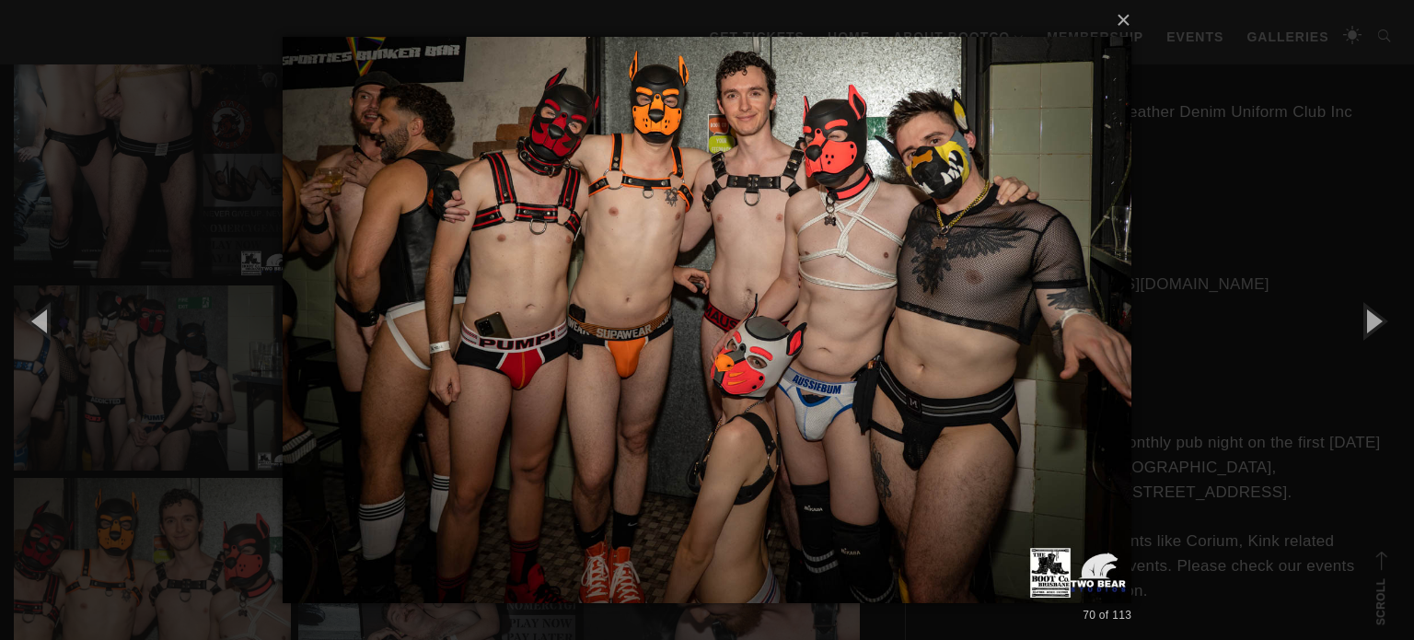
click at [1338, 182] on div "× 70 of 113 Loading..." at bounding box center [707, 320] width 1414 height 640
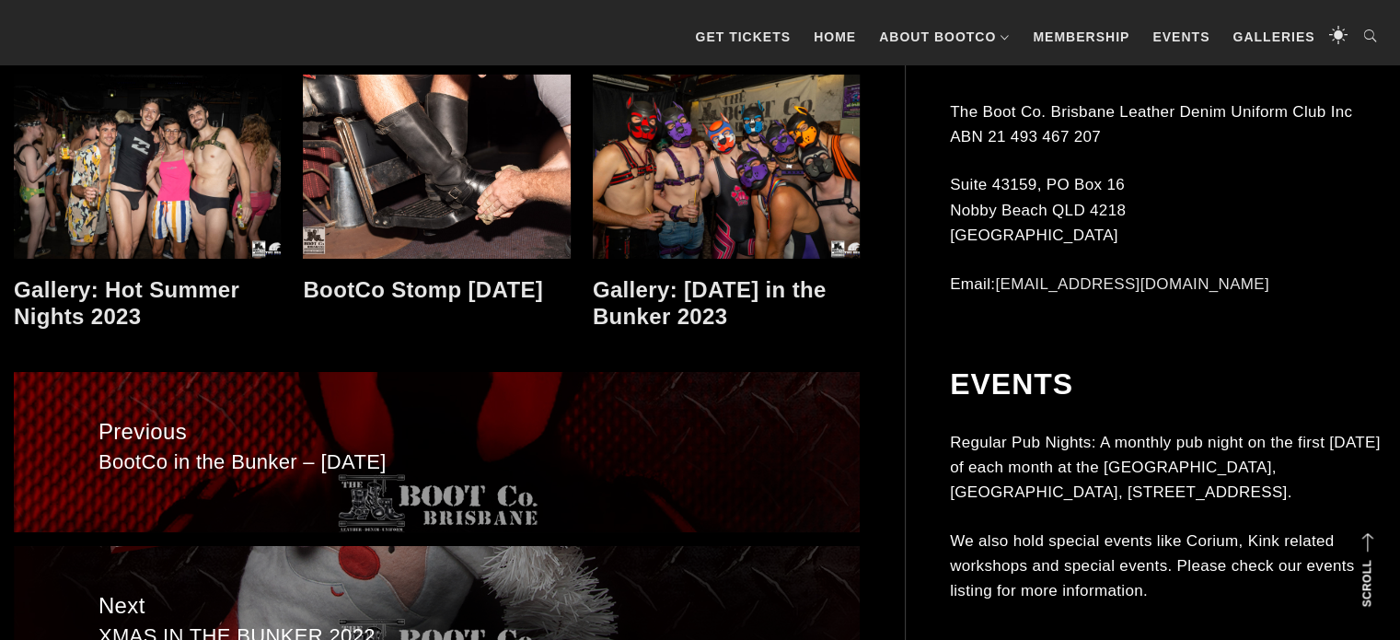
scroll to position [13807, 0]
